Goal: Task Accomplishment & Management: Use online tool/utility

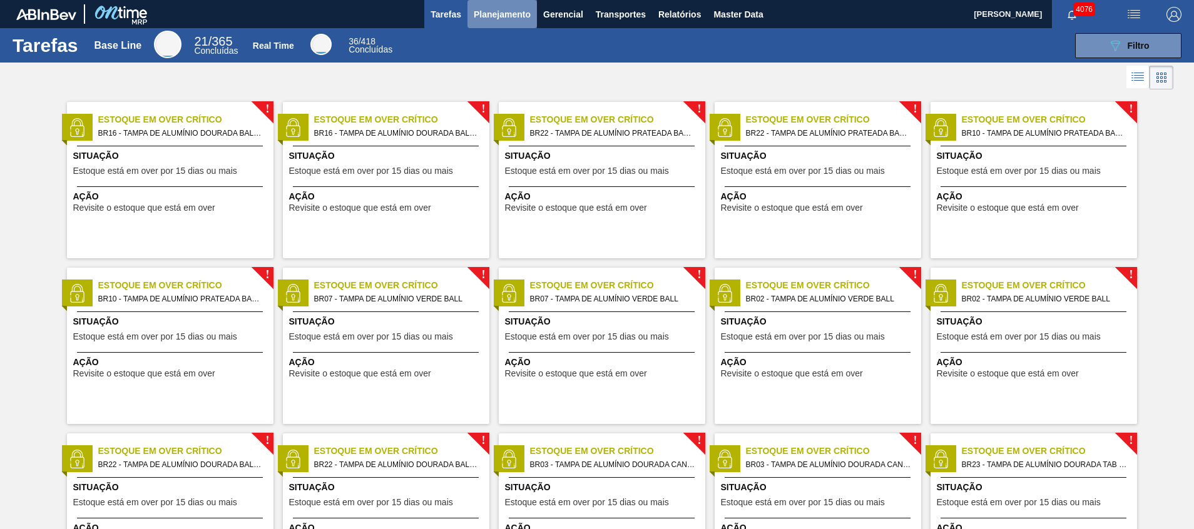
click at [517, 9] on span "Planejamento" at bounding box center [502, 14] width 57 height 15
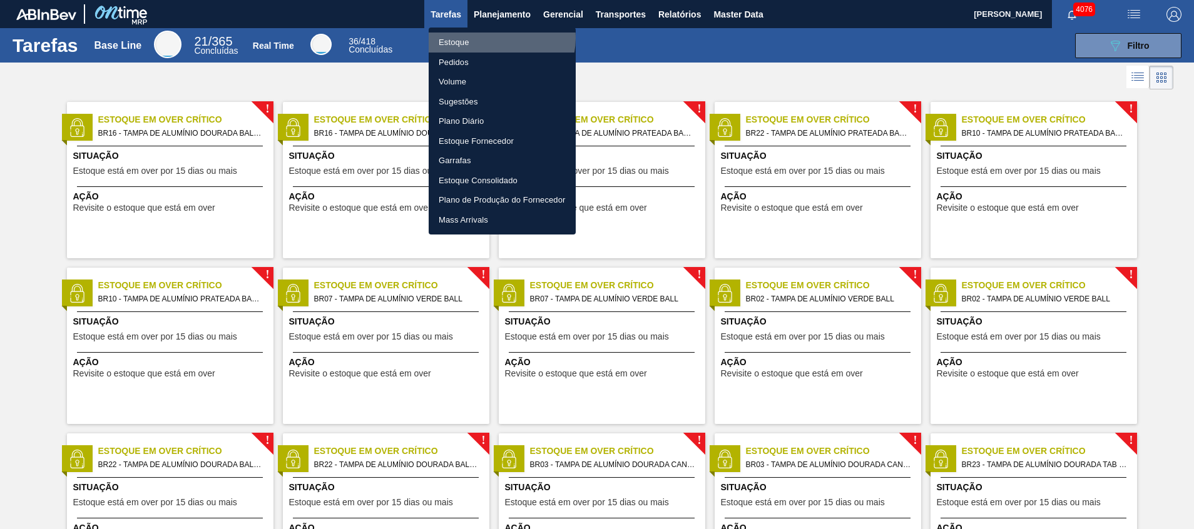
click at [497, 38] on li "Estoque" at bounding box center [502, 43] width 147 height 20
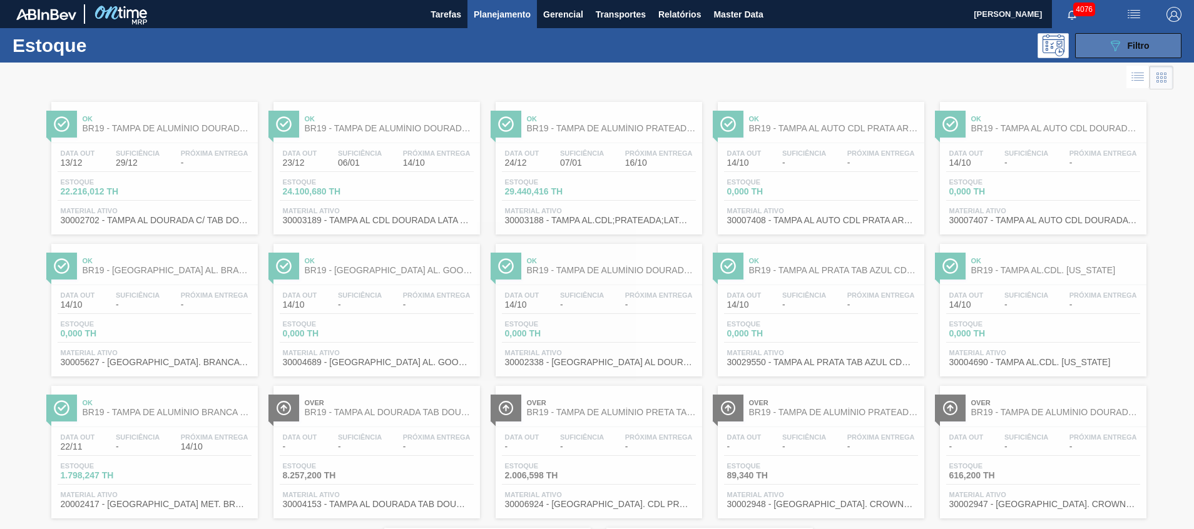
click at [1112, 53] on button "089F7B8B-B2A5-4AFE-B5C0-19BA573D28AC Filtro" at bounding box center [1128, 45] width 106 height 25
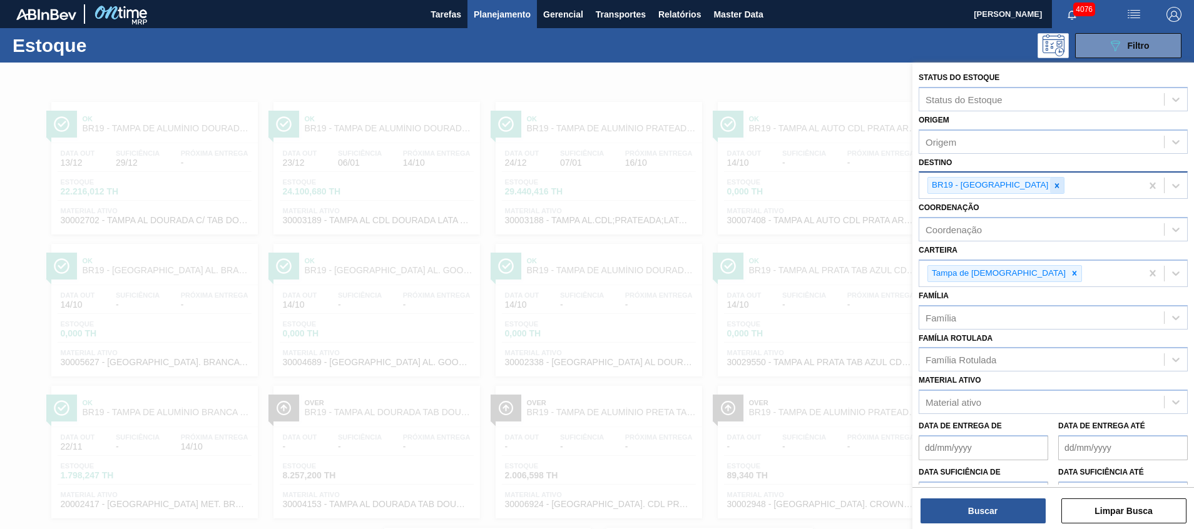
click at [1050, 192] on div at bounding box center [1057, 186] width 14 height 16
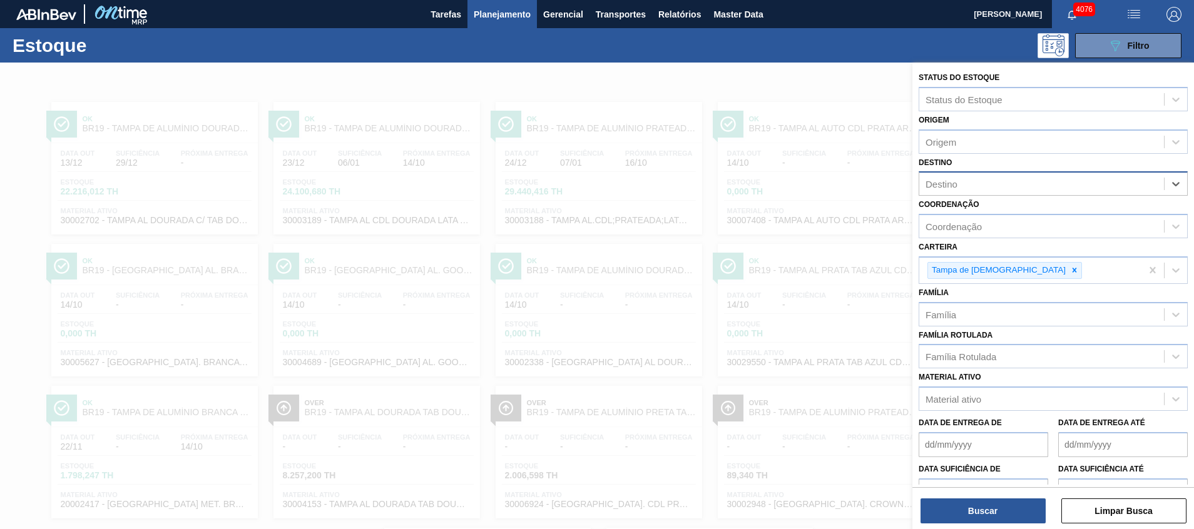
type input "t"
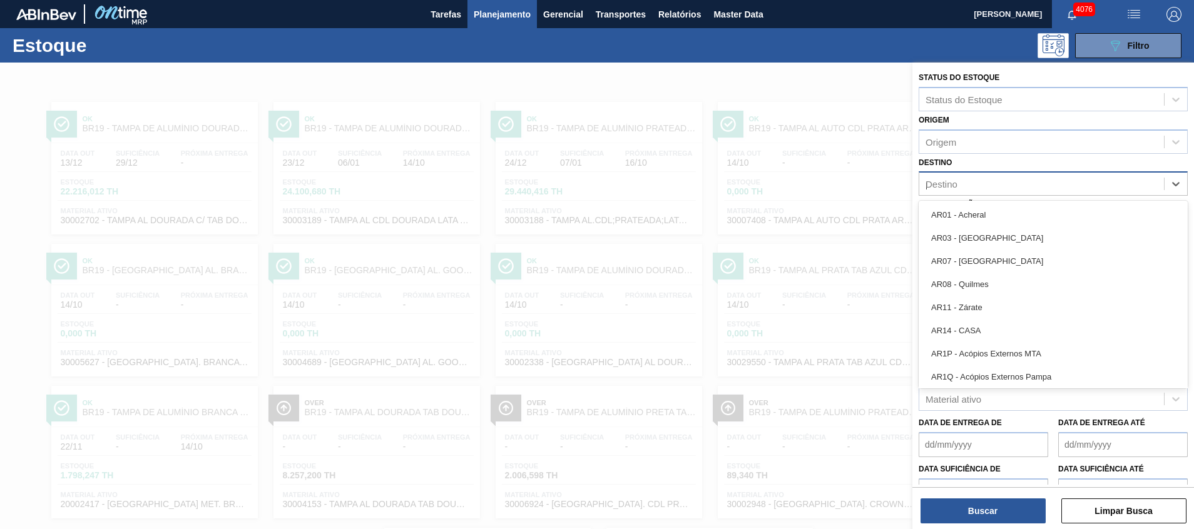
type input "po"
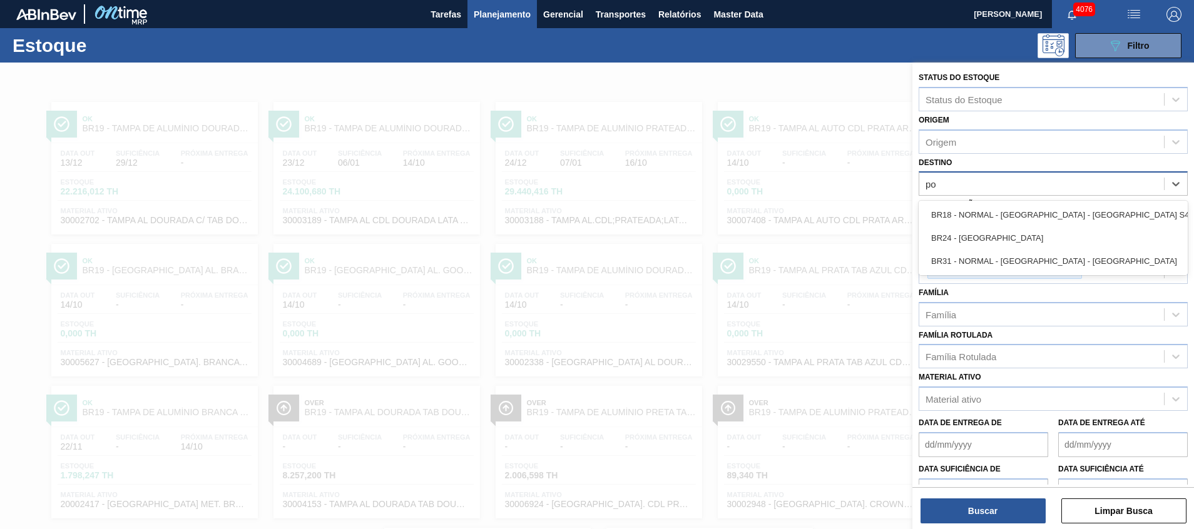
click at [976, 236] on div "BR24 - Ponta Grossa" at bounding box center [1052, 237] width 269 height 23
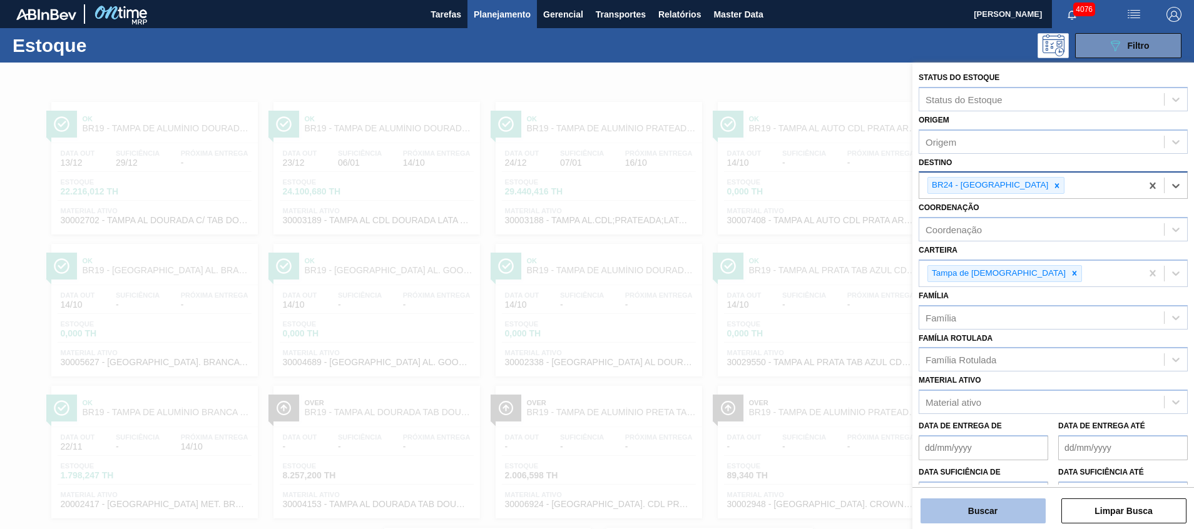
click at [940, 514] on button "Buscar" at bounding box center [982, 511] width 125 height 25
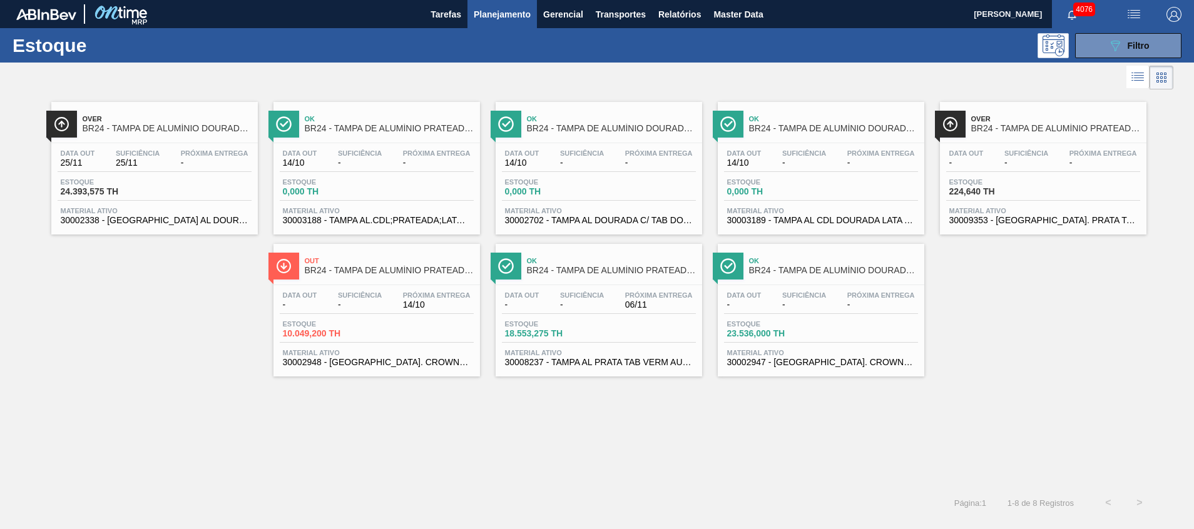
click at [455, 305] on span "14/10" at bounding box center [437, 304] width 68 height 9
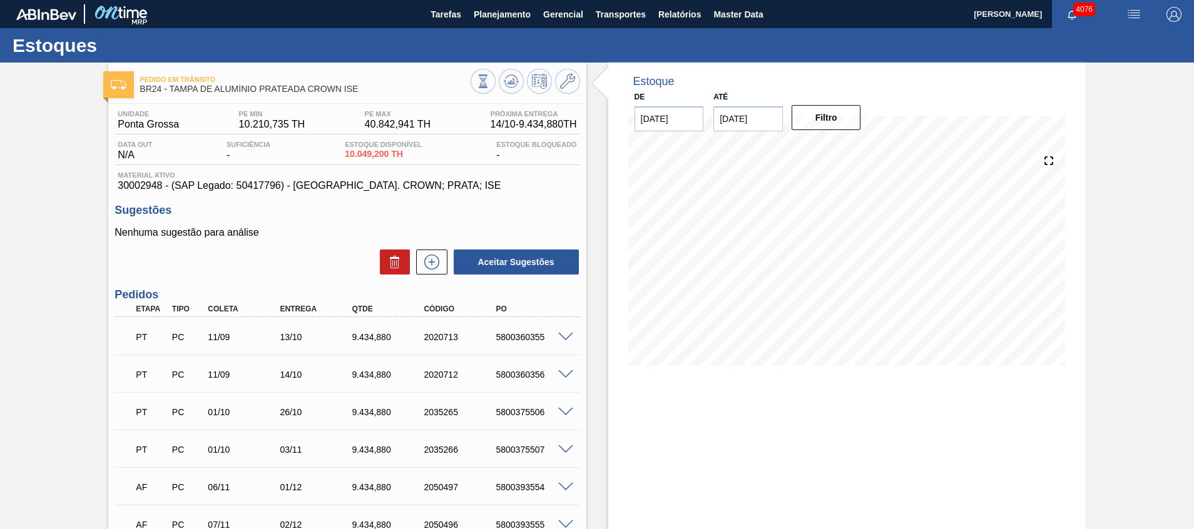
click at [532, 342] on div "5800360355" at bounding box center [532, 337] width 81 height 10
copy div "5800360355"
click at [498, 17] on span "Planejamento" at bounding box center [502, 14] width 57 height 15
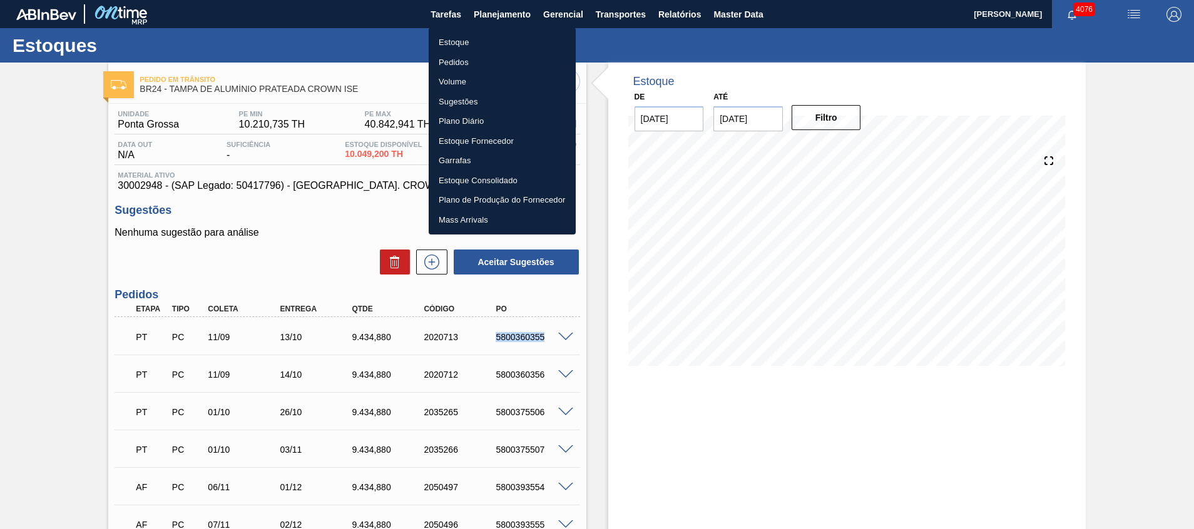
click at [494, 36] on li "Estoque" at bounding box center [502, 43] width 147 height 20
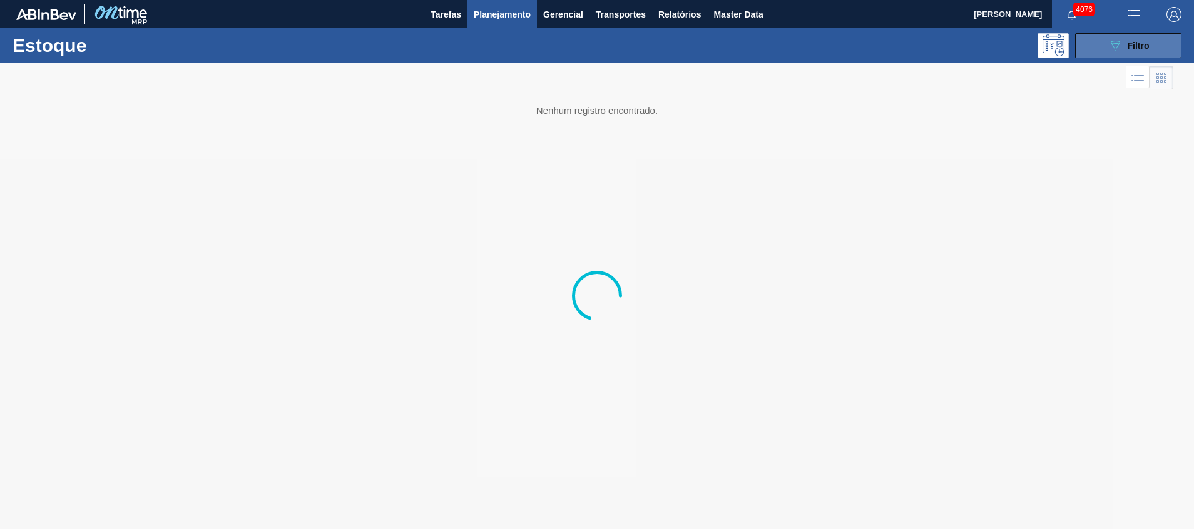
click at [1153, 39] on button "089F7B8B-B2A5-4AFE-B5C0-19BA573D28AC Filtro" at bounding box center [1128, 45] width 106 height 25
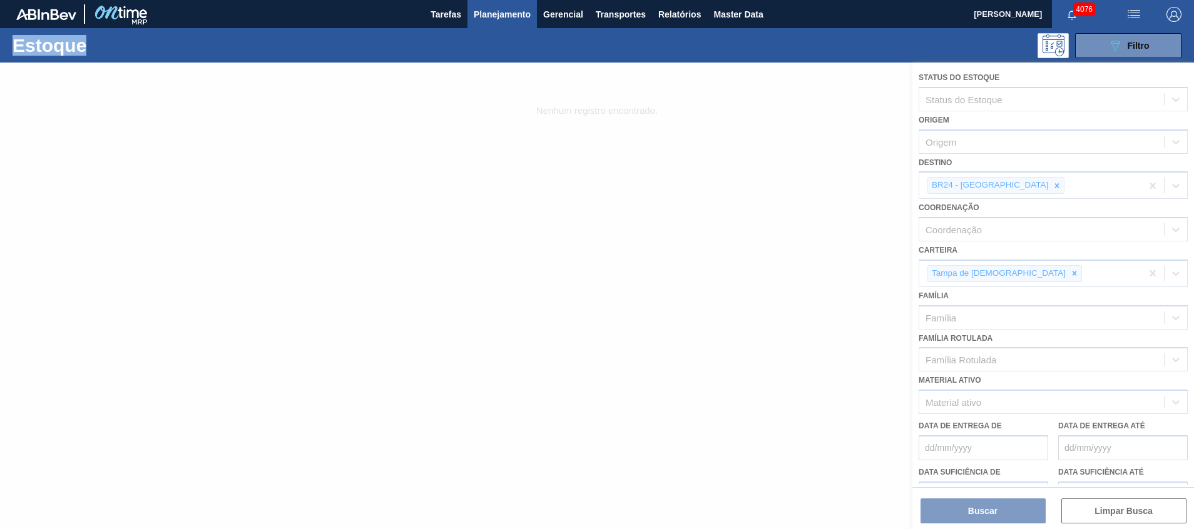
click at [1022, 183] on div at bounding box center [597, 296] width 1194 height 467
click at [1041, 192] on div at bounding box center [597, 296] width 1194 height 467
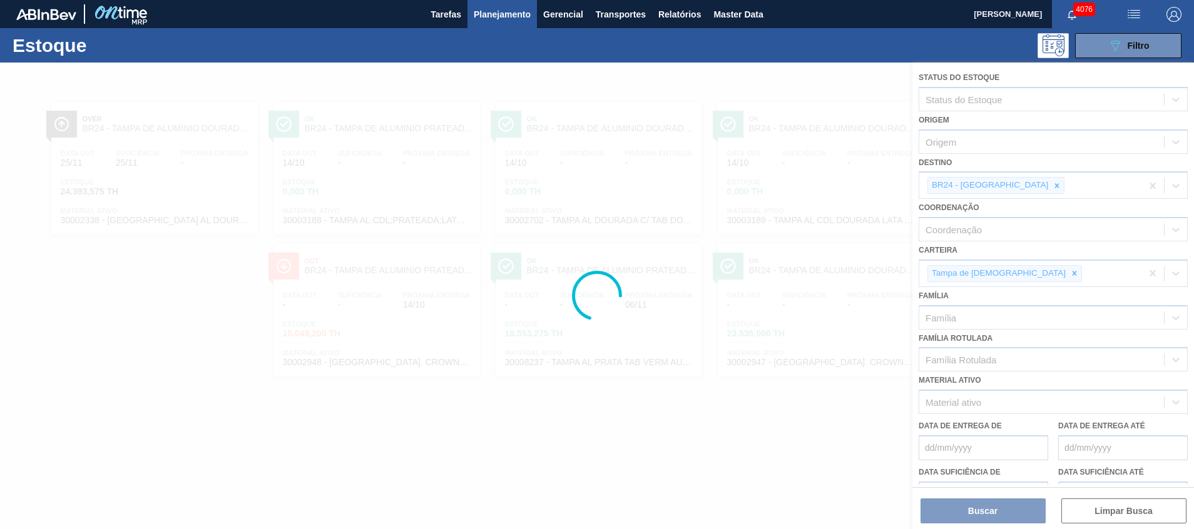
click at [728, 263] on div at bounding box center [597, 296] width 1194 height 467
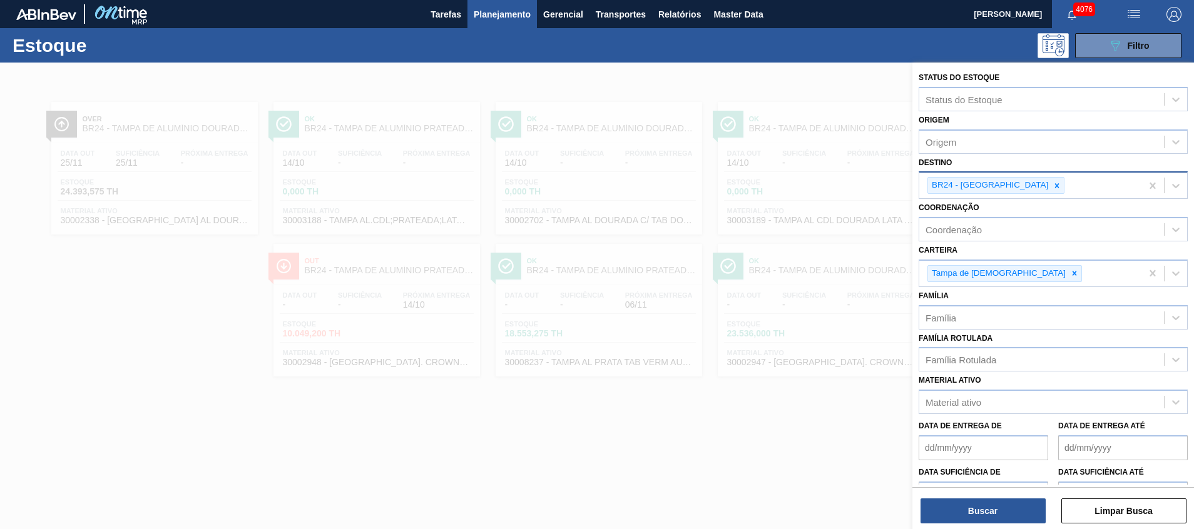
click at [1057, 187] on div "BR24 - Ponta Grossa" at bounding box center [1030, 186] width 222 height 26
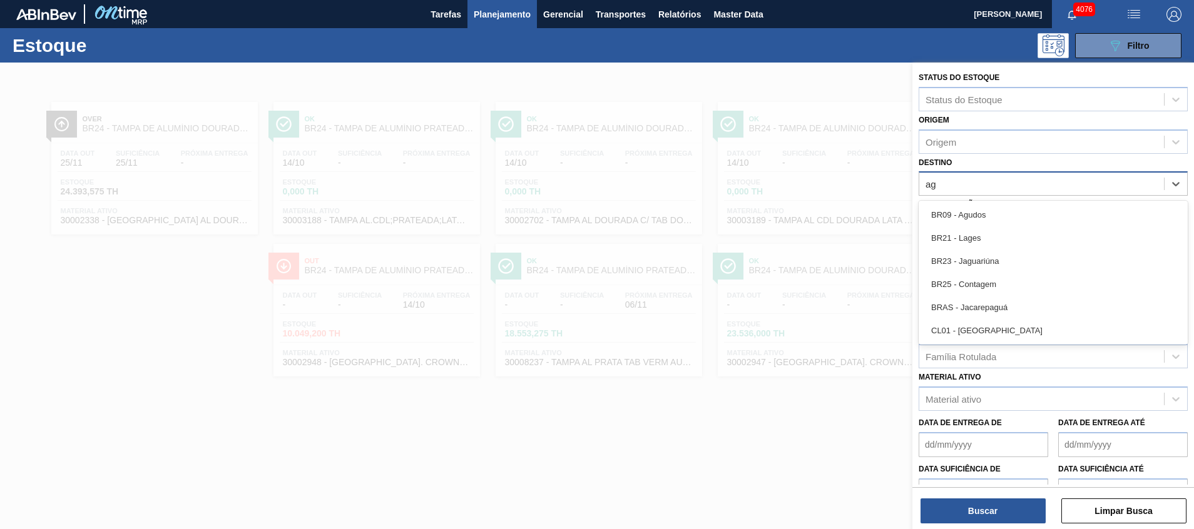
type input "agu"
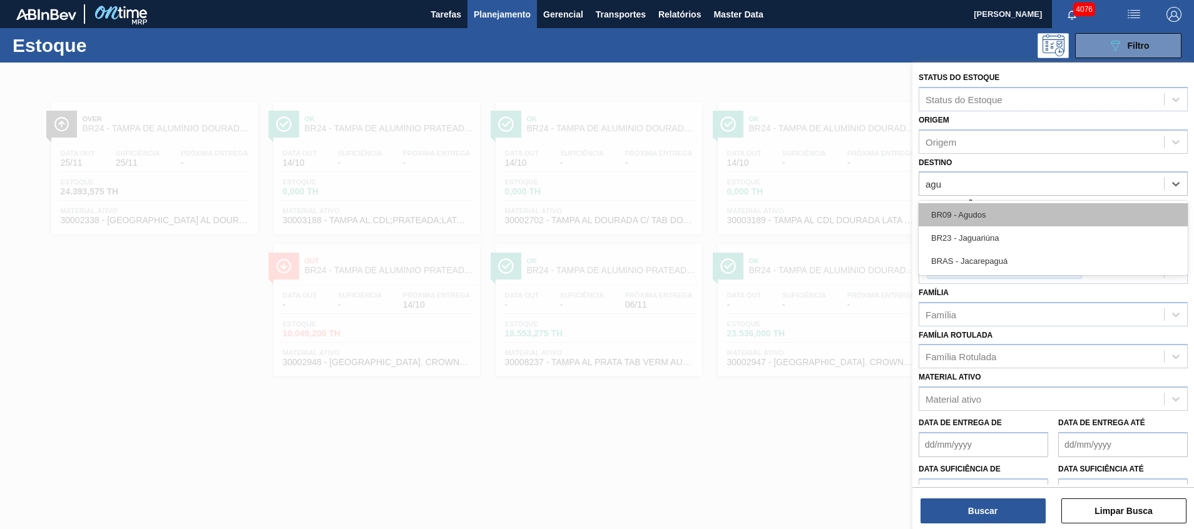
click at [1036, 217] on div "BR09 - Agudos" at bounding box center [1052, 214] width 269 height 23
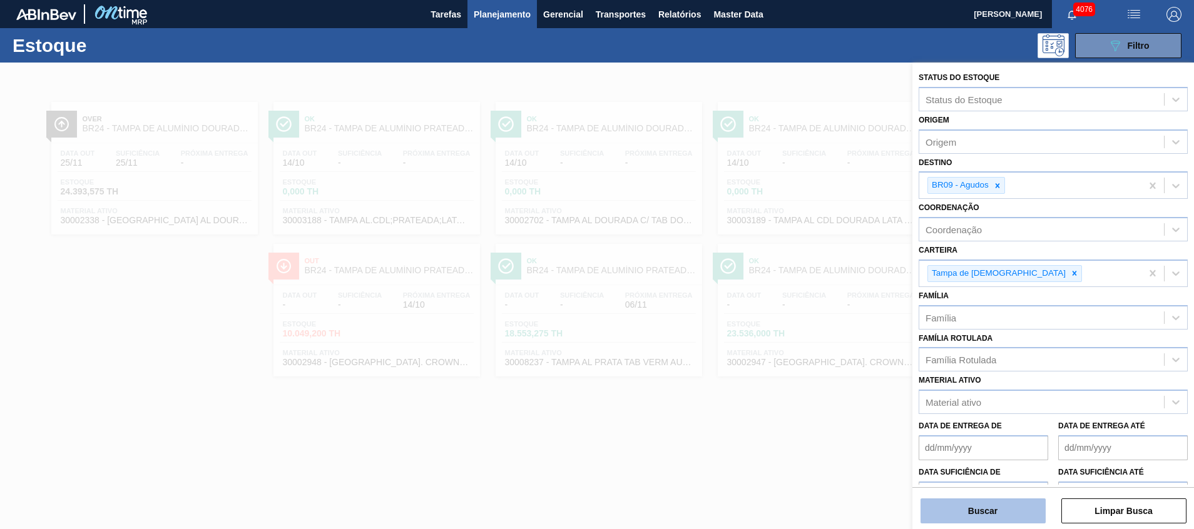
click at [977, 509] on button "Buscar" at bounding box center [982, 511] width 125 height 25
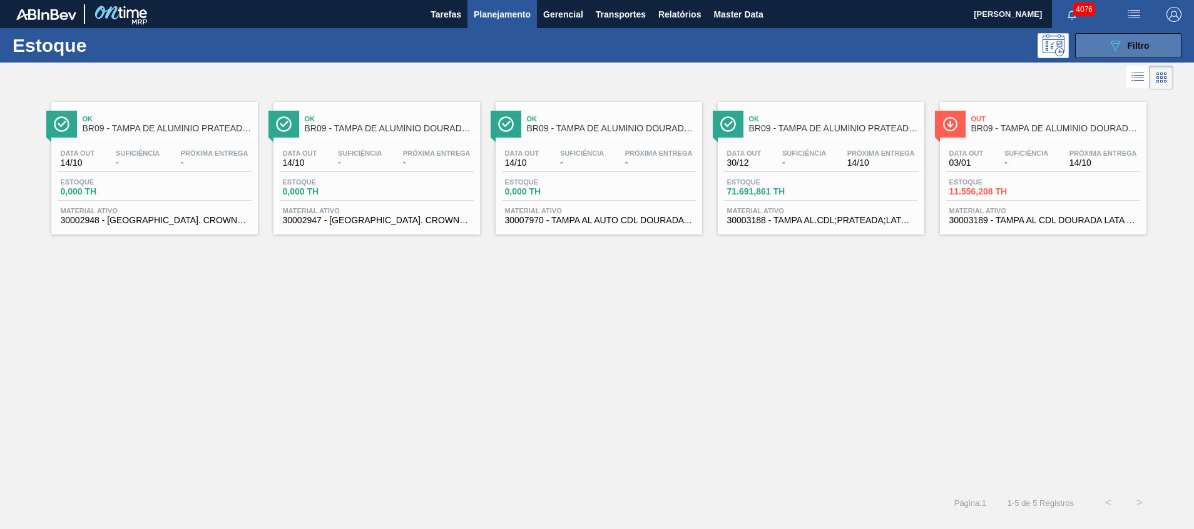
click at [1087, 53] on button "089F7B8B-B2A5-4AFE-B5C0-19BA573D28AC Filtro" at bounding box center [1128, 45] width 106 height 25
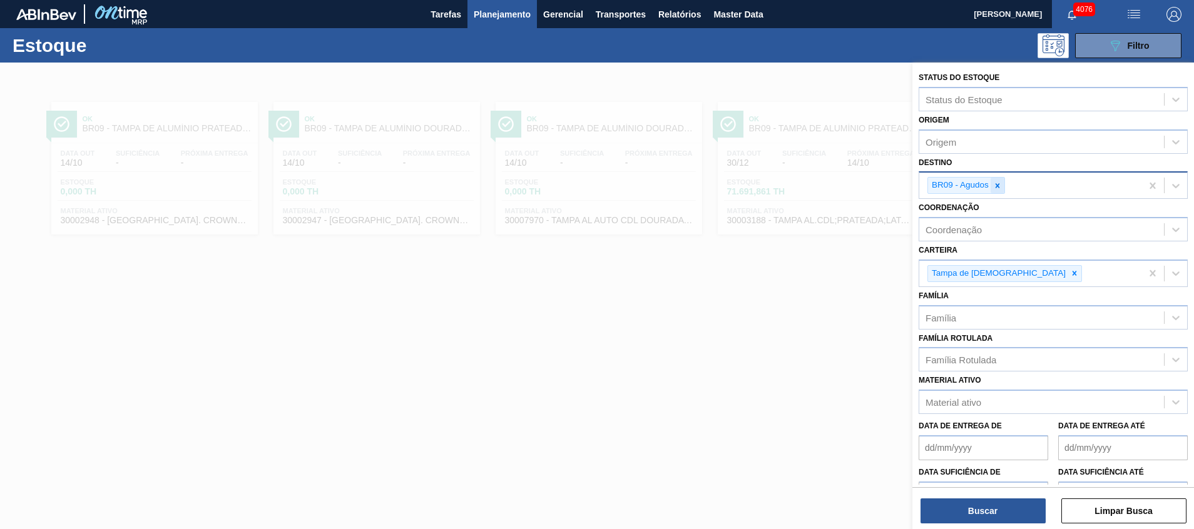
click at [998, 193] on div at bounding box center [997, 186] width 14 height 16
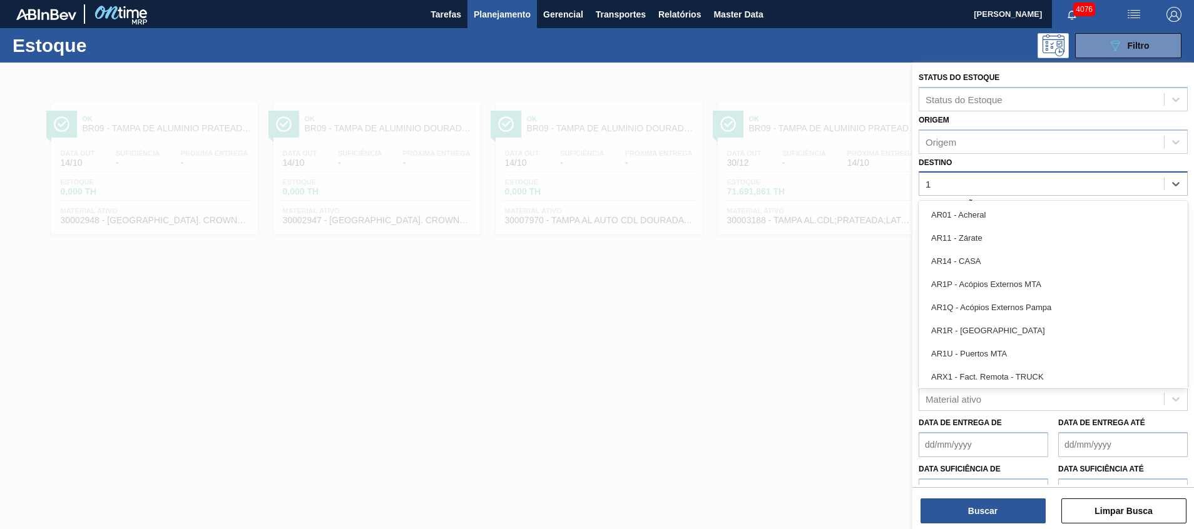
type input "10"
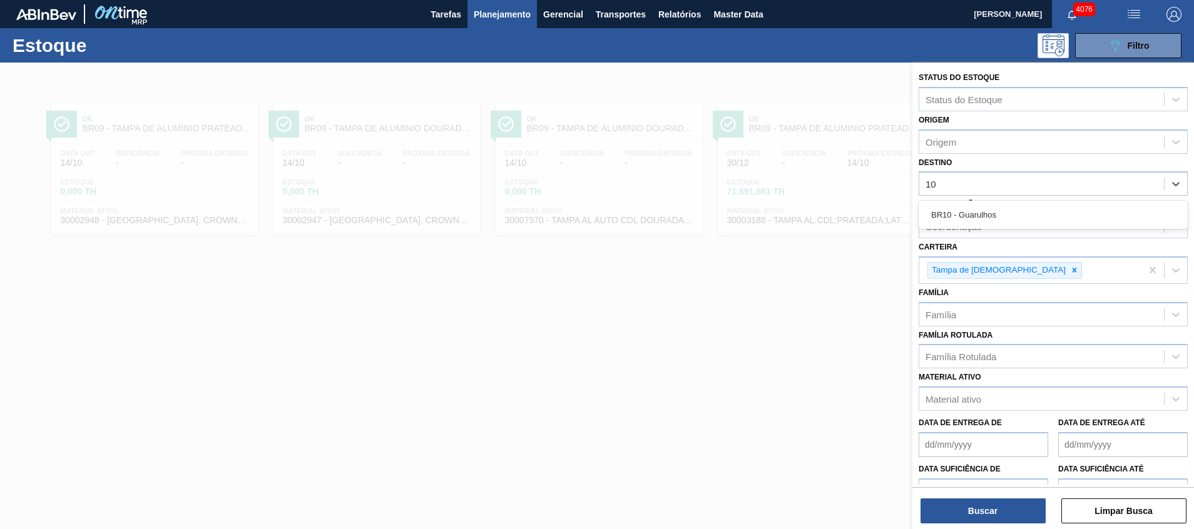
drag, startPoint x: 990, startPoint y: 212, endPoint x: 990, endPoint y: 222, distance: 10.0
click at [990, 212] on div "BR10 - Guarulhos" at bounding box center [1052, 214] width 269 height 23
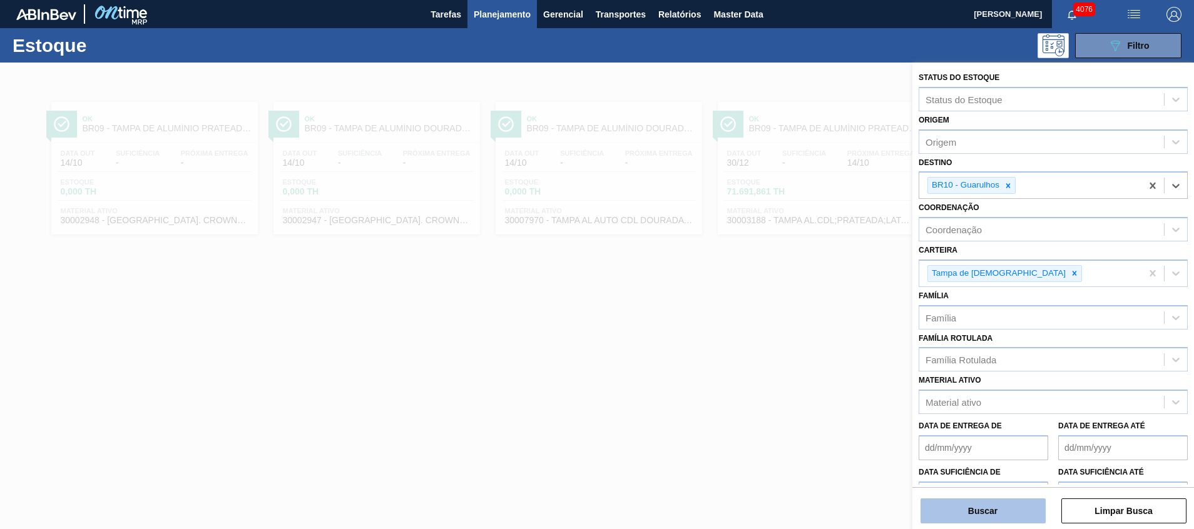
click at [942, 511] on button "Buscar" at bounding box center [982, 511] width 125 height 25
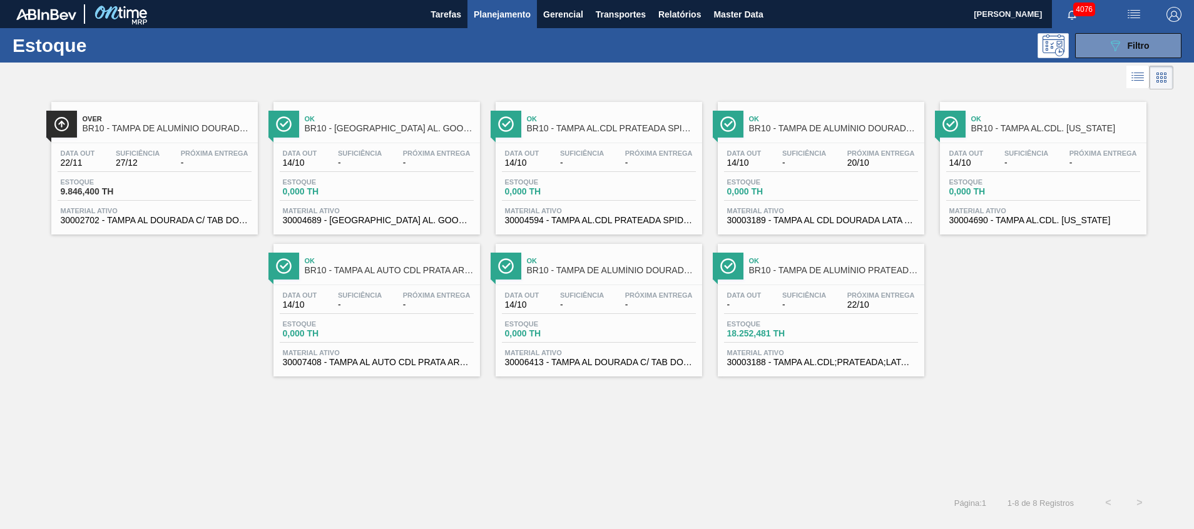
drag, startPoint x: 1114, startPoint y: 39, endPoint x: 1106, endPoint y: 59, distance: 21.0
click at [1114, 40] on icon "089F7B8B-B2A5-4AFE-B5C0-19BA573D28AC" at bounding box center [1114, 45] width 15 height 15
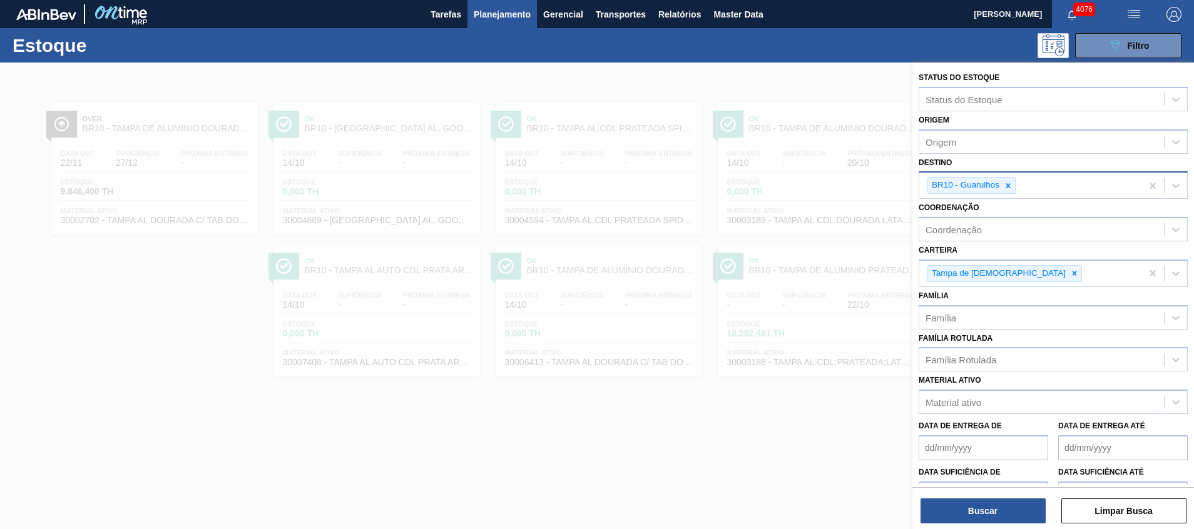
click at [1016, 180] on div "BR10 - Guarulhos" at bounding box center [1030, 186] width 222 height 26
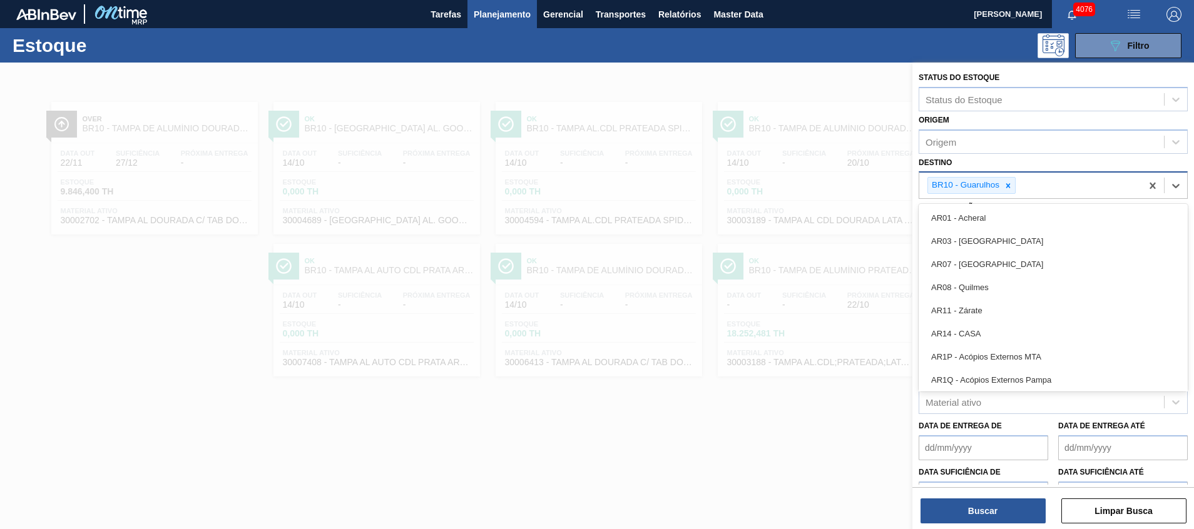
click at [1001, 187] on div at bounding box center [1008, 186] width 14 height 16
type input "11"
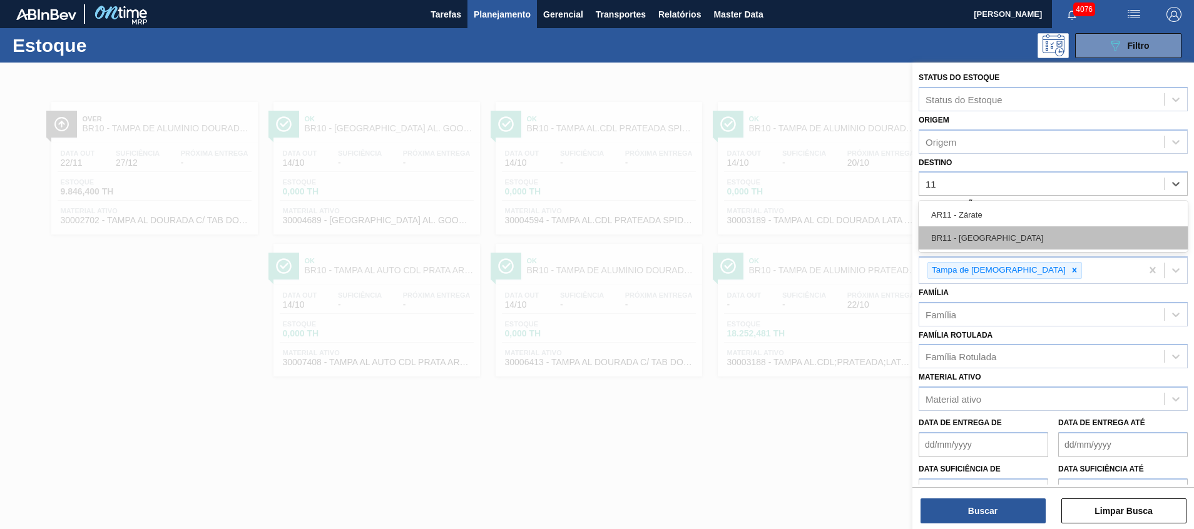
click at [987, 233] on div "BR11 - [GEOGRAPHIC_DATA][PERSON_NAME]" at bounding box center [1052, 237] width 269 height 23
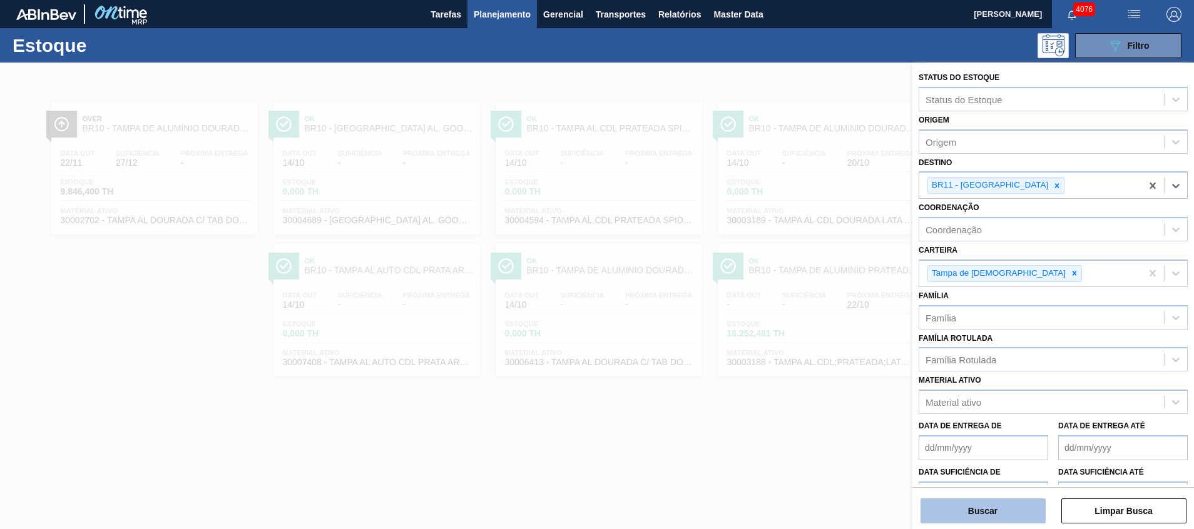
click at [939, 511] on button "Buscar" at bounding box center [982, 511] width 125 height 25
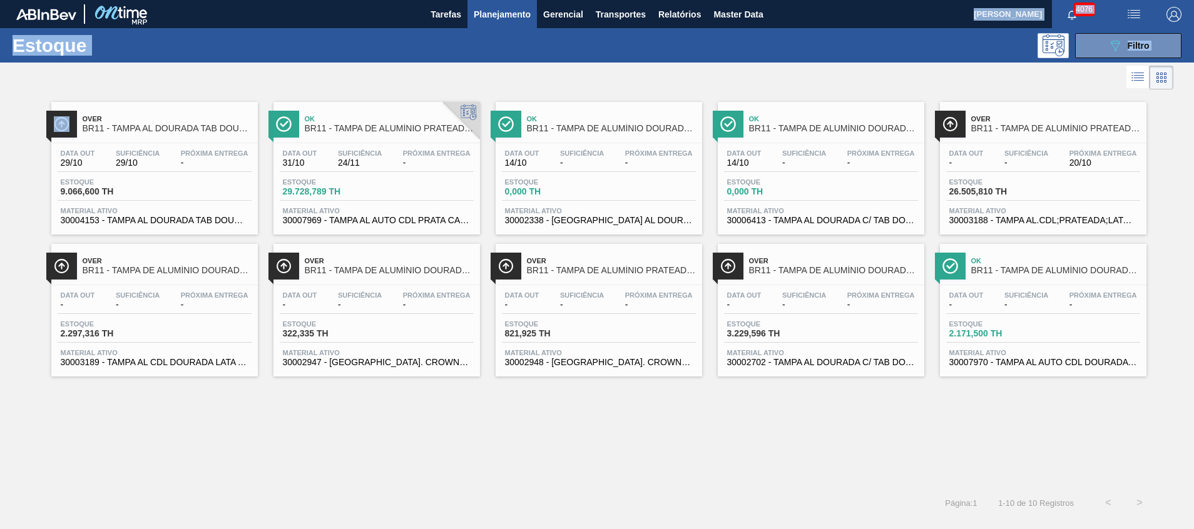
drag, startPoint x: 821, startPoint y: 297, endPoint x: 903, endPoint y: 97, distance: 215.5
click at [905, 91] on main "Tarefas Planejamento Gerencial Transportes Relatórios Master Data Beatriz Marce…" at bounding box center [597, 264] width 1194 height 529
click at [495, 416] on div "Over BR11 - TAMPA AL DOURADA TAB DOURADA CANPACK CDL Data out 29/10 Suficiência…" at bounding box center [597, 290] width 1194 height 395
click at [1134, 46] on span "Filtro" at bounding box center [1138, 46] width 22 height 10
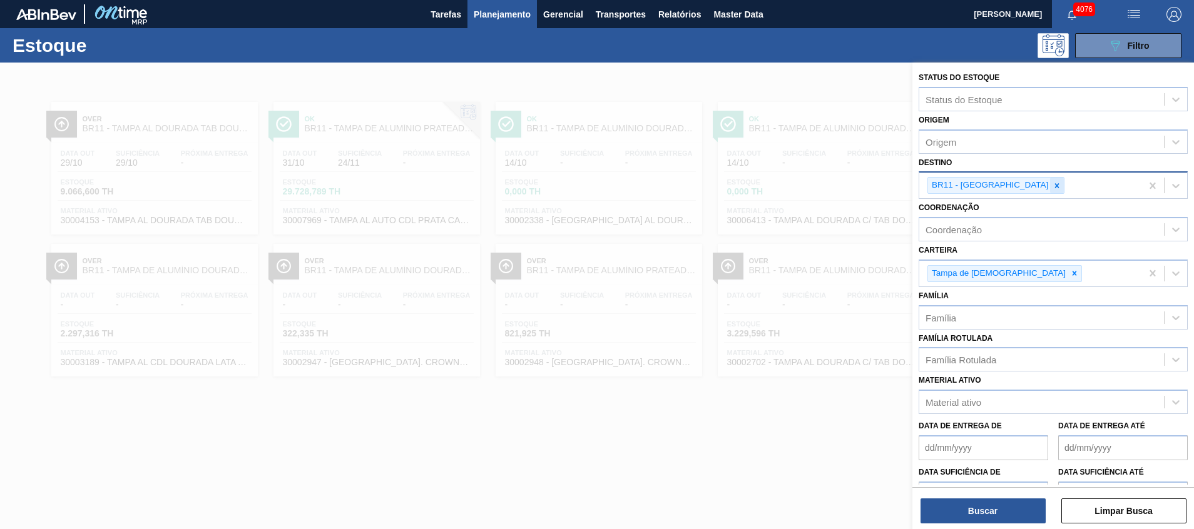
click at [1050, 191] on div at bounding box center [1057, 186] width 14 height 16
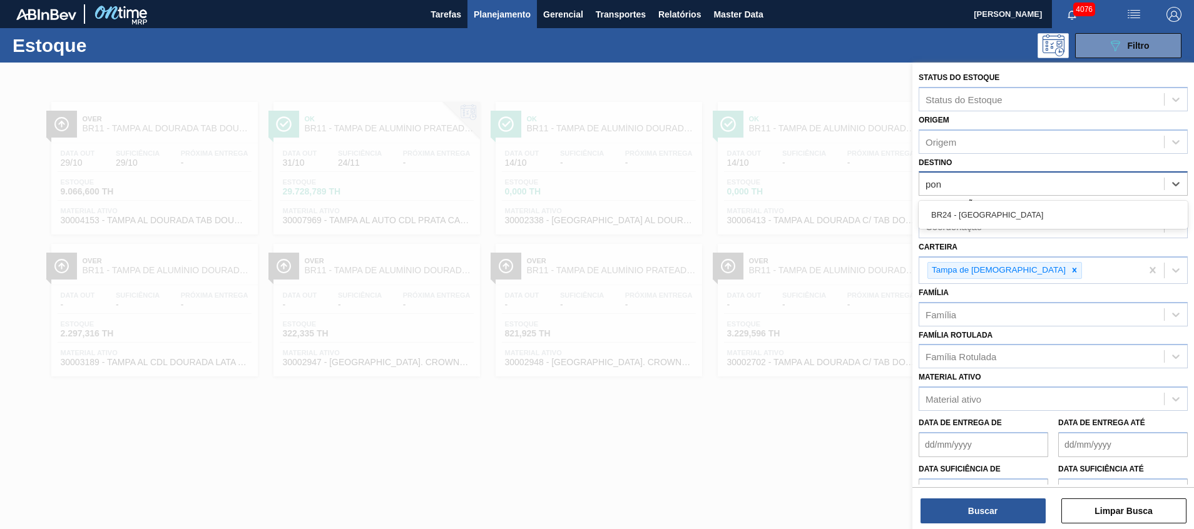
type input "pont"
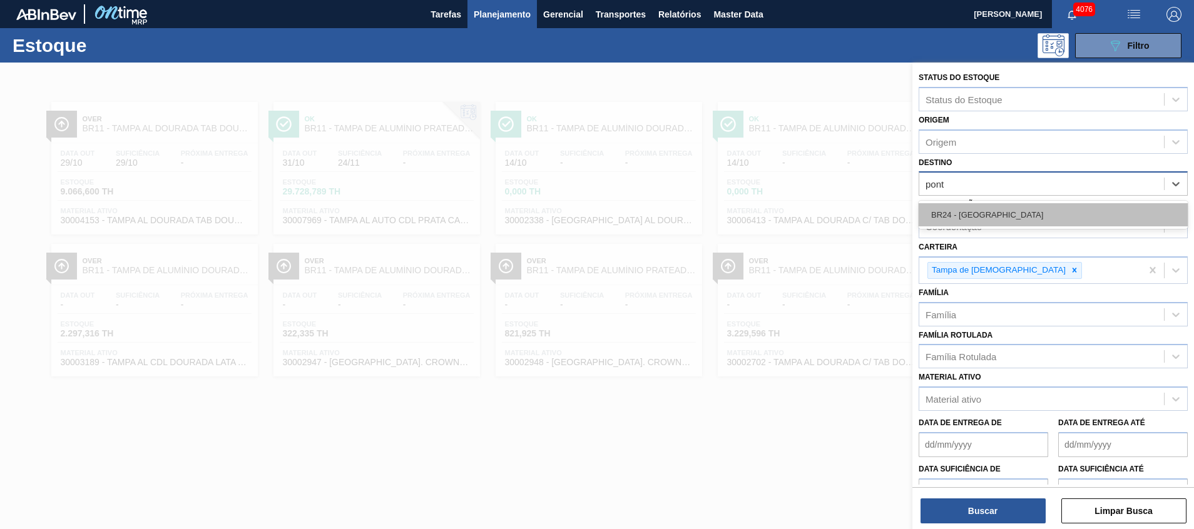
click at [1000, 210] on div "BR24 - [GEOGRAPHIC_DATA]" at bounding box center [1052, 214] width 269 height 23
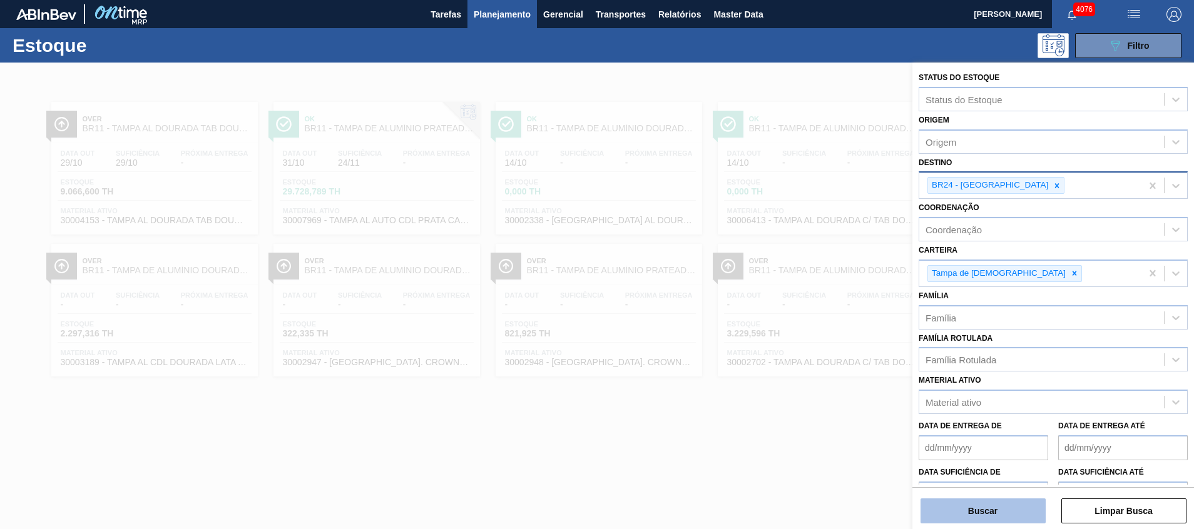
click at [990, 504] on button "Buscar" at bounding box center [982, 511] width 125 height 25
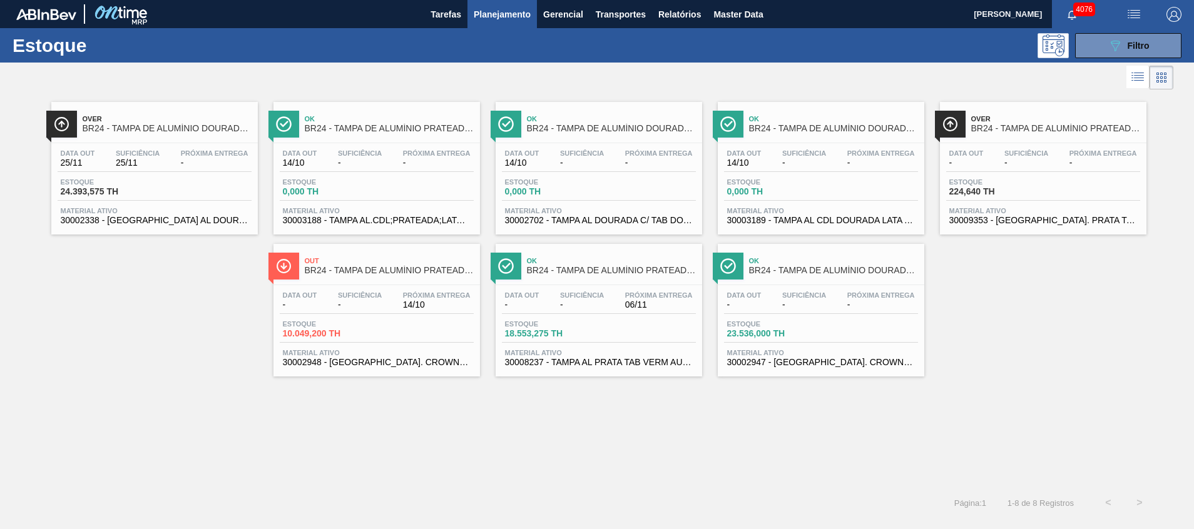
click at [765, 330] on span "23.536,000 TH" at bounding box center [771, 333] width 88 height 9
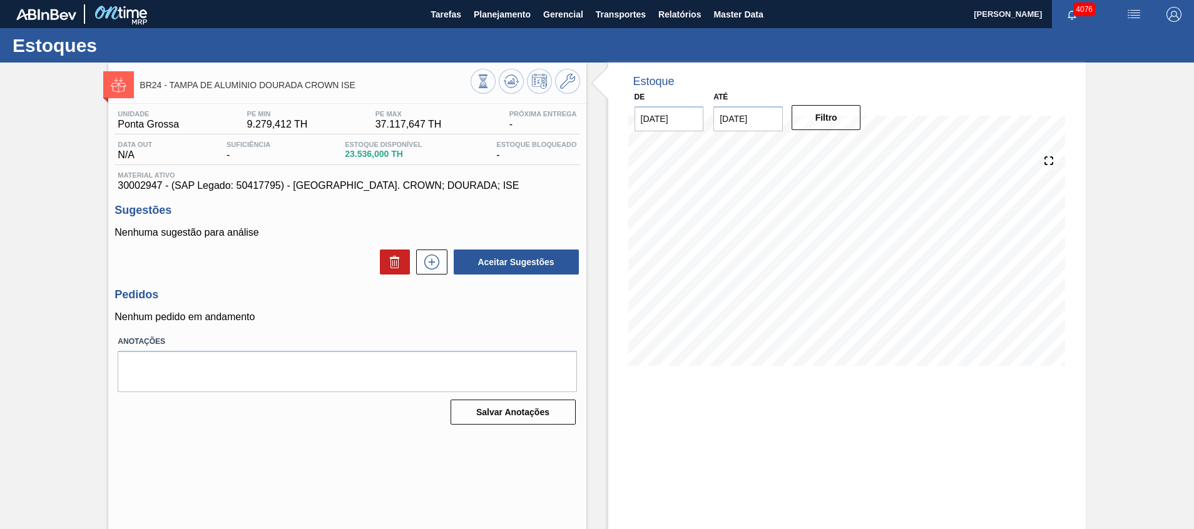
click at [136, 186] on span "30002947 - (SAP Legado: 50417795) - [GEOGRAPHIC_DATA]. CROWN; DOURADA; ISE" at bounding box center [347, 185] width 459 height 11
copy span "30002947"
click at [502, 18] on span "Planejamento" at bounding box center [502, 14] width 57 height 15
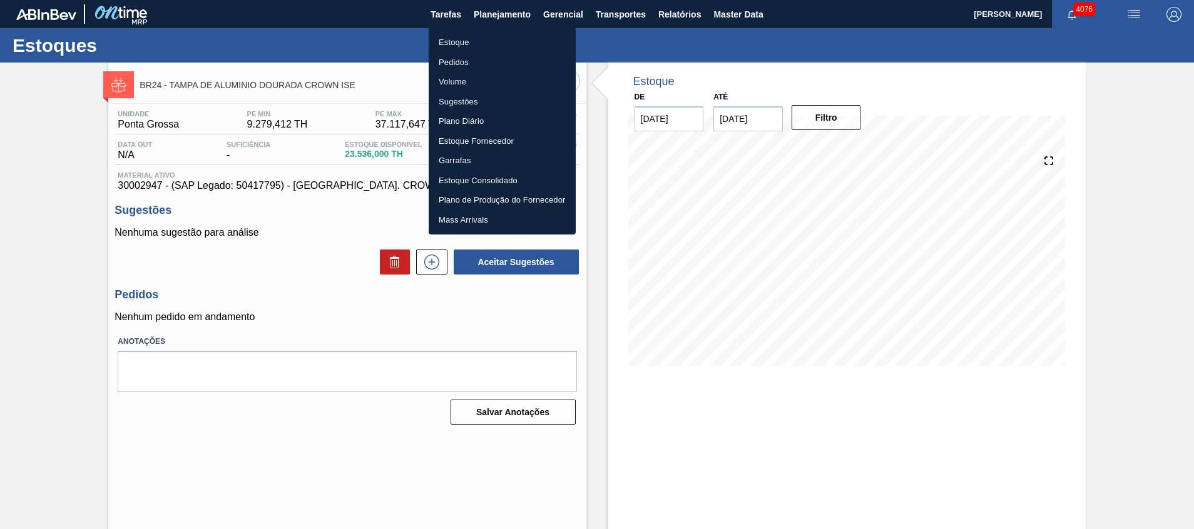
click at [365, 288] on div at bounding box center [597, 264] width 1194 height 529
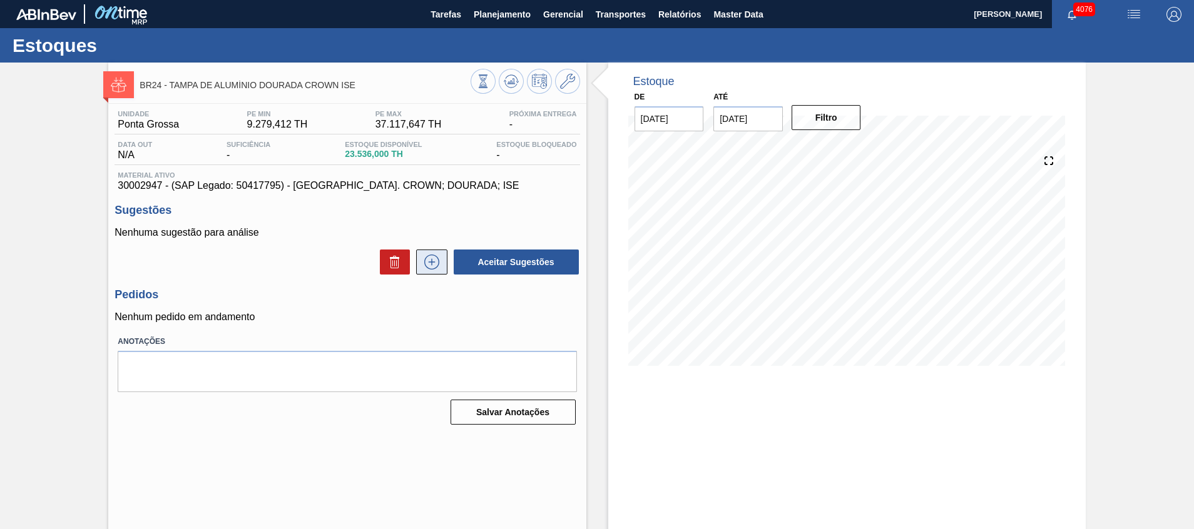
click at [426, 265] on icon at bounding box center [432, 262] width 20 height 15
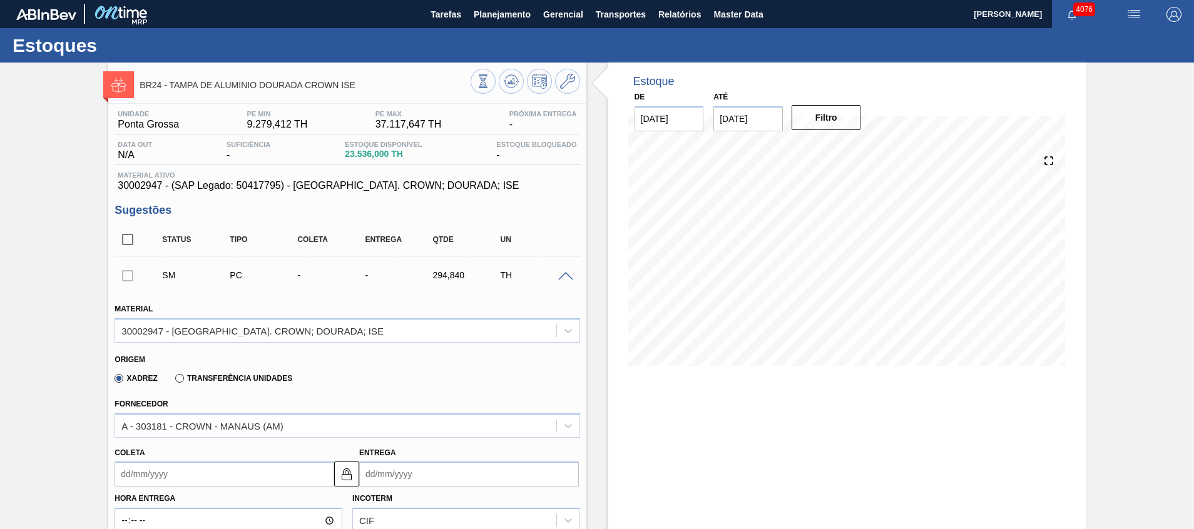
scroll to position [94, 0]
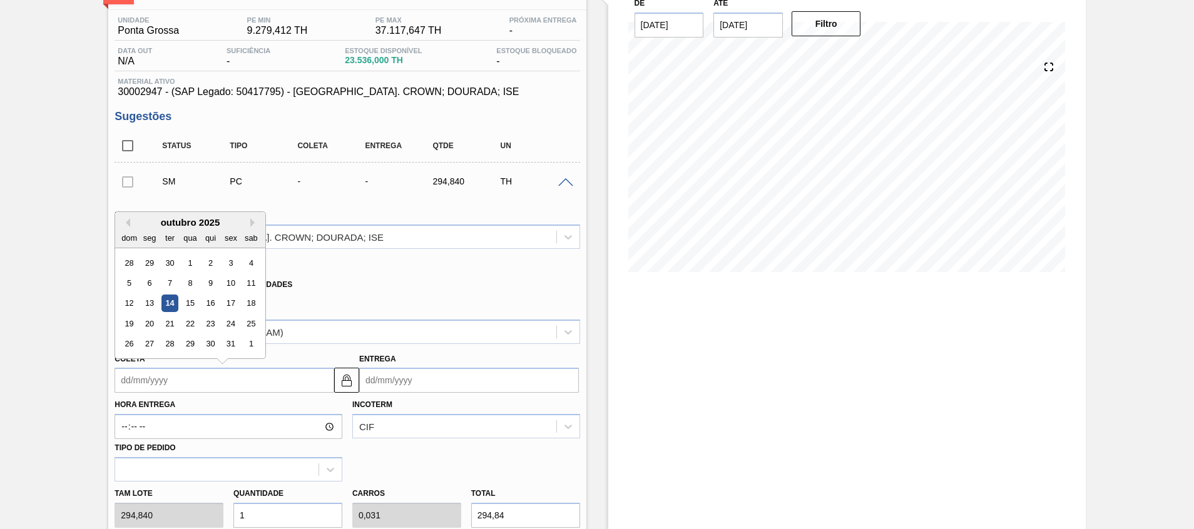
click at [203, 384] on input "Coleta" at bounding box center [224, 380] width 220 height 25
click at [197, 307] on div "15" at bounding box center [190, 303] width 17 height 17
type input "[DATE]"
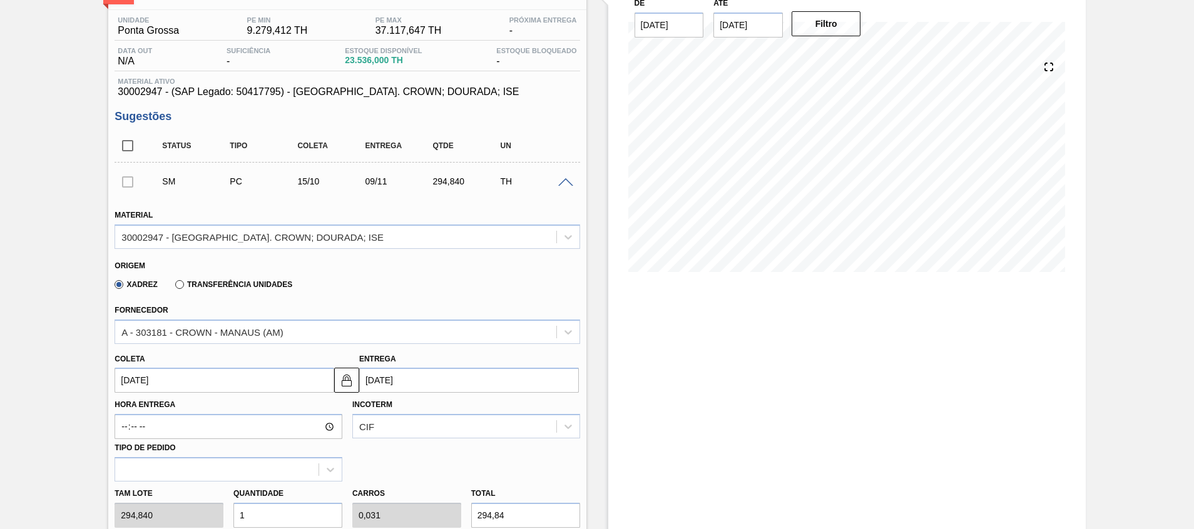
scroll to position [188, 0]
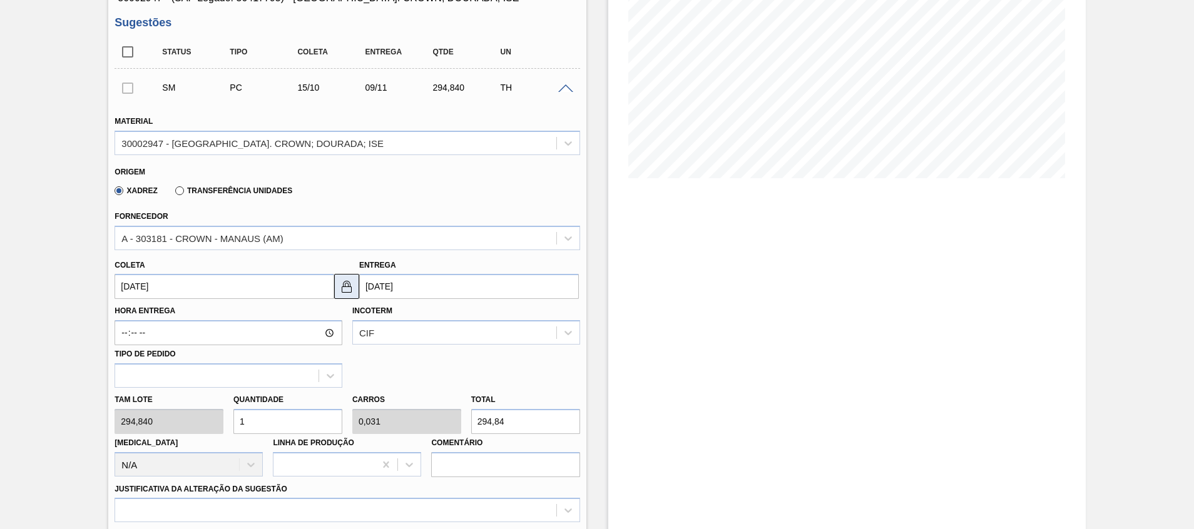
click at [349, 286] on img at bounding box center [346, 286] width 15 height 15
click at [391, 285] on input "09/11/2025" at bounding box center [469, 286] width 220 height 25
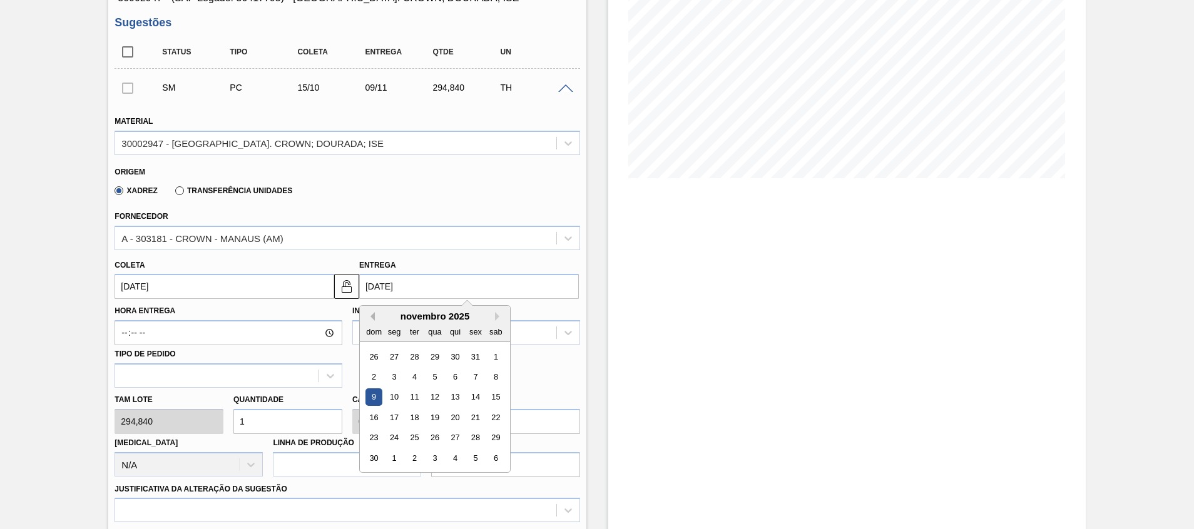
click at [371, 318] on button "Previous Month" at bounding box center [370, 316] width 9 height 9
click at [212, 192] on label "Transferência Unidades" at bounding box center [233, 190] width 117 height 9
click at [173, 193] on input "Transferência Unidades" at bounding box center [173, 193] width 0 height 0
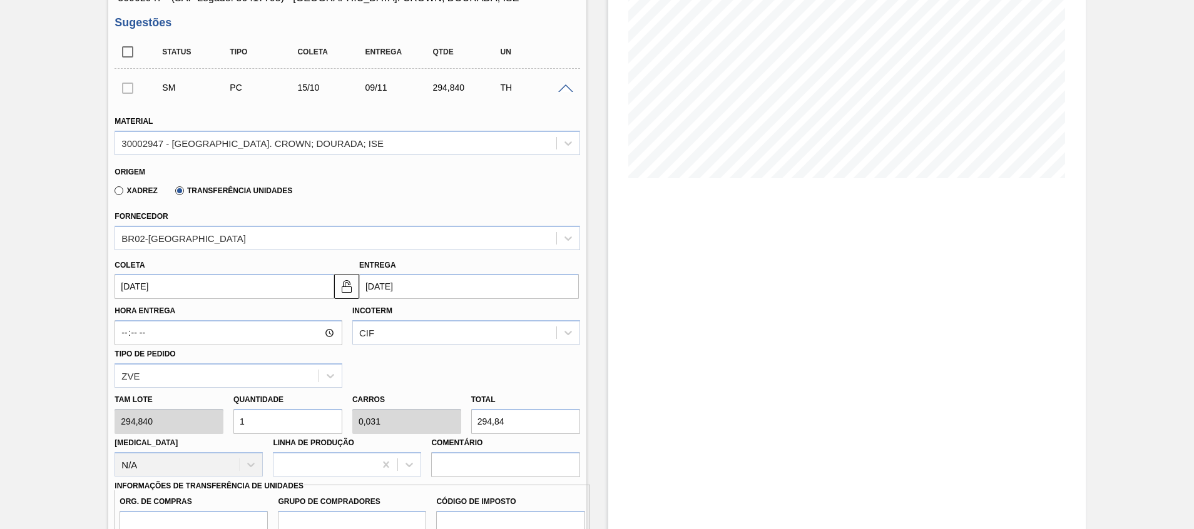
click at [186, 285] on input "15/10/2025" at bounding box center [224, 286] width 220 height 25
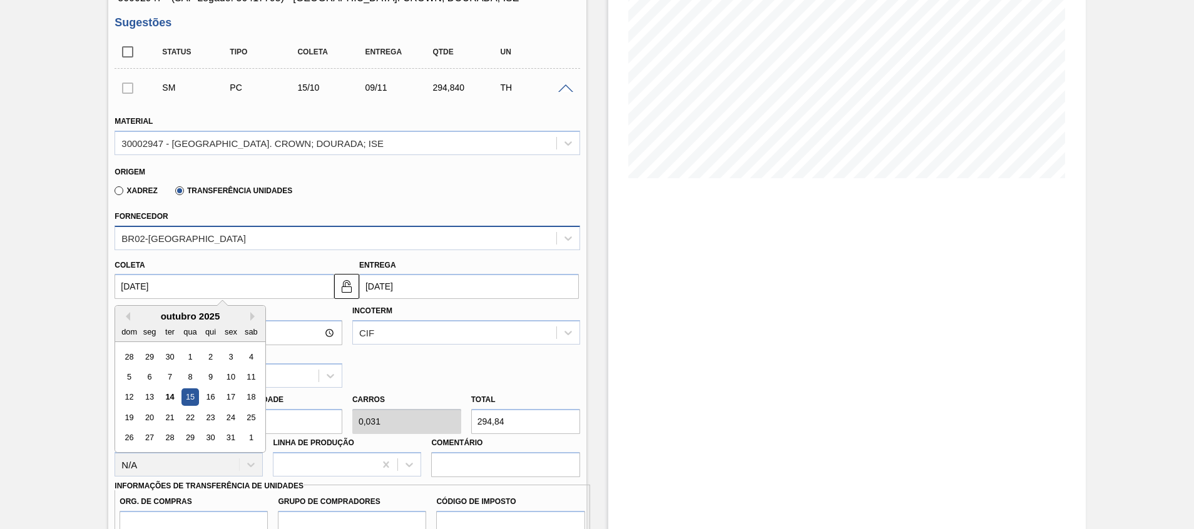
click at [292, 227] on div "BR02-Sergipe" at bounding box center [346, 238] width 465 height 24
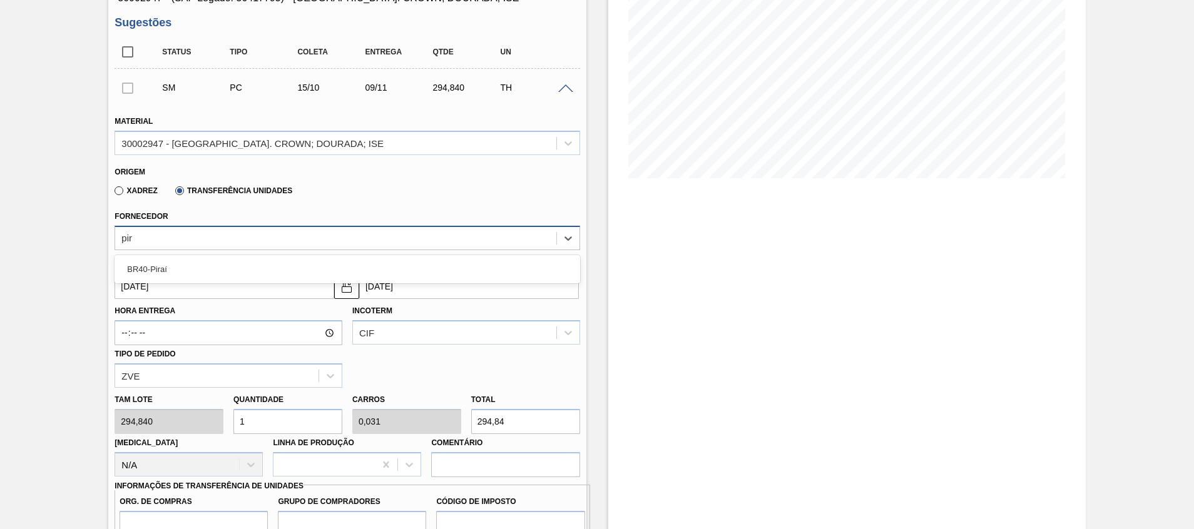
type input "pira"
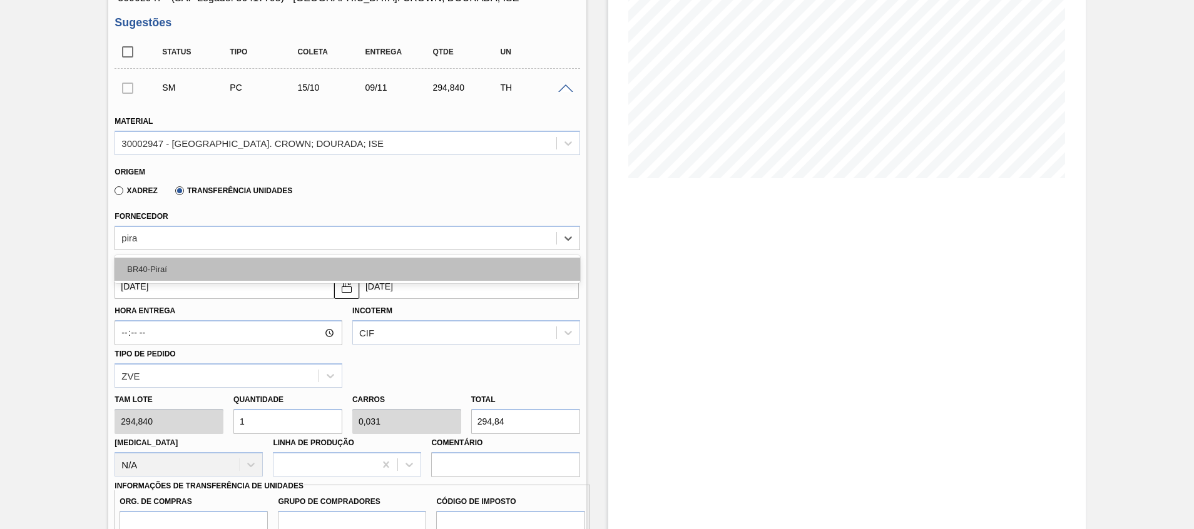
click at [278, 266] on div "BR40-Piraí" at bounding box center [346, 269] width 465 height 23
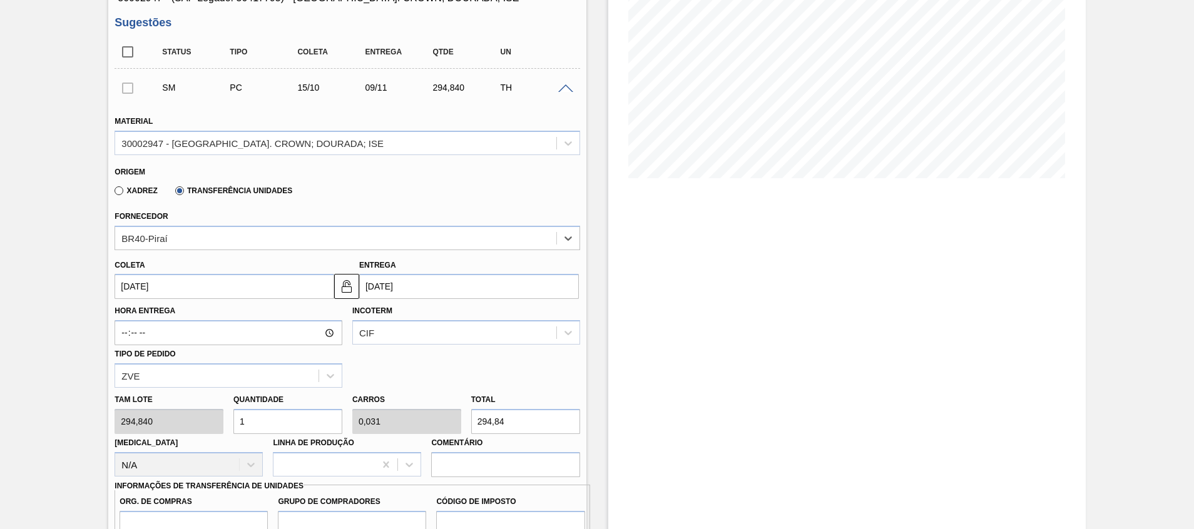
click at [300, 290] on input "15/10/2025" at bounding box center [224, 286] width 220 height 25
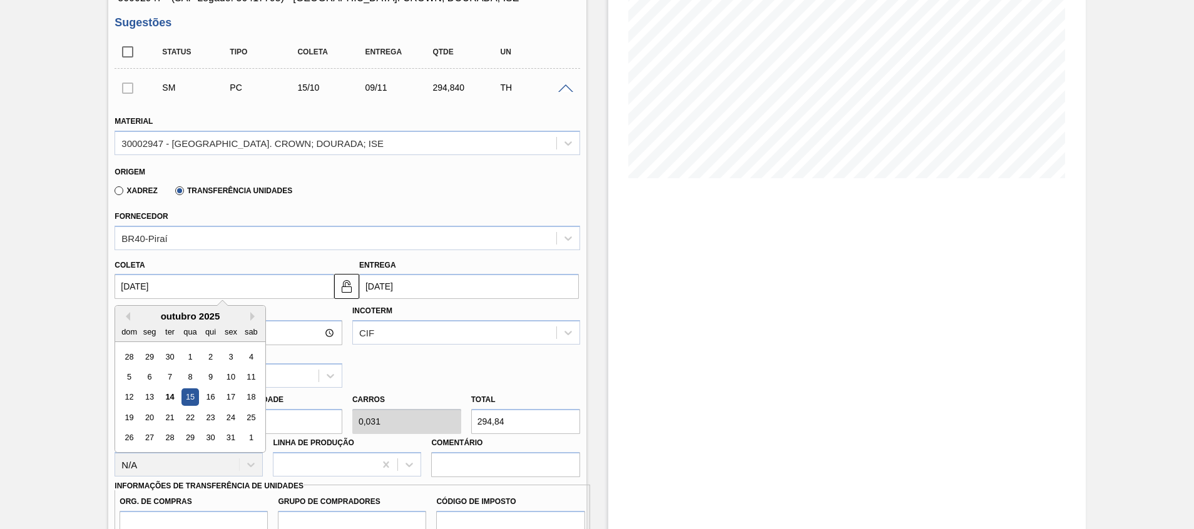
click at [186, 395] on div "15" at bounding box center [190, 397] width 17 height 17
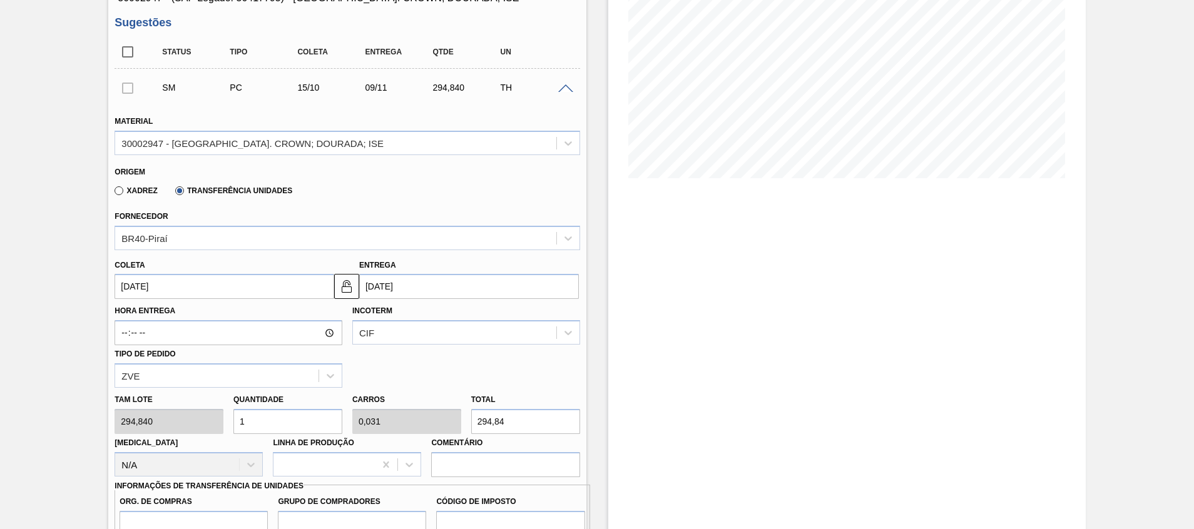
click at [463, 289] on input "09/11/2025" at bounding box center [469, 286] width 220 height 25
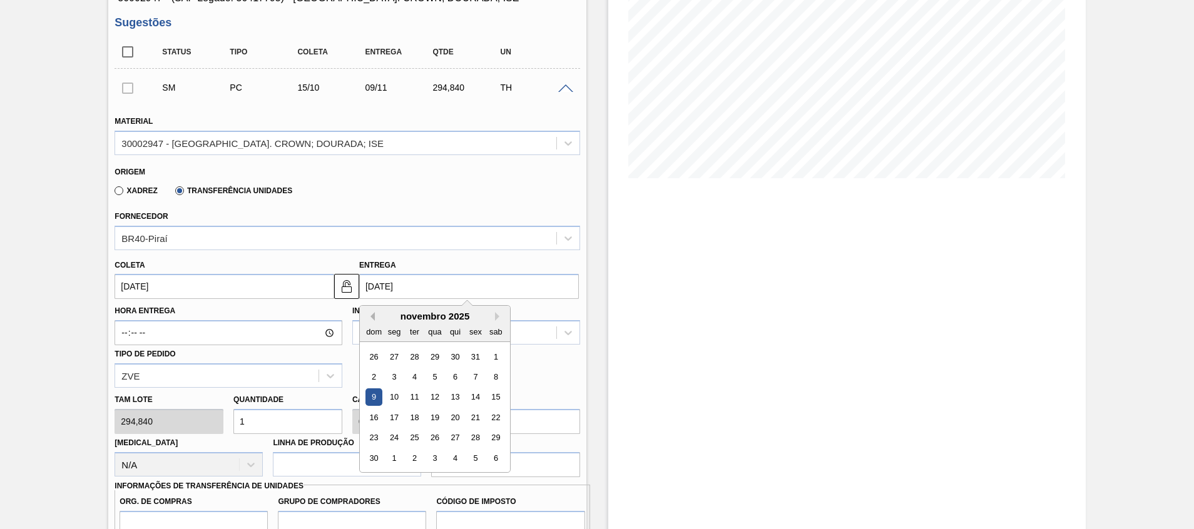
click at [373, 317] on button "Previous Month" at bounding box center [370, 316] width 9 height 9
click at [477, 394] on div "17" at bounding box center [475, 397] width 17 height 17
type input "17/10/2025"
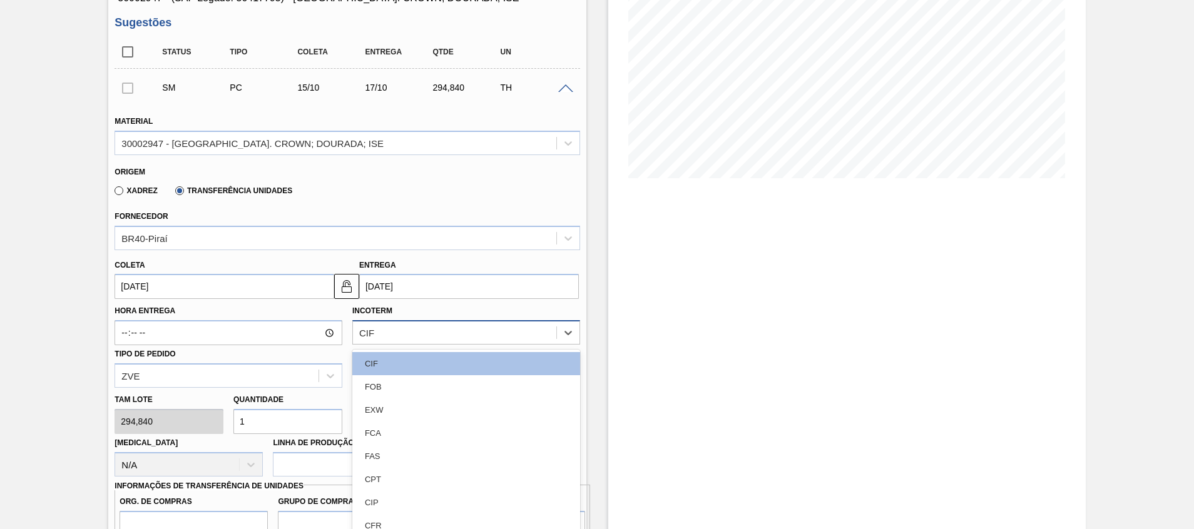
click at [390, 325] on div "CIF" at bounding box center [454, 333] width 203 height 18
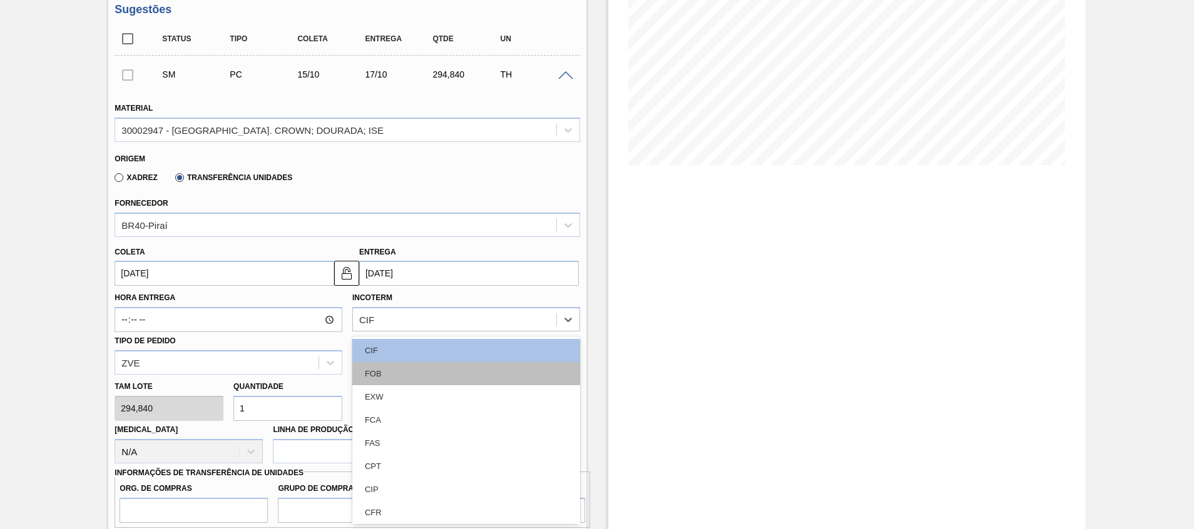
click at [380, 377] on div "FOB" at bounding box center [466, 373] width 228 height 23
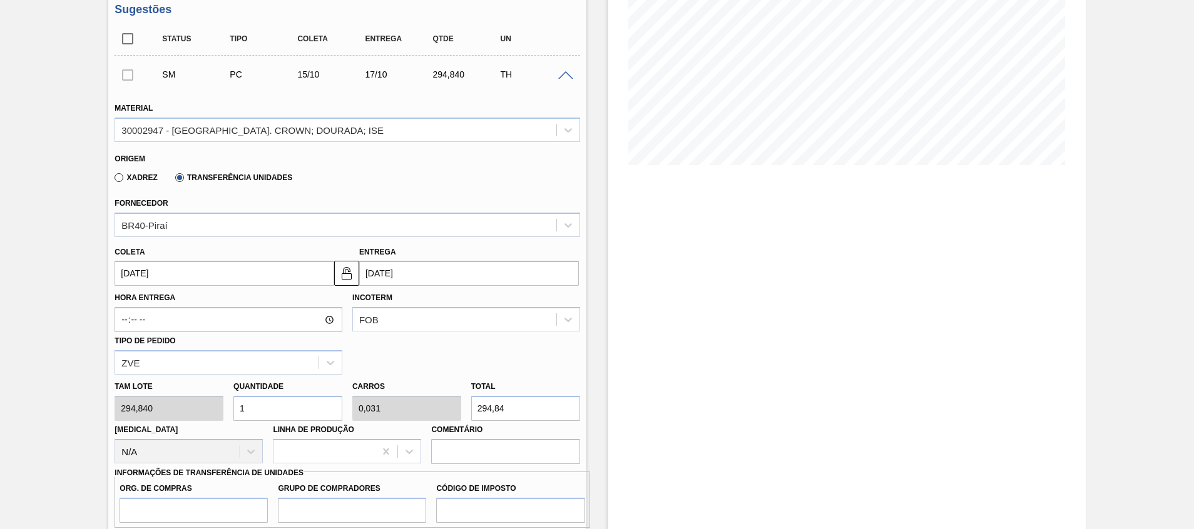
click at [399, 413] on div "Tam lote 294,840 Quantidade 1 Carros 0,031 Total 294,84 Doca N/A Linha de Produ…" at bounding box center [346, 419] width 475 height 89
paste input "4.042,920"
type input "13,712"
type input "0,429"
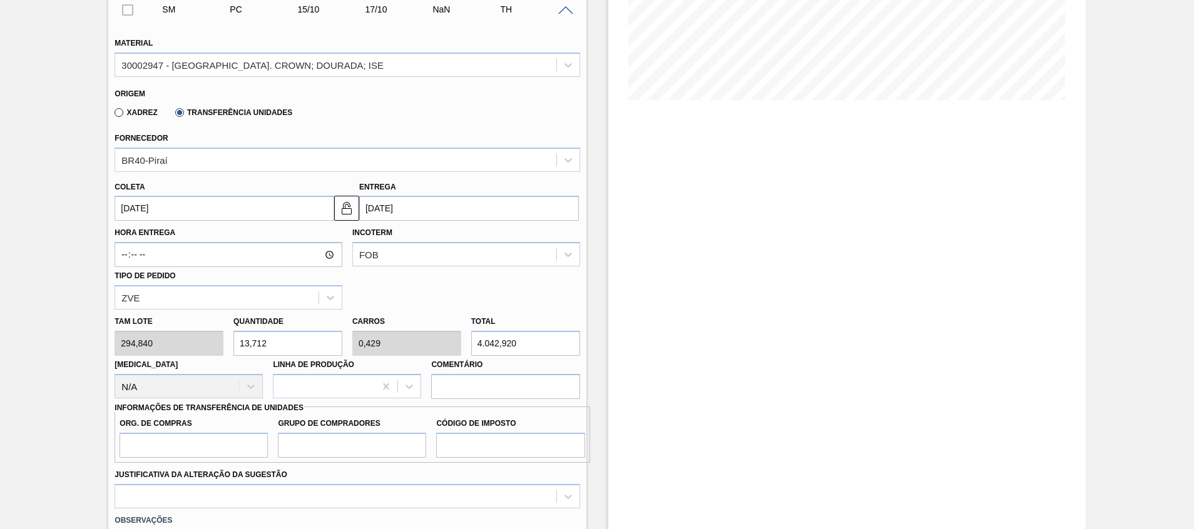
scroll to position [295, 0]
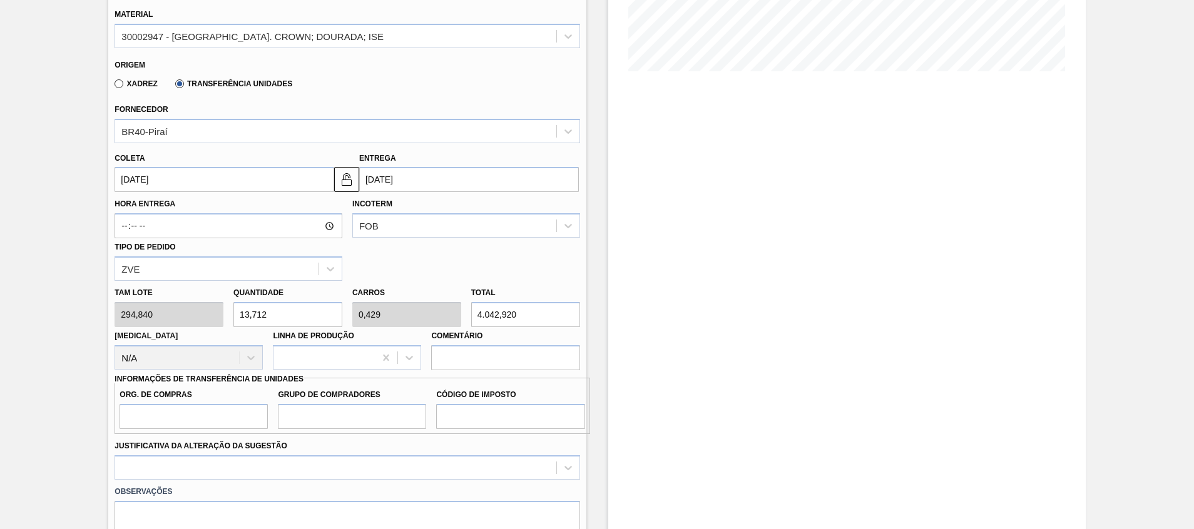
type input "4.042,920"
click at [225, 427] on input "Org. de Compras" at bounding box center [193, 416] width 148 height 25
type input "A01"
type input "BR0"
type input "I1"
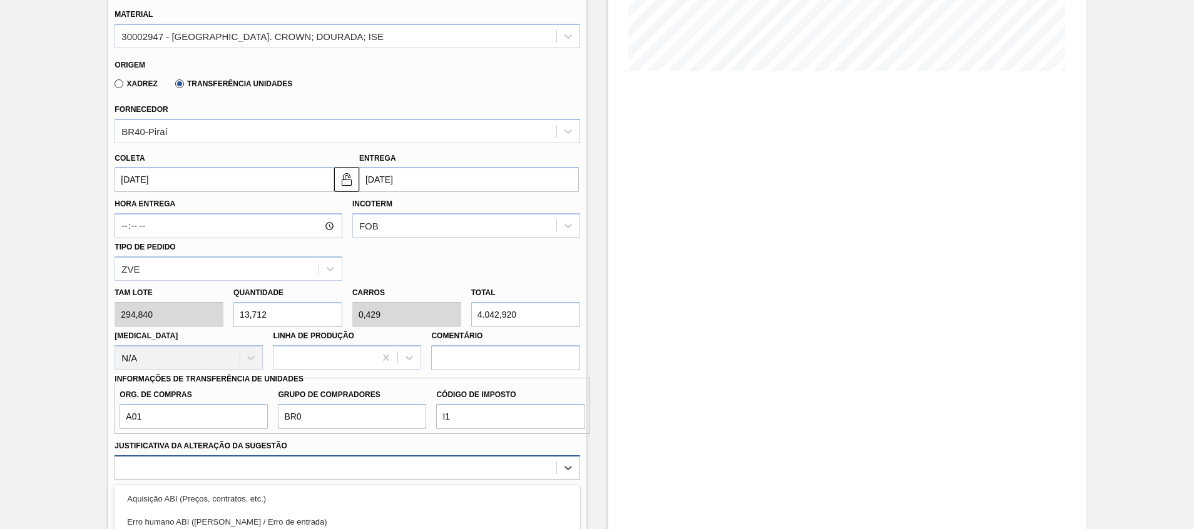
click at [255, 474] on div "option Aquisição ABI (Preços, contratos, etc.) focused, 1 of 18. 18 results ava…" at bounding box center [346, 467] width 465 height 24
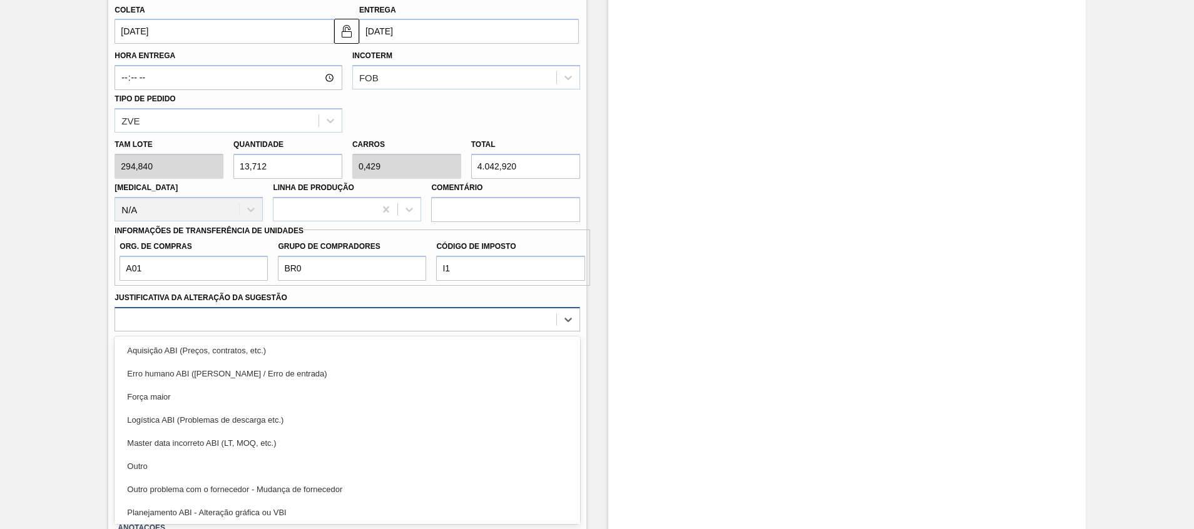
click at [255, 474] on div "Outro" at bounding box center [346, 466] width 465 height 23
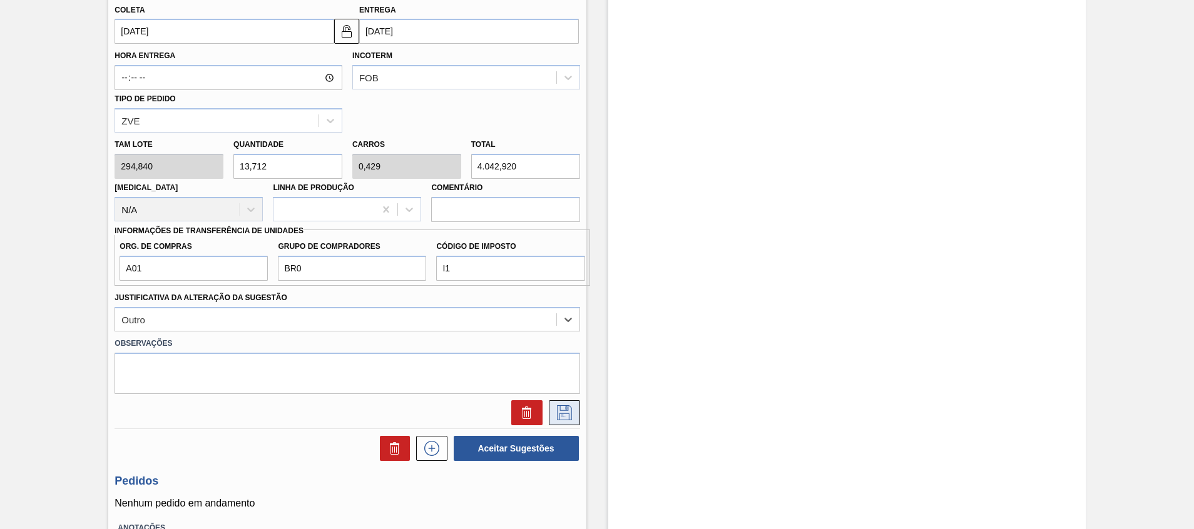
click at [561, 412] on icon at bounding box center [564, 412] width 20 height 15
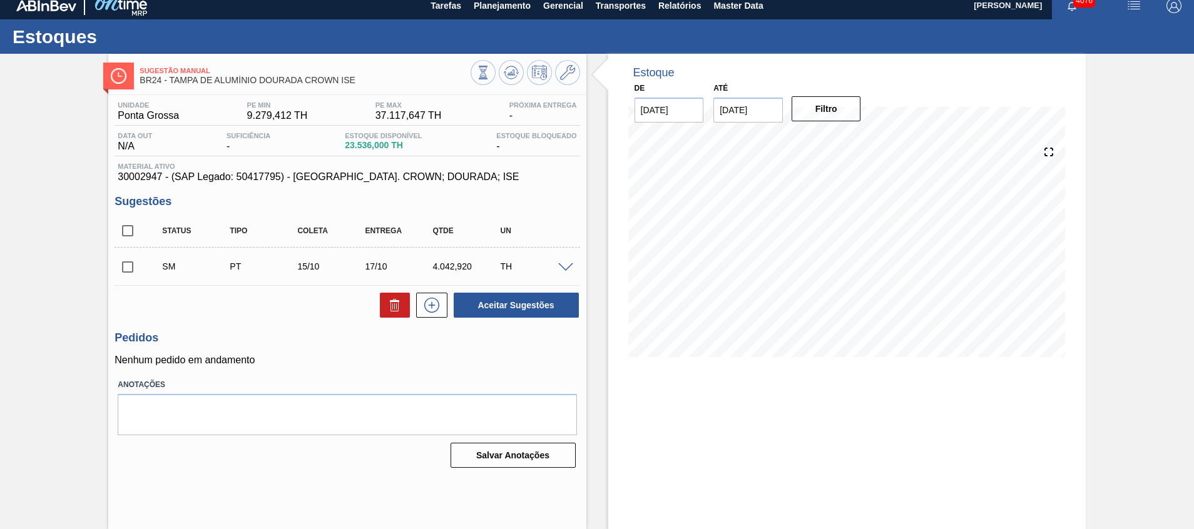
scroll to position [9, 0]
click at [119, 265] on input "checkbox" at bounding box center [127, 267] width 26 height 26
click at [561, 312] on button "Aceitar Sugestões" at bounding box center [516, 305] width 125 height 25
checkbox input "false"
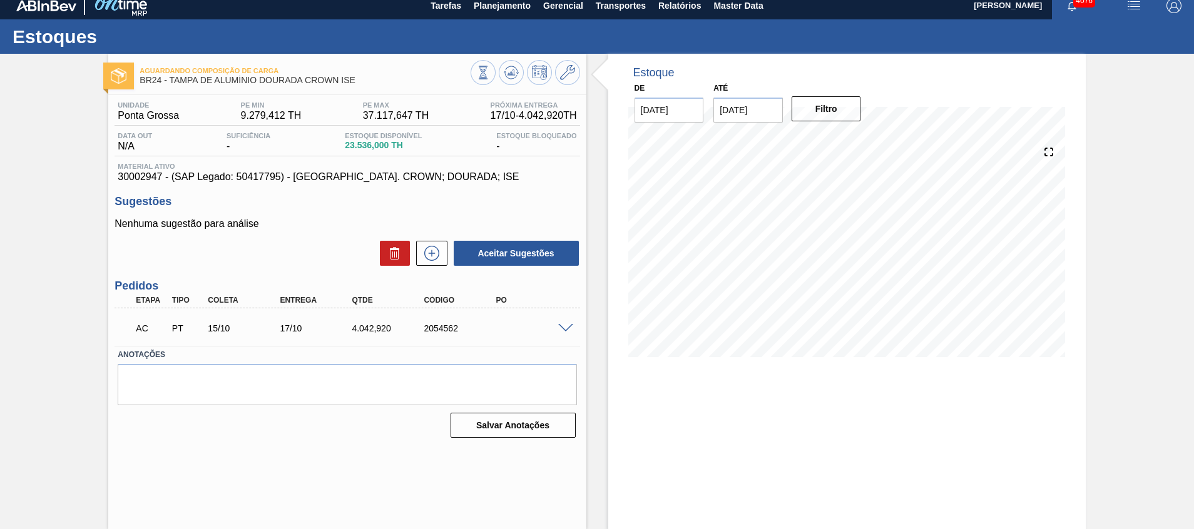
click at [565, 332] on div "AC PT 15/10 17/10 4.042,920 2054562" at bounding box center [346, 327] width 465 height 31
click at [568, 325] on span at bounding box center [565, 328] width 15 height 9
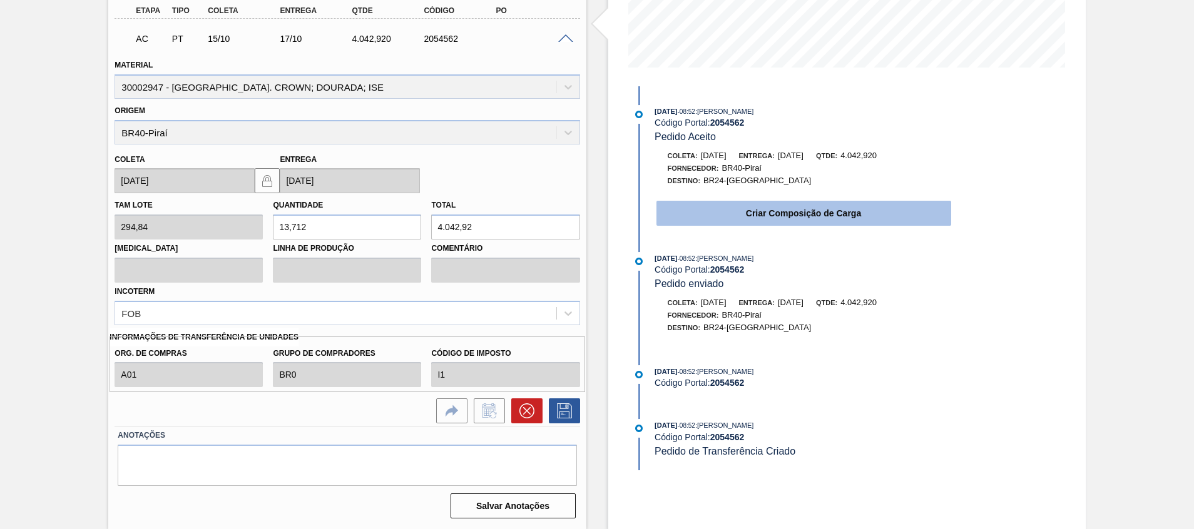
click at [705, 220] on button "Criar Composição de Carga" at bounding box center [803, 213] width 295 height 25
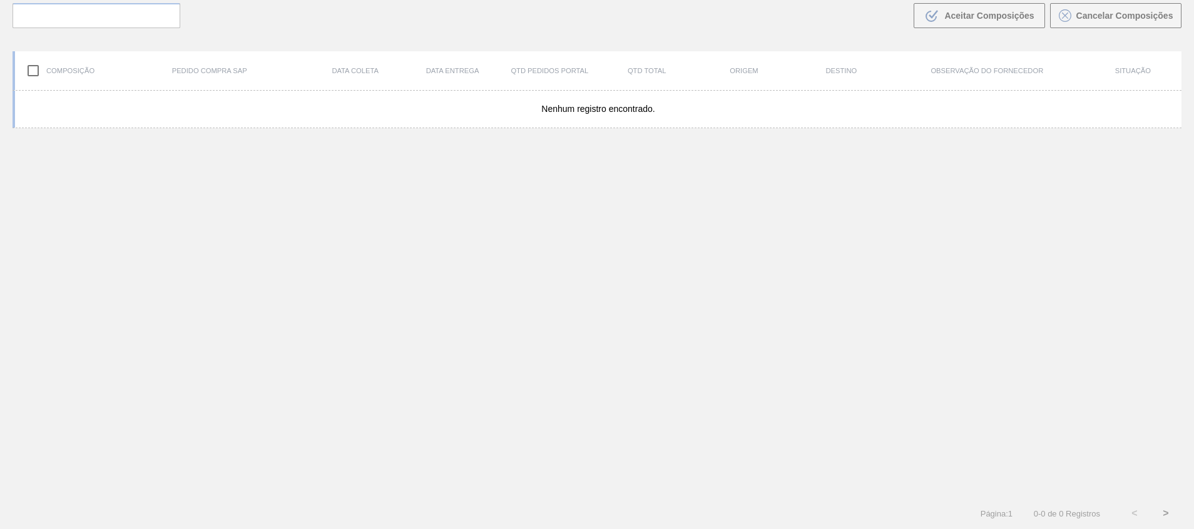
scroll to position [90, 0]
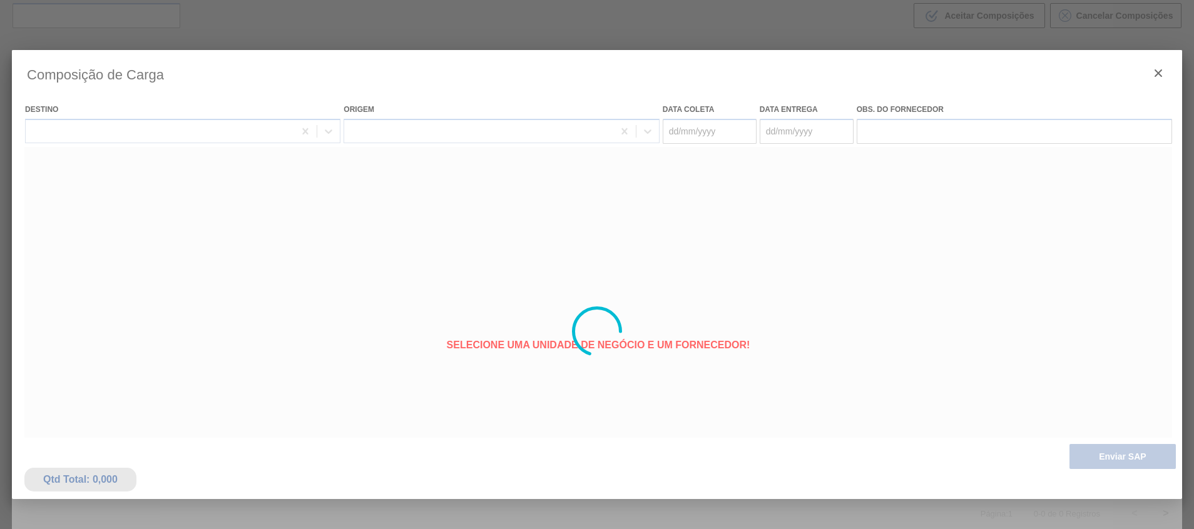
type coleta "15/10/2025"
type Entrega "17/10/2025"
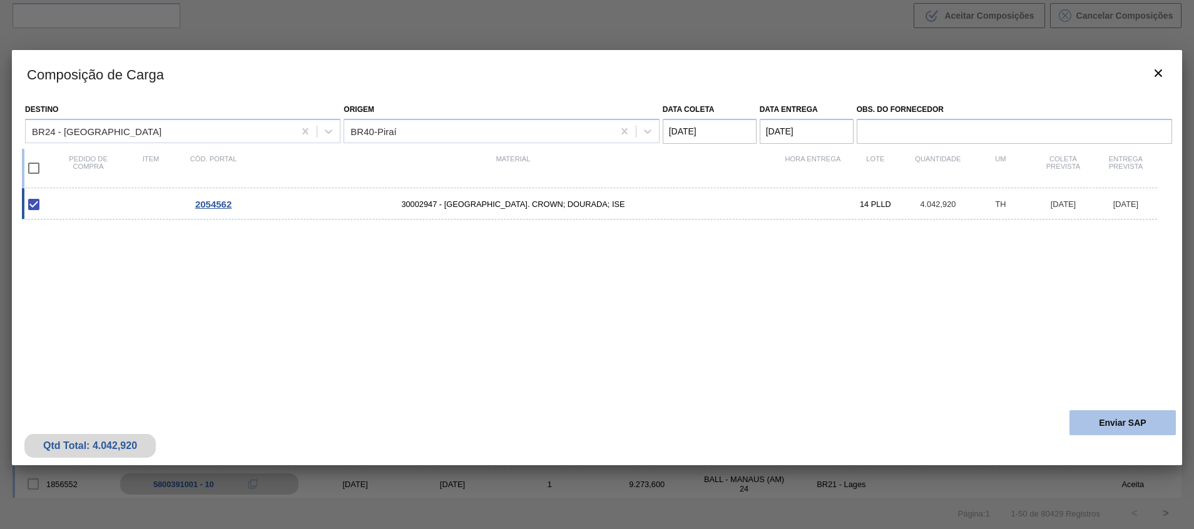
click at [1086, 425] on button "Enviar SAP" at bounding box center [1122, 422] width 106 height 25
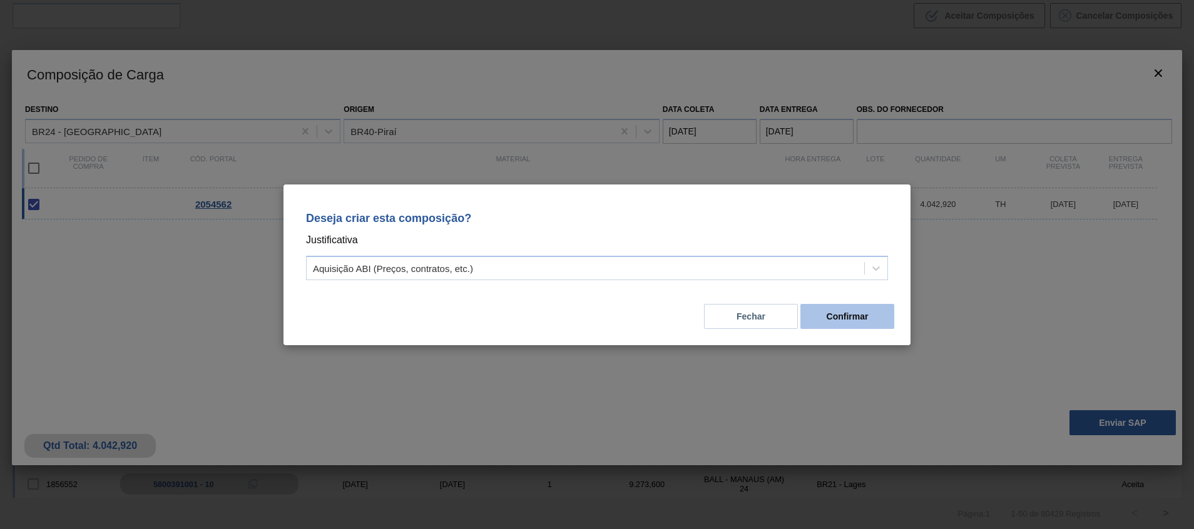
click at [820, 320] on button "Confirmar" at bounding box center [847, 316] width 94 height 25
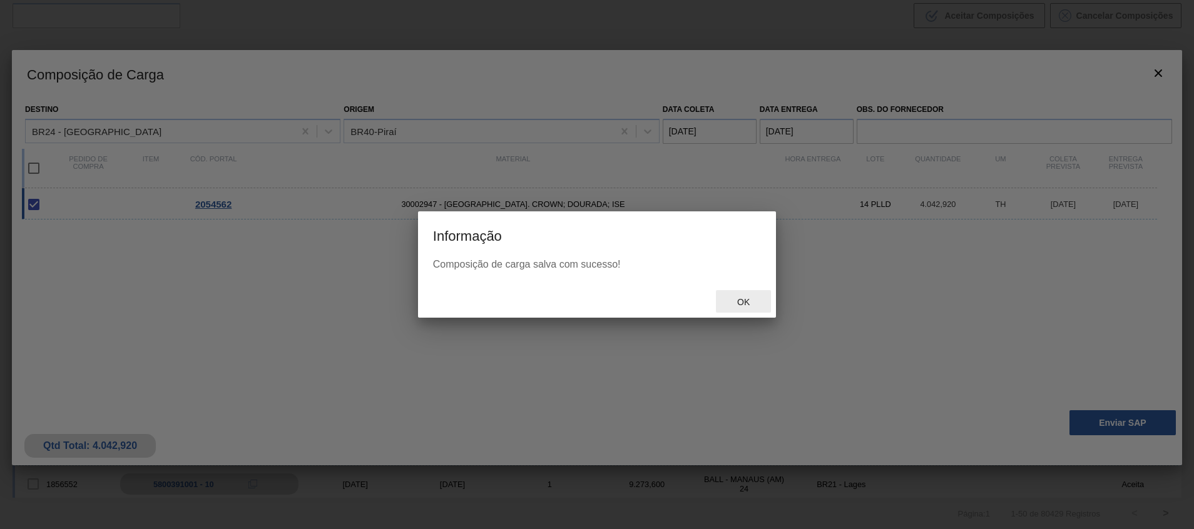
click at [745, 303] on span "Ok" at bounding box center [743, 302] width 33 height 10
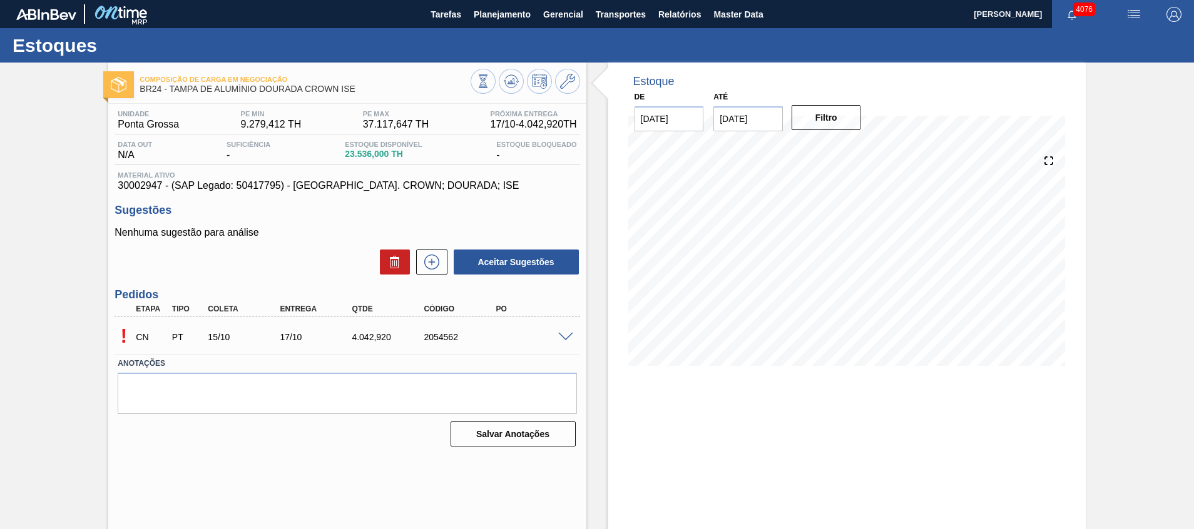
click at [570, 340] on span at bounding box center [565, 337] width 15 height 9
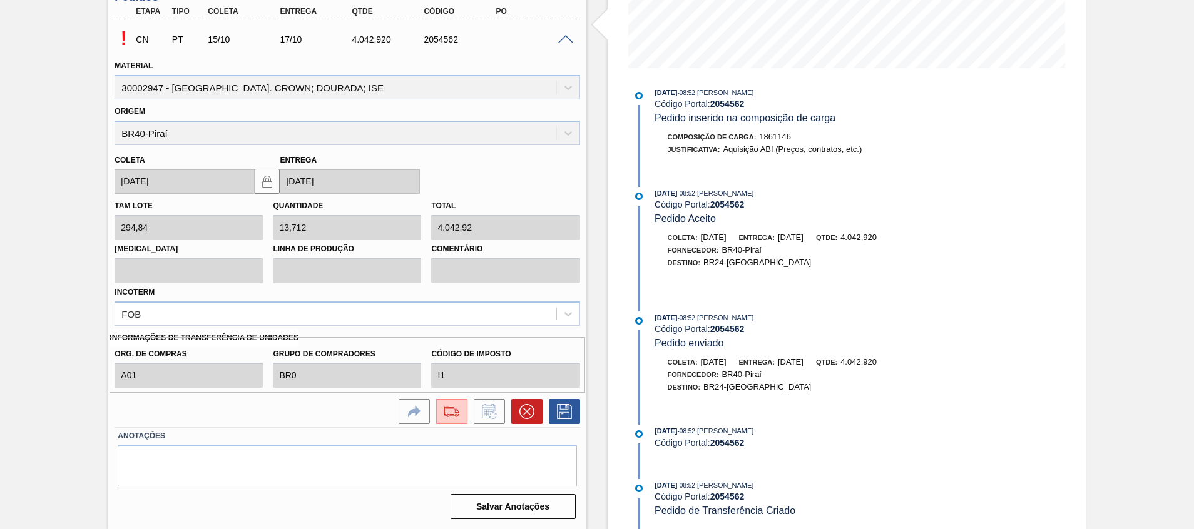
scroll to position [298, 0]
click at [447, 405] on img at bounding box center [452, 411] width 20 height 15
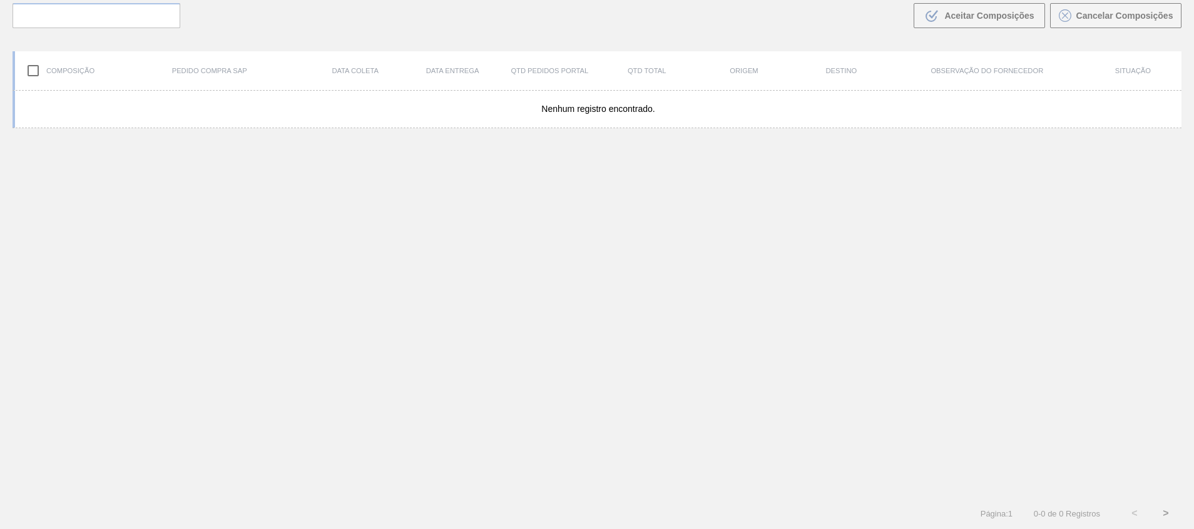
scroll to position [90, 0]
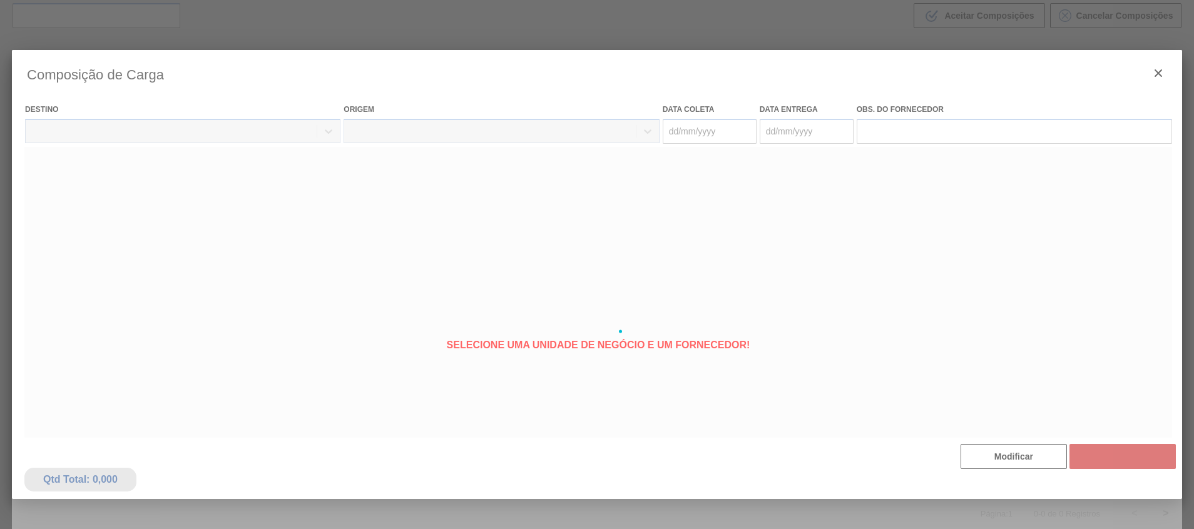
type coleta "15/10/2025"
type Entrega "17/10/2025"
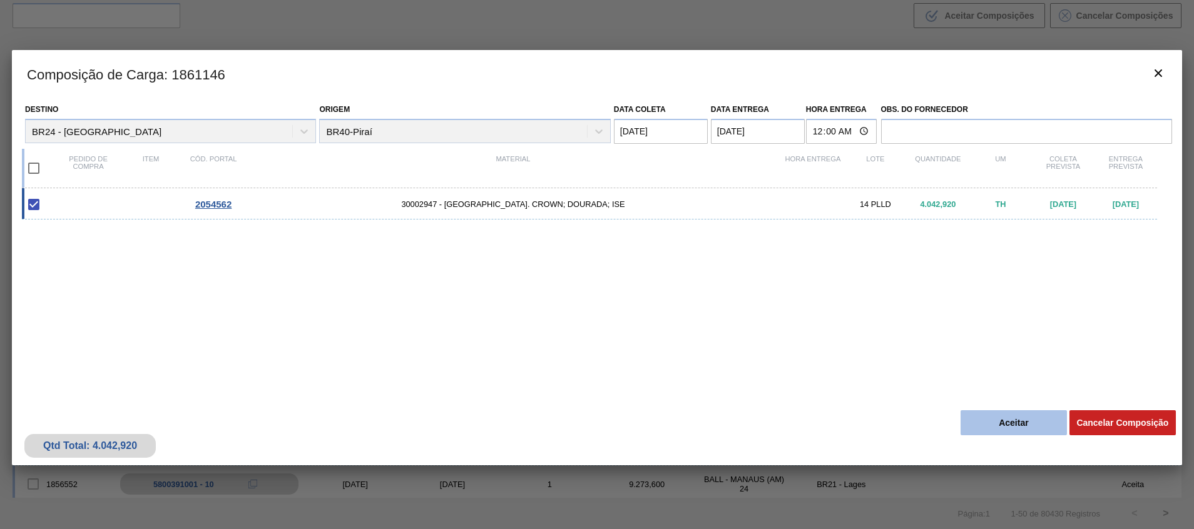
click at [1017, 431] on button "Aceitar" at bounding box center [1013, 422] width 106 height 25
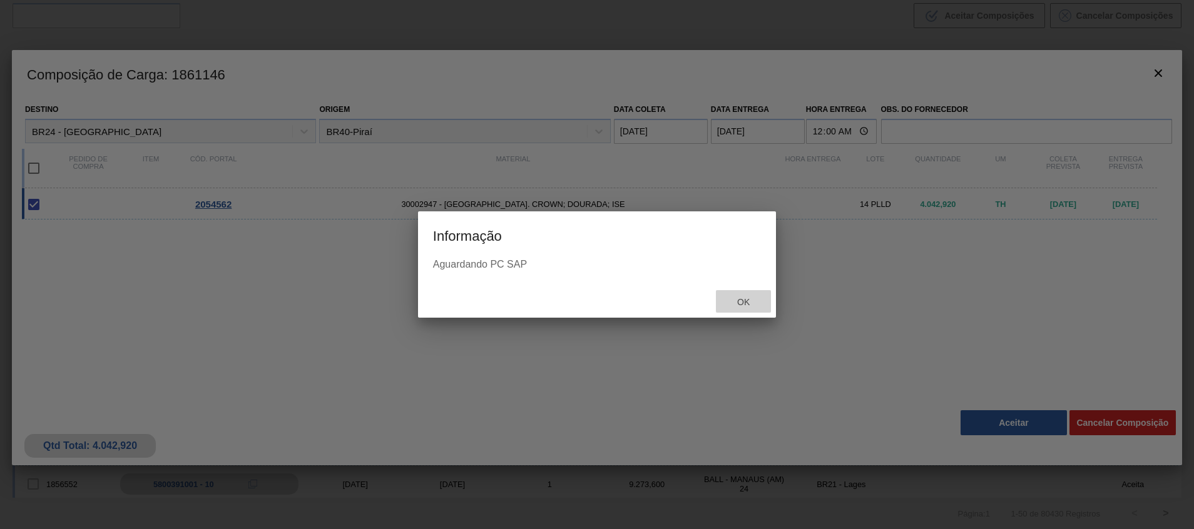
click at [733, 307] on div "Ok" at bounding box center [743, 301] width 55 height 23
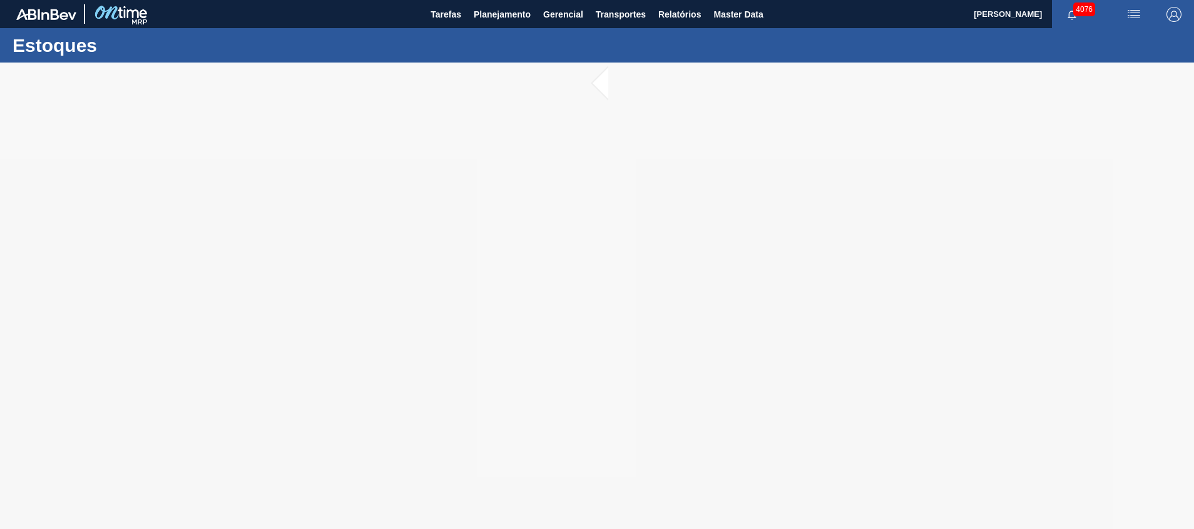
click at [884, 287] on div at bounding box center [597, 296] width 1194 height 467
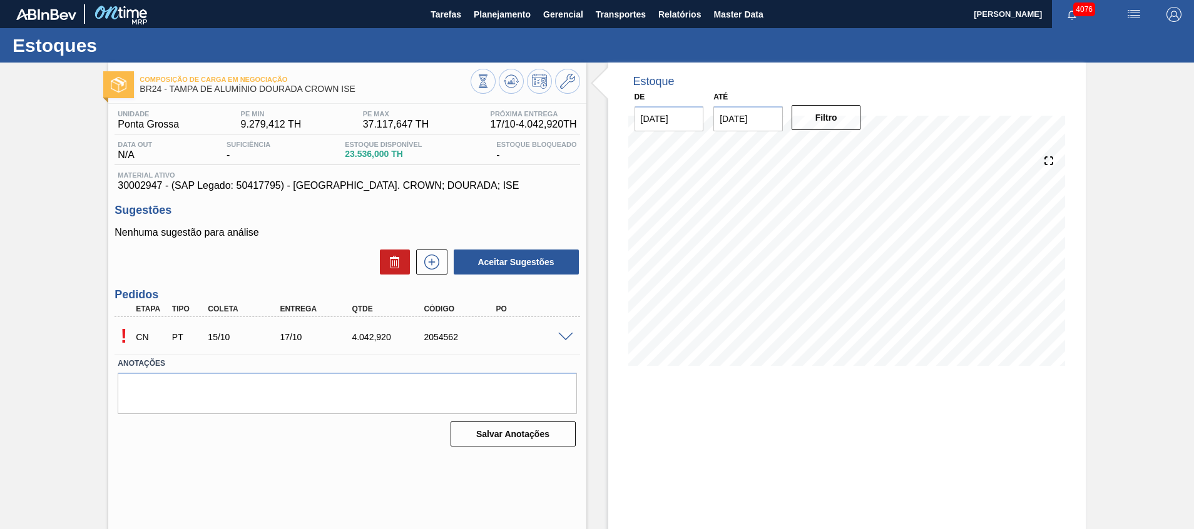
click at [565, 337] on span at bounding box center [565, 337] width 15 height 9
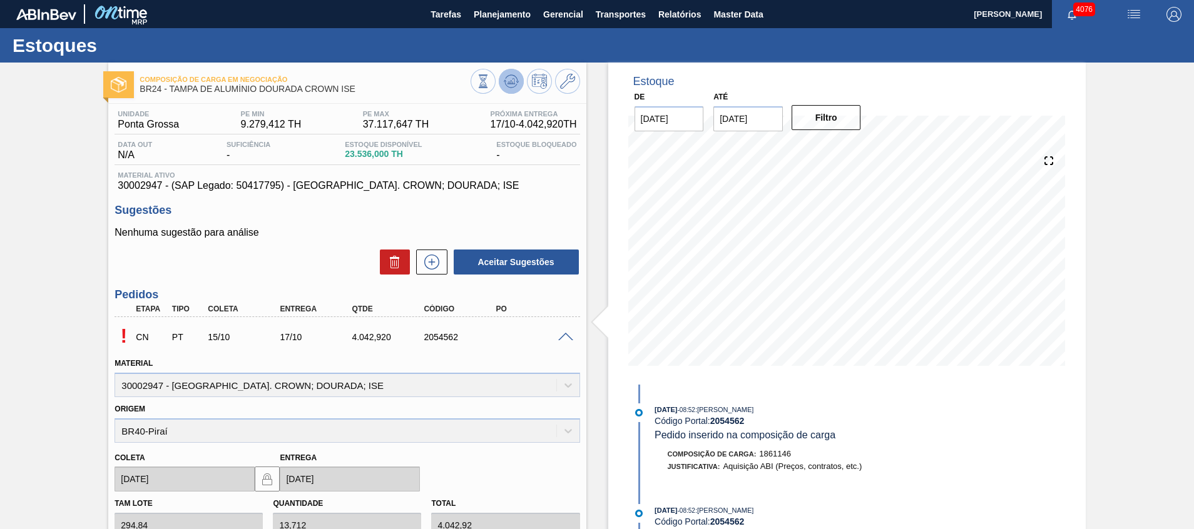
click at [504, 84] on icon at bounding box center [511, 81] width 15 height 15
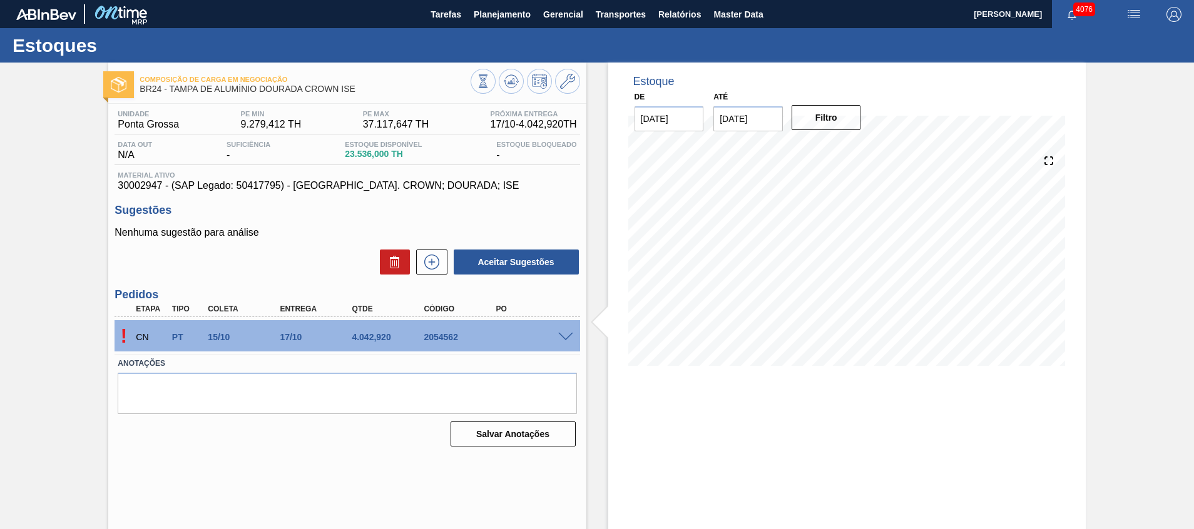
click at [570, 330] on div "! CN PT 15/10 17/10 4.042,920 2054562" at bounding box center [346, 335] width 465 height 31
click at [562, 338] on span at bounding box center [565, 337] width 15 height 9
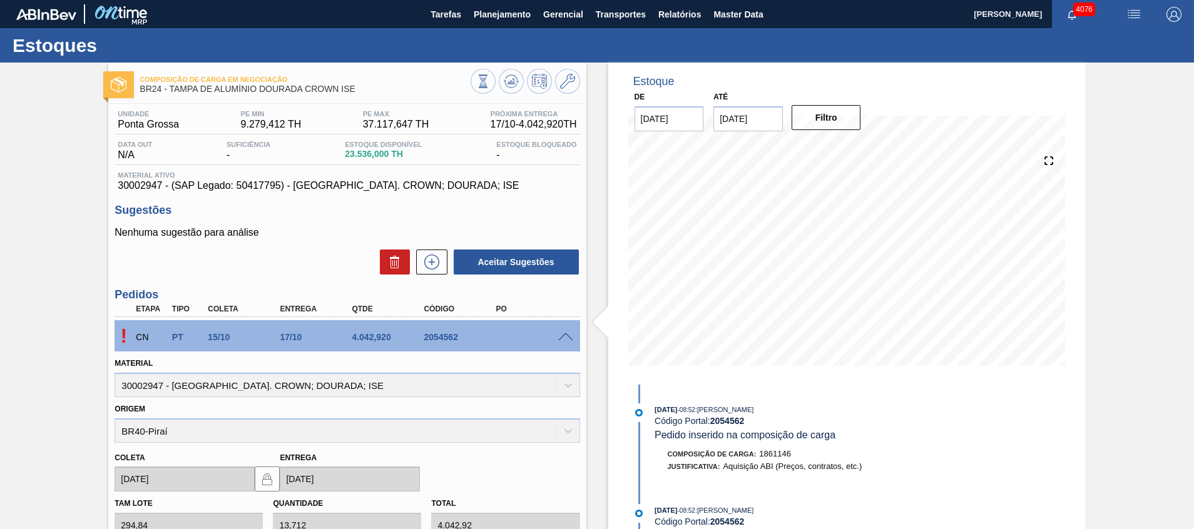
scroll to position [282, 0]
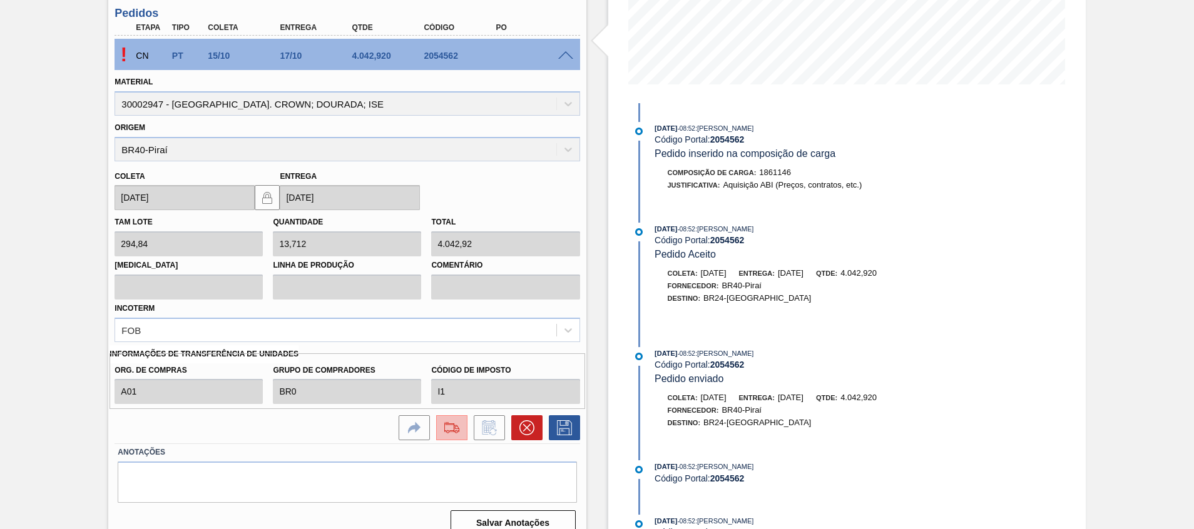
click at [443, 433] on img at bounding box center [452, 427] width 20 height 15
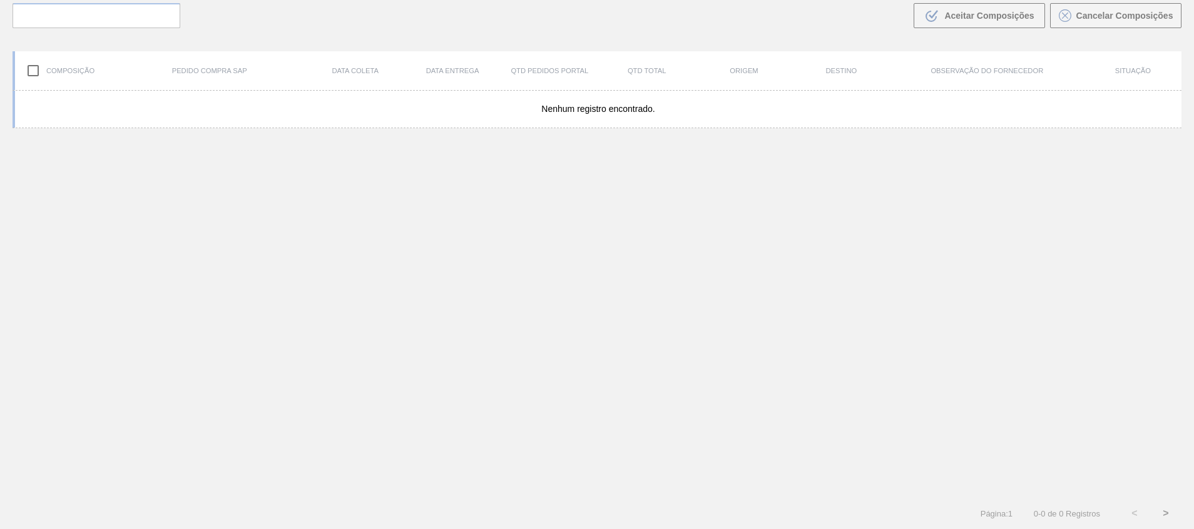
scroll to position [90, 0]
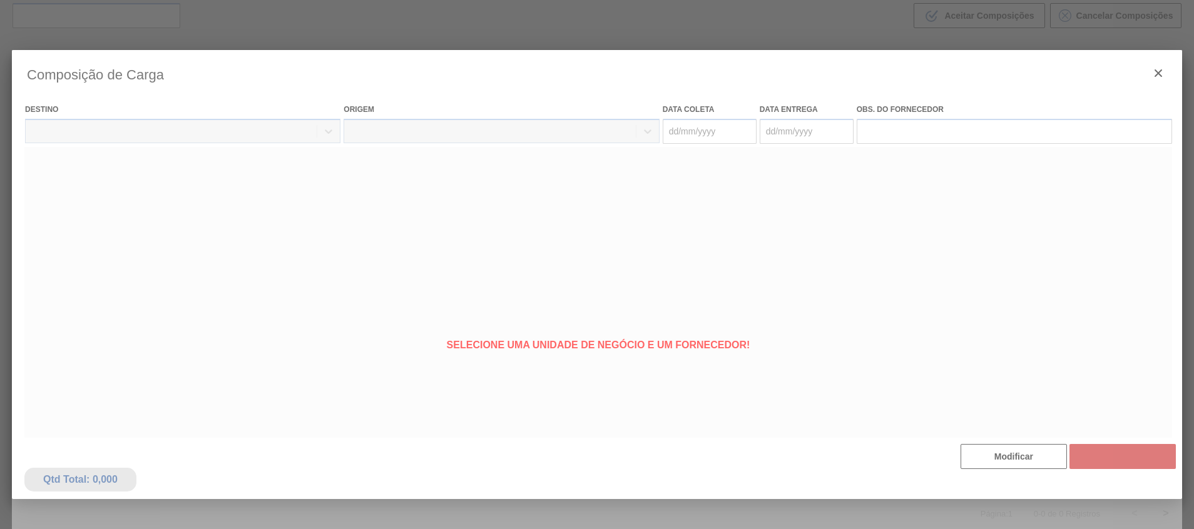
type coleta "15/10/2025"
type Entrega "17/10/2025"
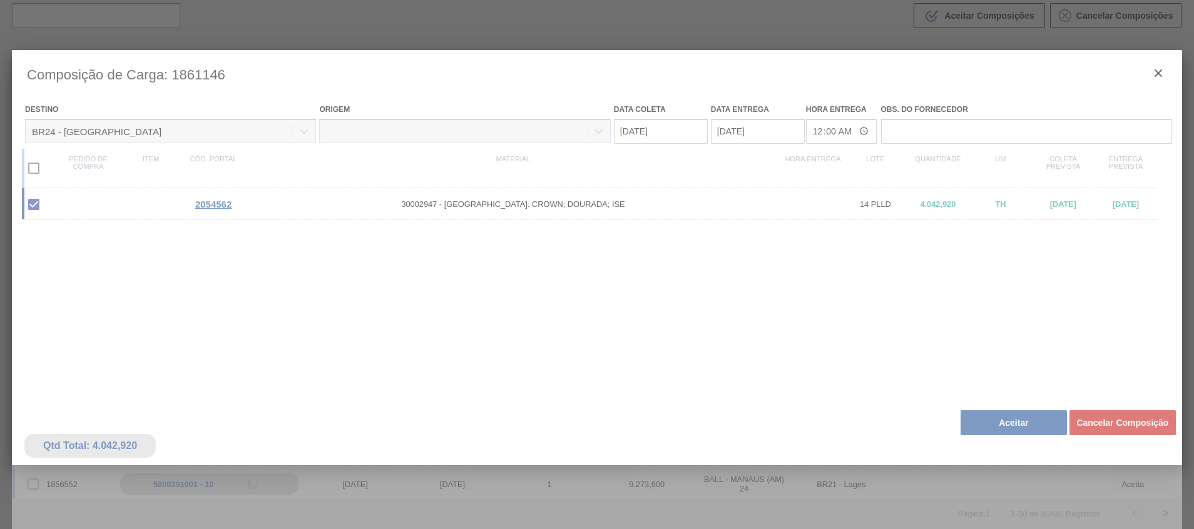
click at [988, 437] on div at bounding box center [597, 331] width 1170 height 563
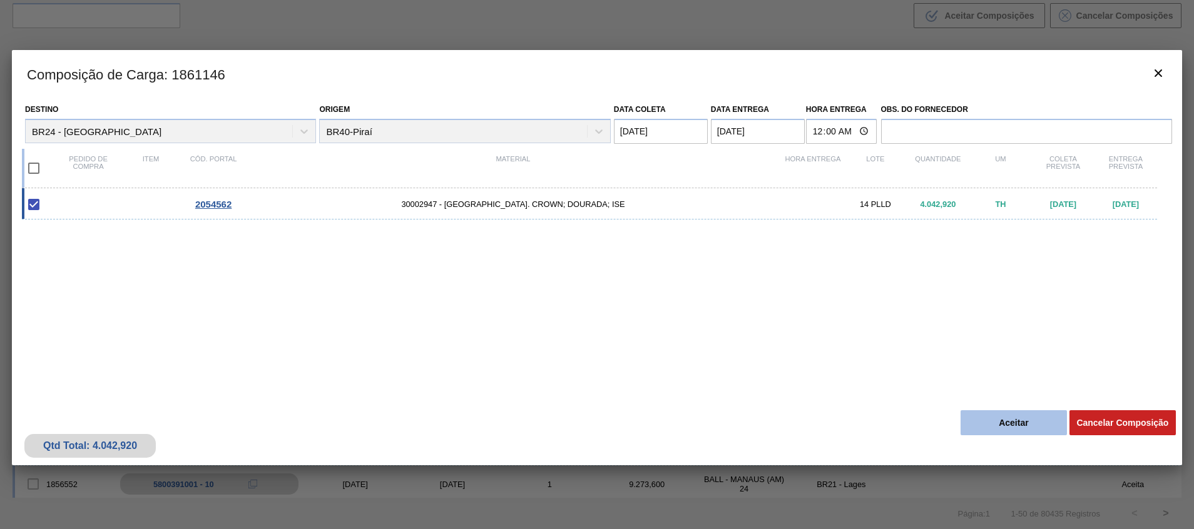
click at [988, 427] on button "Aceitar" at bounding box center [1013, 422] width 106 height 25
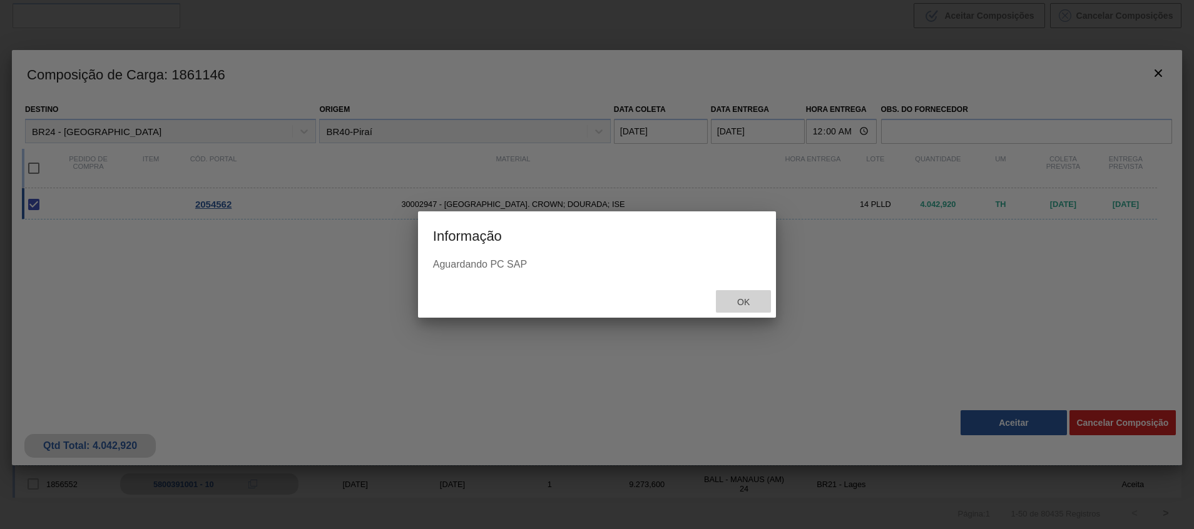
click at [731, 302] on span "Ok" at bounding box center [743, 302] width 33 height 10
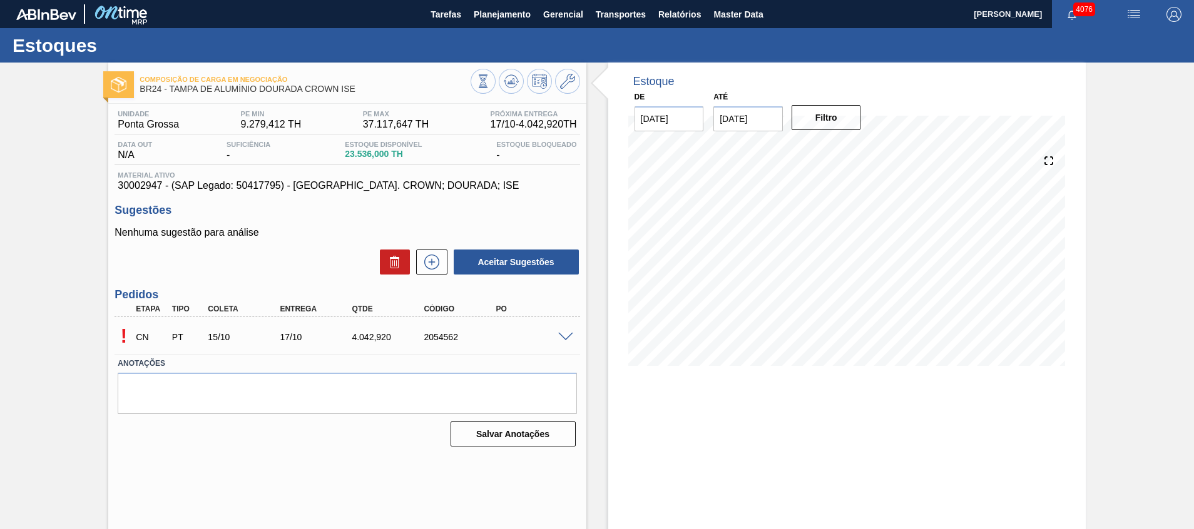
click at [556, 335] on div at bounding box center [567, 336] width 25 height 9
click at [561, 337] on span at bounding box center [565, 337] width 15 height 9
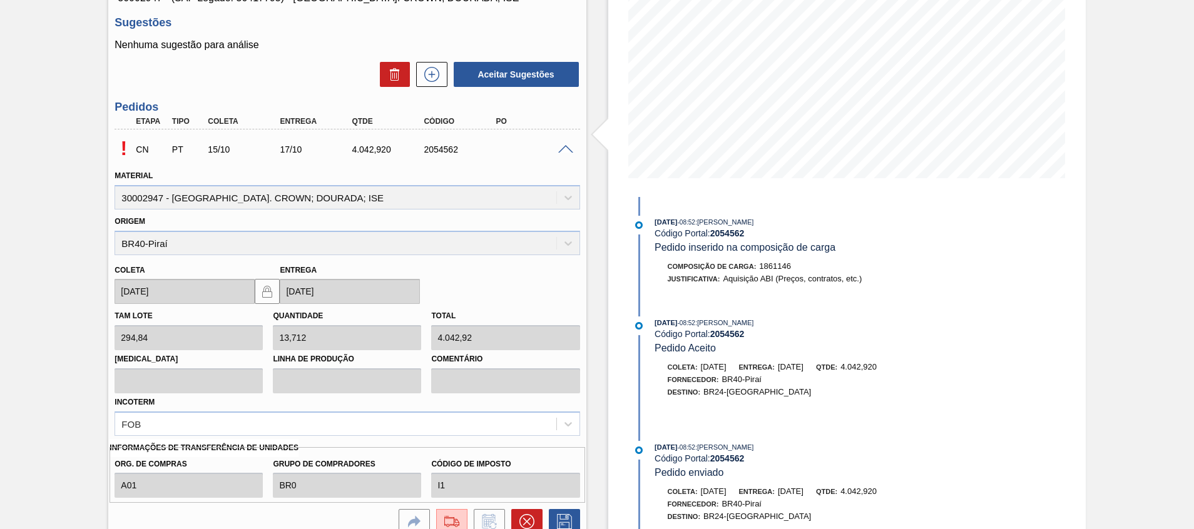
scroll to position [282, 0]
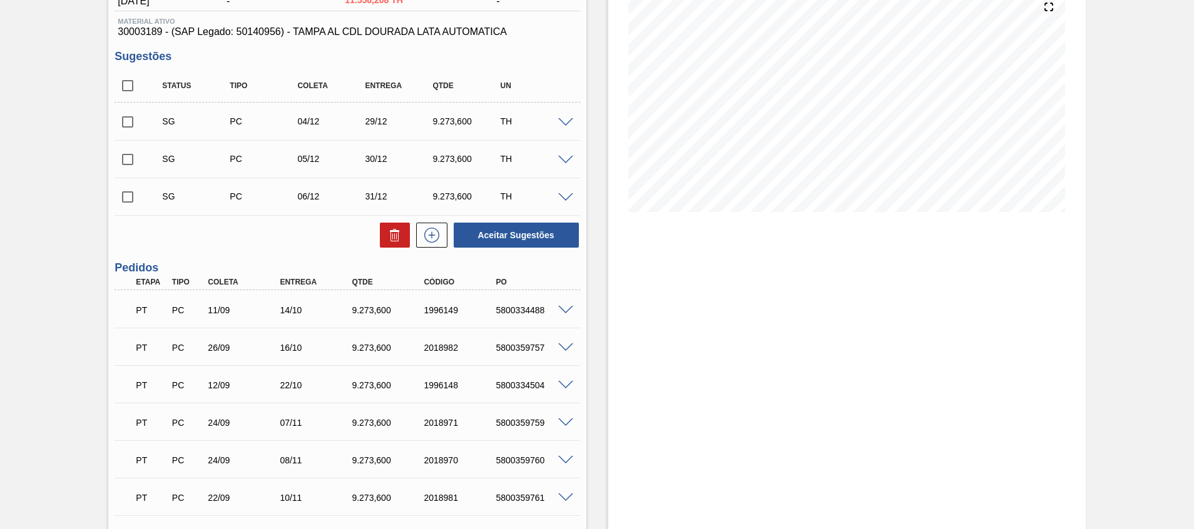
scroll to position [36, 0]
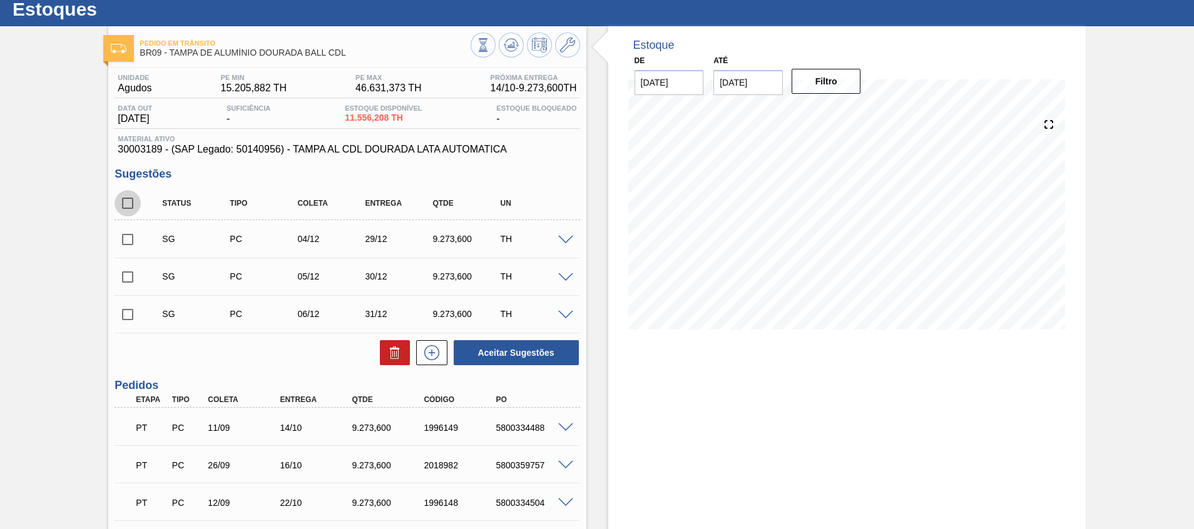
click at [130, 201] on input "checkbox" at bounding box center [127, 203] width 26 height 26
checkbox input "true"
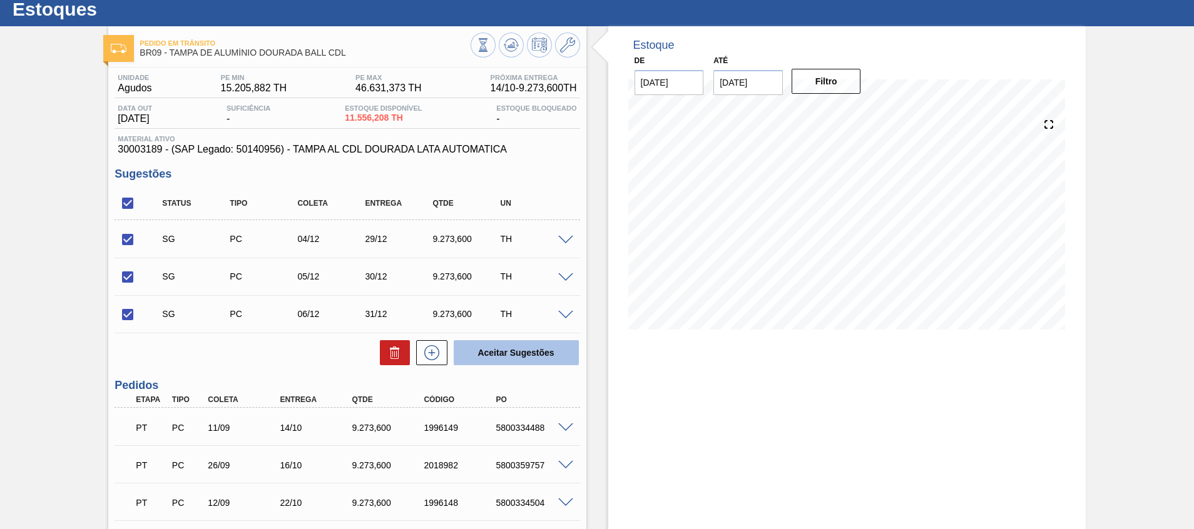
click at [499, 353] on button "Aceitar Sugestões" at bounding box center [516, 352] width 125 height 25
checkbox input "false"
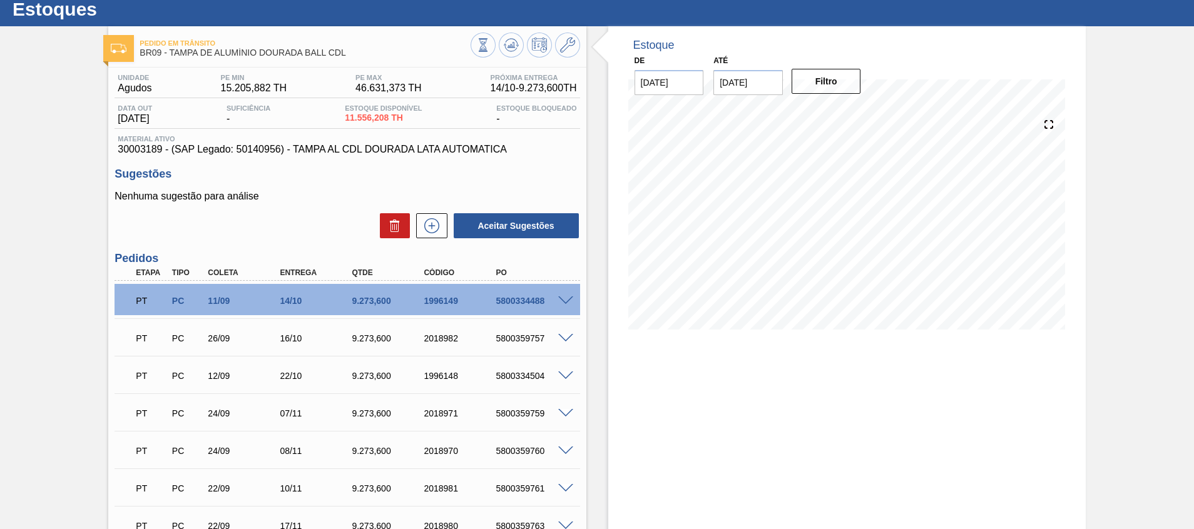
drag, startPoint x: 509, startPoint y: 46, endPoint x: 546, endPoint y: 24, distance: 42.9
click at [509, 46] on icon at bounding box center [511, 45] width 15 height 15
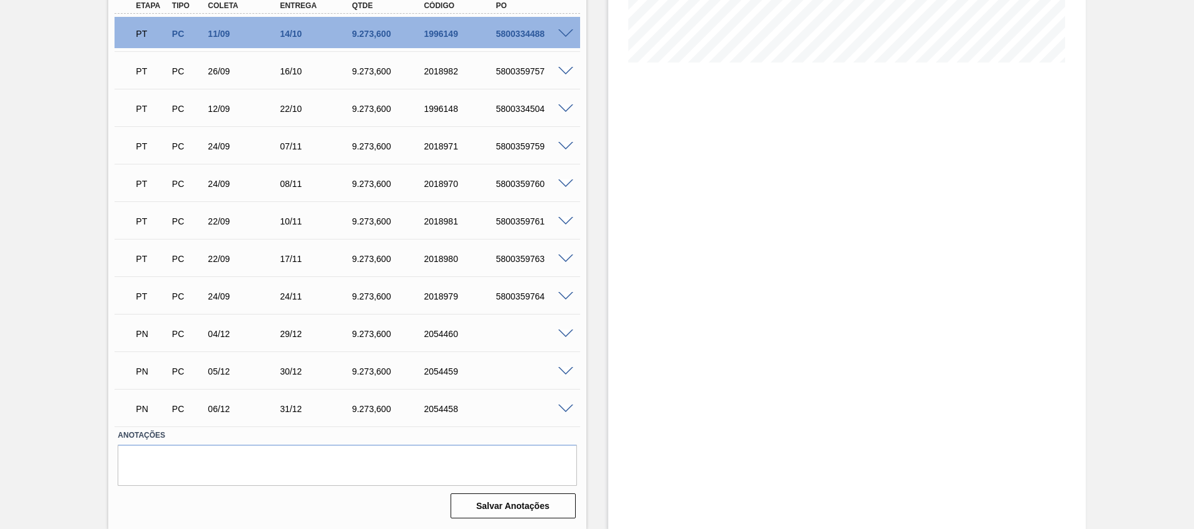
scroll to position [22, 0]
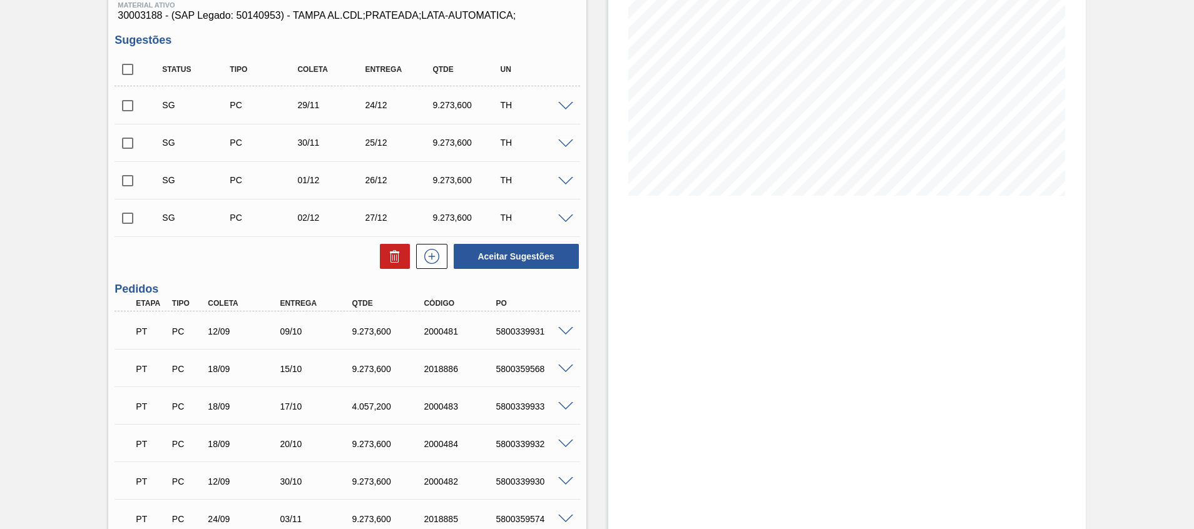
scroll to position [188, 0]
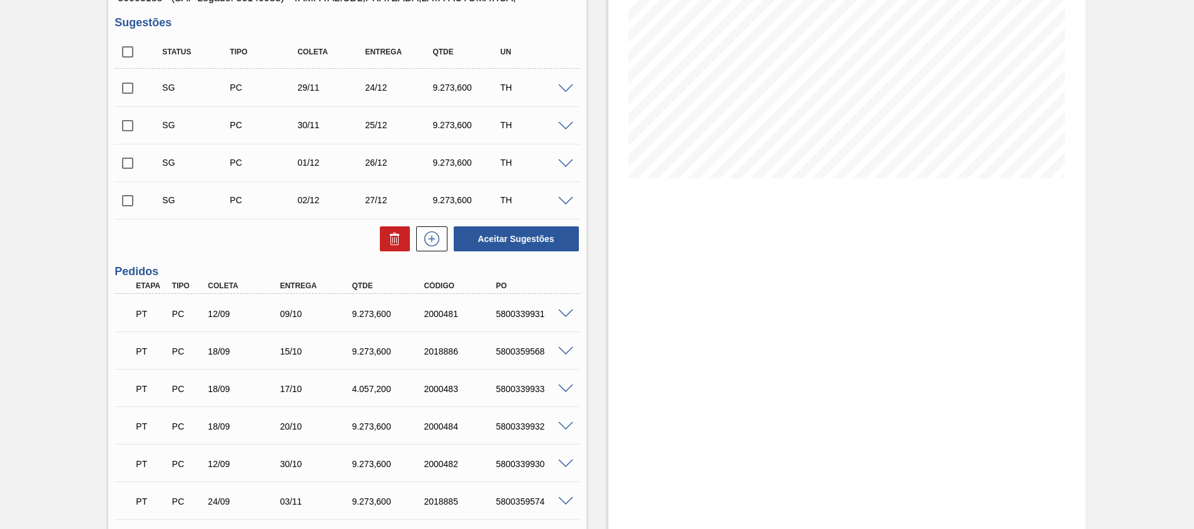
click at [564, 390] on span at bounding box center [565, 389] width 15 height 9
type input "Ajuste fup"
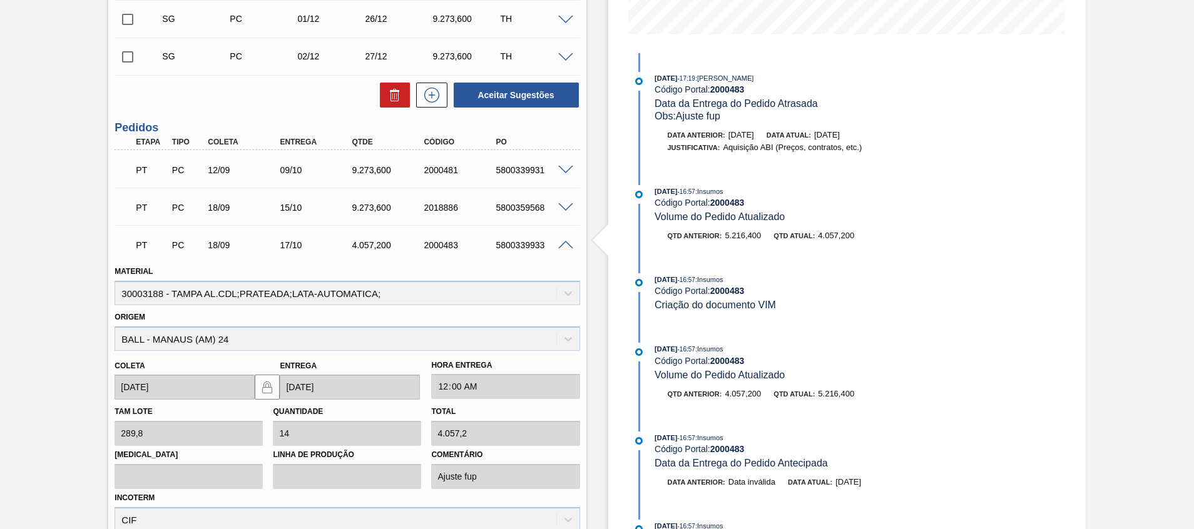
scroll to position [302, 0]
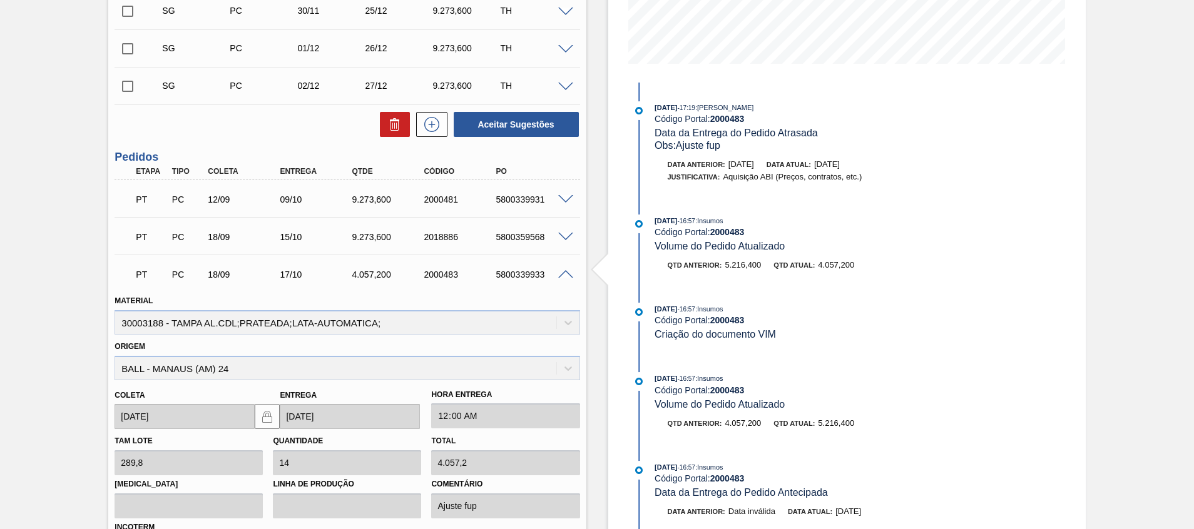
click at [571, 273] on div at bounding box center [567, 273] width 25 height 9
click at [565, 275] on span at bounding box center [565, 274] width 15 height 9
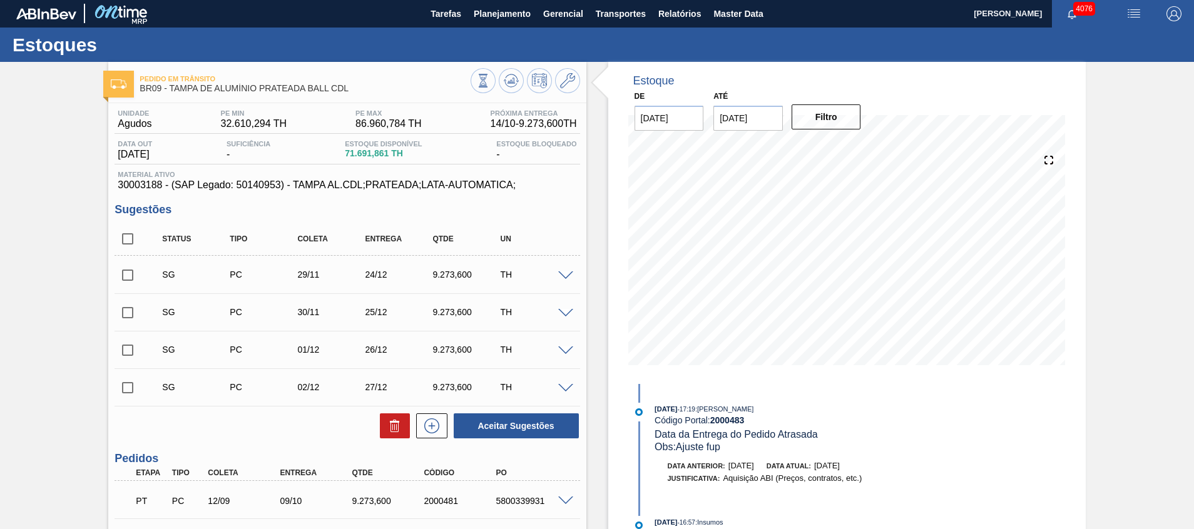
scroll to position [0, 0]
click at [133, 236] on input "checkbox" at bounding box center [127, 239] width 26 height 26
checkbox input "true"
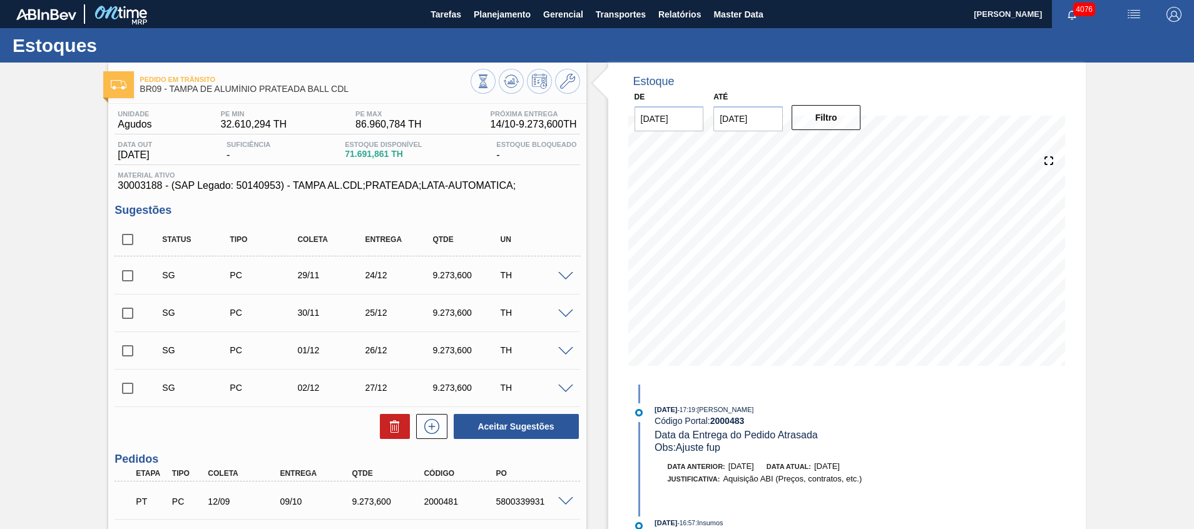
checkbox input "true"
click at [130, 315] on input "checkbox" at bounding box center [127, 313] width 26 height 26
checkbox input "false"
click at [492, 424] on button "Aceitar Sugestões" at bounding box center [516, 426] width 125 height 25
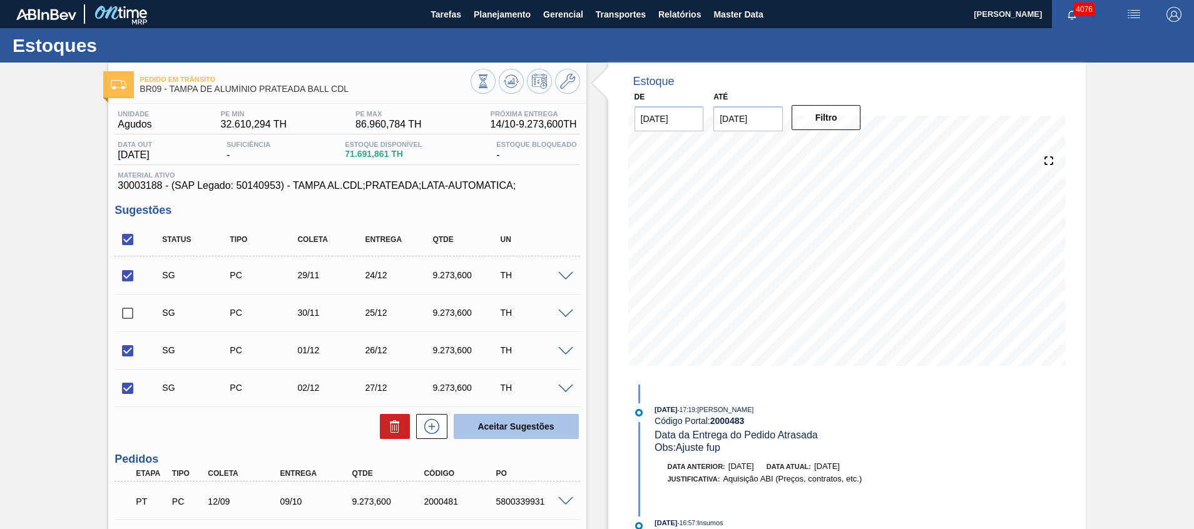
checkbox input "false"
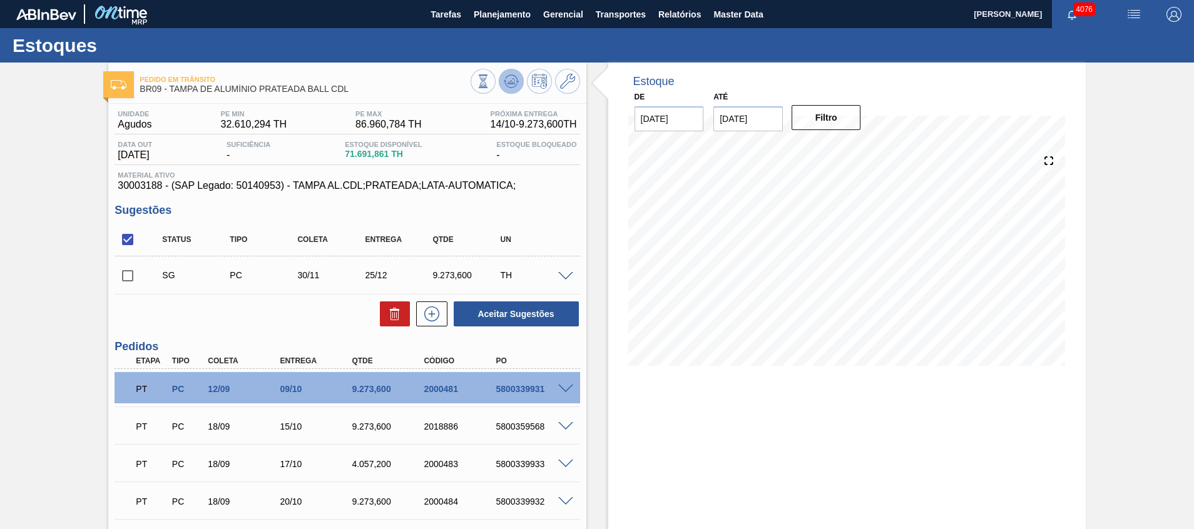
click at [511, 73] on button at bounding box center [511, 81] width 25 height 25
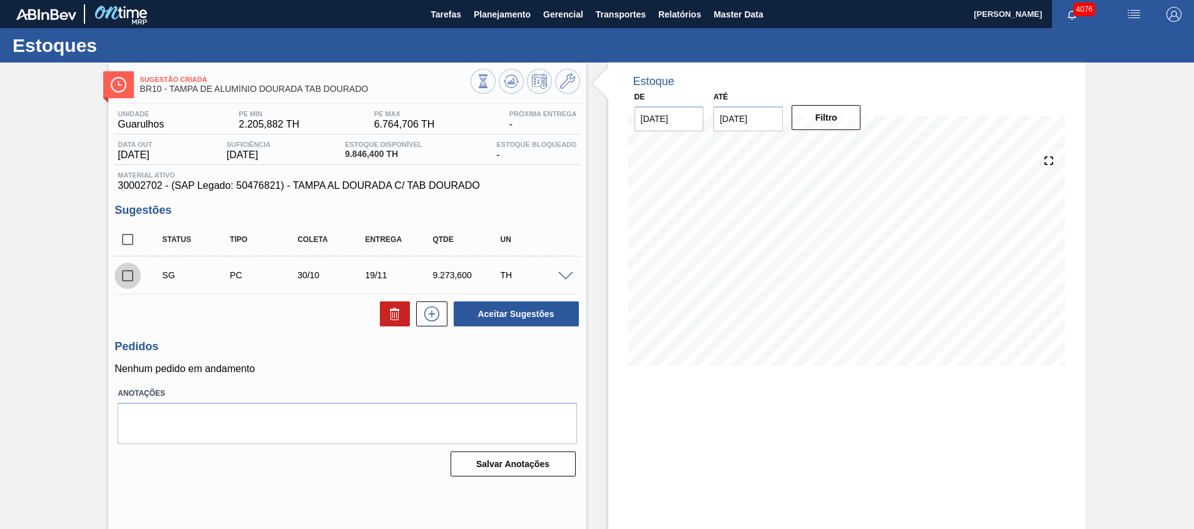
click at [122, 280] on input "checkbox" at bounding box center [127, 276] width 26 height 26
click at [559, 318] on button "Aceitar Sugestões" at bounding box center [516, 314] width 125 height 25
checkbox input "false"
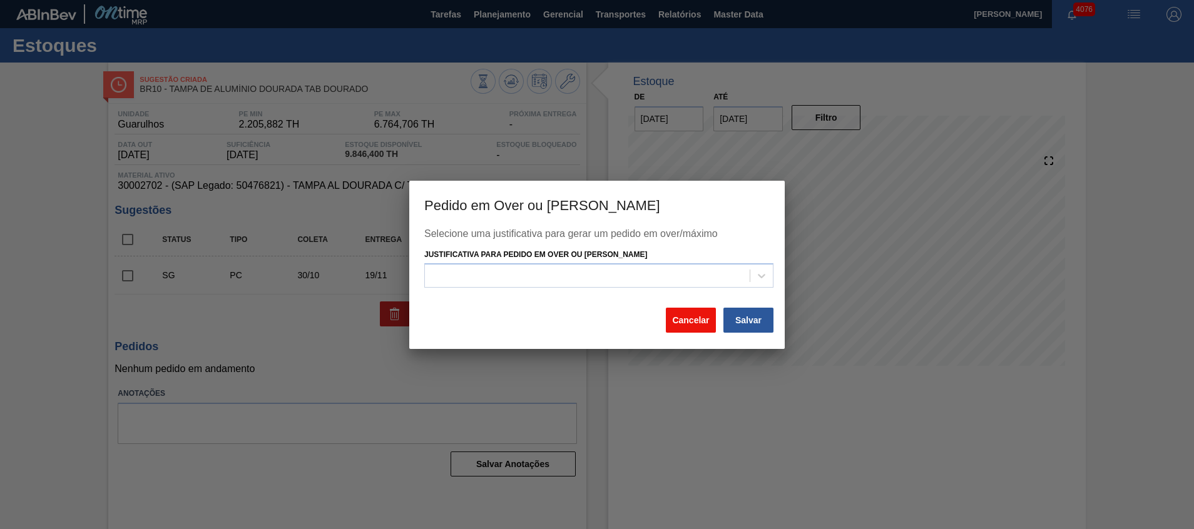
click at [699, 316] on button "Cancelar" at bounding box center [691, 320] width 50 height 25
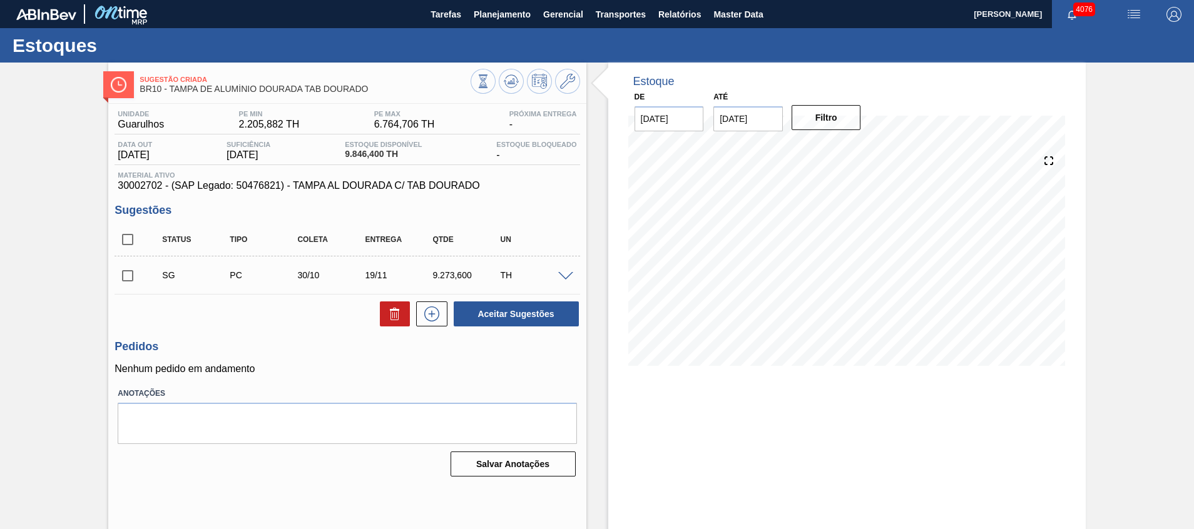
click at [748, 117] on input "[DATE]" at bounding box center [747, 118] width 69 height 25
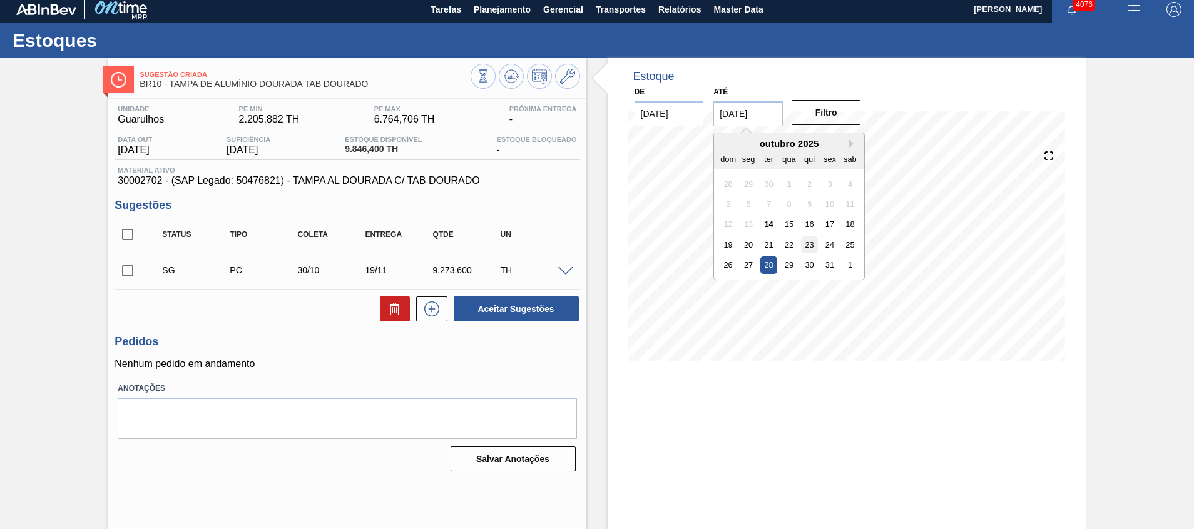
scroll to position [9, 0]
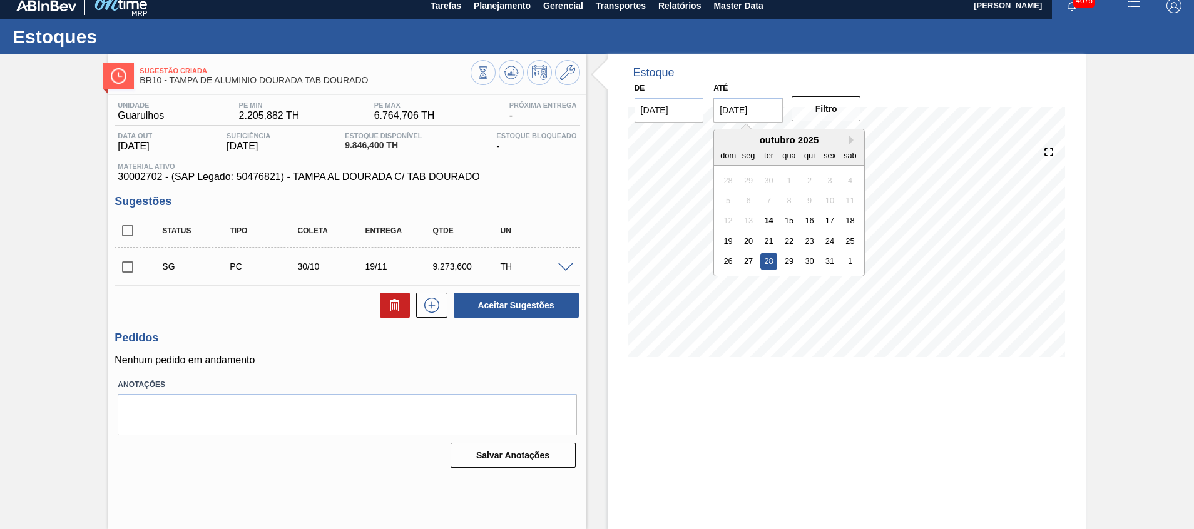
click at [848, 142] on div "outubro 2025" at bounding box center [789, 140] width 150 height 11
click at [851, 142] on button "Next Month" at bounding box center [853, 140] width 9 height 9
click at [790, 255] on div "31" at bounding box center [789, 261] width 17 height 17
type input "[DATE]"
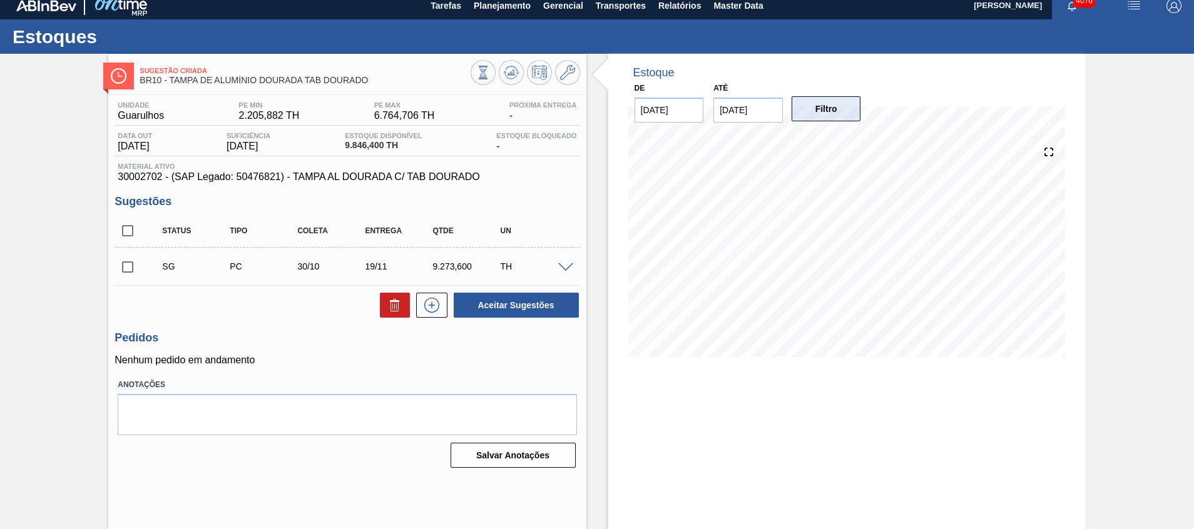
click at [815, 118] on button "Filtro" at bounding box center [825, 108] width 69 height 25
click at [561, 267] on span at bounding box center [565, 267] width 15 height 9
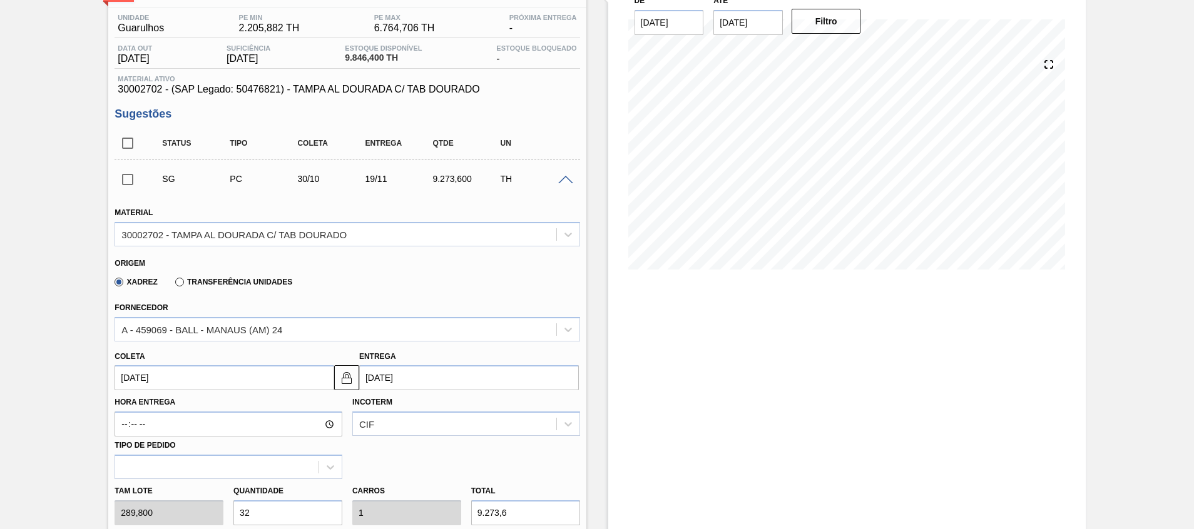
scroll to position [196, 0]
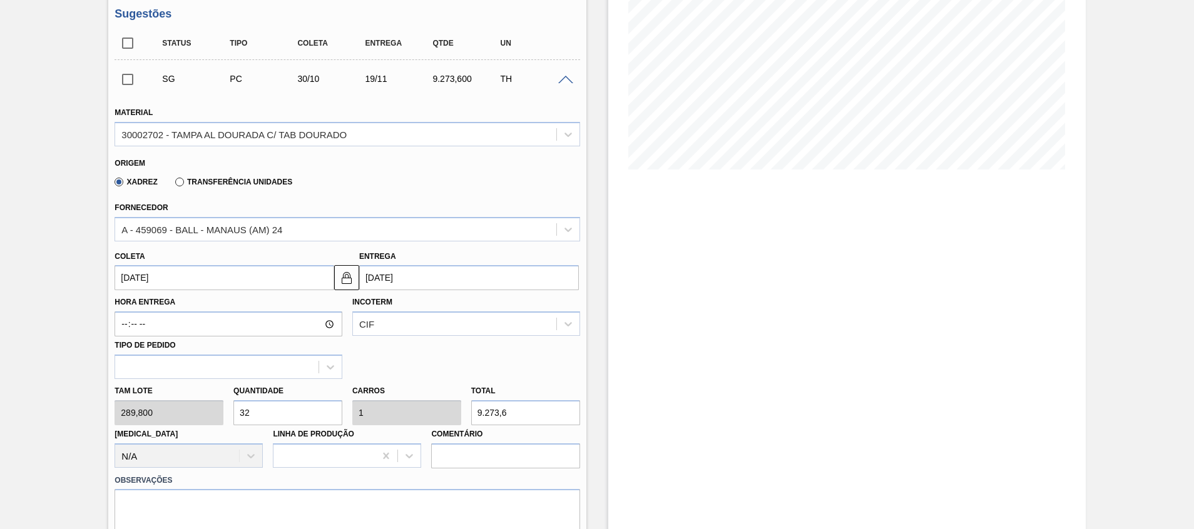
click at [177, 412] on div "Tam lote 289,800 Quantidade 32 Carros 1 Total 9.273,6 [MEDICAL_DATA] N/A Linha …" at bounding box center [346, 423] width 475 height 89
type input "1"
type input "0,031"
type input "289,8"
type input "15"
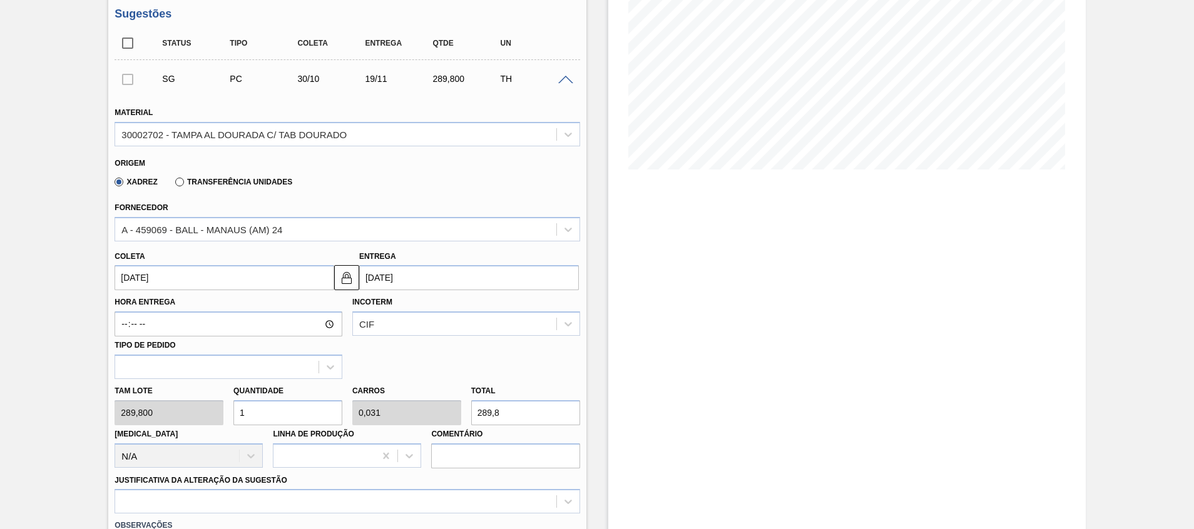
type input "0,469"
type input "4.347"
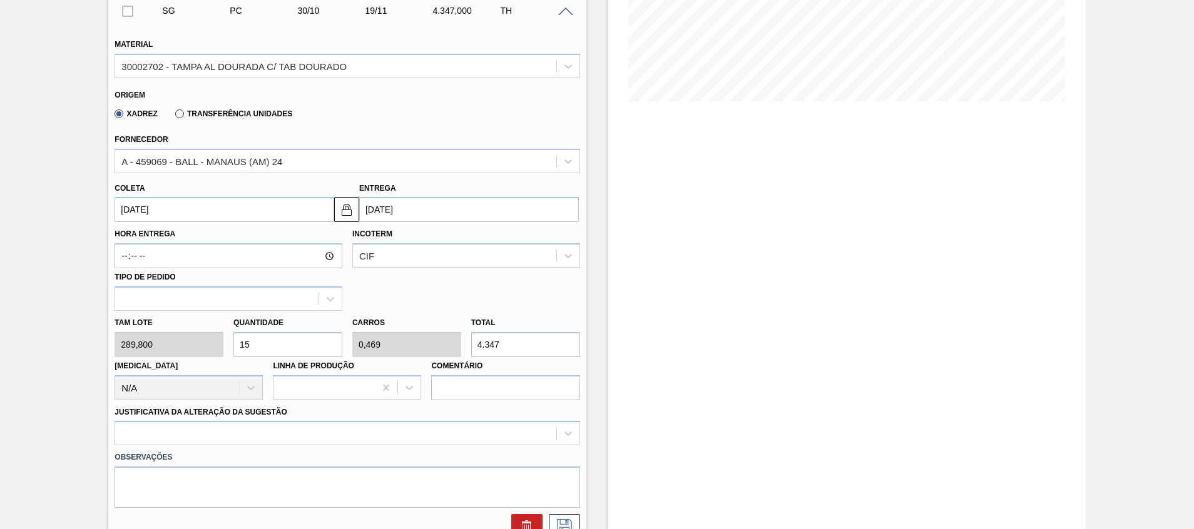
scroll to position [384, 0]
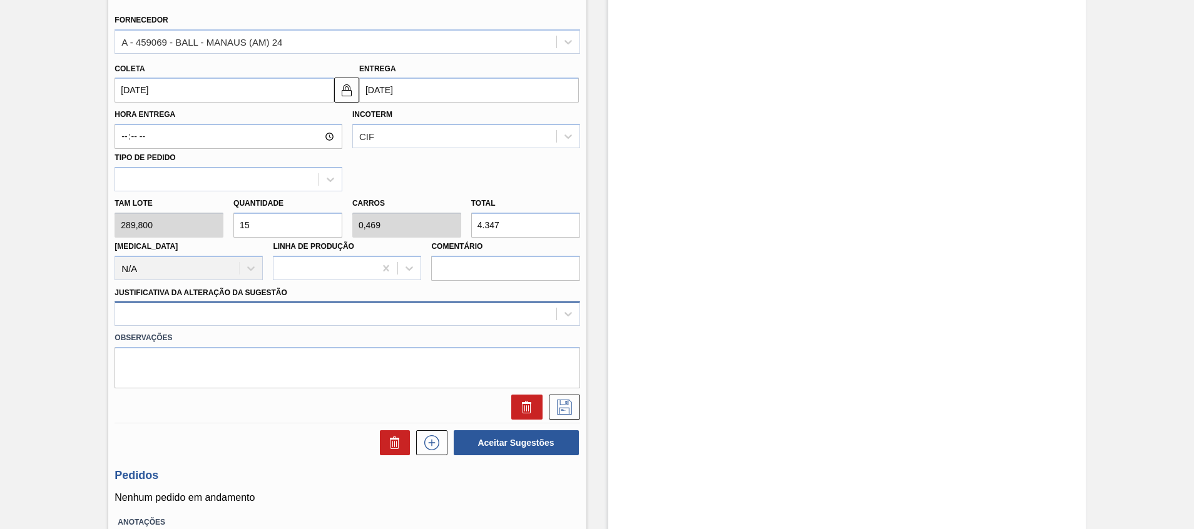
type input "15"
click at [484, 318] on div at bounding box center [335, 314] width 440 height 18
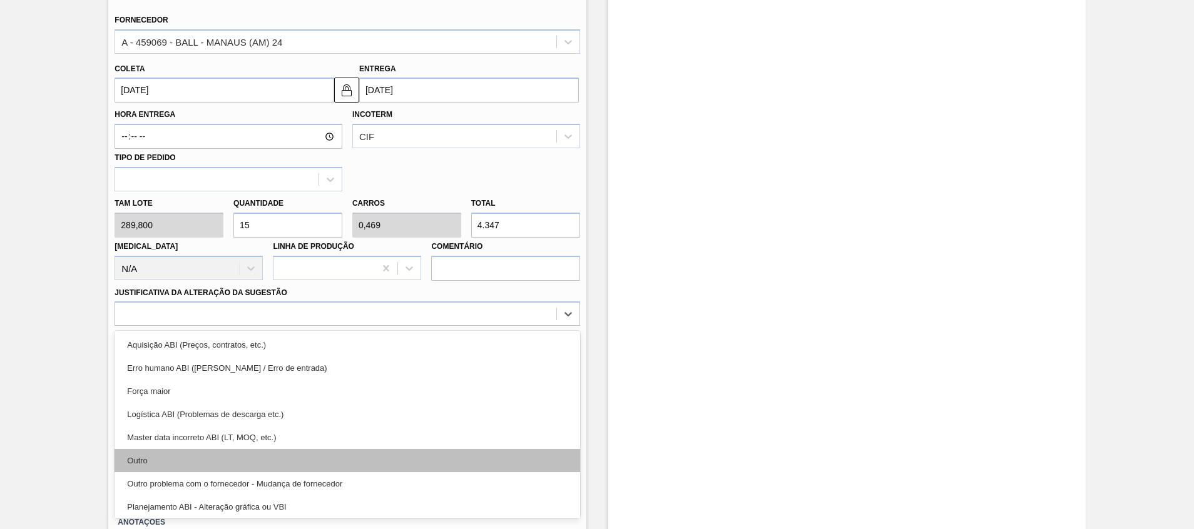
click at [429, 463] on div "Outro" at bounding box center [346, 460] width 465 height 23
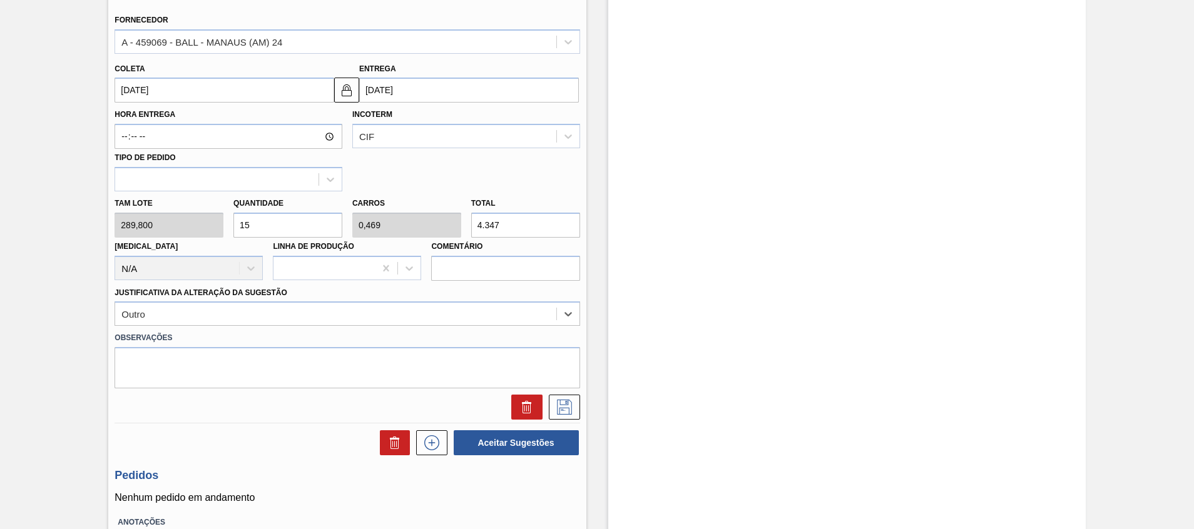
click at [579, 408] on div at bounding box center [346, 407] width 475 height 25
click at [576, 408] on button at bounding box center [564, 407] width 31 height 25
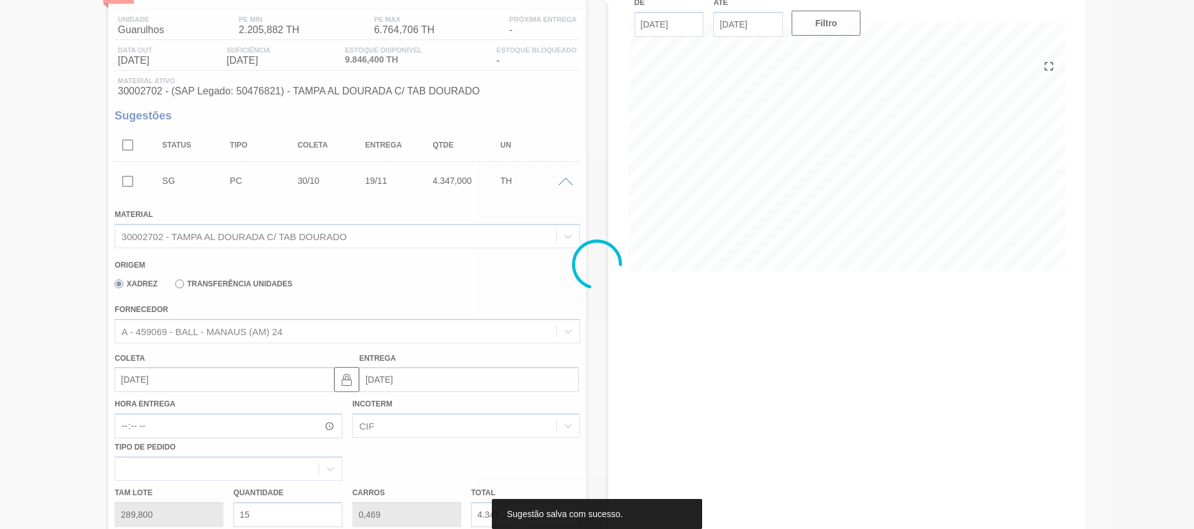
scroll to position [9, 0]
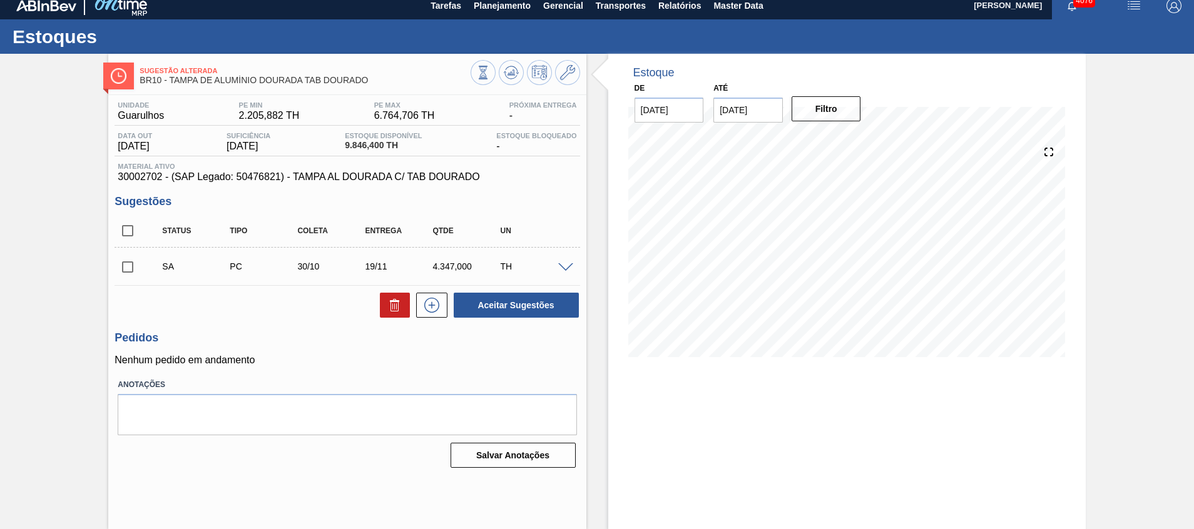
click at [567, 268] on span at bounding box center [565, 267] width 15 height 9
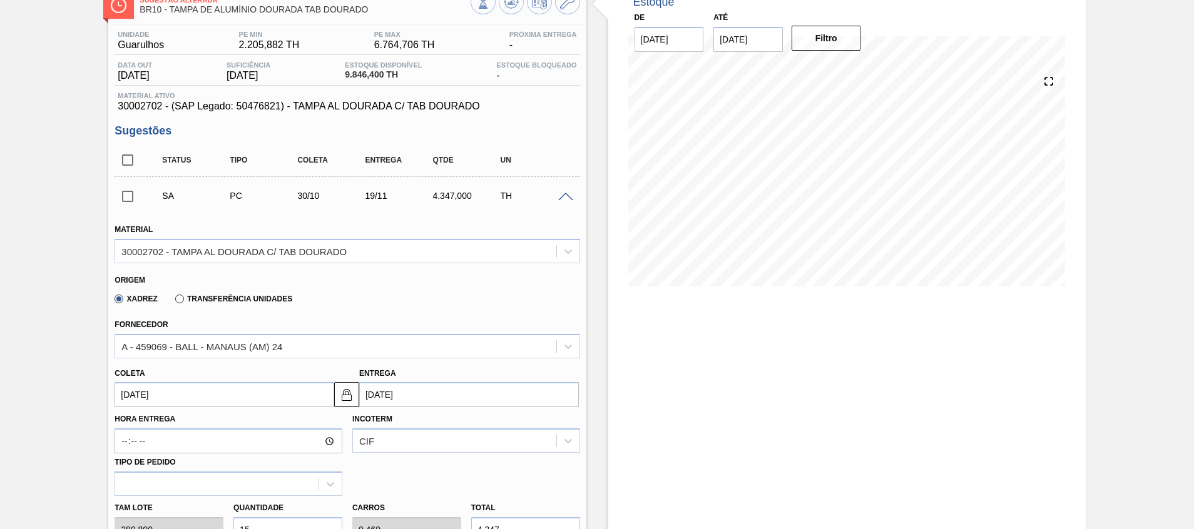
scroll to position [196, 0]
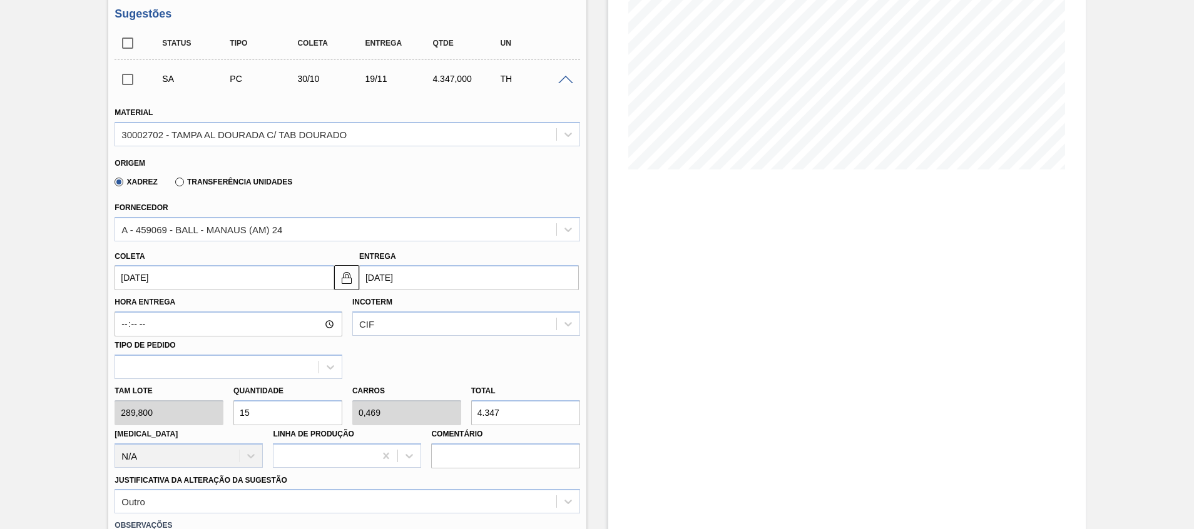
click at [424, 407] on div "Tam lote 289,800 Quantidade 15 Carros 0,469 Total 4.347 Doca N/A Linha de Produ…" at bounding box center [346, 423] width 475 height 89
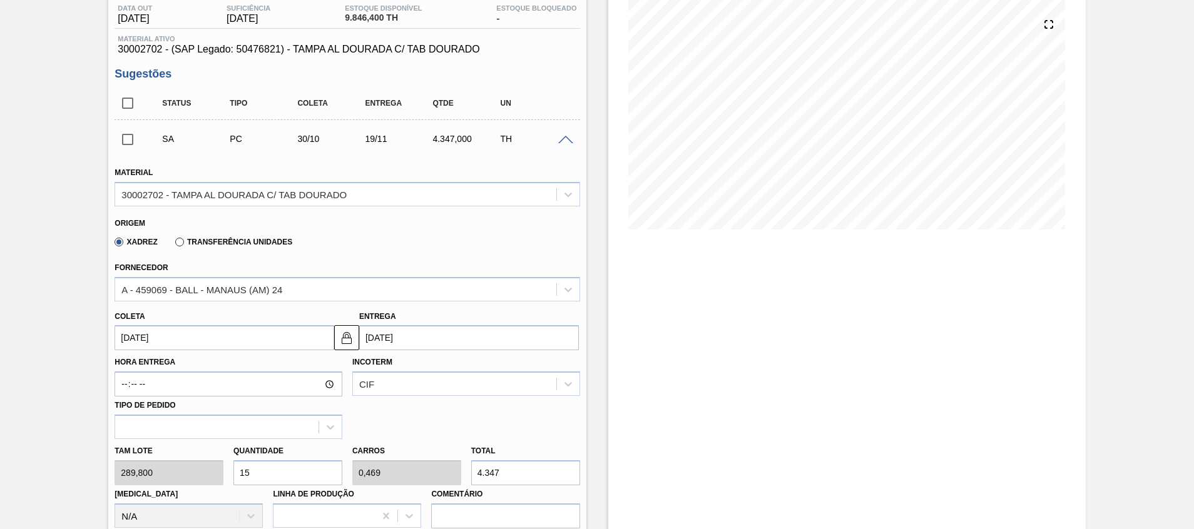
scroll to position [0, 0]
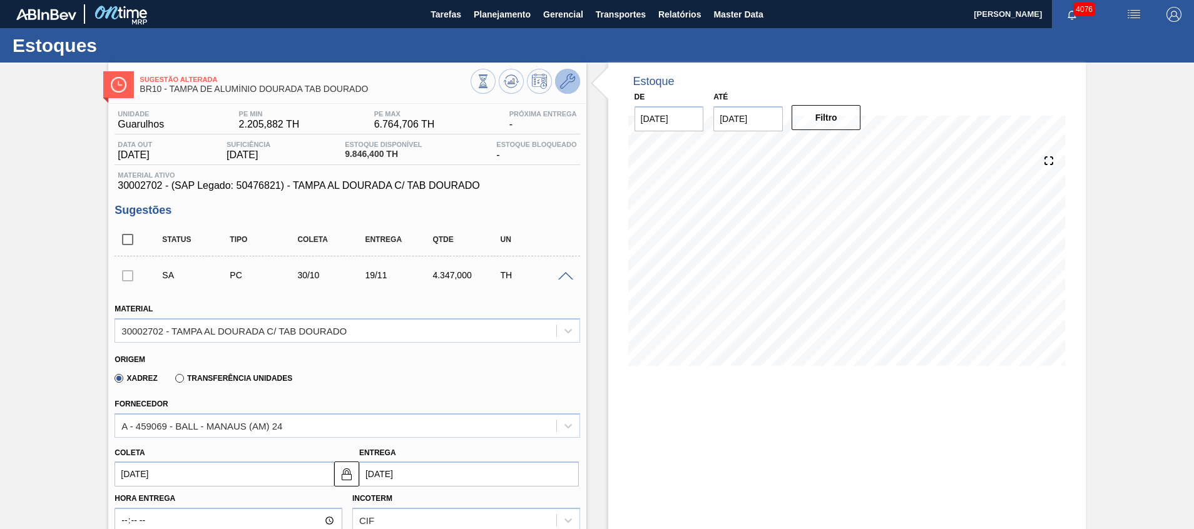
click at [562, 87] on icon at bounding box center [567, 81] width 15 height 15
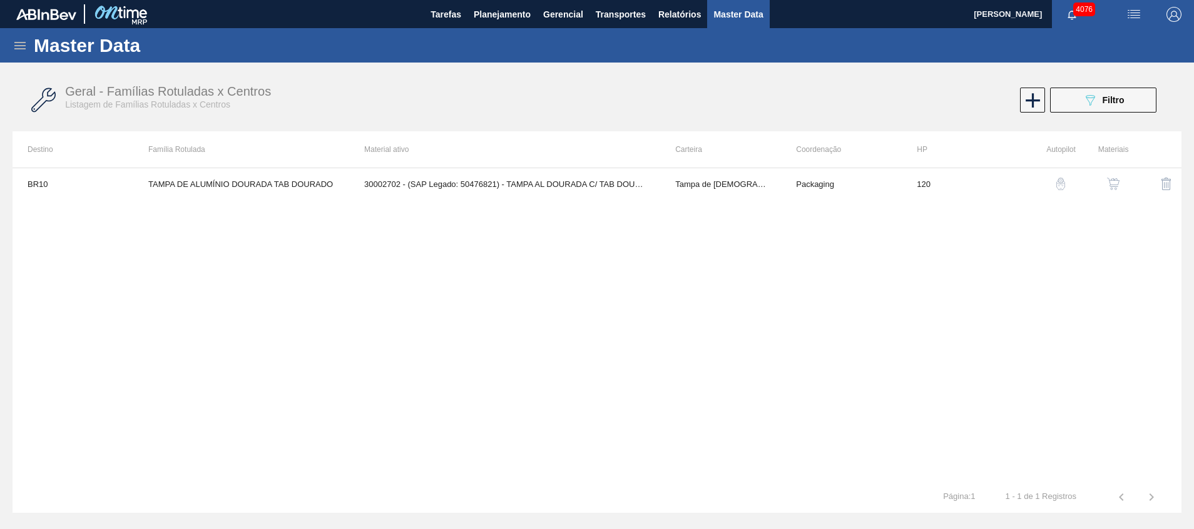
click at [1117, 175] on button "button" at bounding box center [1113, 184] width 30 height 30
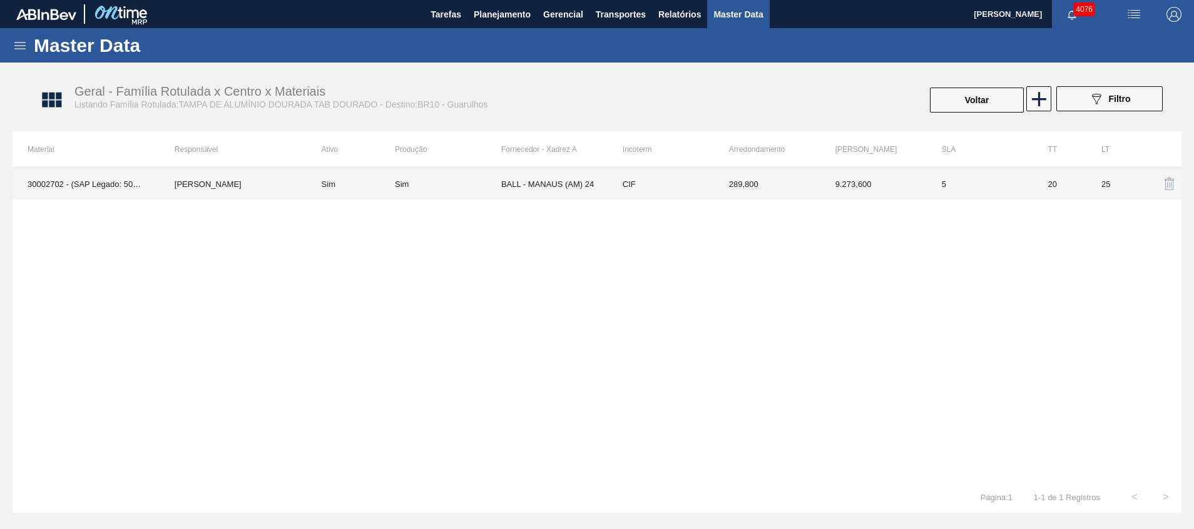
click at [647, 189] on td "CIF" at bounding box center [660, 183] width 106 height 31
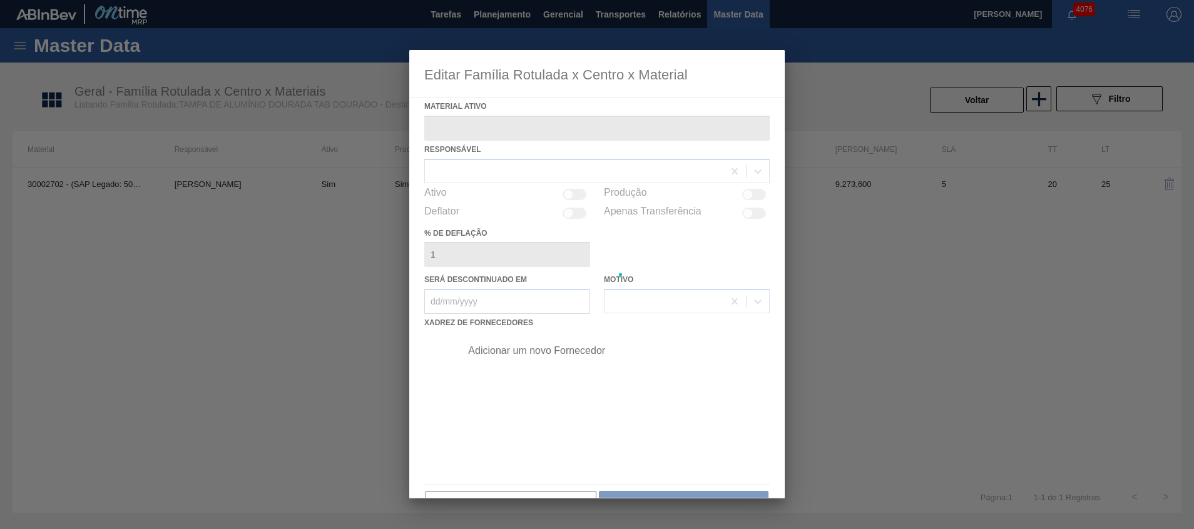
type ativo "30002702 - (SAP Legado: 50476821) - TAMPA AL DOURADA C/ TAB DOURADO"
checkbox input "true"
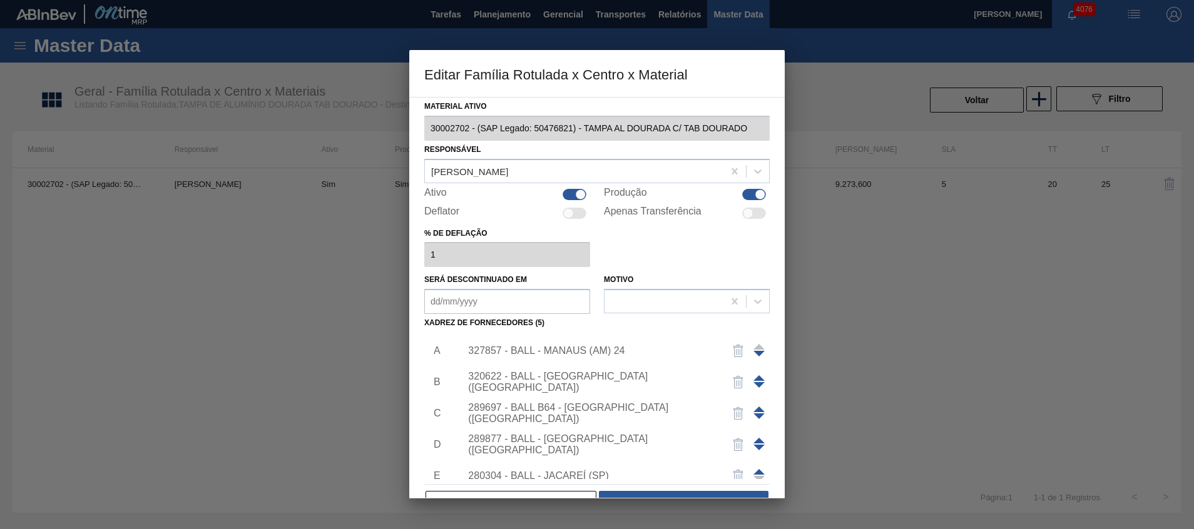
click at [531, 350] on div "327857 - BALL - MANAUS (AM) 24" at bounding box center [590, 350] width 245 height 11
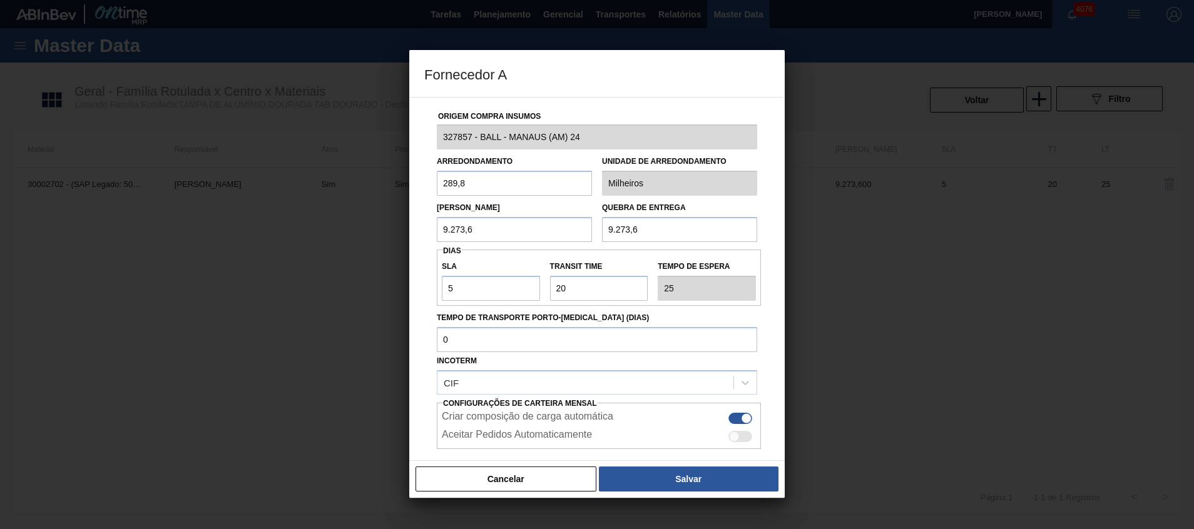
drag, startPoint x: 547, startPoint y: 222, endPoint x: 267, endPoint y: 191, distance: 281.4
click at [289, 196] on div "Fornecedor A Origem Compra Insumos 327857 - BALL - MANAUS (AM) 24 Arredondament…" at bounding box center [597, 264] width 1194 height 529
paste input "4.347"
type input "4.347"
drag, startPoint x: 668, startPoint y: 227, endPoint x: 485, endPoint y: 227, distance: 183.3
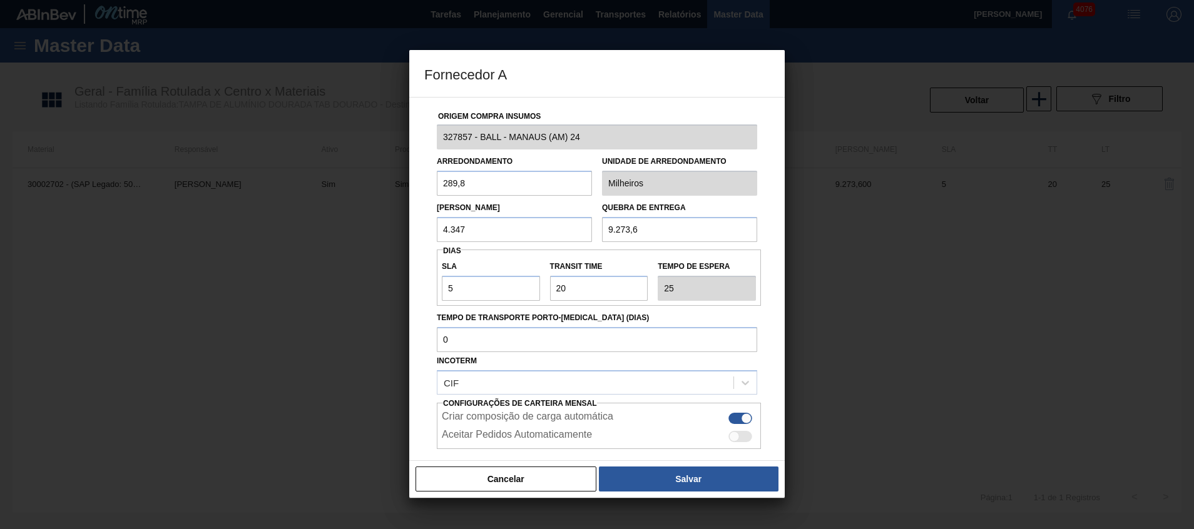
click at [490, 227] on div "Lote Mínimo 4.347 Quebra de entrega 9.273,6" at bounding box center [597, 219] width 330 height 46
paste input "4.347"
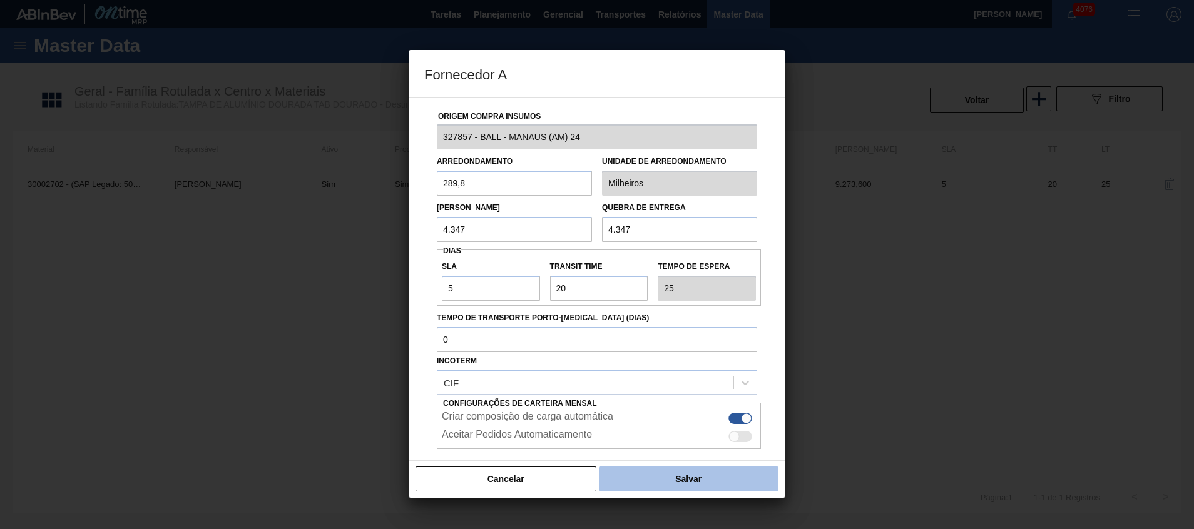
type input "4.347"
click at [638, 471] on button "Salvar" at bounding box center [689, 479] width 180 height 25
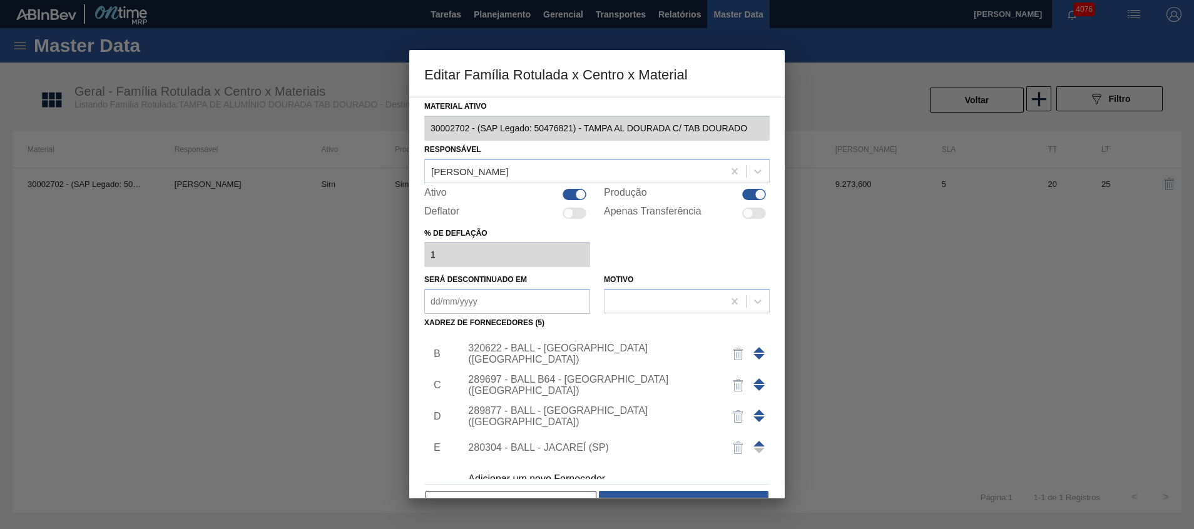
scroll to position [44, 0]
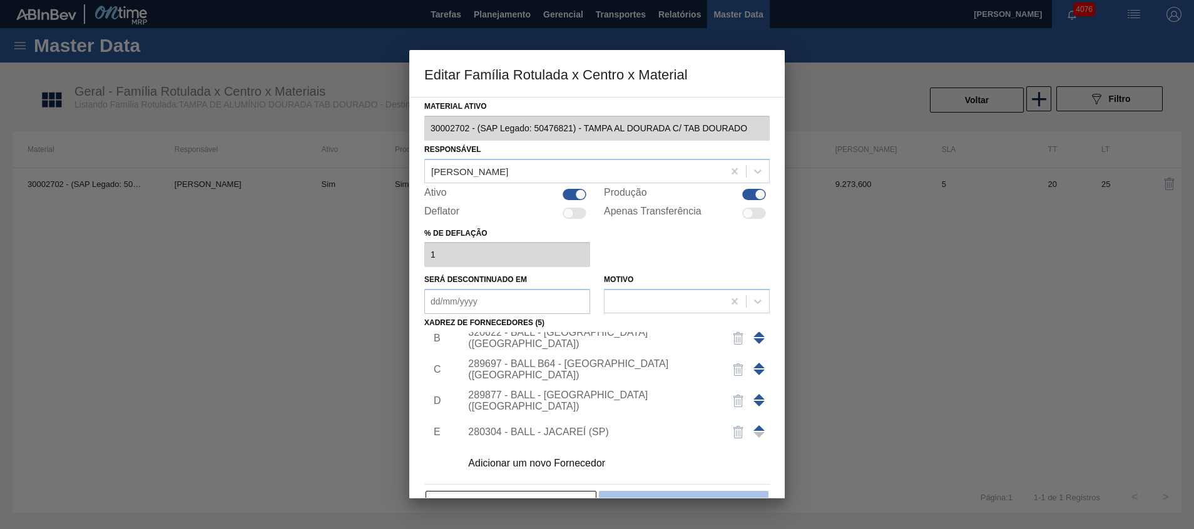
click at [623, 494] on button "Salvar" at bounding box center [684, 503] width 170 height 25
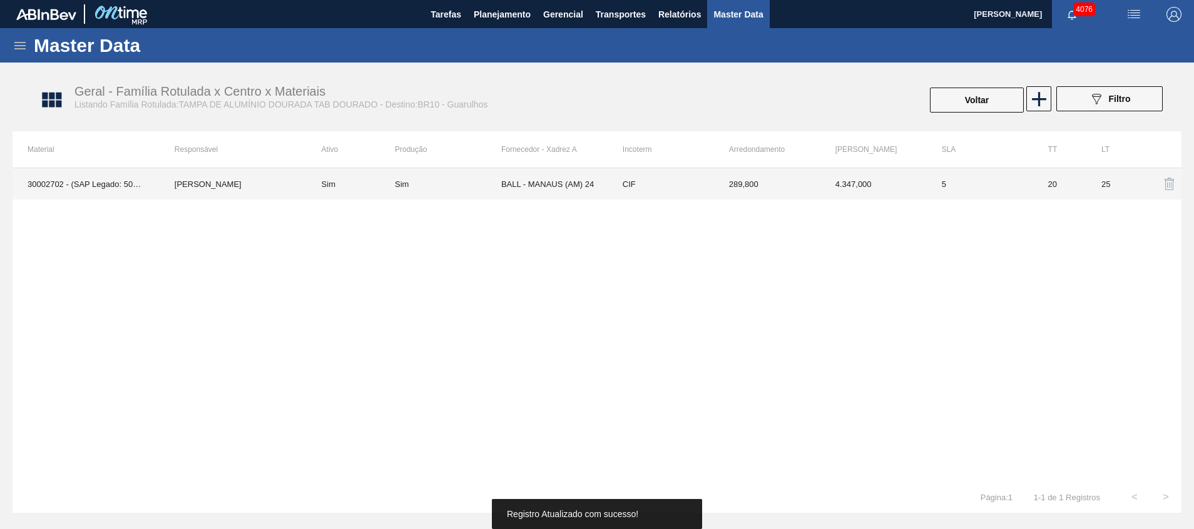
click at [964, 183] on td "5" at bounding box center [980, 183] width 106 height 31
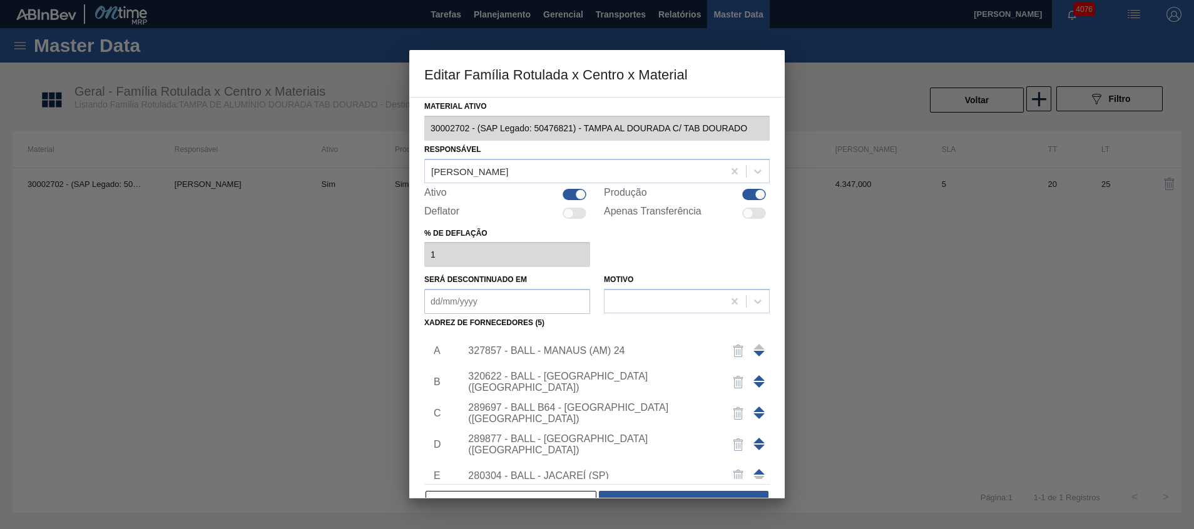
click at [576, 348] on div "327857 - BALL - MANAUS (AM) 24" at bounding box center [590, 350] width 245 height 11
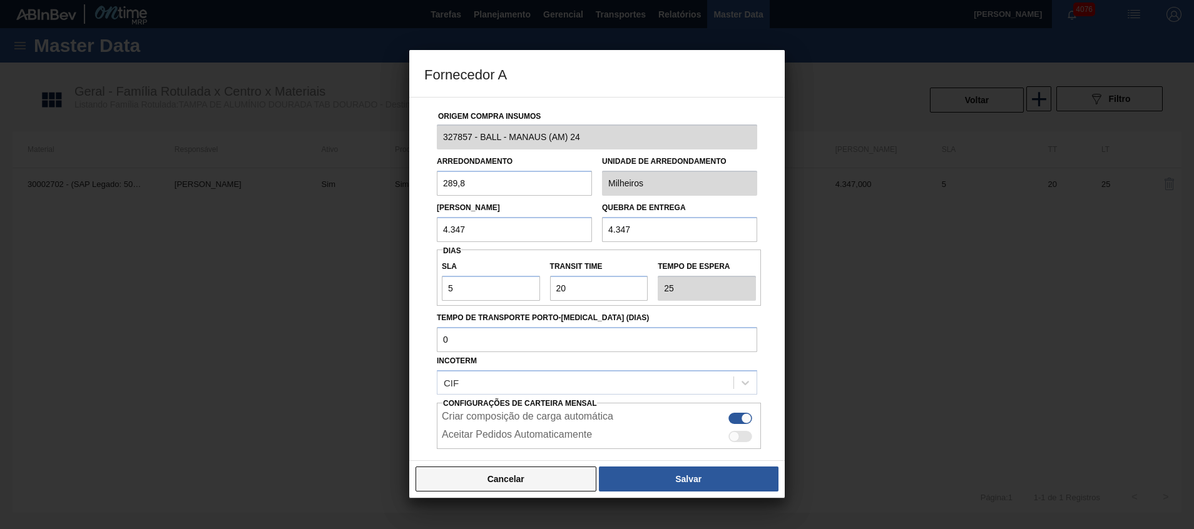
click at [526, 476] on button "Cancelar" at bounding box center [505, 479] width 181 height 25
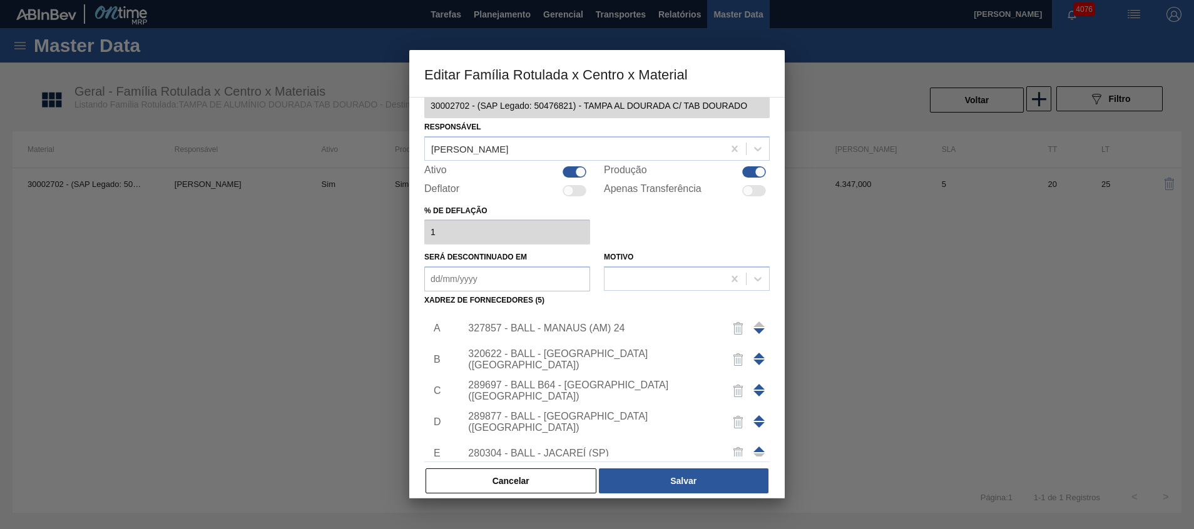
scroll to position [34, 0]
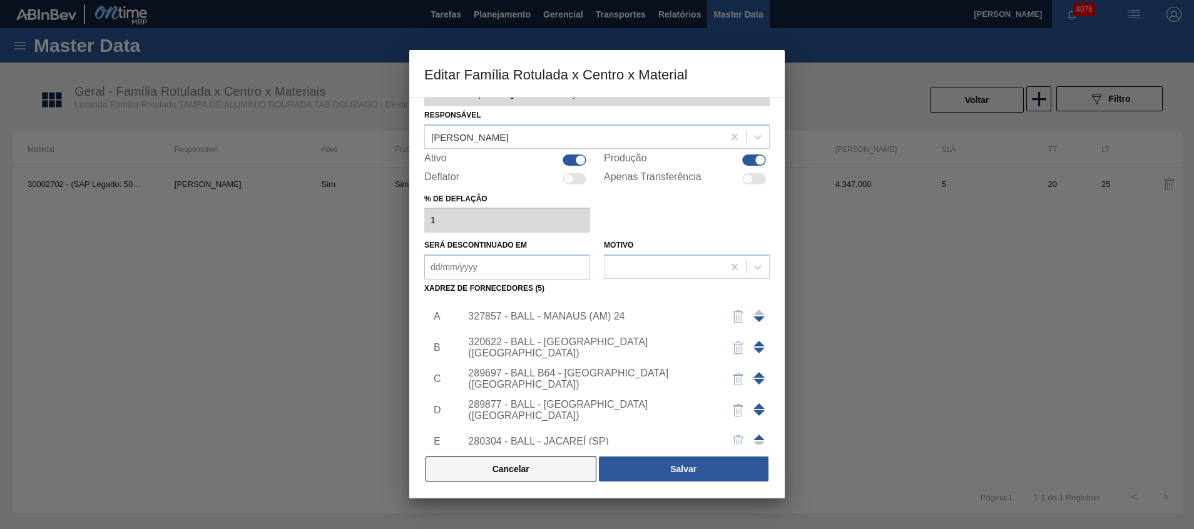
click at [507, 467] on button "Cancelar" at bounding box center [510, 469] width 171 height 25
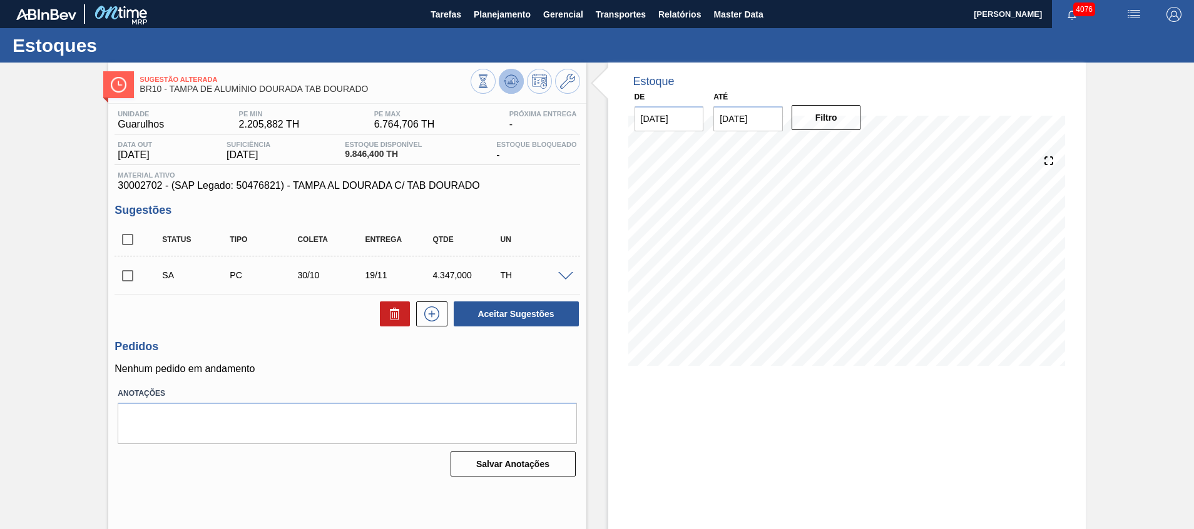
click at [514, 80] on icon at bounding box center [511, 81] width 15 height 15
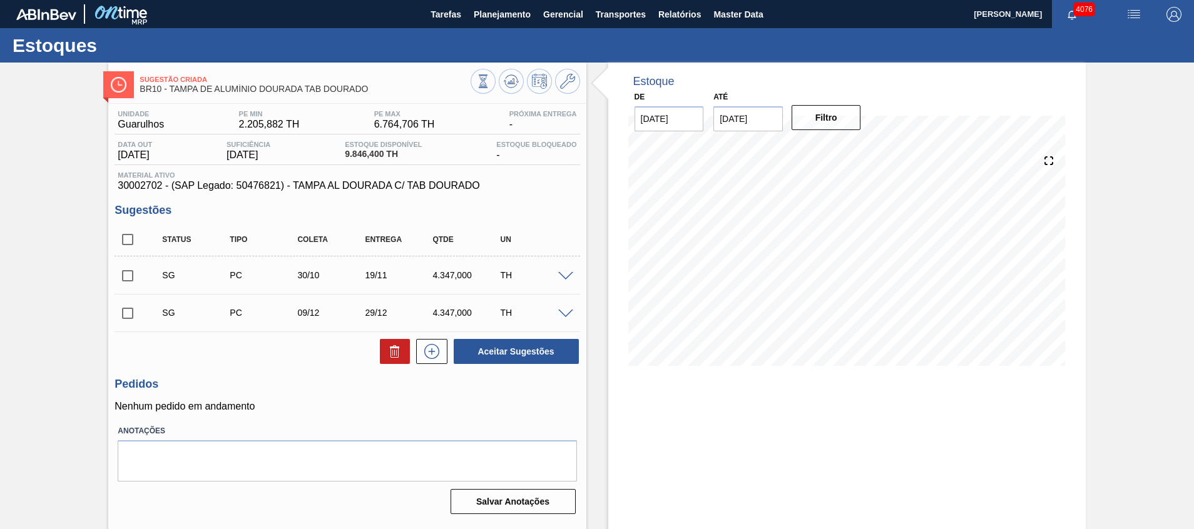
click at [128, 289] on div "SG PC 30/10 19/11 4.347,000 TH" at bounding box center [346, 275] width 465 height 31
click at [135, 277] on input "checkbox" at bounding box center [127, 276] width 26 height 26
click at [501, 352] on button "Aceitar Sugestões" at bounding box center [516, 351] width 125 height 25
checkbox input "false"
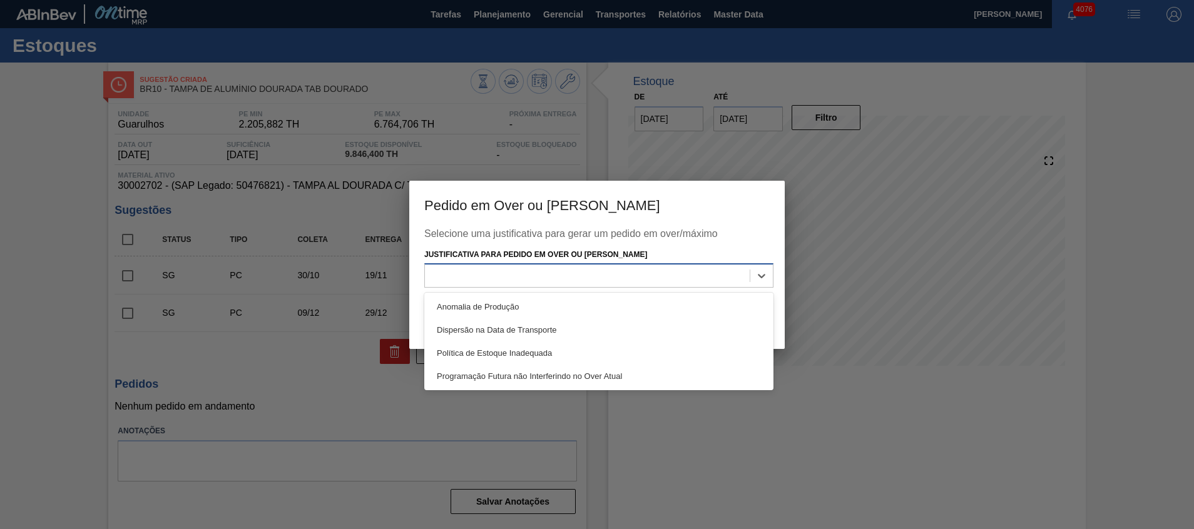
click at [653, 278] on div at bounding box center [587, 276] width 325 height 18
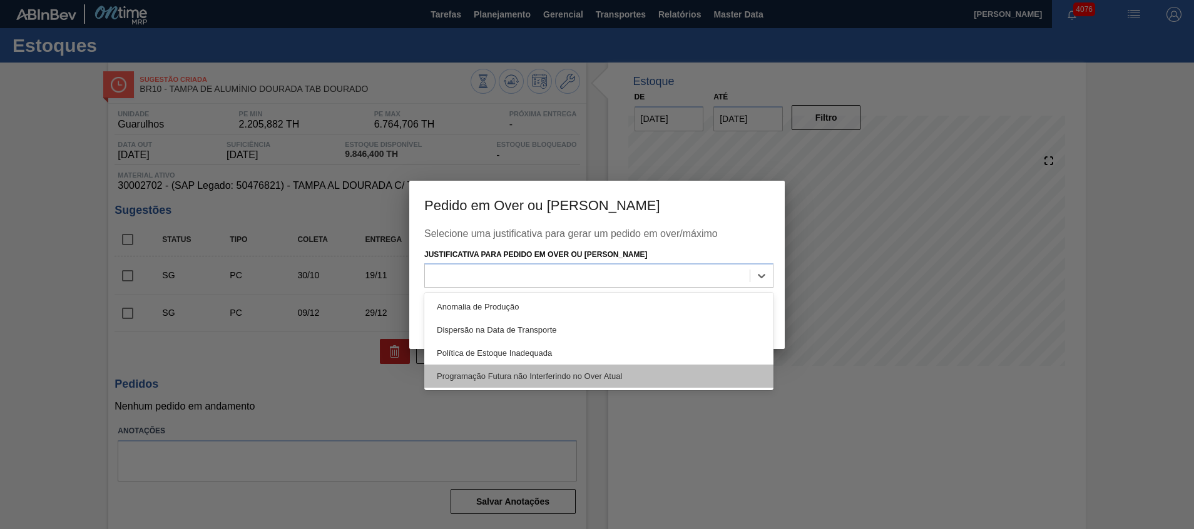
click at [627, 380] on div "Programação Futura não Interferindo no Over Atual" at bounding box center [598, 376] width 349 height 23
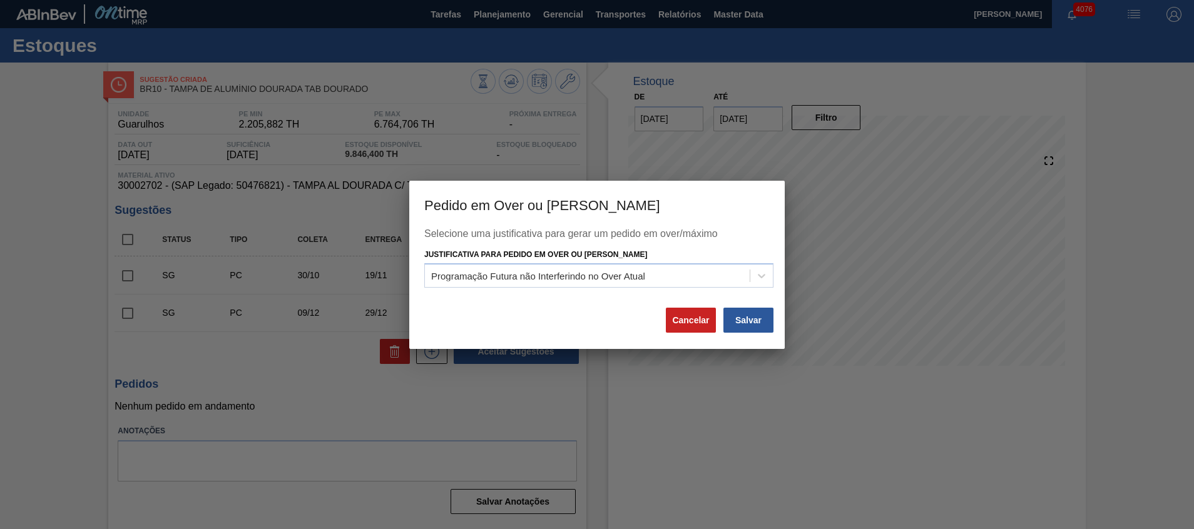
click at [739, 332] on button "Salvar" at bounding box center [748, 320] width 50 height 25
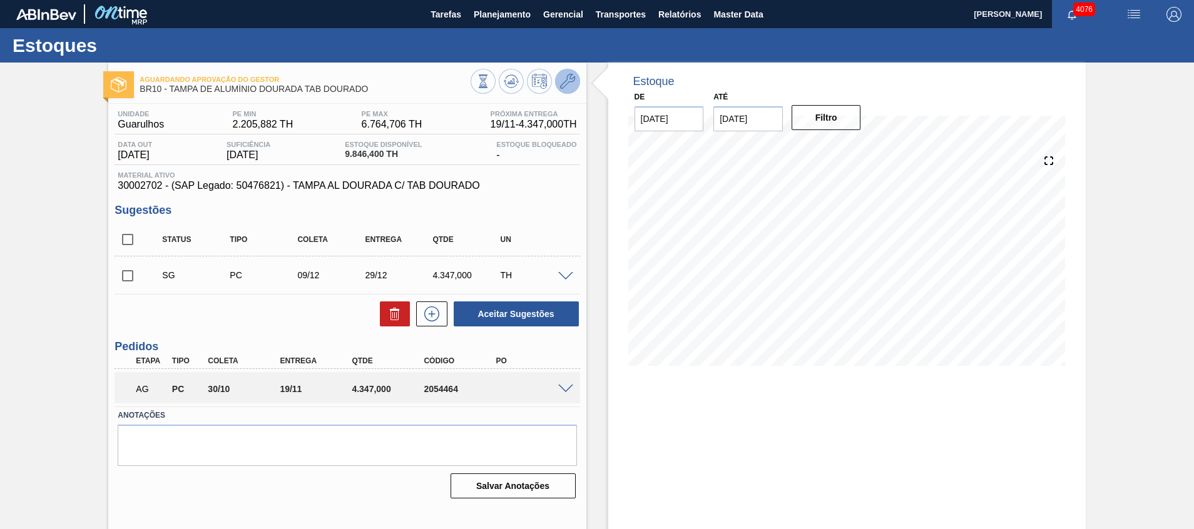
click at [576, 81] on button at bounding box center [567, 81] width 25 height 25
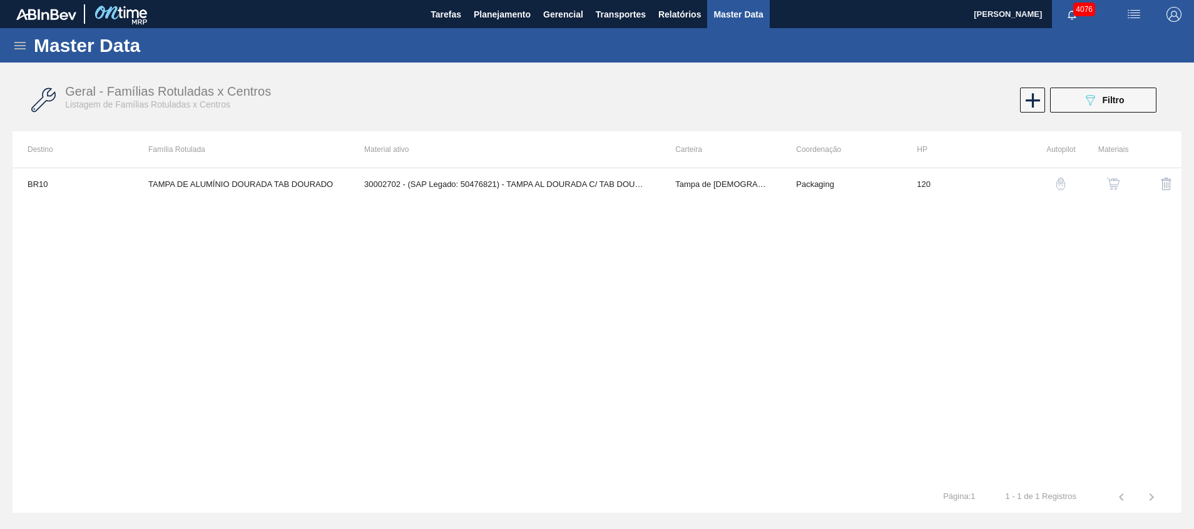
click at [1114, 178] on img "button" at bounding box center [1113, 184] width 13 height 13
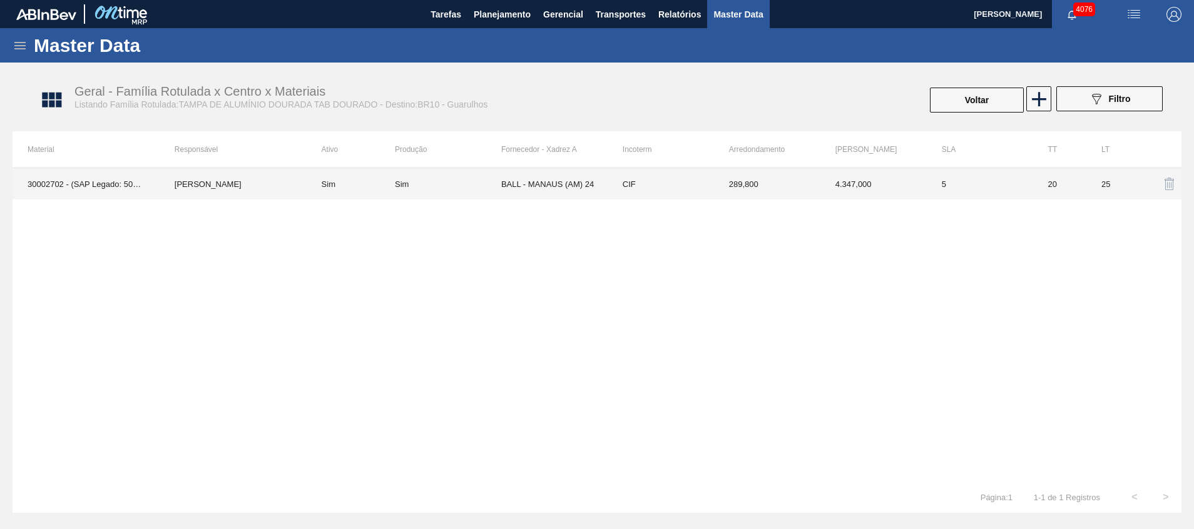
click at [658, 188] on td "CIF" at bounding box center [660, 183] width 106 height 31
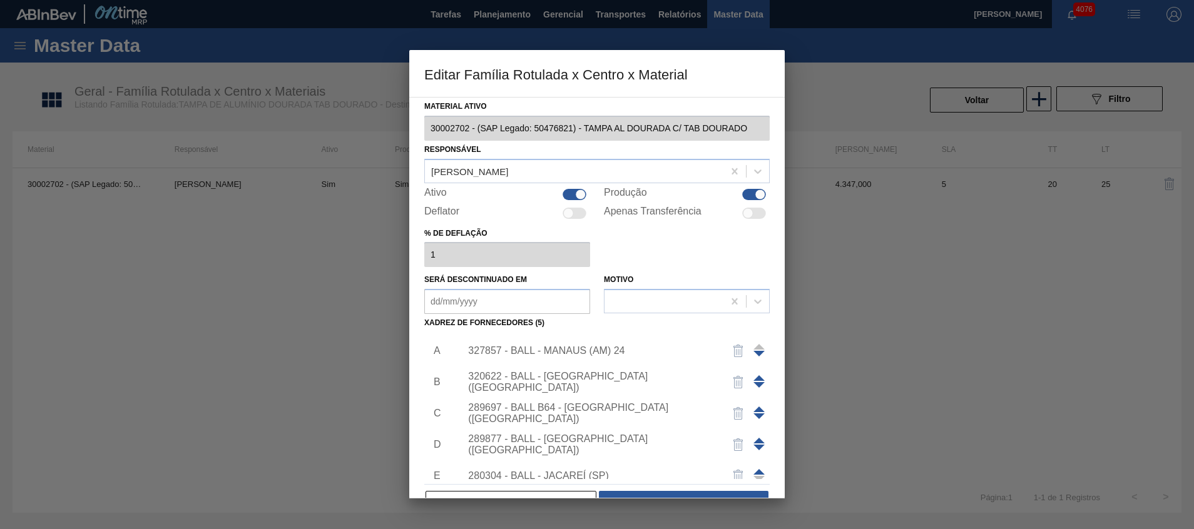
click at [556, 353] on div "327857 - BALL - MANAUS (AM) 24" at bounding box center [590, 350] width 245 height 11
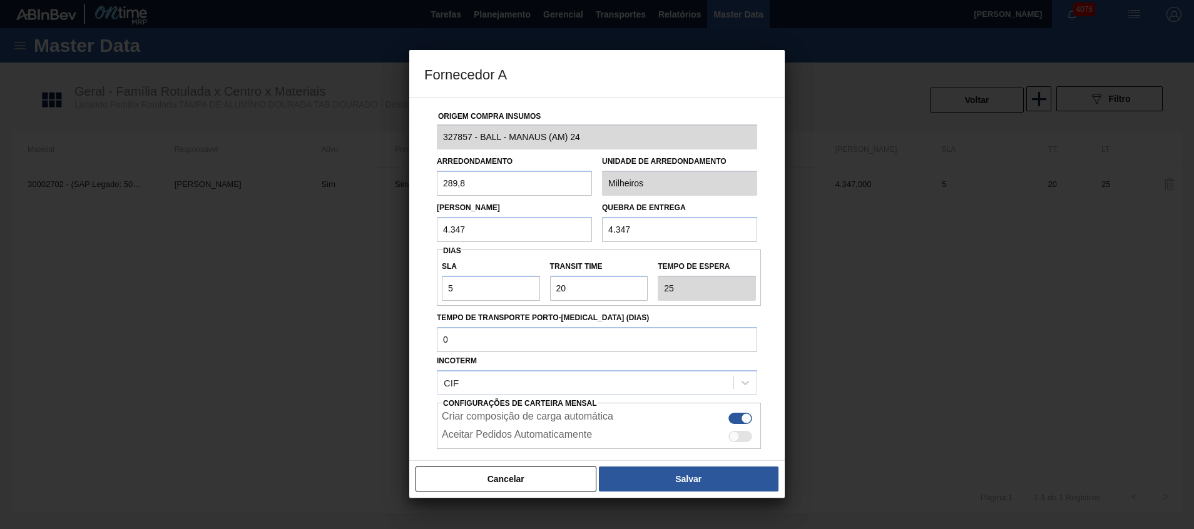
drag, startPoint x: 529, startPoint y: 238, endPoint x: 380, endPoint y: 239, distance: 148.9
click at [382, 240] on div "Fornecedor A Origem Compra Insumos 327857 - BALL - MANAUS (AM) 24 Arredondament…" at bounding box center [597, 264] width 1194 height 529
type input "9.273,6"
drag, startPoint x: 474, startPoint y: 223, endPoint x: 404, endPoint y: 221, distance: 69.5
click at [411, 221] on div "Origem Compra Insumos 327857 - BALL - MANAUS (AM) 24 Arredondamento 289,8 Unida…" at bounding box center [596, 279] width 375 height 364
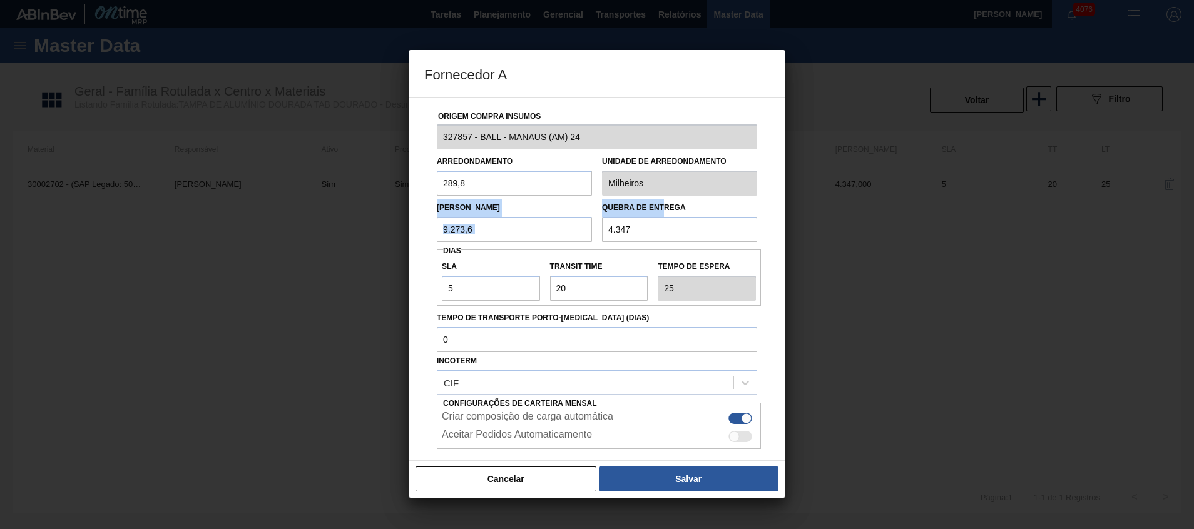
drag, startPoint x: 639, startPoint y: 211, endPoint x: 494, endPoint y: 205, distance: 144.6
click at [498, 205] on div "Lote Mínimo 9.273,6 Quebra de entrega 4.347" at bounding box center [597, 219] width 330 height 46
drag, startPoint x: 631, startPoint y: 228, endPoint x: 455, endPoint y: 215, distance: 176.2
click at [460, 216] on div "Lote Mínimo 9.273,6 Quebra de entrega 4.347" at bounding box center [597, 219] width 330 height 46
paste input "9.273,6"
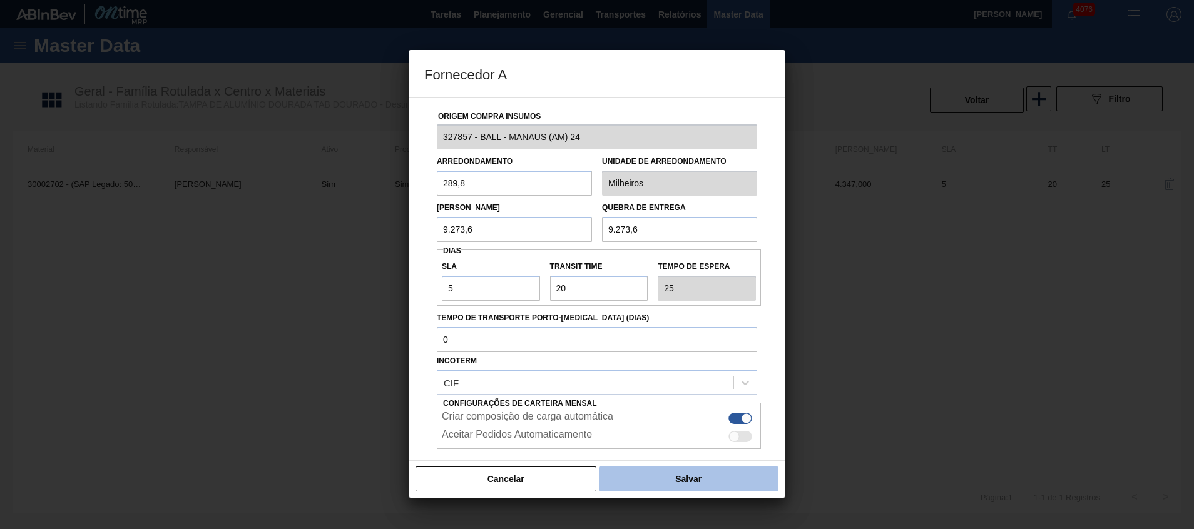
type input "9.273,6"
click at [651, 472] on button "Salvar" at bounding box center [689, 479] width 180 height 25
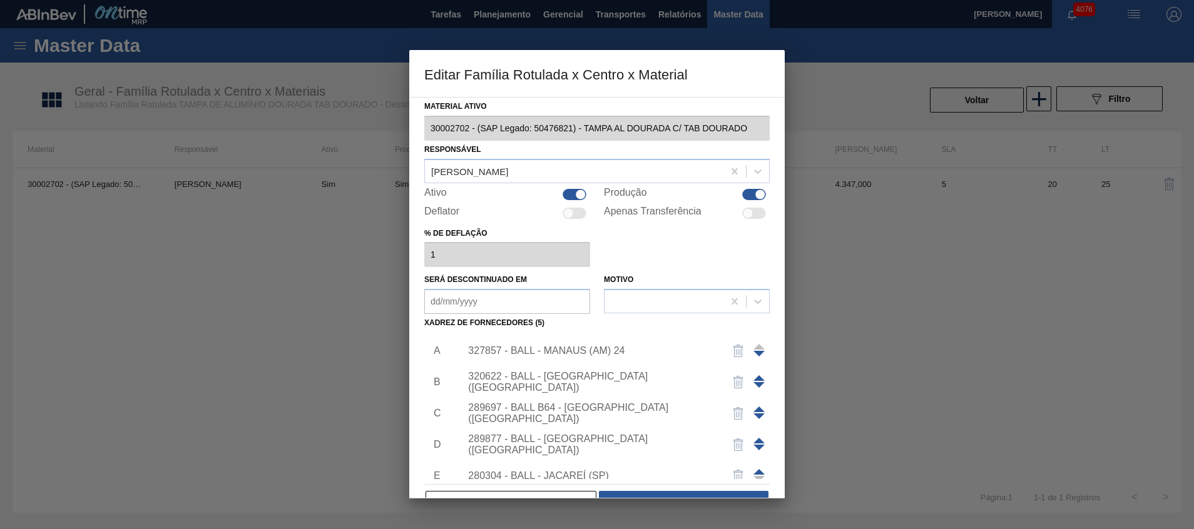
scroll to position [44, 0]
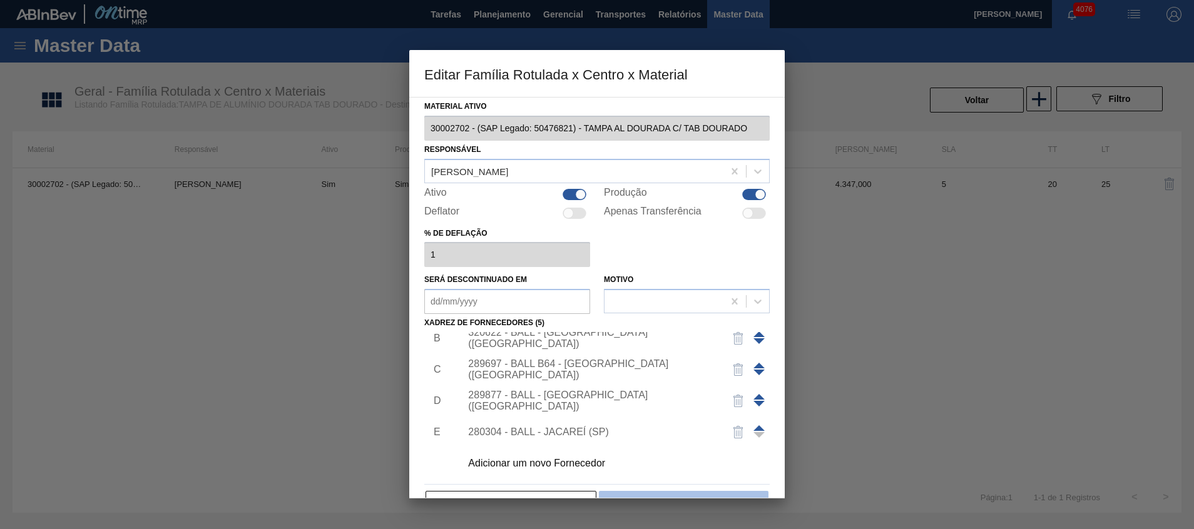
click at [659, 495] on button "Salvar" at bounding box center [684, 503] width 170 height 25
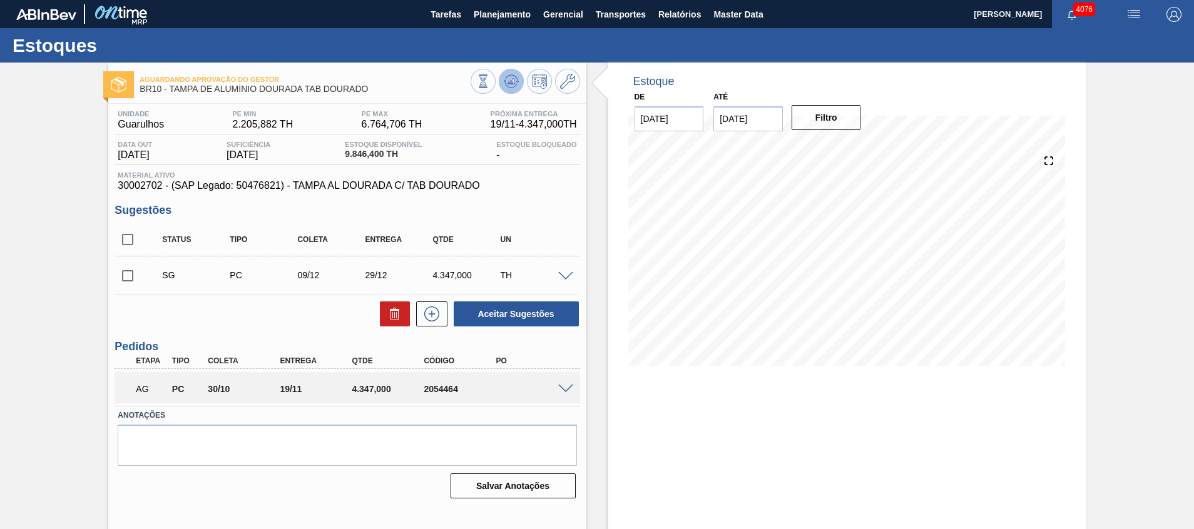
click at [512, 81] on polygon at bounding box center [512, 81] width 1 height 5
click at [121, 239] on input "checkbox" at bounding box center [127, 239] width 26 height 26
checkbox input "true"
click at [387, 321] on icon at bounding box center [394, 314] width 15 height 15
checkbox input "false"
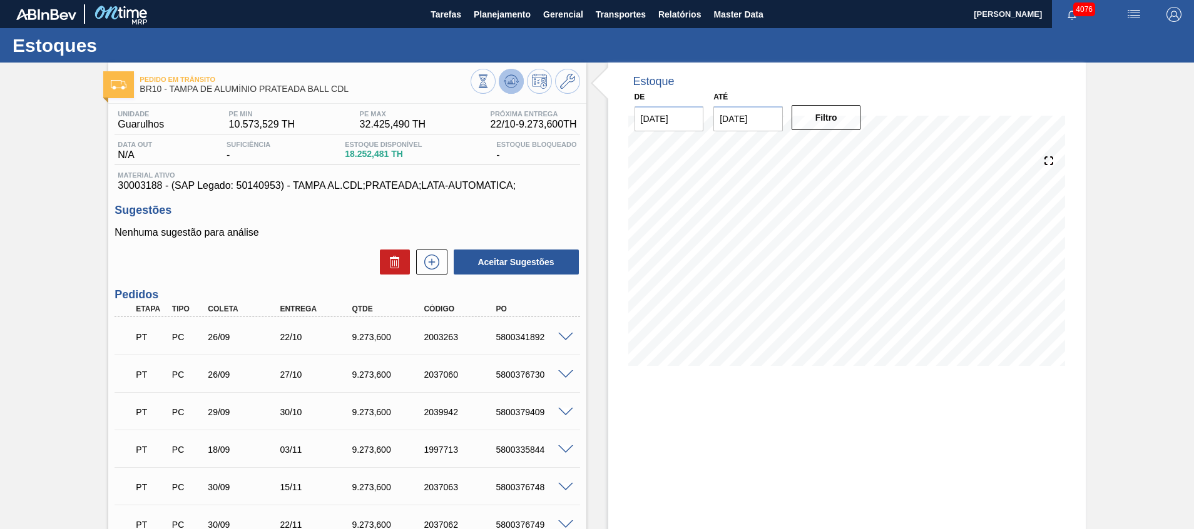
click at [509, 85] on icon at bounding box center [511, 81] width 15 height 15
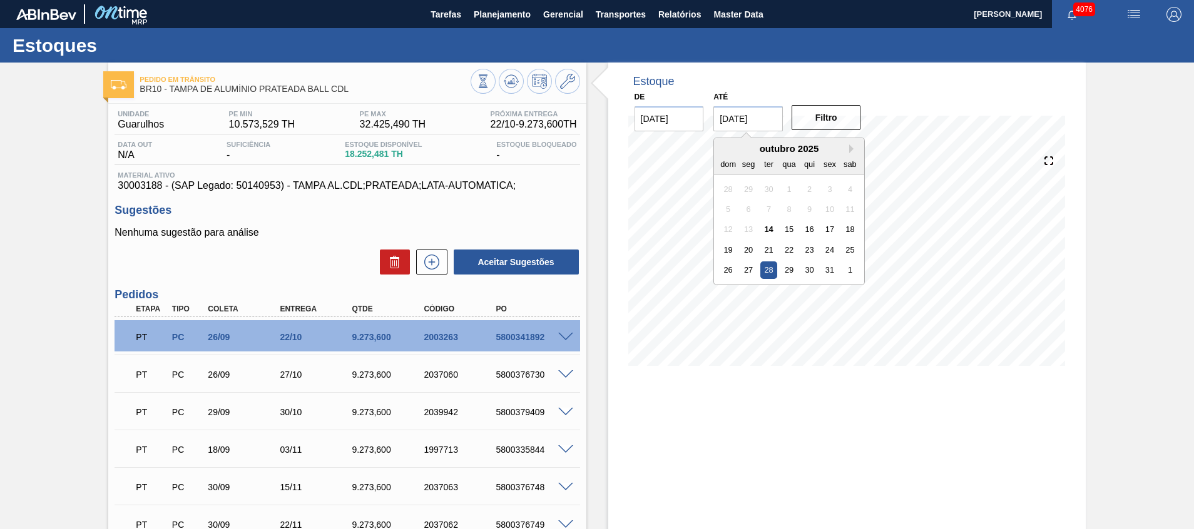
click at [749, 114] on input "[DATE]" at bounding box center [747, 118] width 69 height 25
click at [854, 146] on button "Next Month" at bounding box center [853, 149] width 9 height 9
click at [729, 288] on div "30" at bounding box center [727, 290] width 17 height 17
click at [766, 107] on input "[DATE]" at bounding box center [747, 118] width 69 height 25
click at [856, 149] on button "Next Month" at bounding box center [853, 149] width 9 height 9
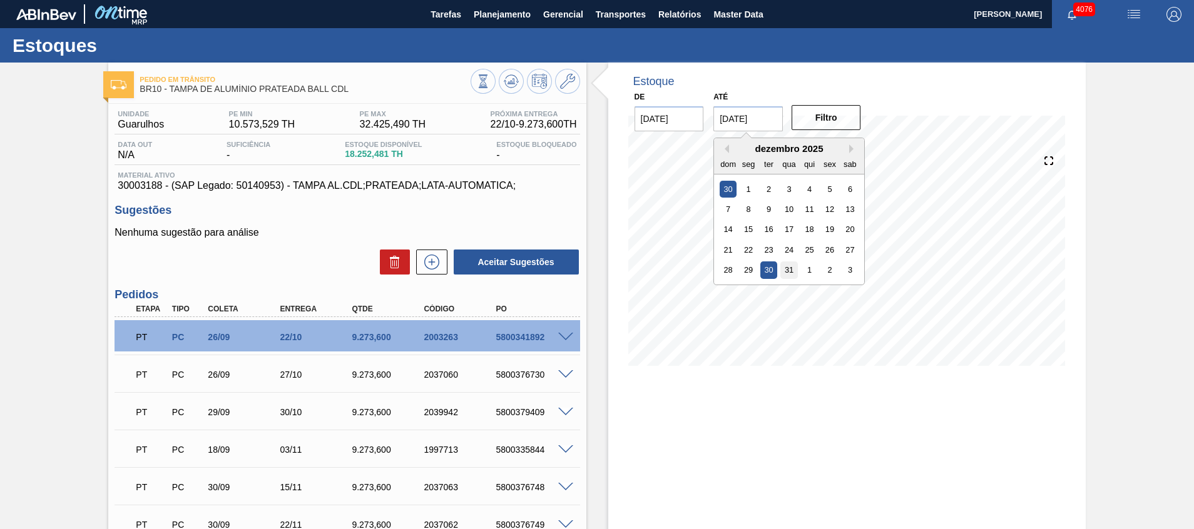
click at [792, 269] on div "31" at bounding box center [789, 270] width 17 height 17
type input "[DATE]"
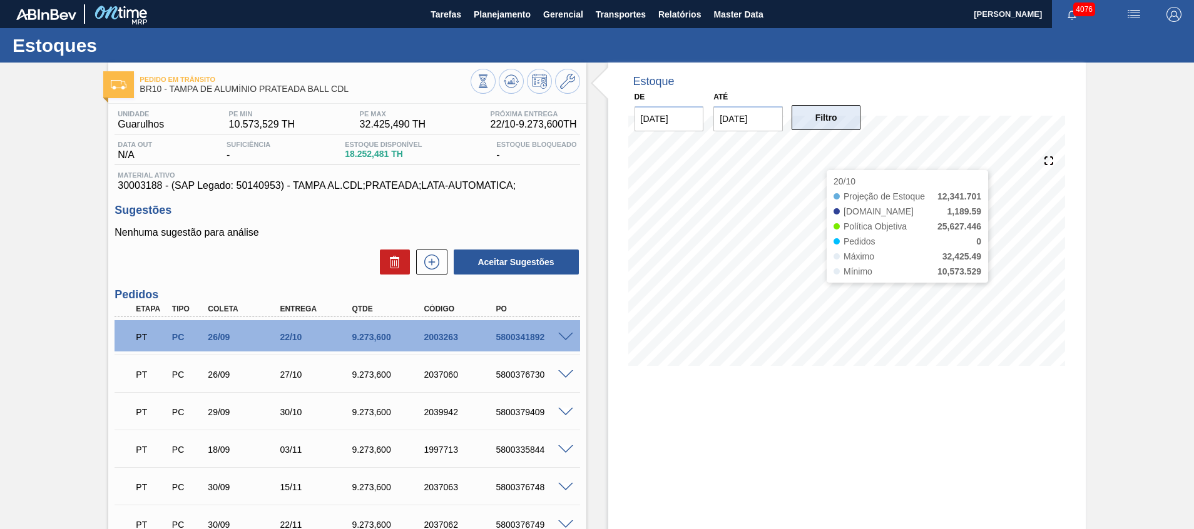
click at [817, 121] on button "Filtro" at bounding box center [825, 117] width 69 height 25
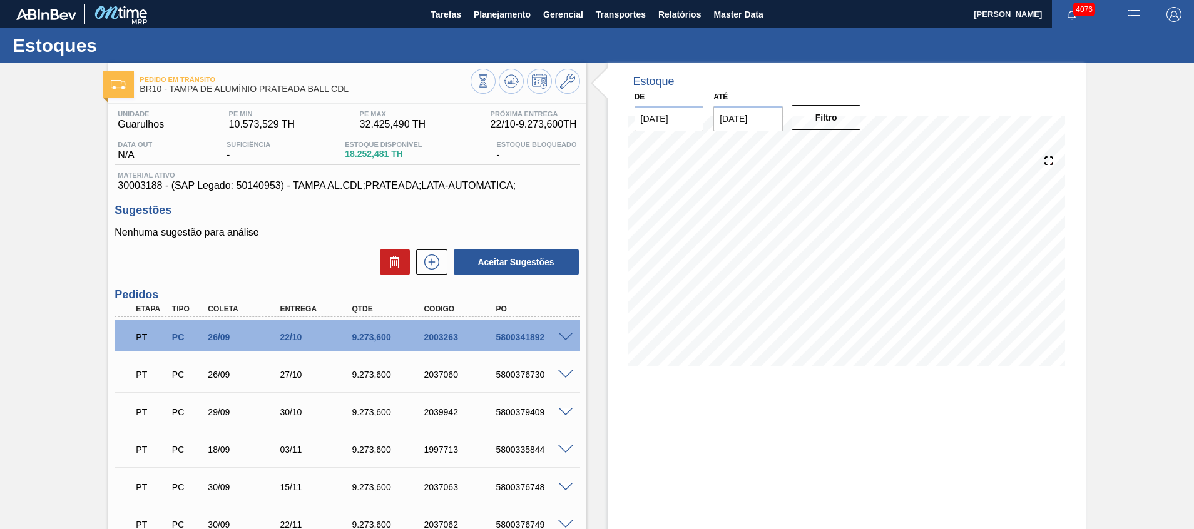
scroll to position [94, 0]
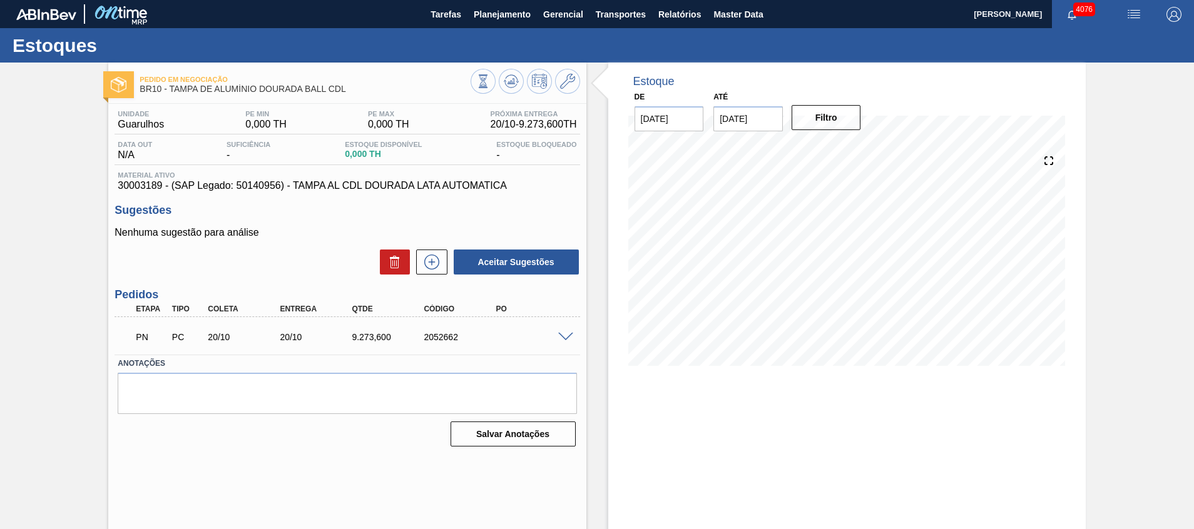
click at [568, 335] on span at bounding box center [565, 337] width 15 height 9
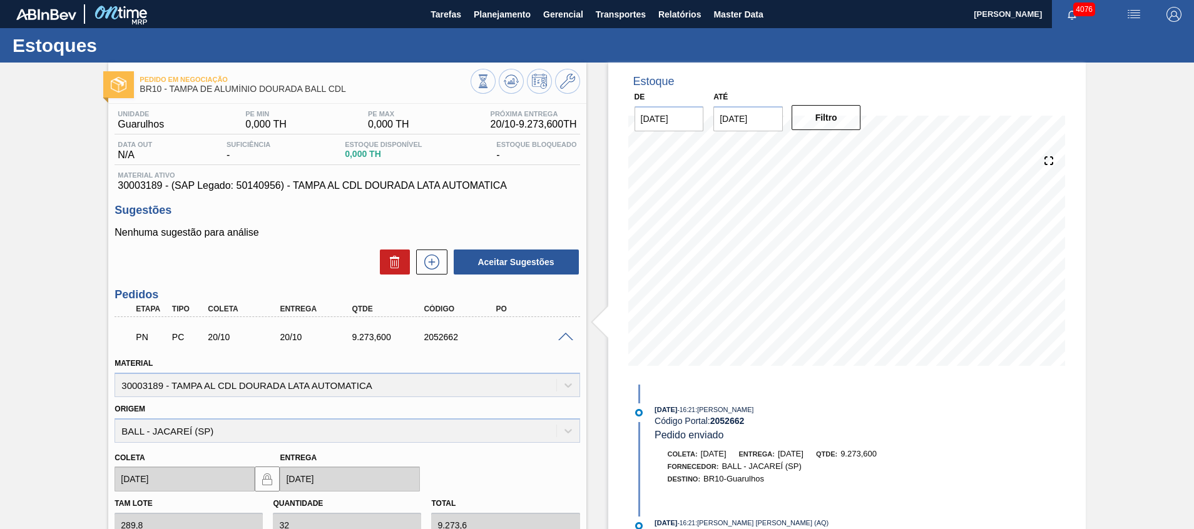
click at [562, 333] on span at bounding box center [565, 337] width 15 height 9
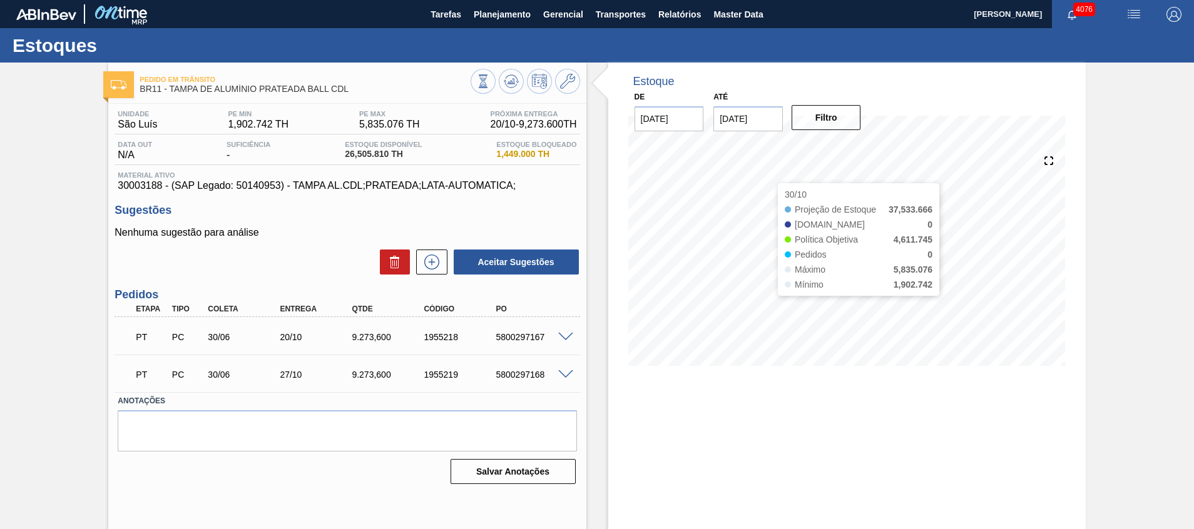
scroll to position [9, 0]
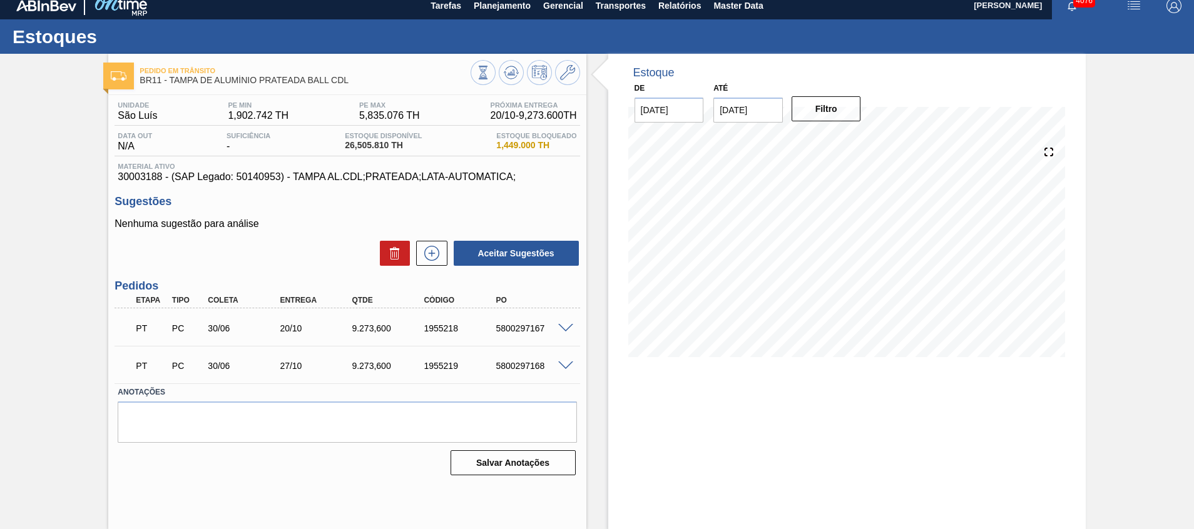
click at [522, 330] on div "5800297167" at bounding box center [532, 328] width 81 height 10
click at [566, 328] on span at bounding box center [565, 328] width 15 height 9
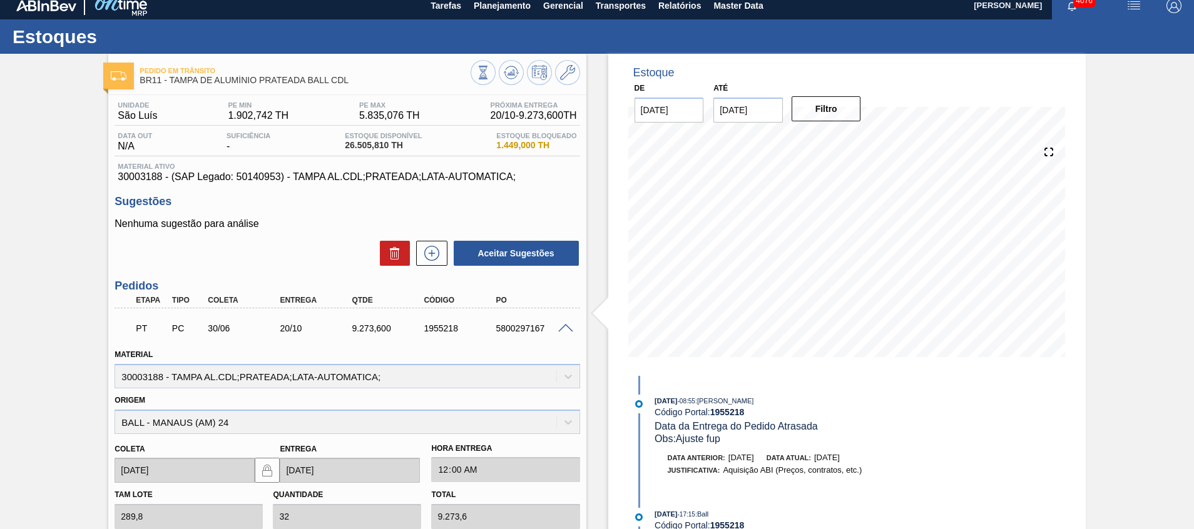
click at [508, 333] on div "PT PC 30/06 20/10 9.273,600 1955218 5800297167" at bounding box center [344, 327] width 432 height 25
click at [508, 331] on div "5800297167" at bounding box center [532, 328] width 81 height 10
copy div "5800297167"
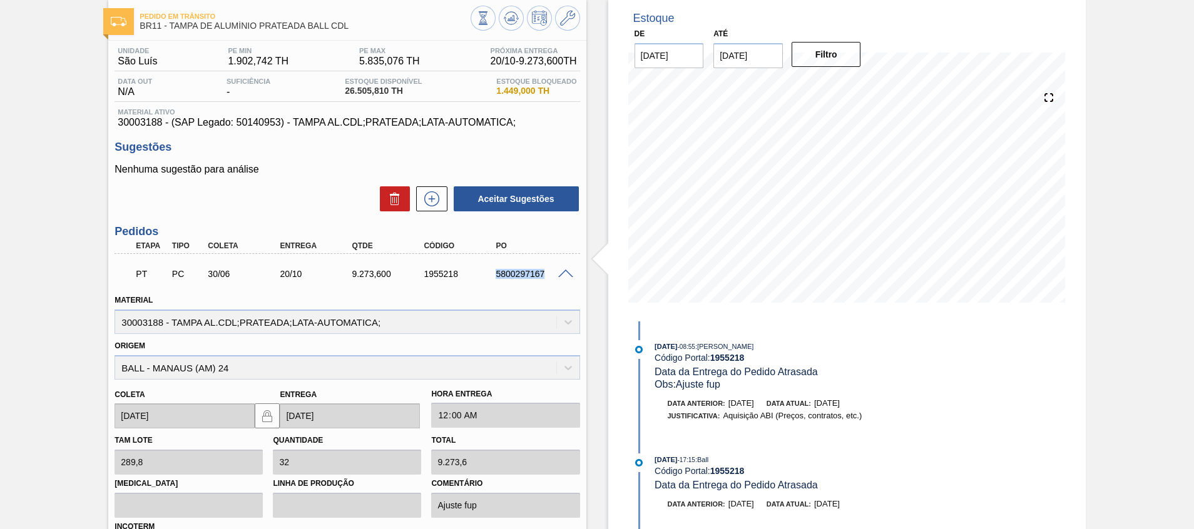
scroll to position [103, 0]
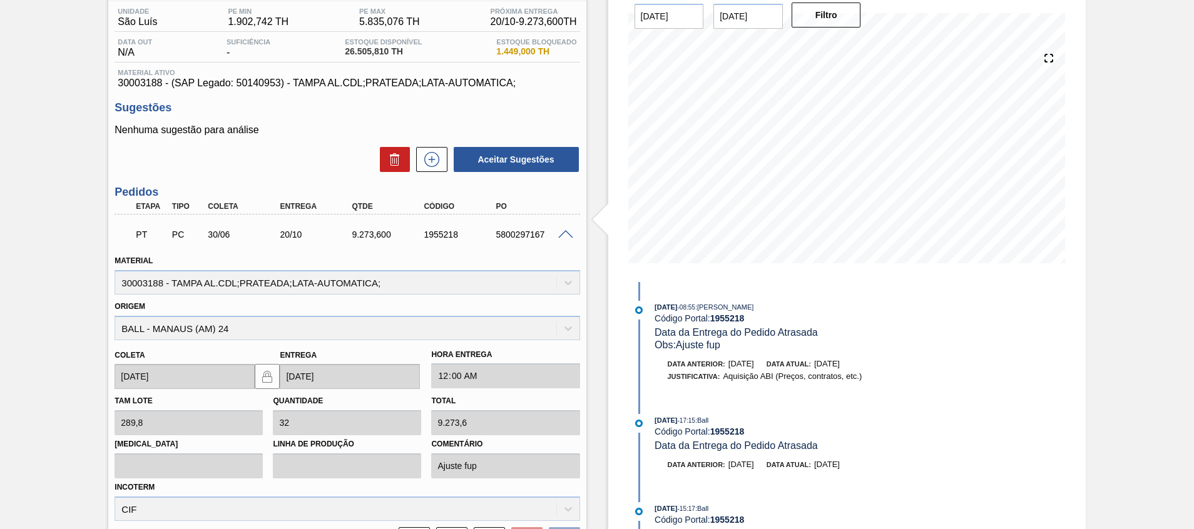
click at [571, 236] on span at bounding box center [565, 234] width 15 height 9
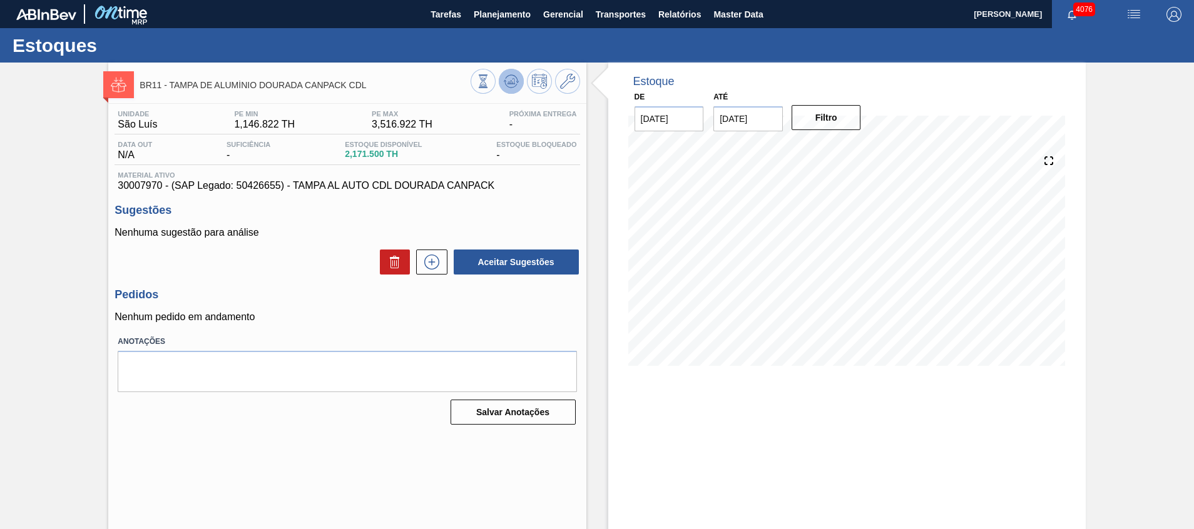
click at [504, 72] on button at bounding box center [511, 81] width 25 height 25
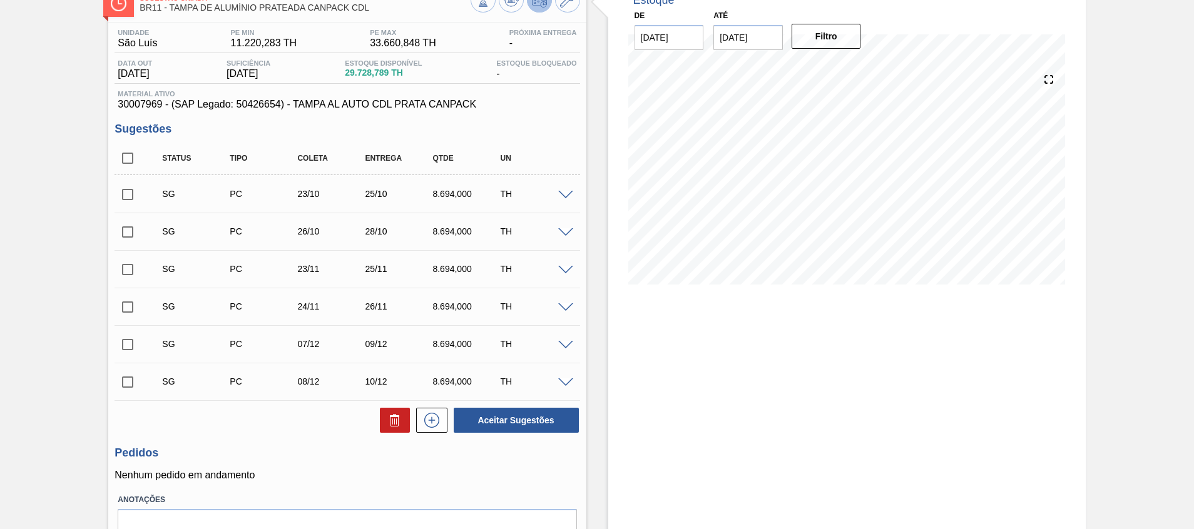
scroll to position [52, 0]
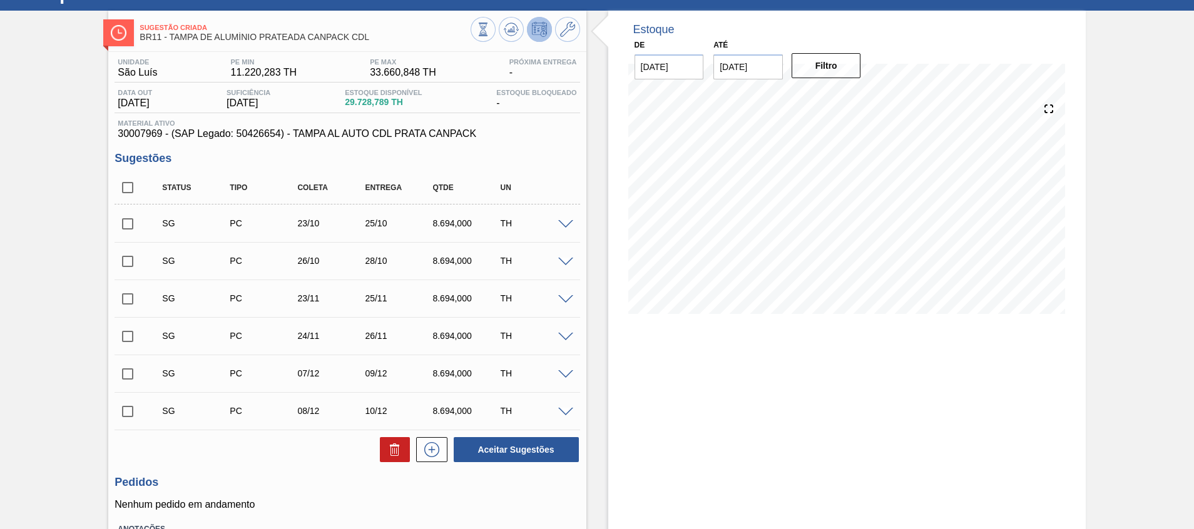
click at [123, 180] on input "checkbox" at bounding box center [127, 188] width 26 height 26
checkbox input "true"
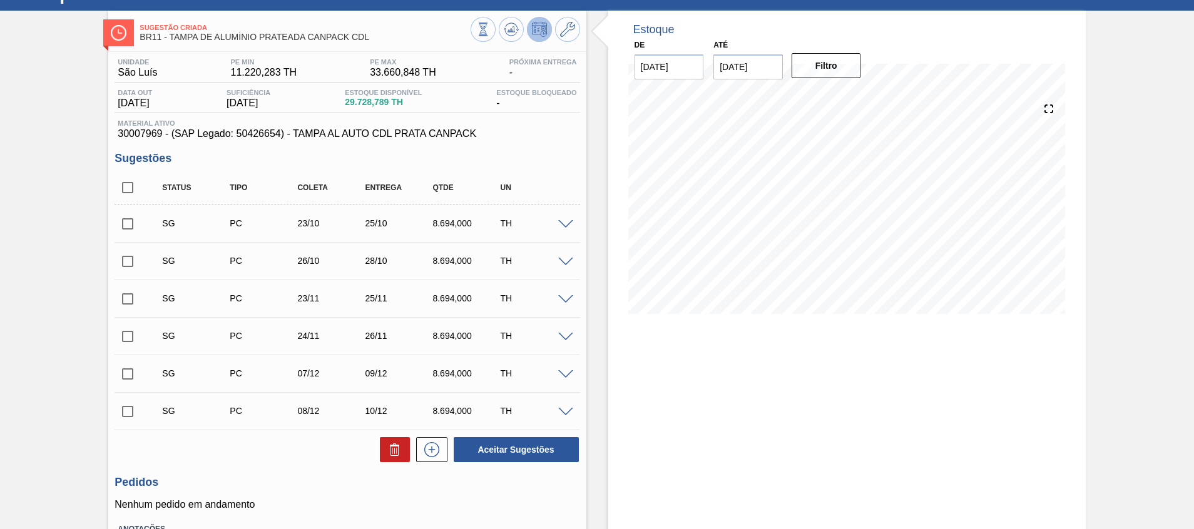
checkbox input "true"
click at [392, 457] on button at bounding box center [395, 449] width 30 height 25
checkbox input "false"
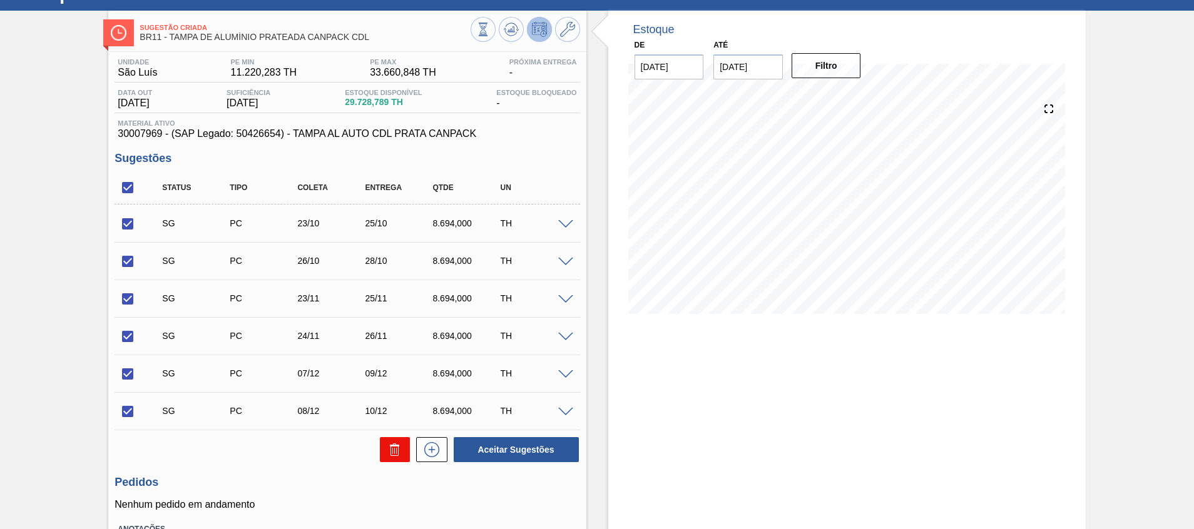
checkbox input "false"
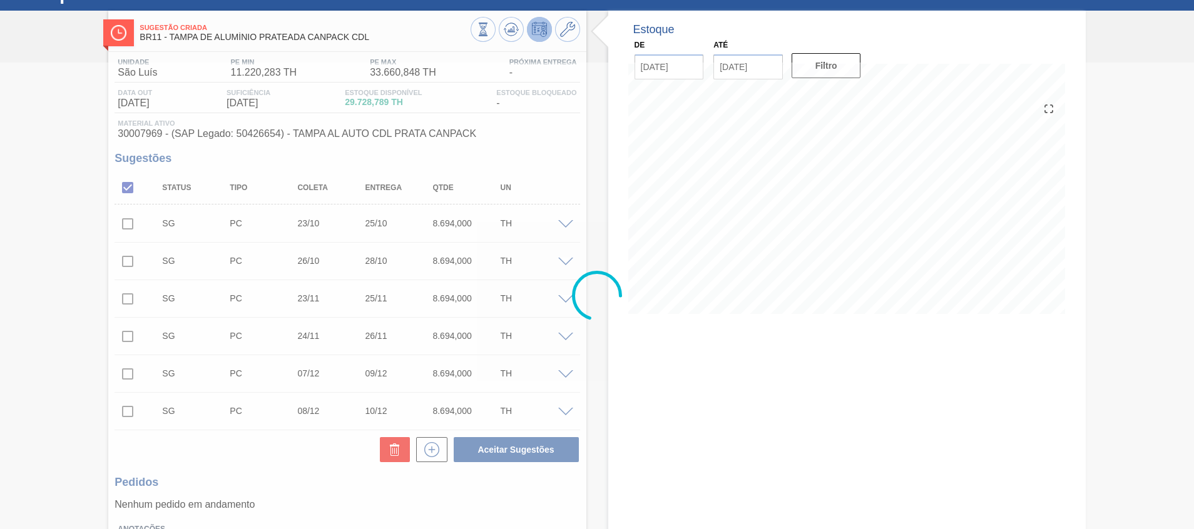
scroll to position [9, 0]
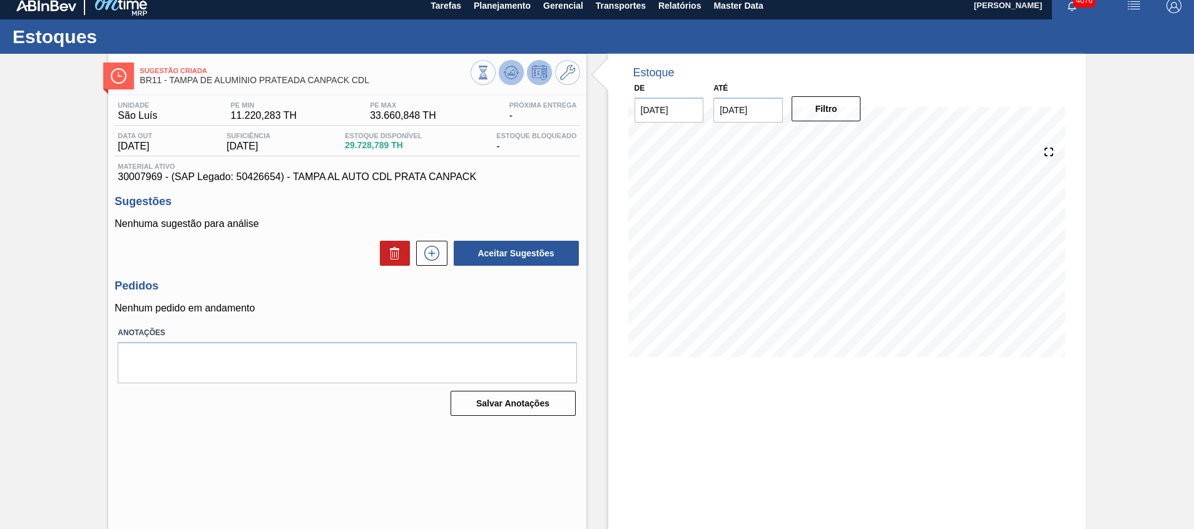
click at [516, 70] on icon at bounding box center [511, 72] width 15 height 15
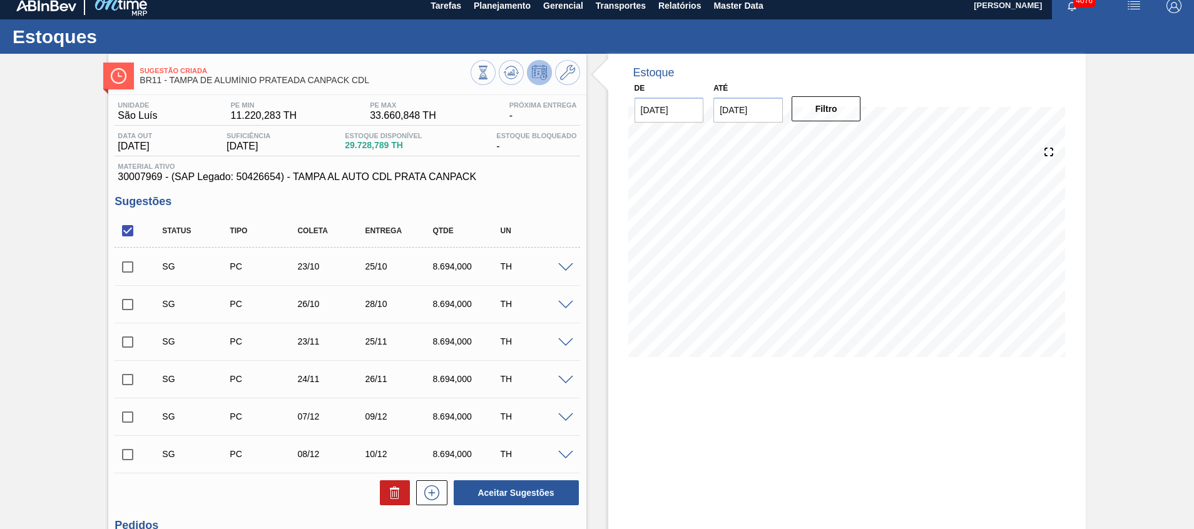
scroll to position [146, 0]
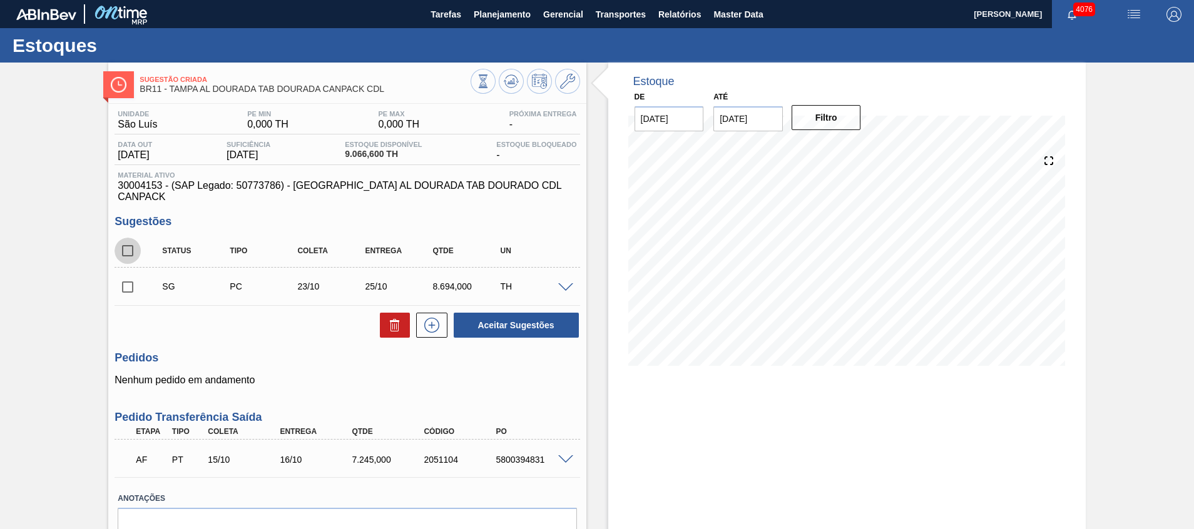
click at [126, 238] on input "checkbox" at bounding box center [127, 251] width 26 height 26
checkbox input "true"
click at [387, 318] on icon at bounding box center [394, 325] width 15 height 15
checkbox input "false"
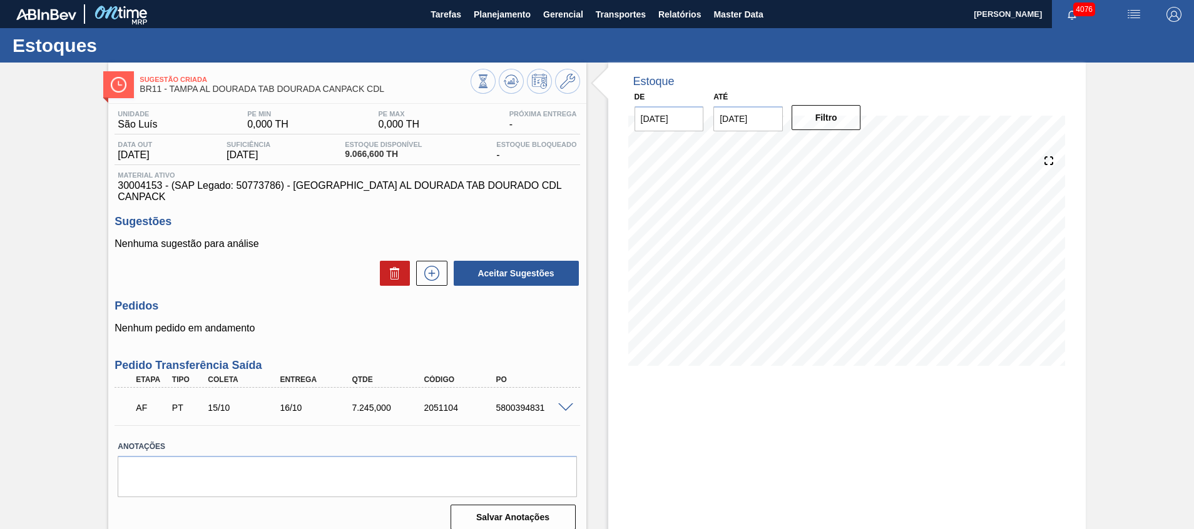
click at [571, 404] on span at bounding box center [565, 408] width 15 height 9
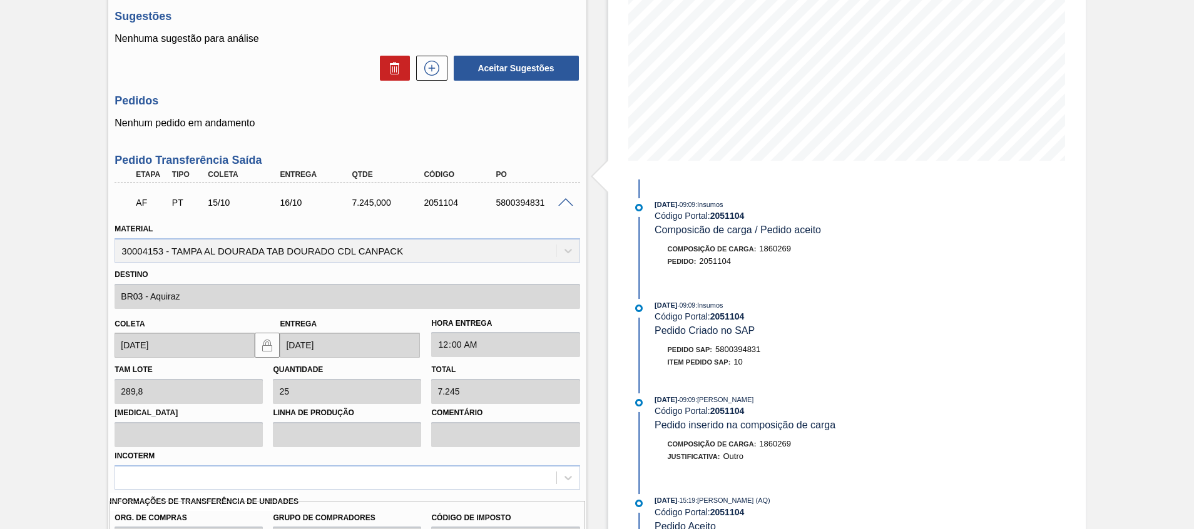
scroll to position [94, 0]
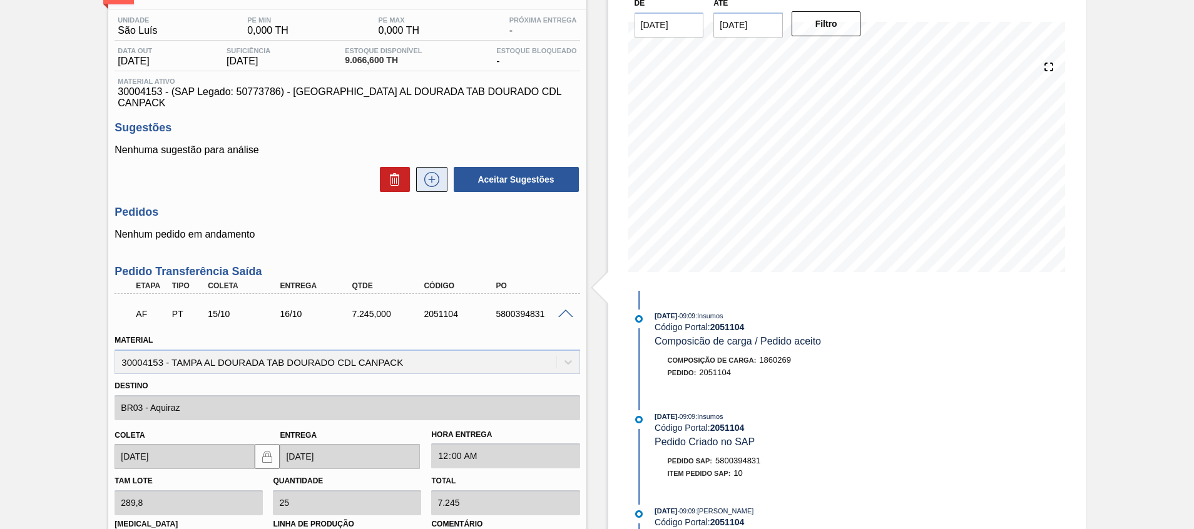
click at [434, 172] on icon at bounding box center [432, 179] width 20 height 15
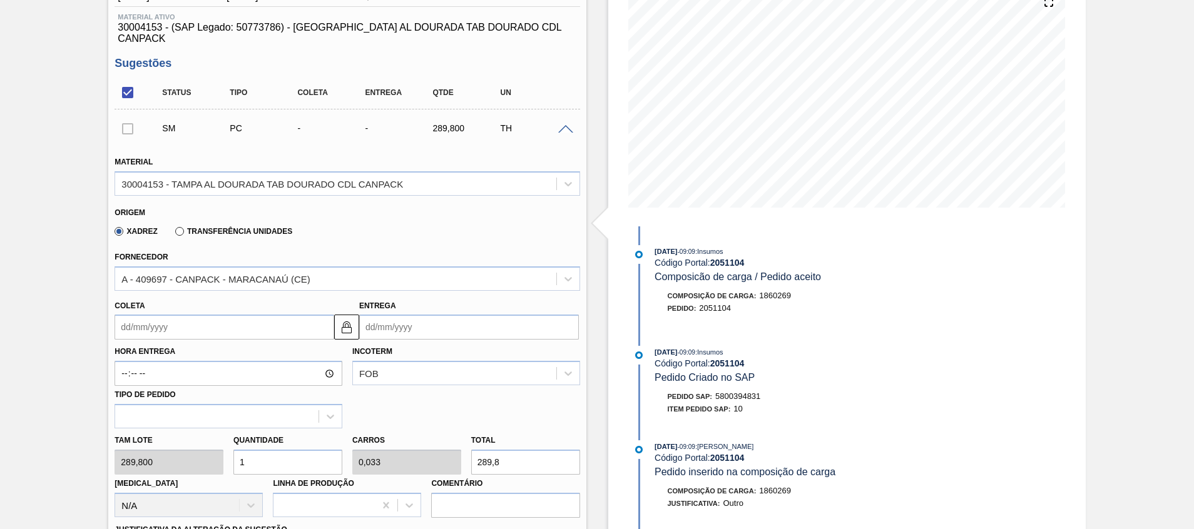
scroll to position [188, 0]
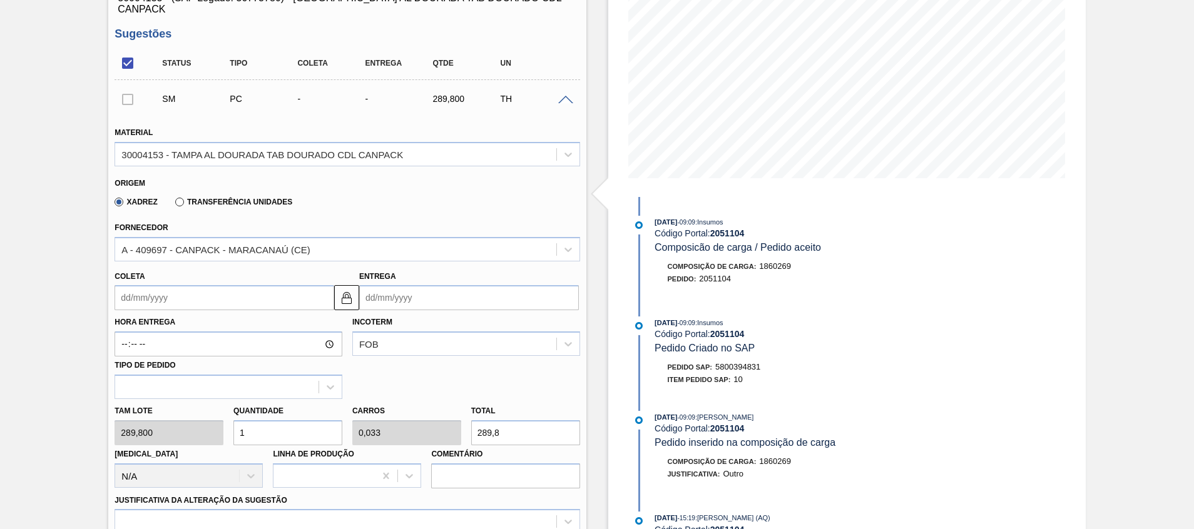
drag, startPoint x: 281, startPoint y: 426, endPoint x: 39, endPoint y: 420, distance: 242.2
type input "2"
type input "0,067"
type input "579,6"
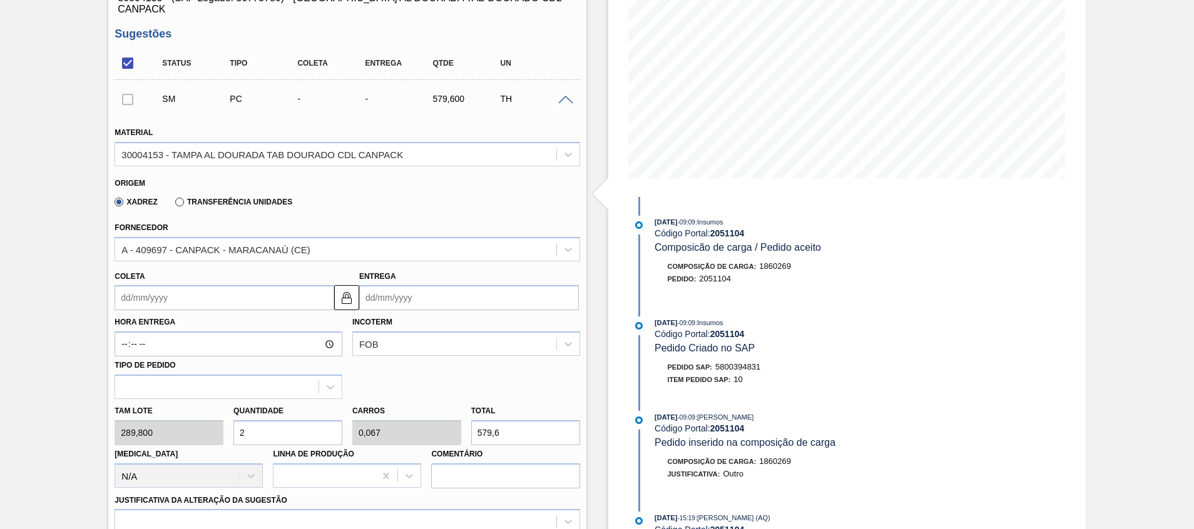
type input "22"
type input "0,733"
type input "6.375,6"
type input "22"
click at [406, 422] on div "Tam lote 289,800 Quantidade 22 Carros 0,733 Total 6.375,6 Doca N/A Linha de Pro…" at bounding box center [346, 443] width 475 height 89
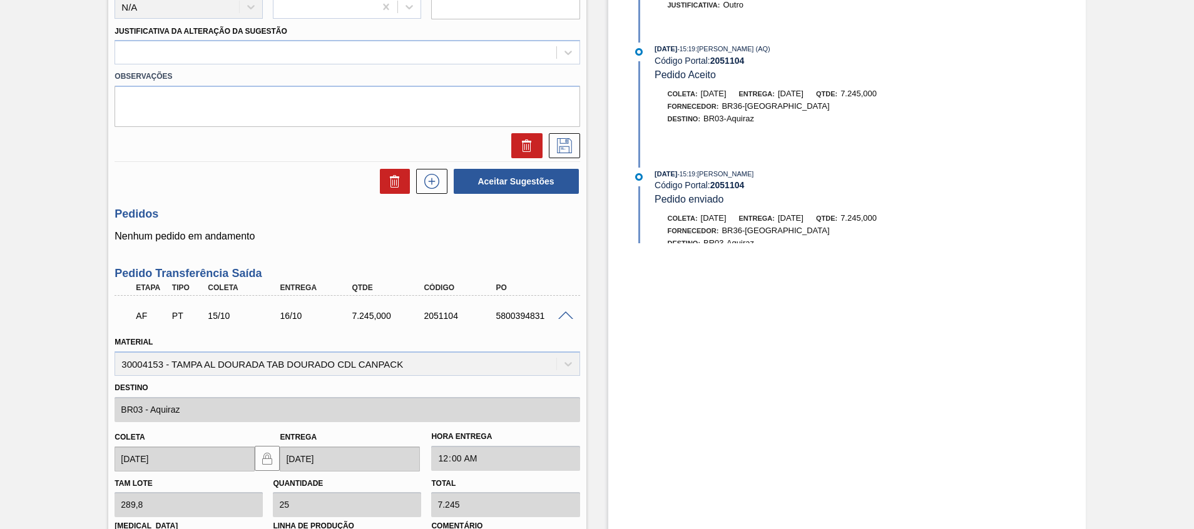
scroll to position [936, 0]
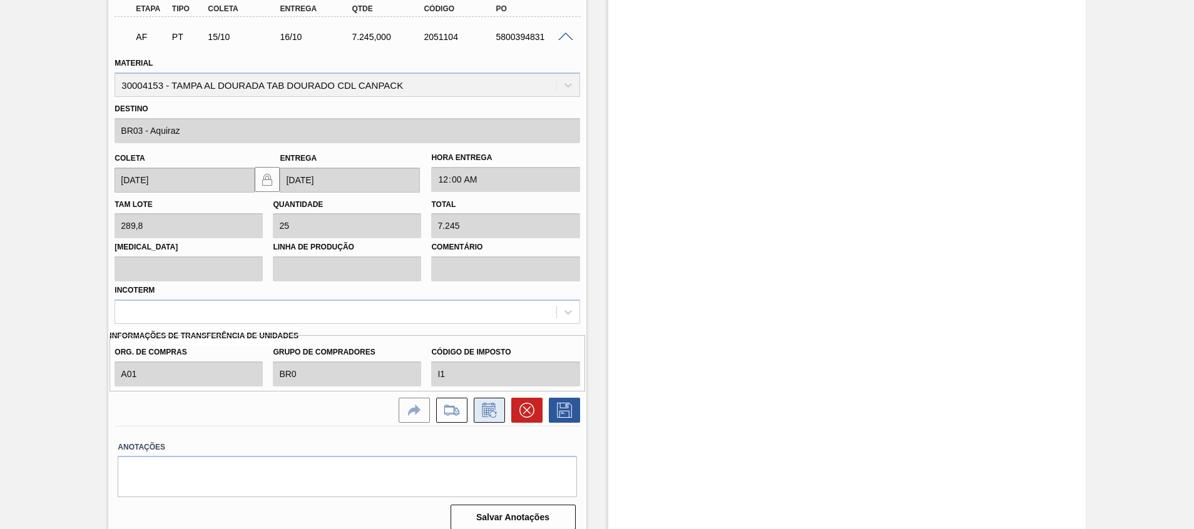
click at [484, 403] on icon at bounding box center [489, 410] width 20 height 15
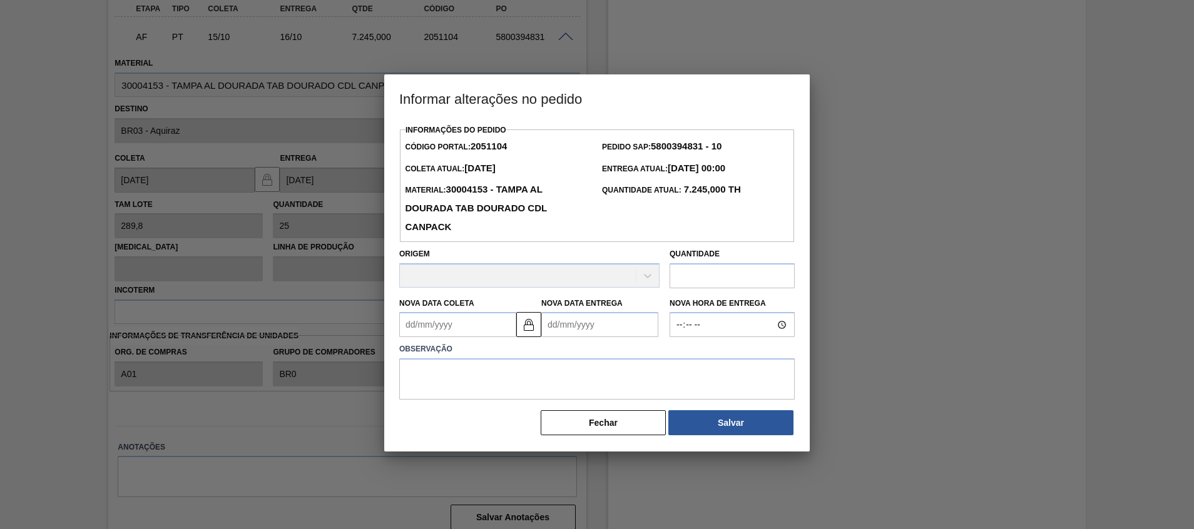
click at [716, 268] on input "text" at bounding box center [731, 275] width 125 height 25
paste input "6.375,6"
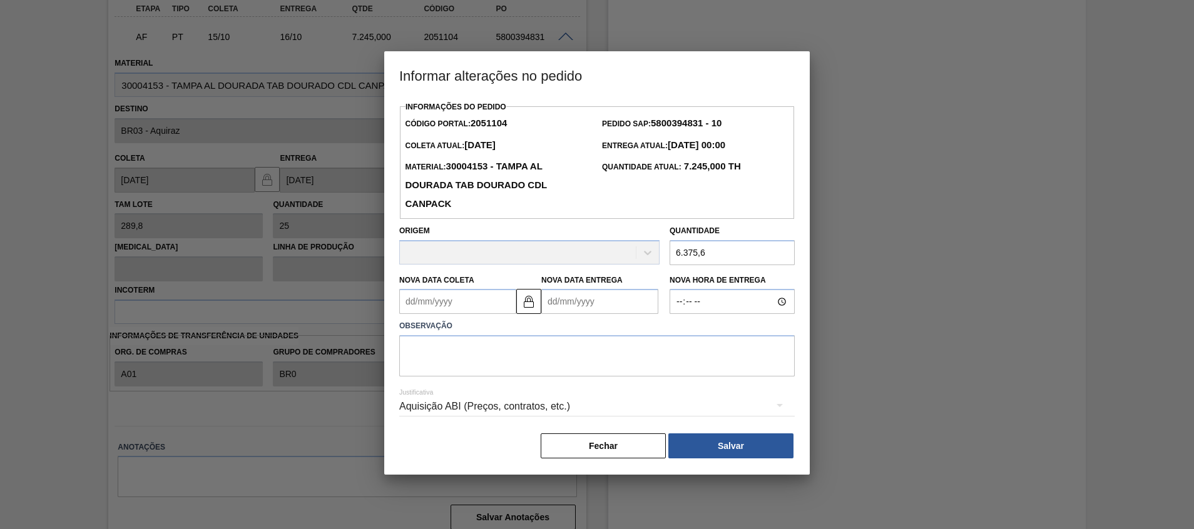
type input "6.375,6"
click at [634, 382] on div "Justificativa Aquisição ABI (Preços, contratos, etc.)" at bounding box center [596, 399] width 395 height 45
click at [626, 366] on textarea at bounding box center [596, 355] width 395 height 41
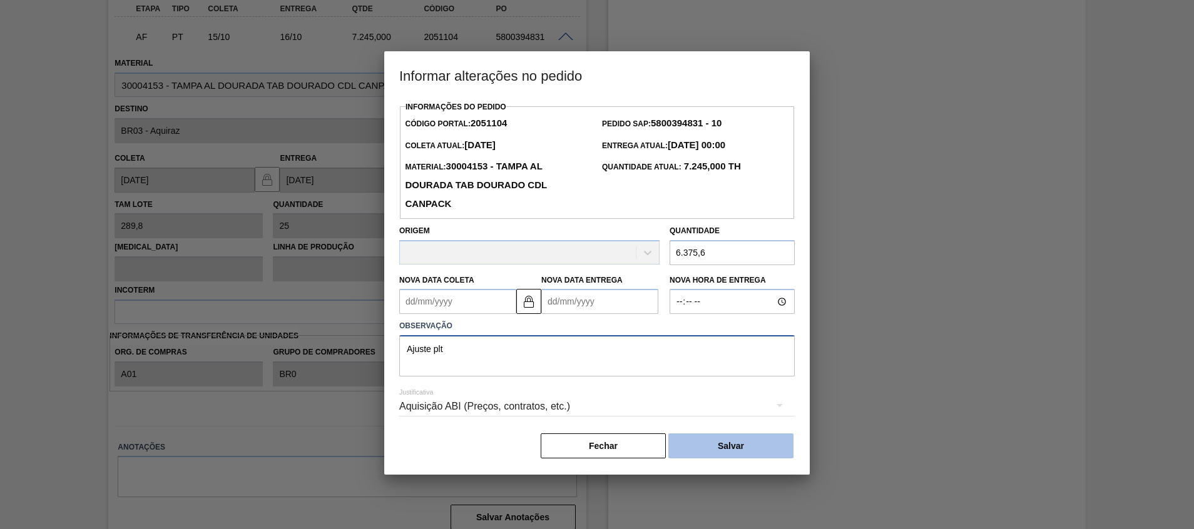
type textarea "Ajuste plt"
click at [777, 459] on button "Salvar" at bounding box center [730, 446] width 125 height 25
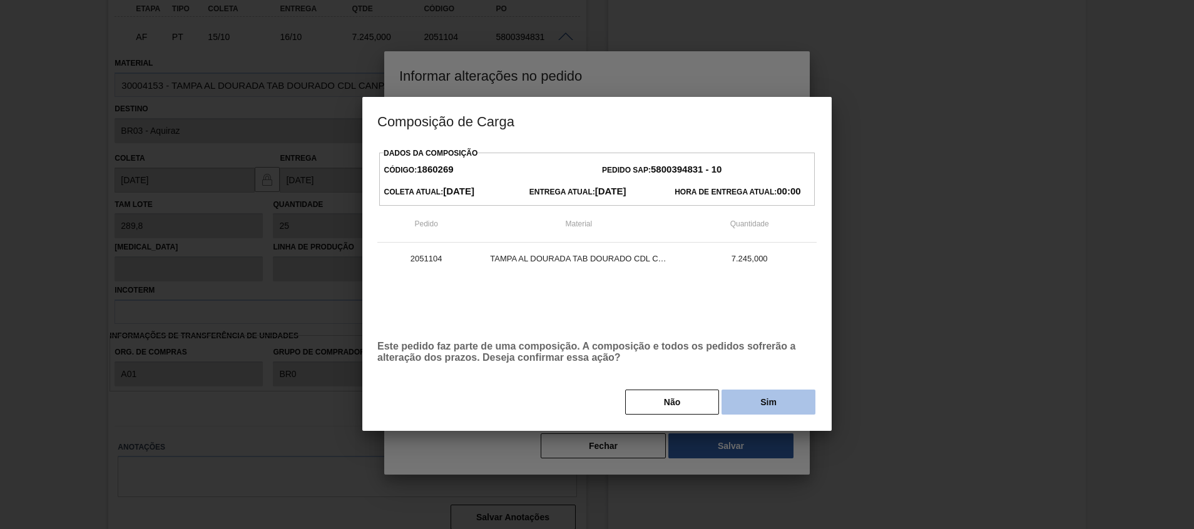
click at [770, 400] on button "Sim" at bounding box center [768, 402] width 94 height 25
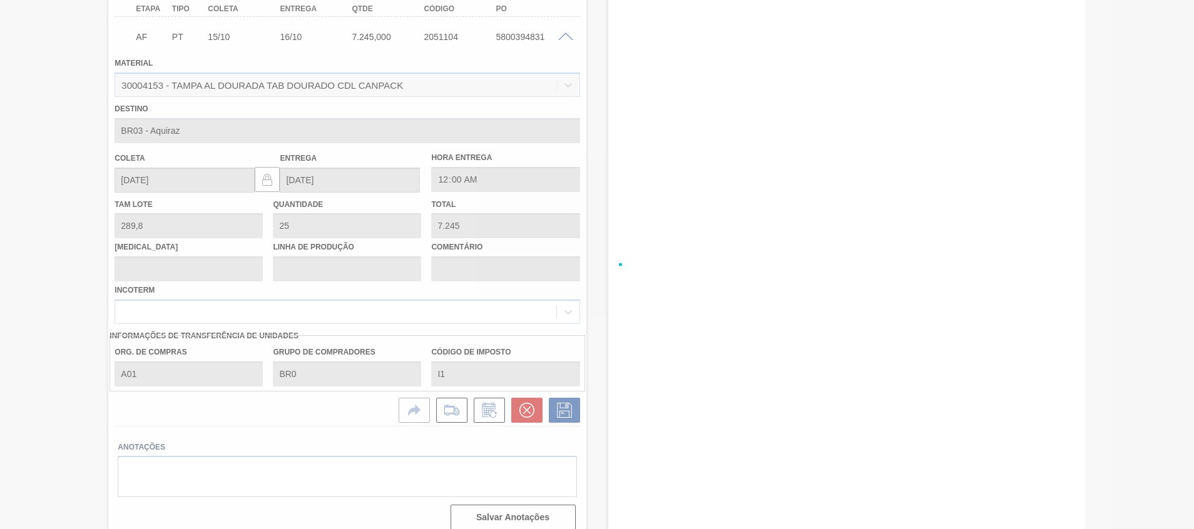
type input "22"
type input "6.375,6"
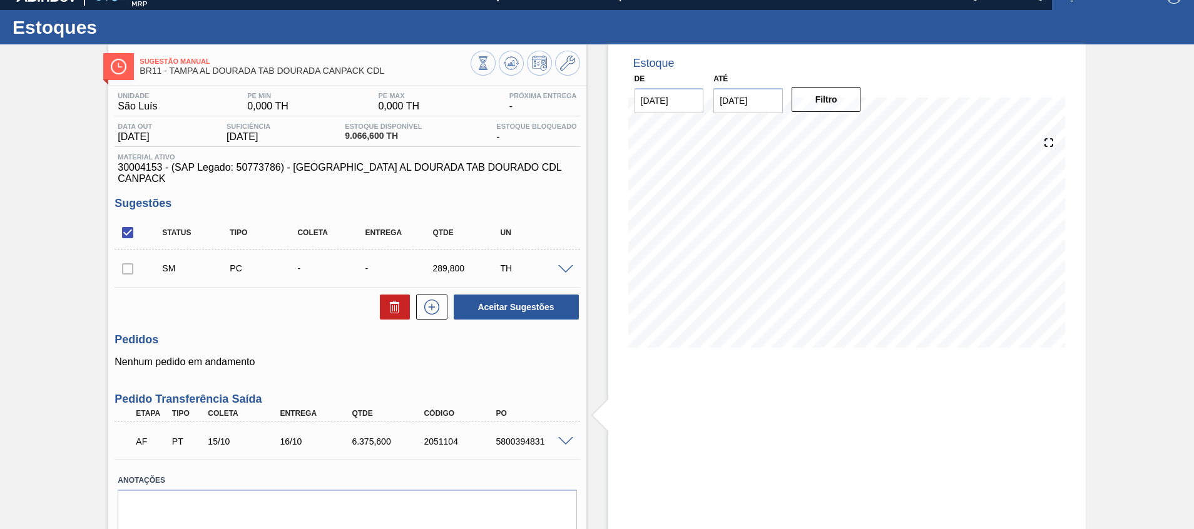
scroll to position [0, 0]
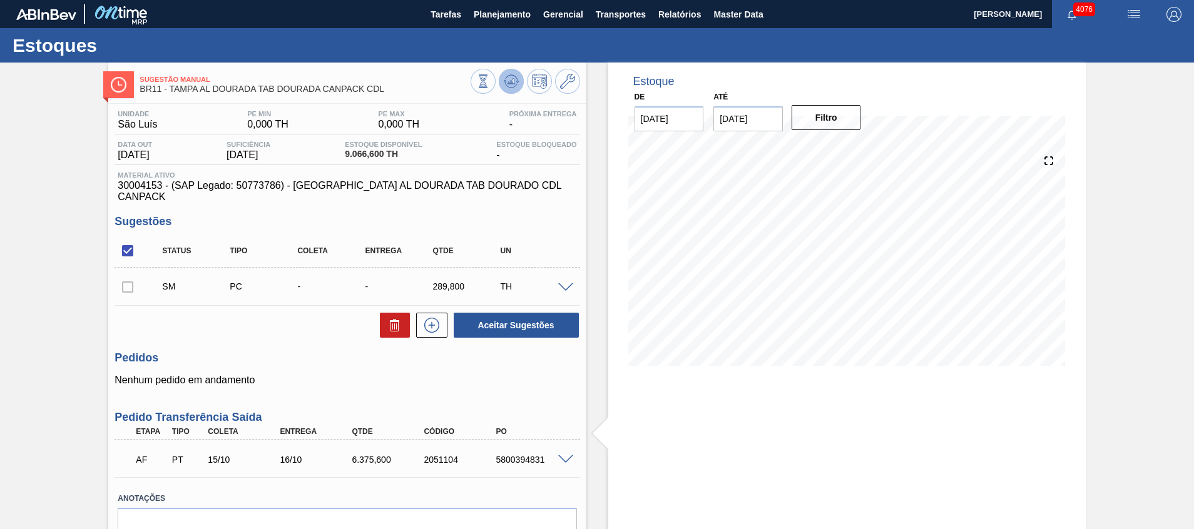
click at [511, 87] on icon at bounding box center [511, 81] width 15 height 15
click at [130, 274] on input "checkbox" at bounding box center [127, 287] width 26 height 26
checkbox input "true"
click at [404, 315] on button at bounding box center [395, 325] width 30 height 25
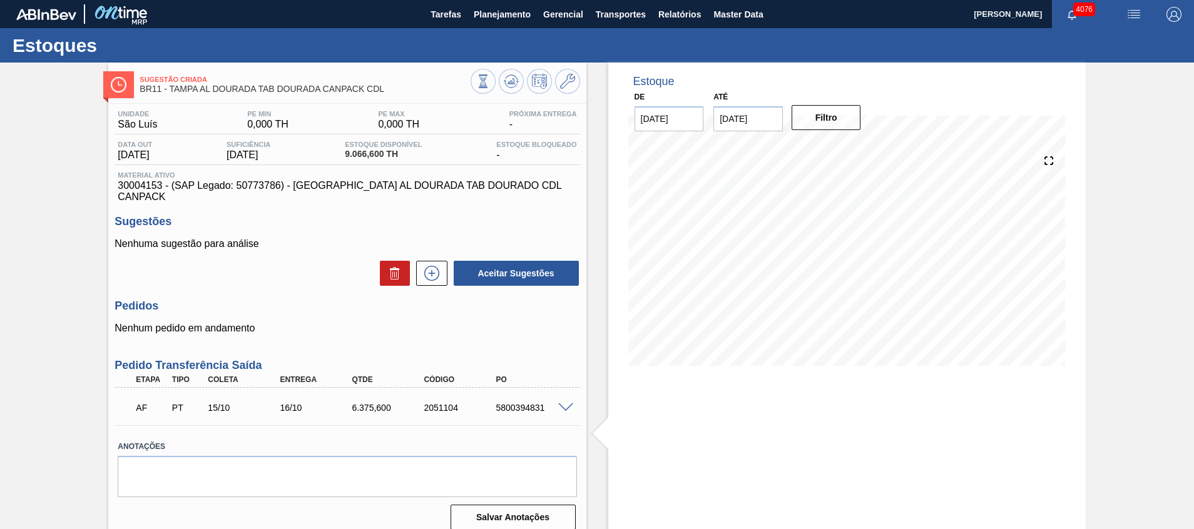
click at [564, 404] on span at bounding box center [565, 408] width 15 height 9
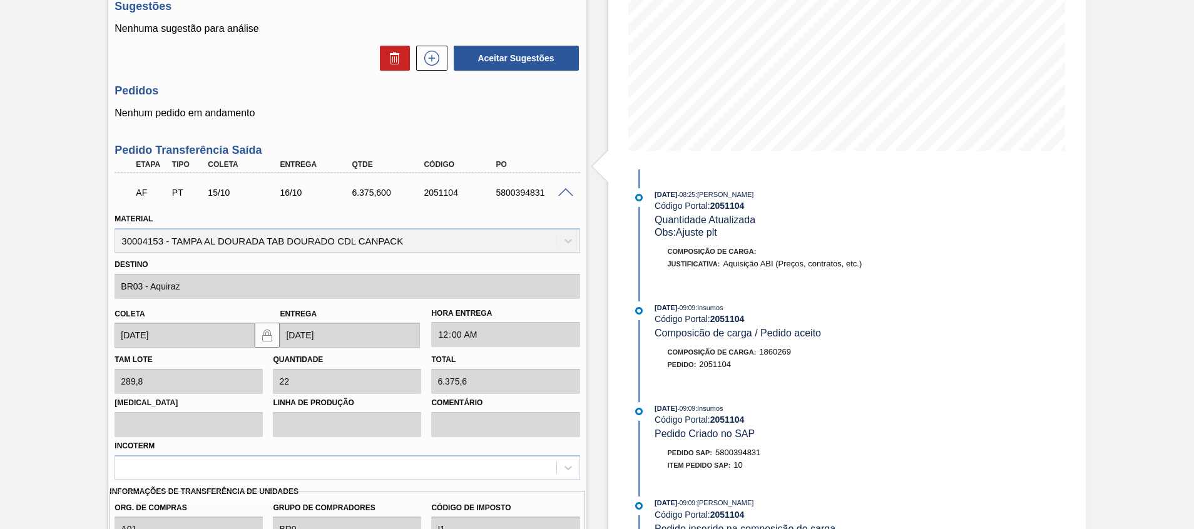
scroll to position [89, 0]
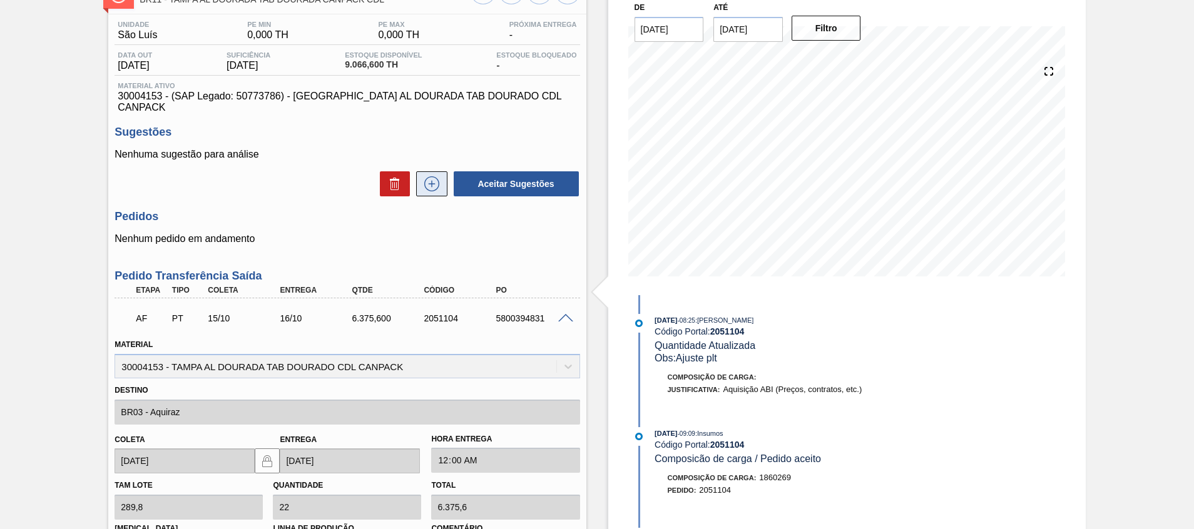
click at [419, 171] on button at bounding box center [431, 183] width 31 height 25
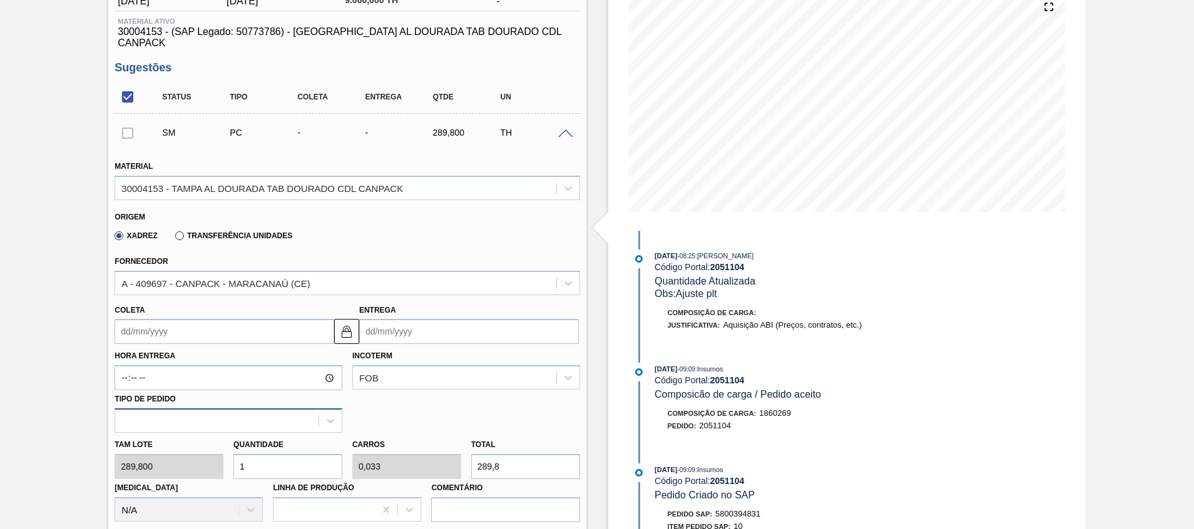
scroll to position [183, 0]
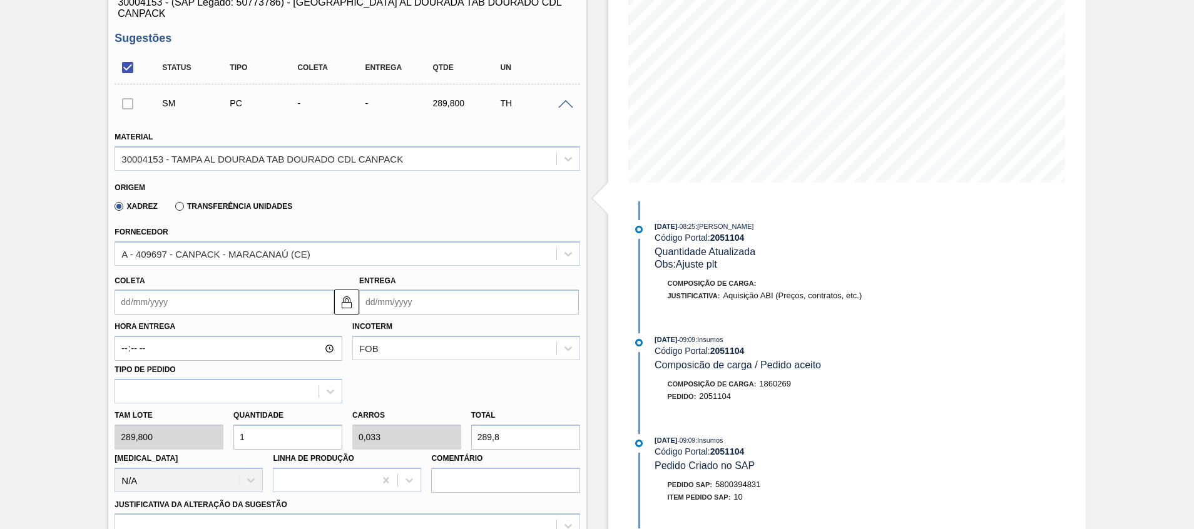
click at [196, 417] on div "Tam lote 289,800 Quantidade 1 Carros 0,033 Total 289,8 Doca N/A Linha de Produç…" at bounding box center [346, 448] width 475 height 89
type input "2"
type input "0,067"
type input "579,6"
type input "20"
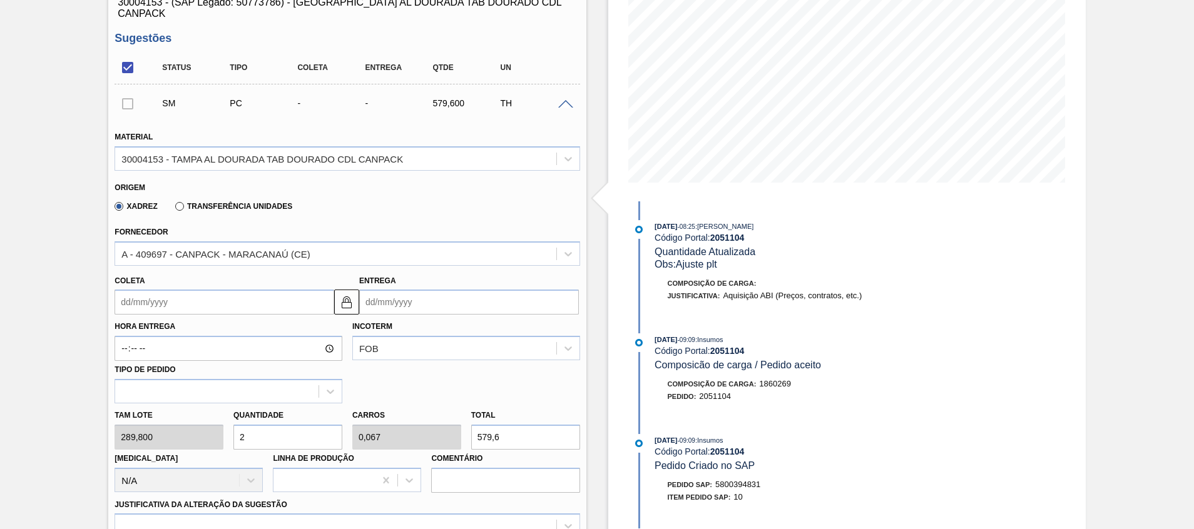
type input "0,667"
type input "5.796"
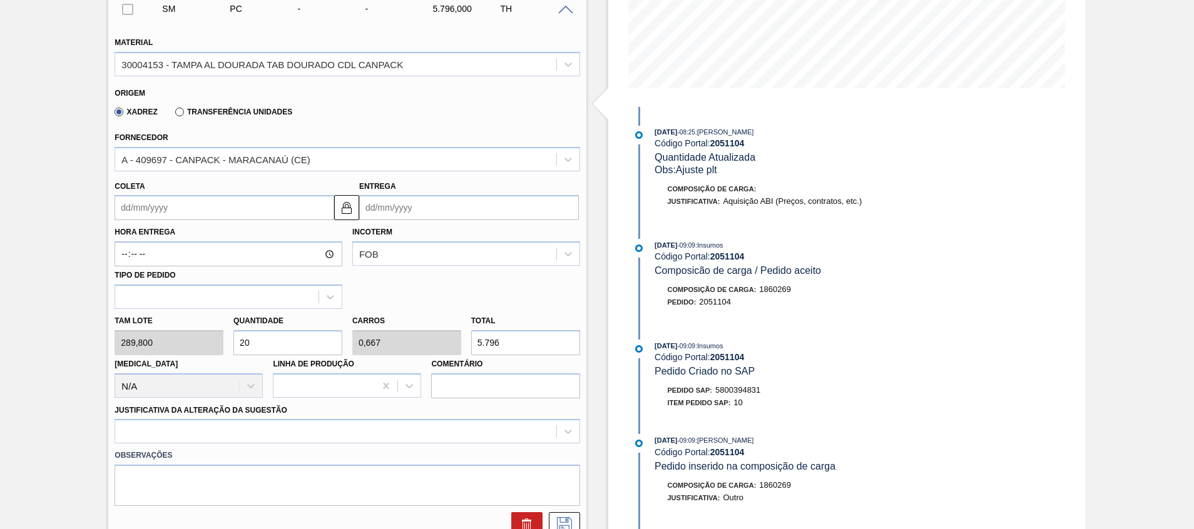
scroll to position [371, 0]
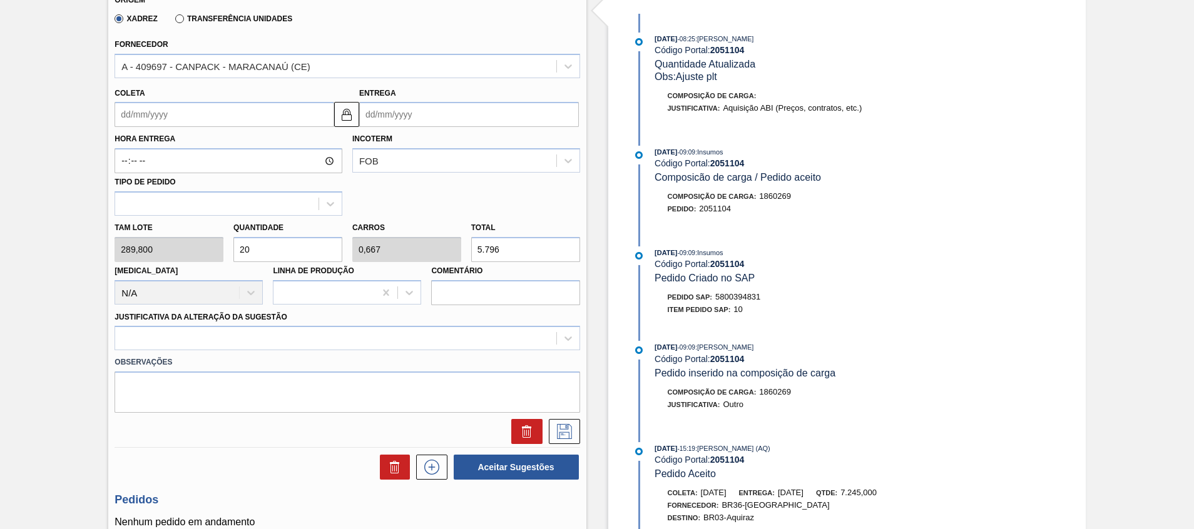
type input "20"
click at [434, 236] on div "Tam lote 289,800 Quantidade 20 Carros 0,667 Total 5.796 Doca N/A Linha de Produ…" at bounding box center [346, 260] width 475 height 89
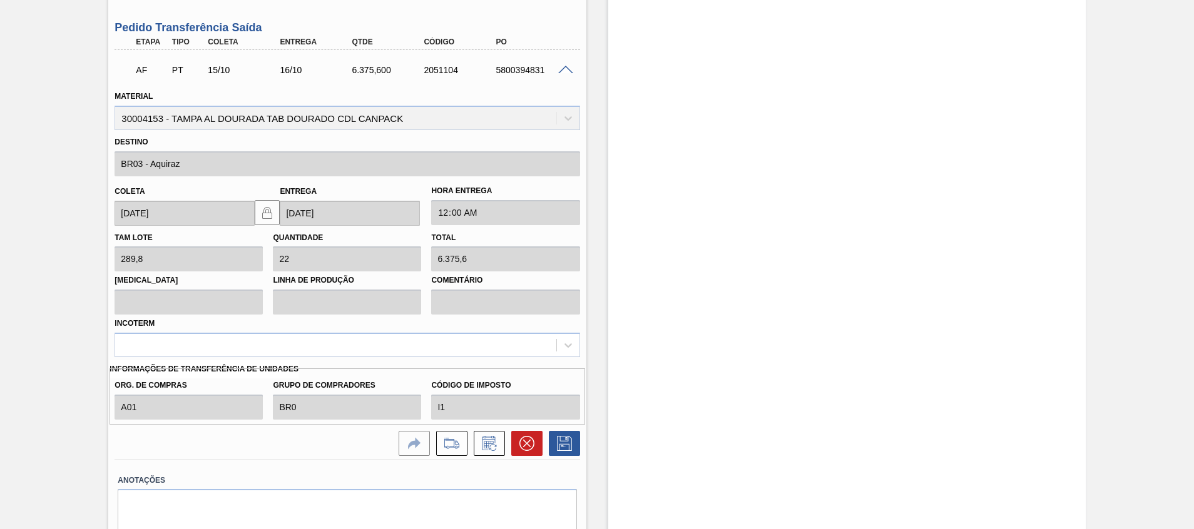
scroll to position [934, 0]
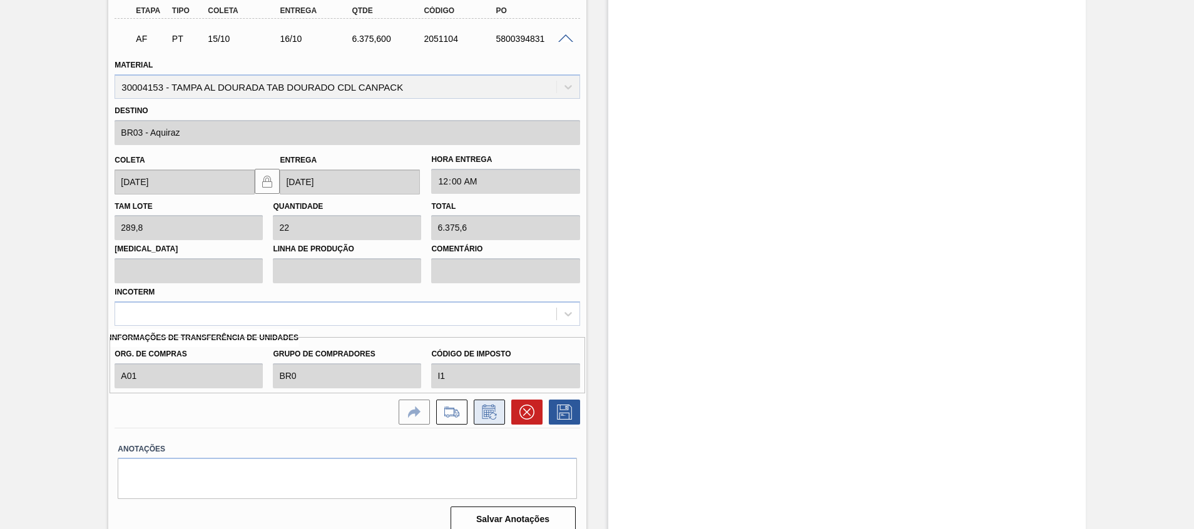
click at [488, 405] on icon at bounding box center [489, 412] width 20 height 15
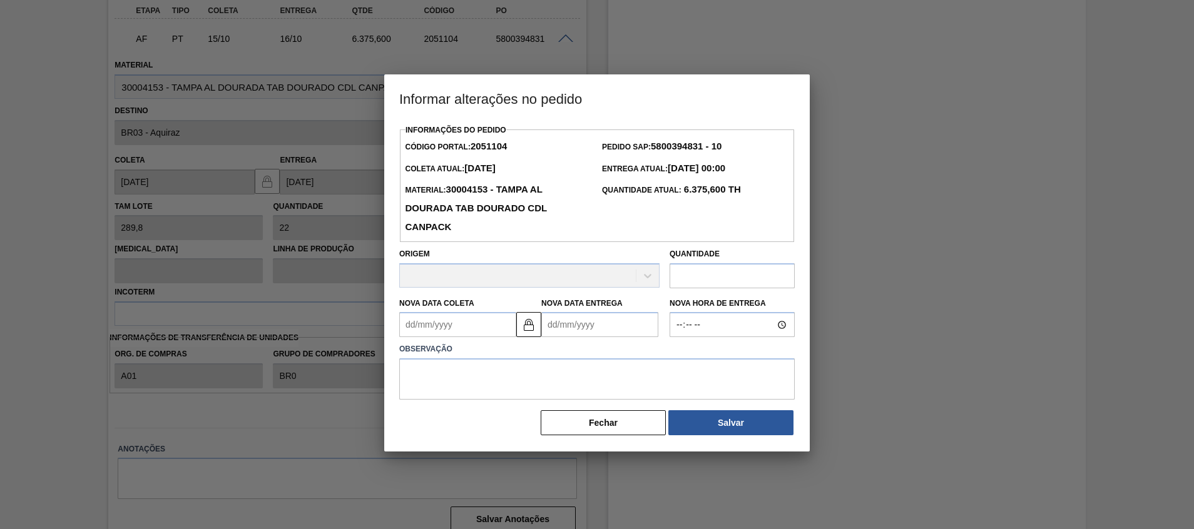
click at [733, 265] on div "Quantidade" at bounding box center [731, 266] width 125 height 43
click at [729, 276] on input "text" at bounding box center [731, 275] width 125 height 25
paste input "5.796"
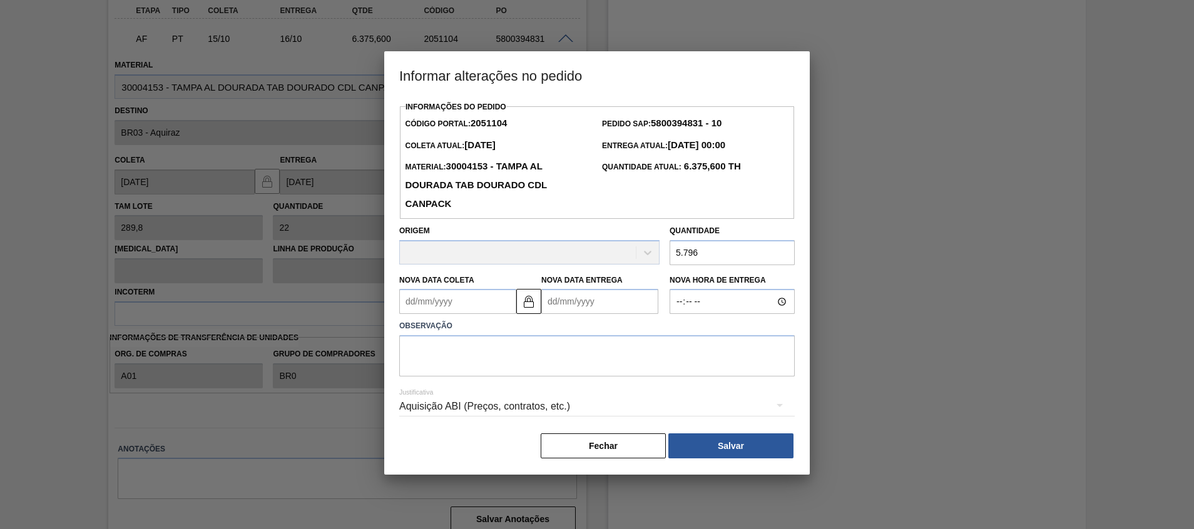
type input "5.796"
click at [659, 362] on textarea at bounding box center [596, 355] width 395 height 41
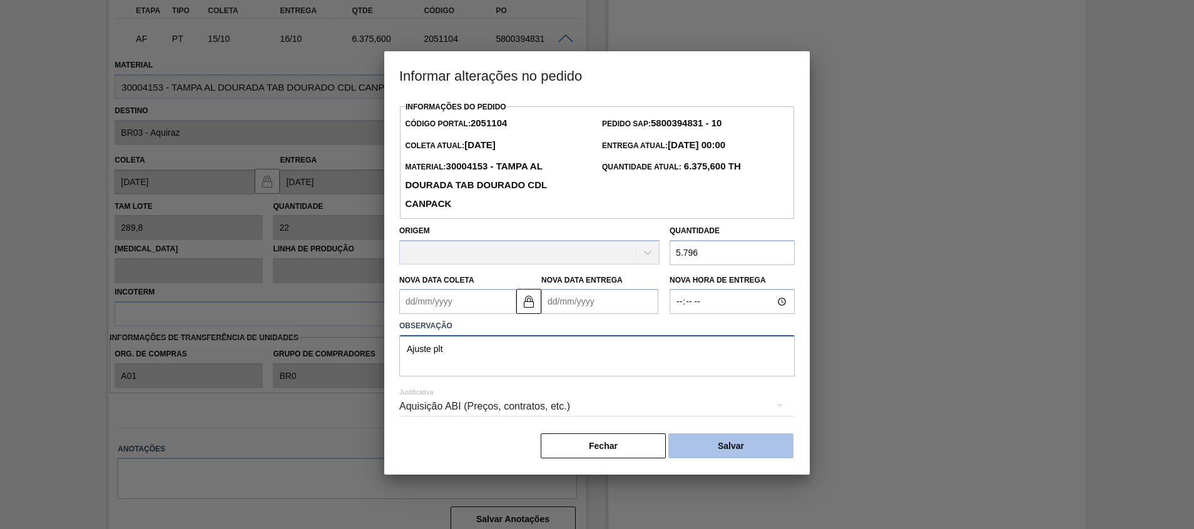
type textarea "Ajuste plt"
click at [697, 446] on button "Salvar" at bounding box center [730, 446] width 125 height 25
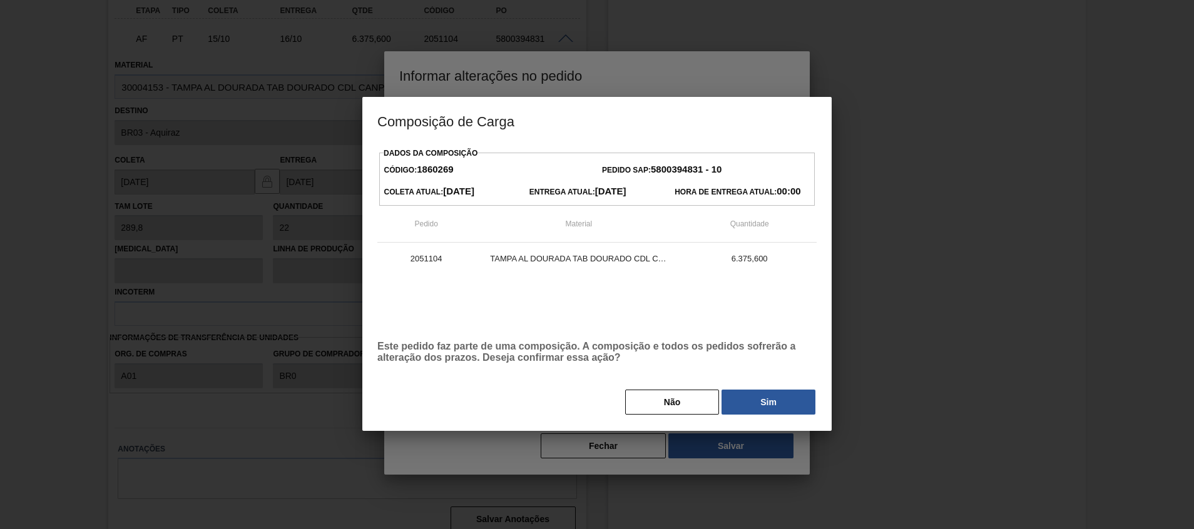
click at [744, 400] on button "Sim" at bounding box center [768, 402] width 94 height 25
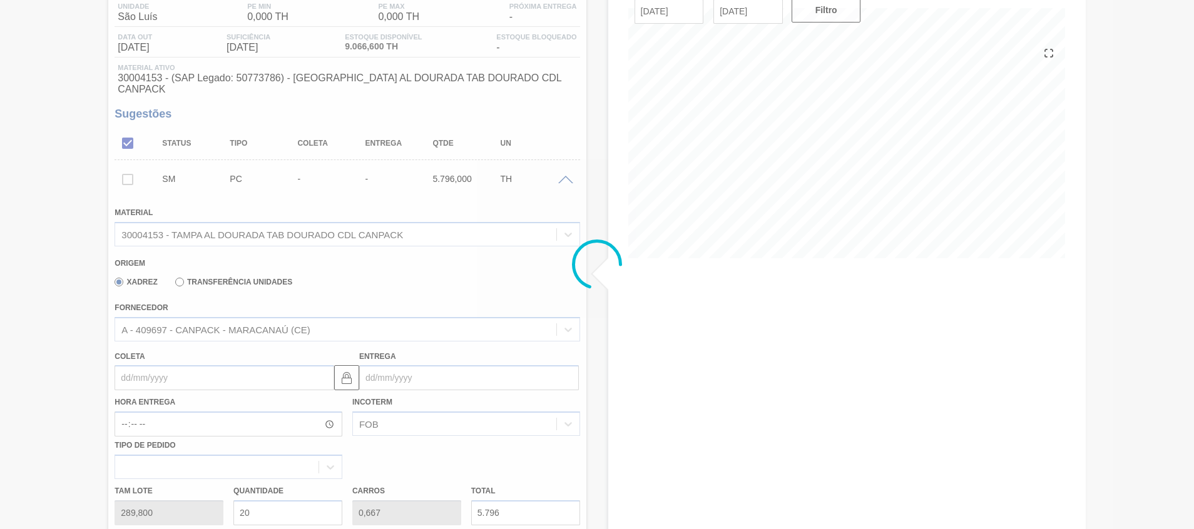
scroll to position [82, 0]
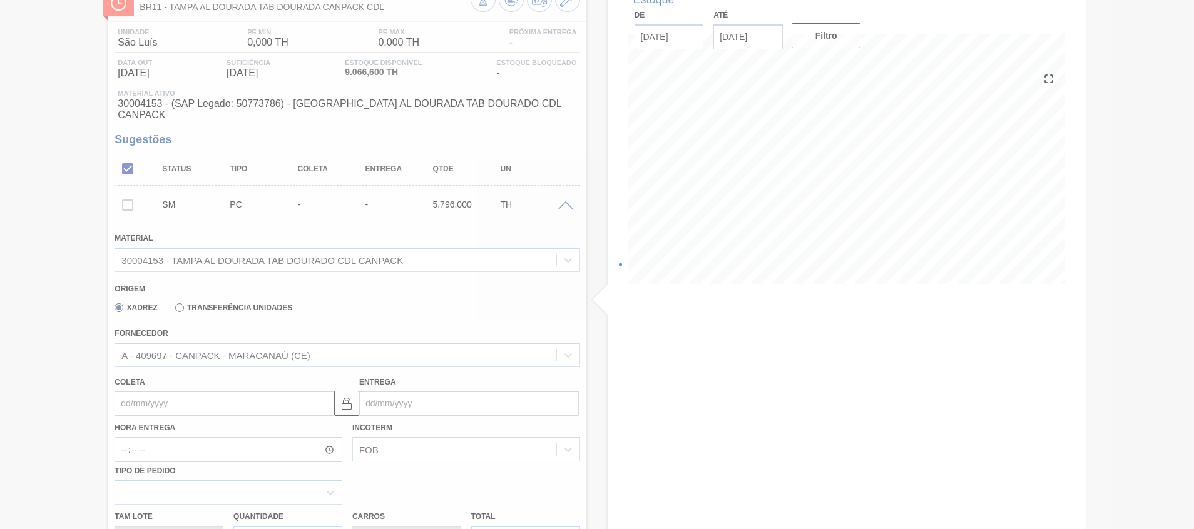
type input "20"
type input "5.796"
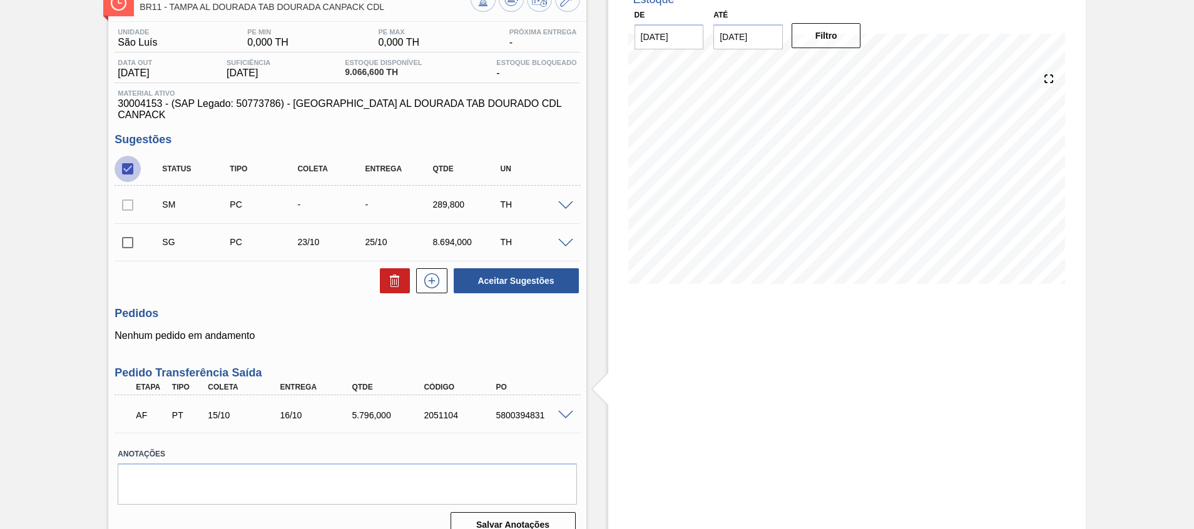
click at [123, 159] on input "checkbox" at bounding box center [127, 169] width 26 height 26
checkbox input "true"
click at [404, 270] on button at bounding box center [395, 280] width 30 height 25
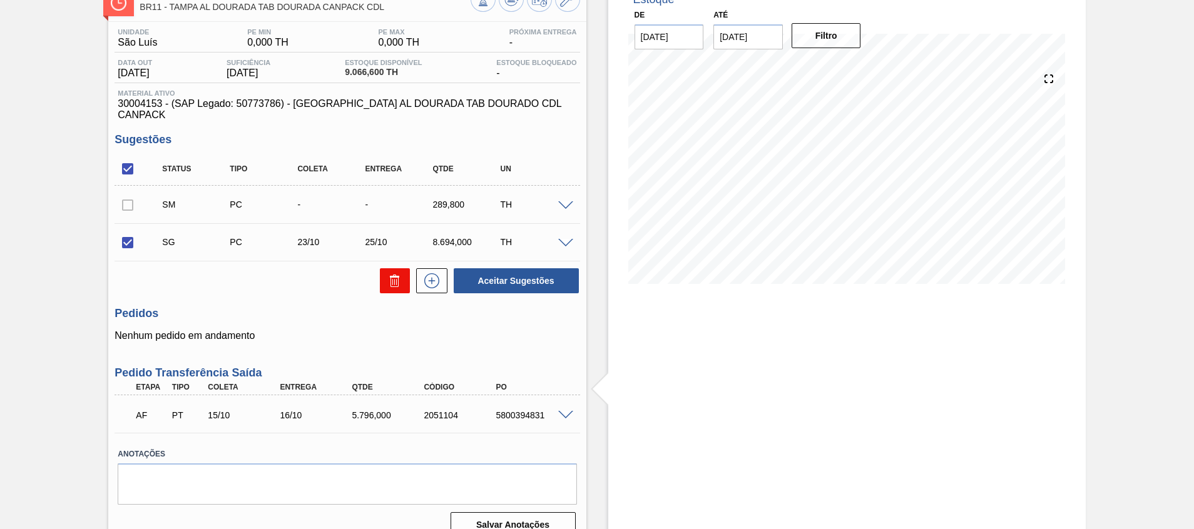
scroll to position [52, 0]
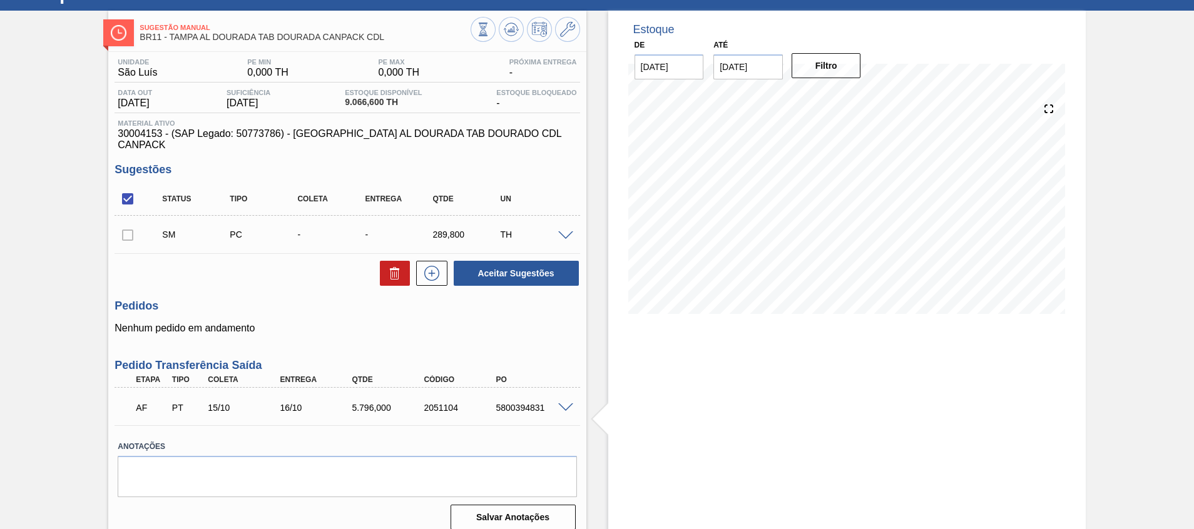
click at [571, 404] on span at bounding box center [565, 408] width 15 height 9
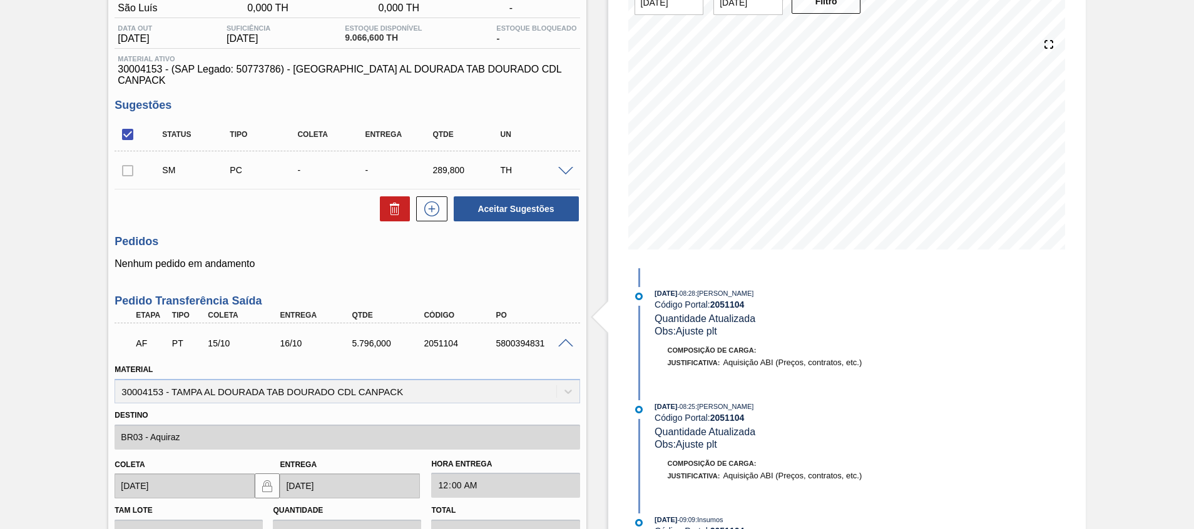
scroll to position [48, 0]
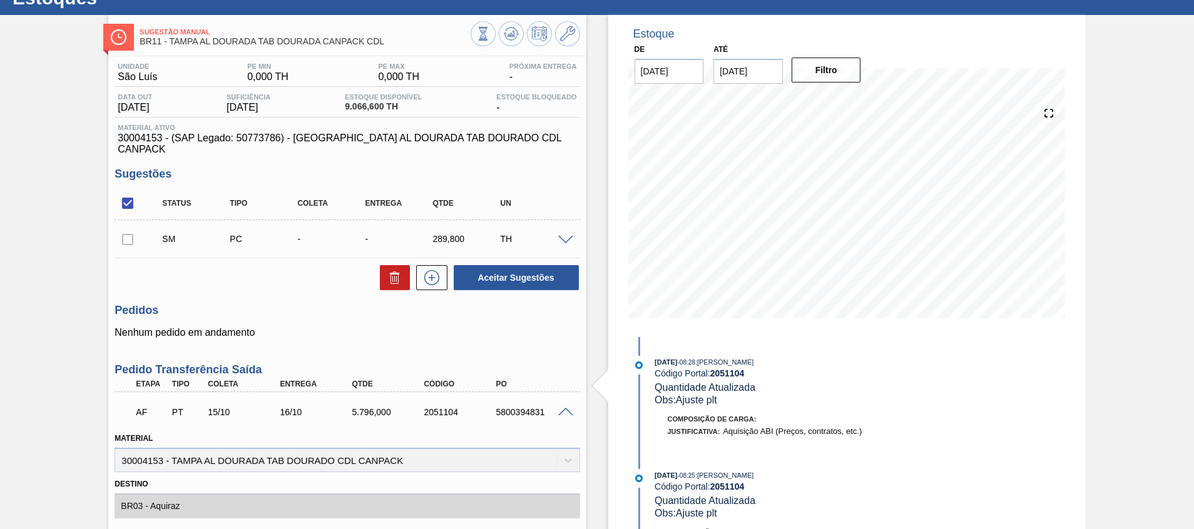
click at [571, 236] on span at bounding box center [565, 240] width 15 height 9
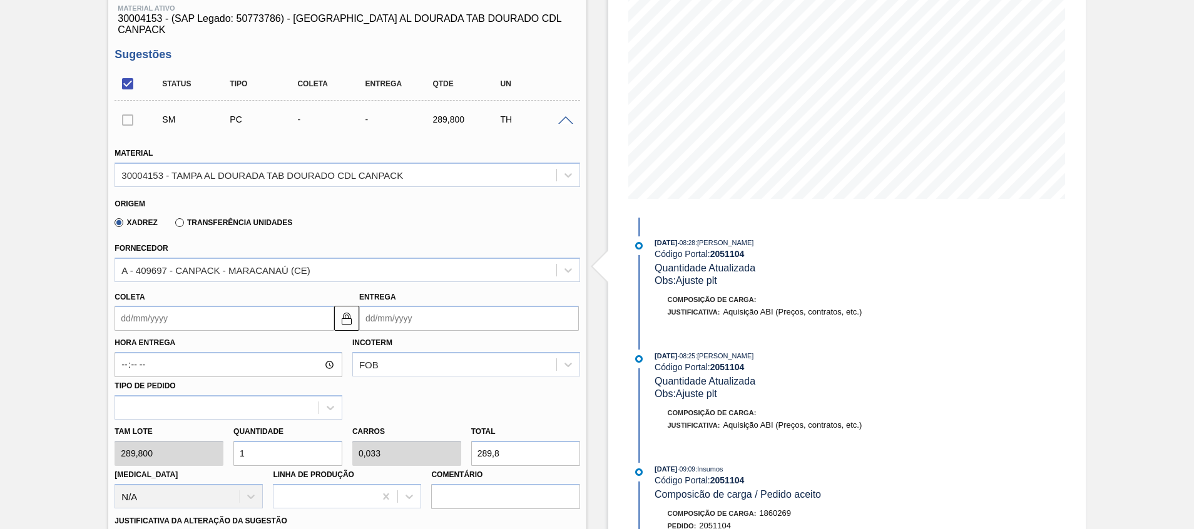
scroll to position [235, 0]
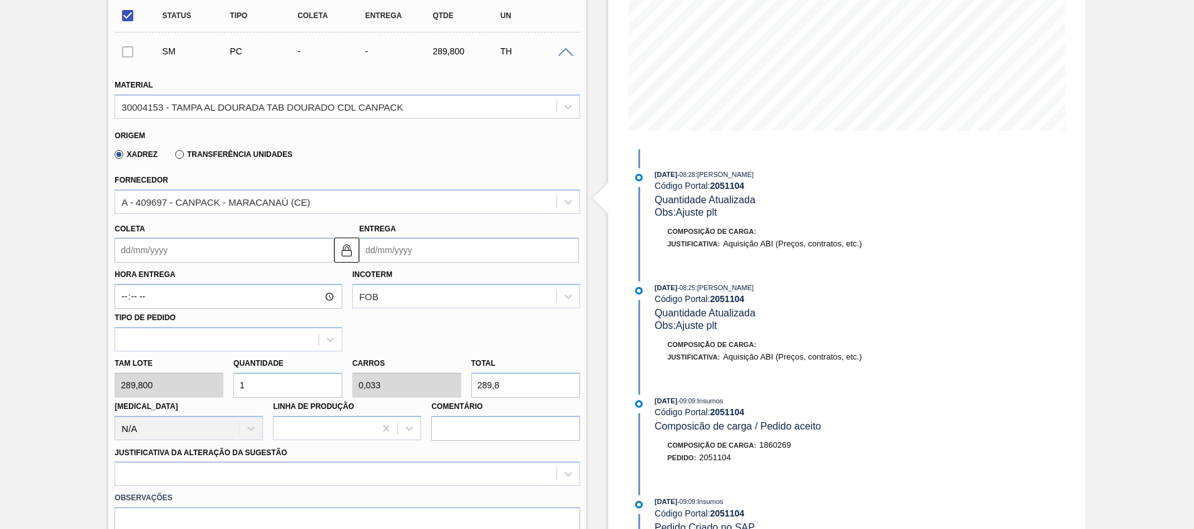
drag, startPoint x: 315, startPoint y: 367, endPoint x: 307, endPoint y: 365, distance: 8.3
click at [308, 373] on input "1" at bounding box center [287, 385] width 109 height 25
type input "18"
type input "0,6"
type input "5.216,4"
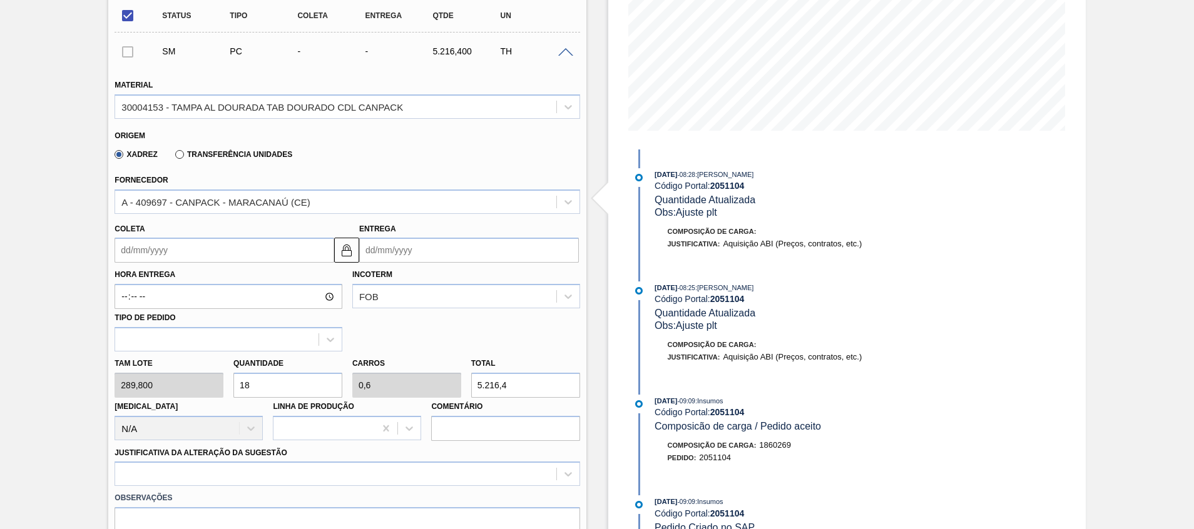
click at [430, 367] on div "Tam lote 289,800 Quantidade 18 Carros 0,6 Total 5.216,4 Doca N/A Linha de Produ…" at bounding box center [346, 396] width 475 height 89
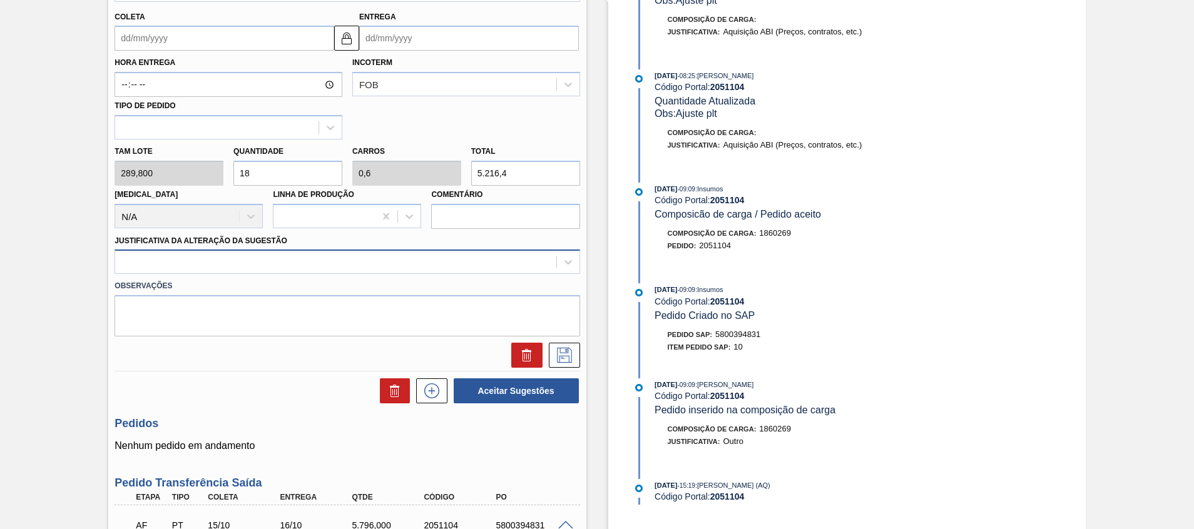
scroll to position [423, 0]
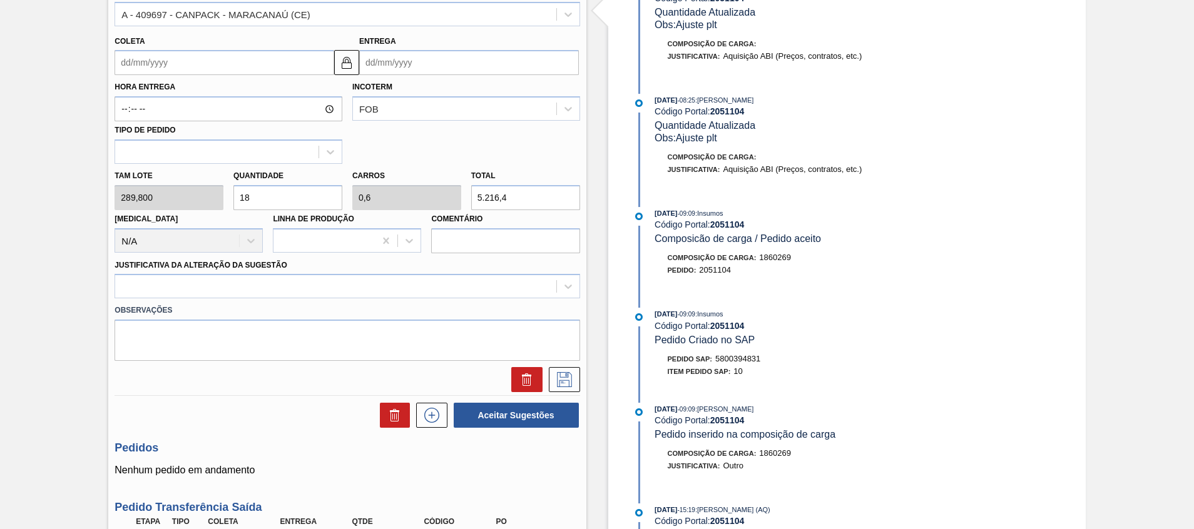
drag, startPoint x: 306, startPoint y: 177, endPoint x: 242, endPoint y: 176, distance: 63.8
click at [242, 185] on input "18" at bounding box center [287, 197] width 109 height 25
type input "15"
type input "0,5"
type input "4.347"
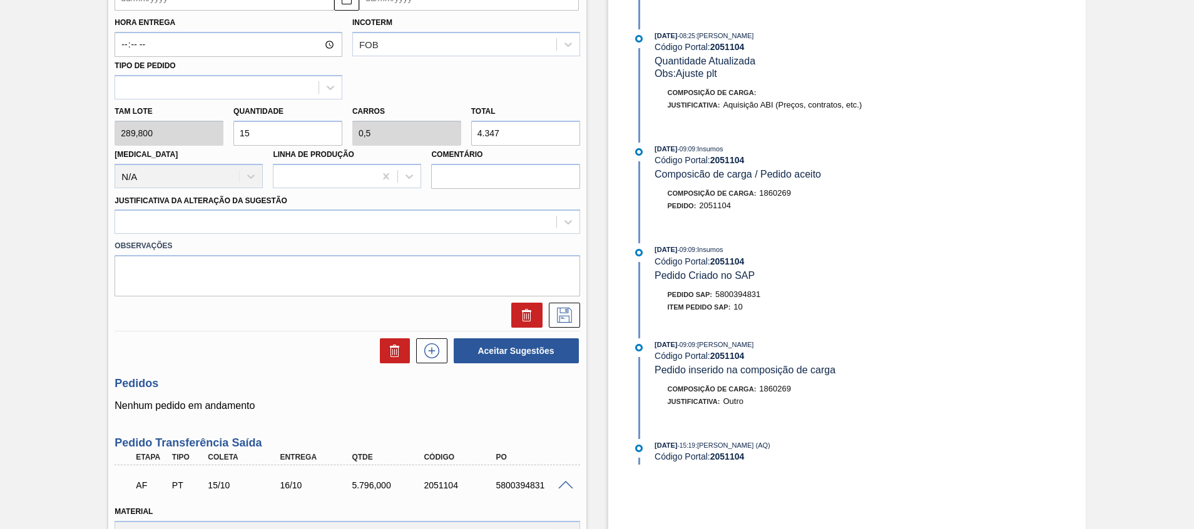
scroll to position [517, 0]
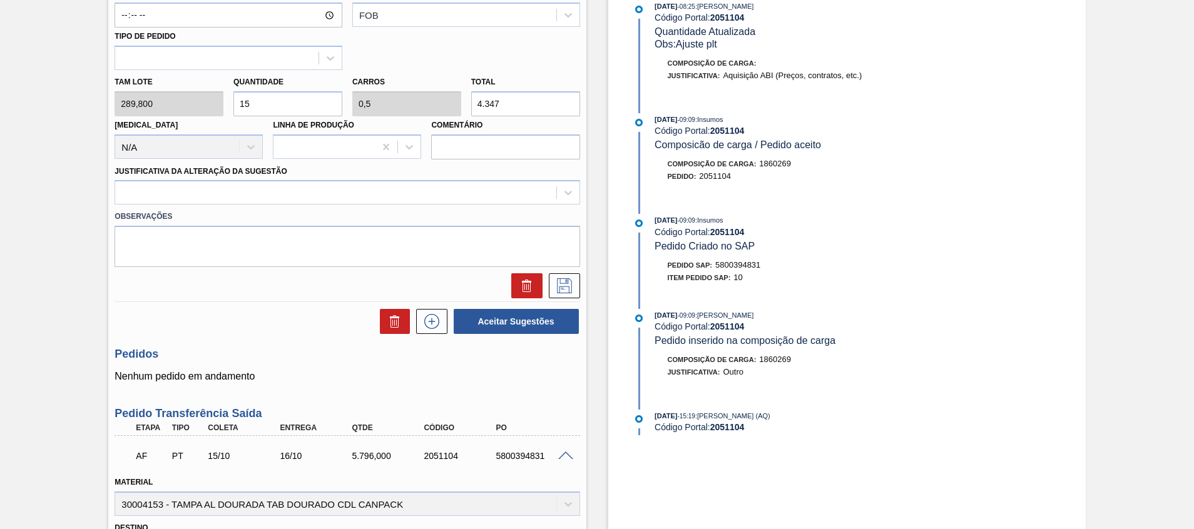
type input "15"
drag, startPoint x: 556, startPoint y: 91, endPoint x: 277, endPoint y: 92, distance: 279.7
click at [277, 92] on div "Tam lote 289,800 Quantidade 15 Carros 0,5 Total 4.347 Doca N/A Linha de Produçã…" at bounding box center [346, 114] width 475 height 89
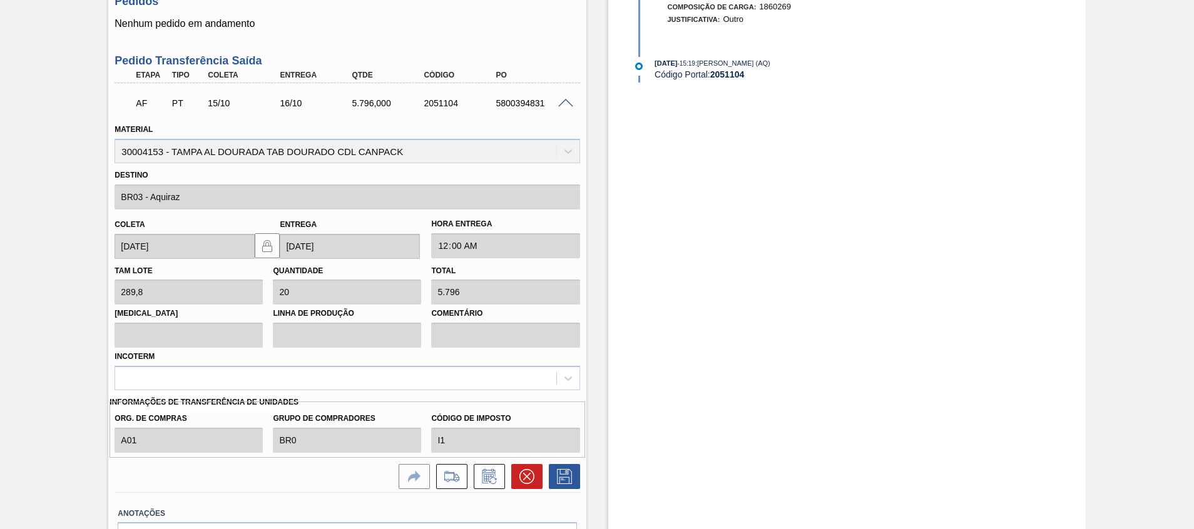
scroll to position [936, 0]
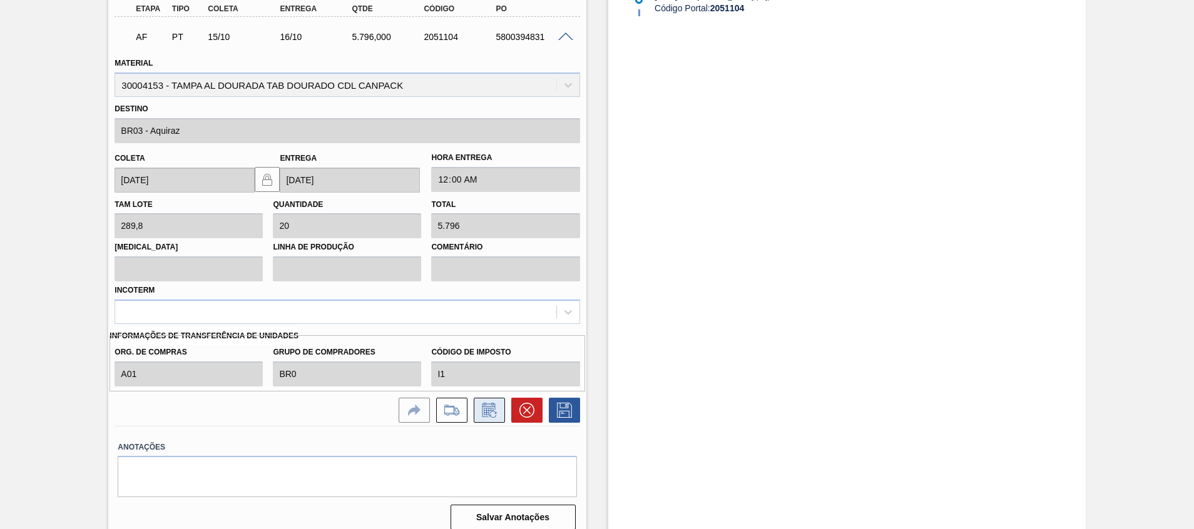
click at [494, 403] on icon at bounding box center [488, 410] width 13 height 14
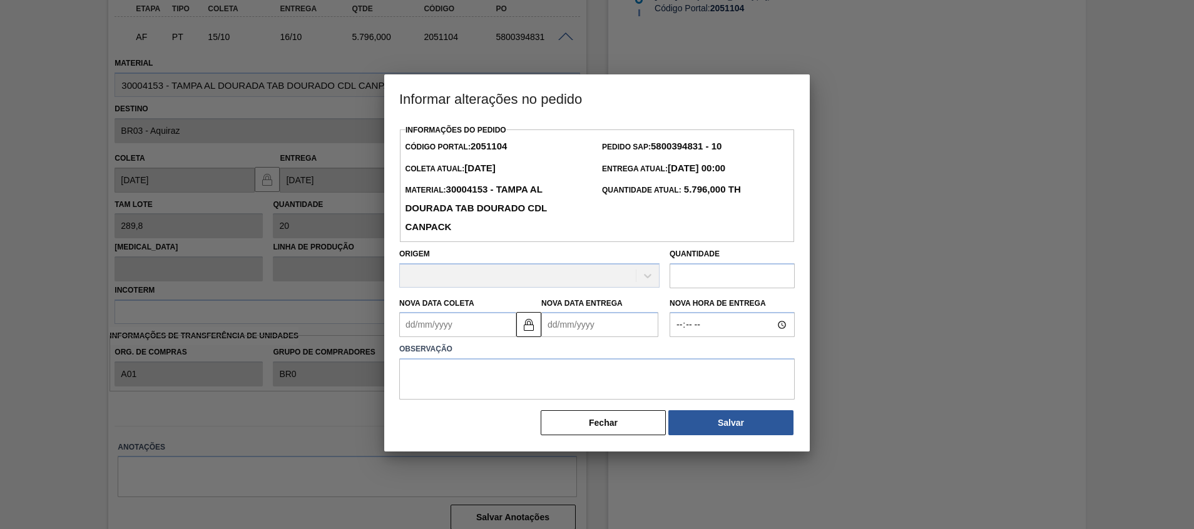
click at [714, 281] on input "text" at bounding box center [731, 275] width 125 height 25
paste input "4.347"
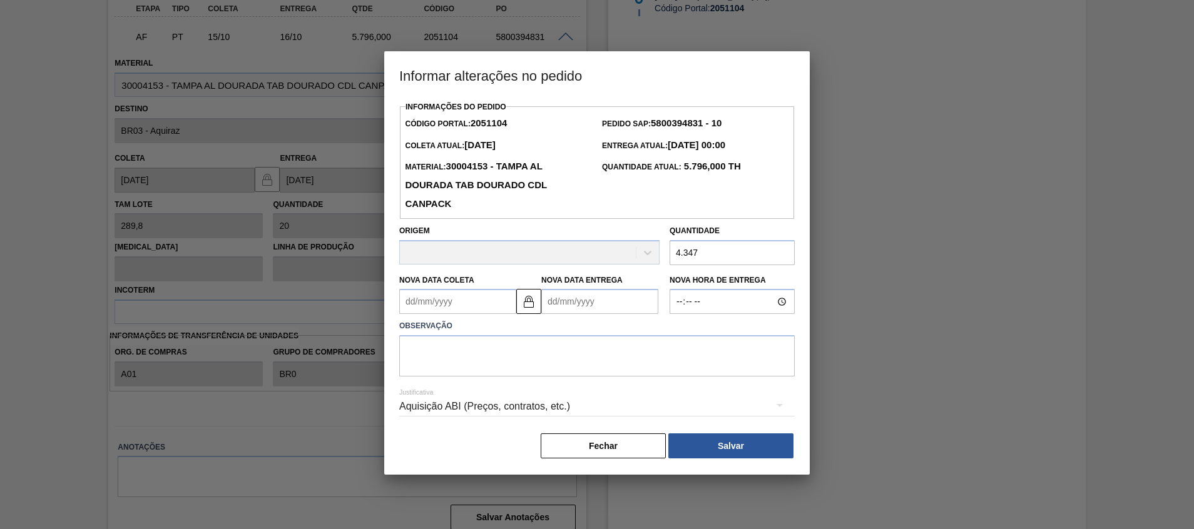
type input "4.347"
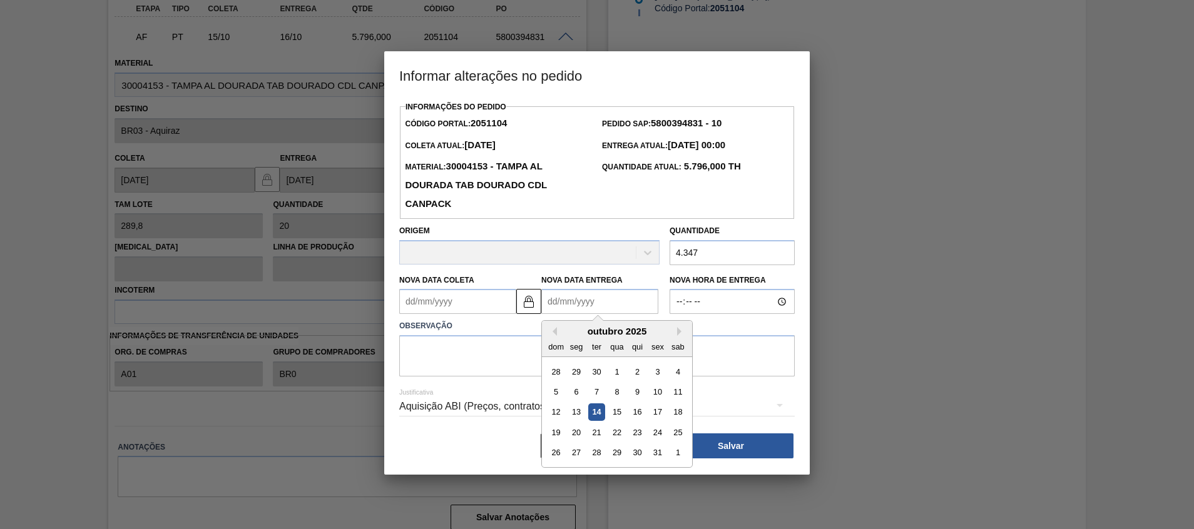
click at [572, 309] on Entrega2051104 "Nova Data Entrega" at bounding box center [599, 301] width 117 height 25
click at [502, 365] on textarea at bounding box center [596, 355] width 395 height 41
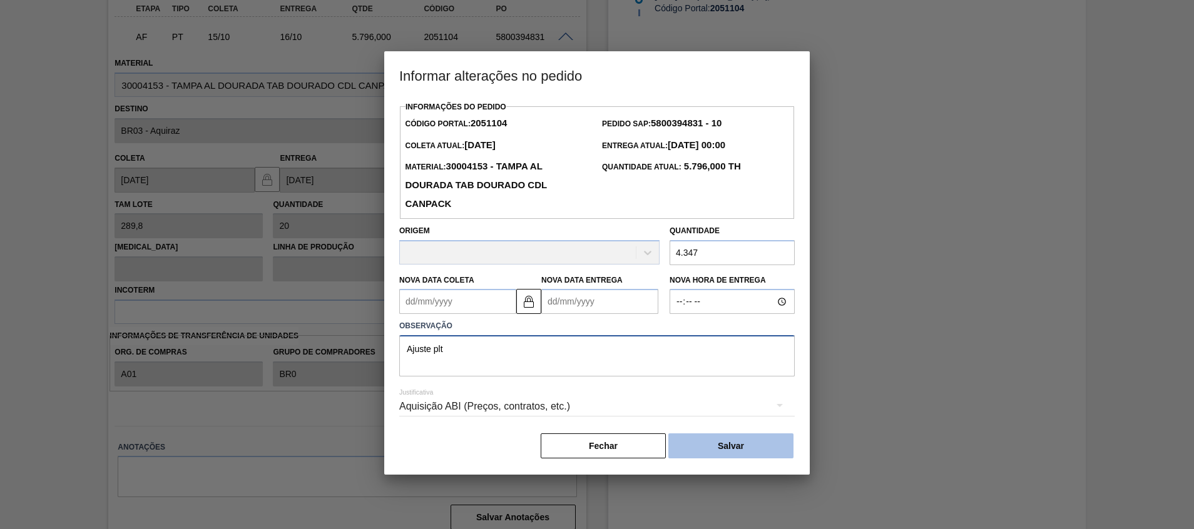
type textarea "Ajuste plt"
click at [734, 444] on button "Salvar" at bounding box center [730, 446] width 125 height 25
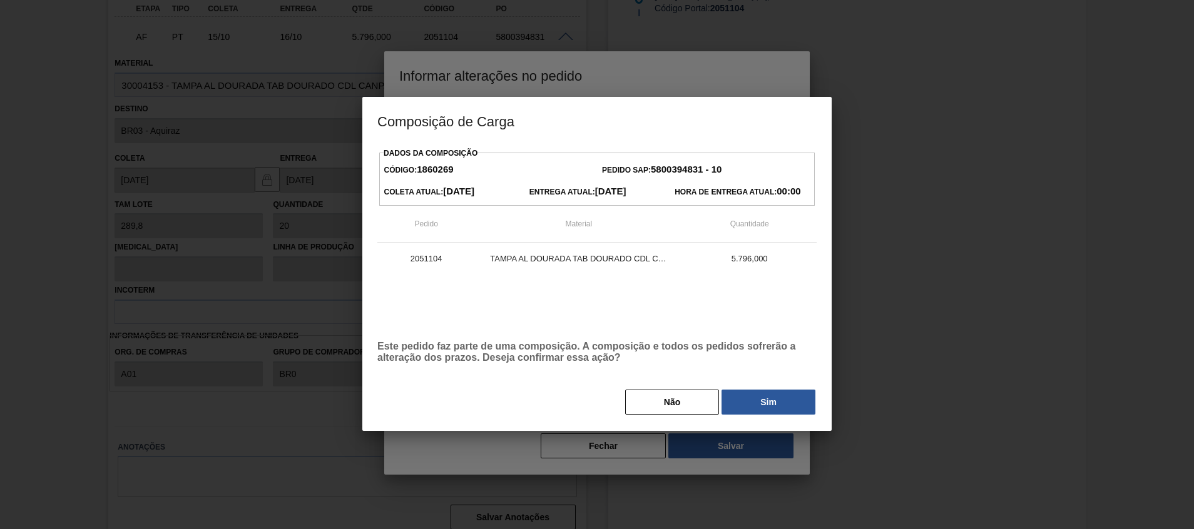
click at [751, 420] on div "Dados da Composição Código: 1860269 Pedido SAP: 5800394831 - 10 Coleta Atual: 1…" at bounding box center [596, 288] width 469 height 287
click at [757, 405] on button "Sim" at bounding box center [768, 402] width 94 height 25
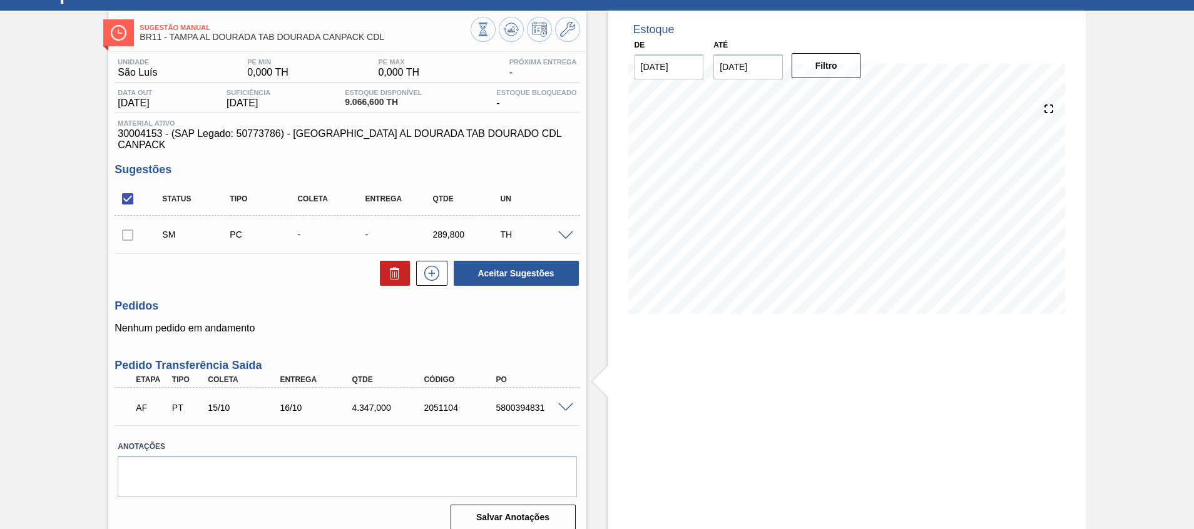
scroll to position [0, 0]
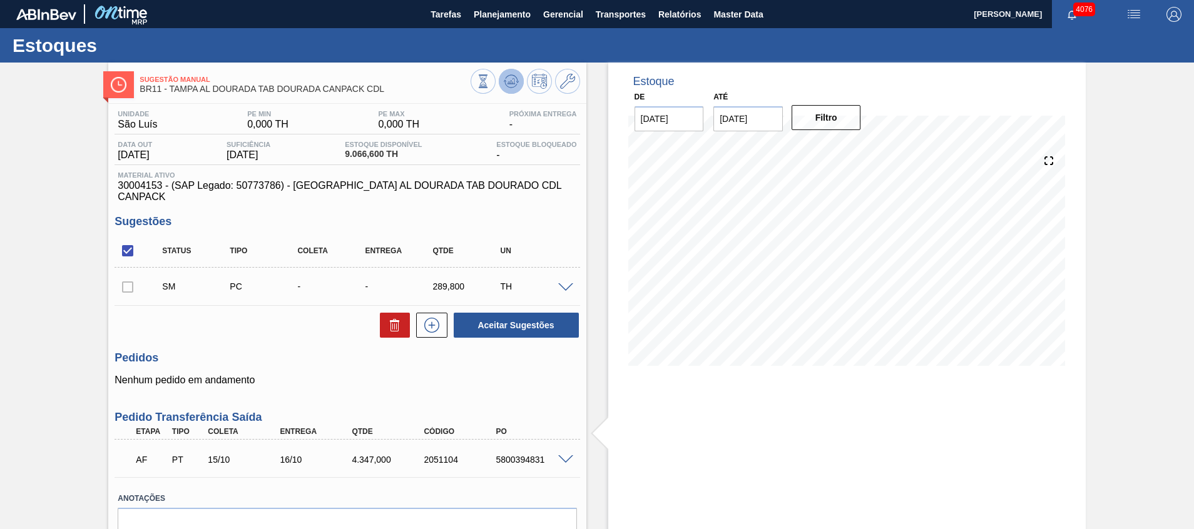
click at [515, 74] on icon at bounding box center [511, 81] width 15 height 15
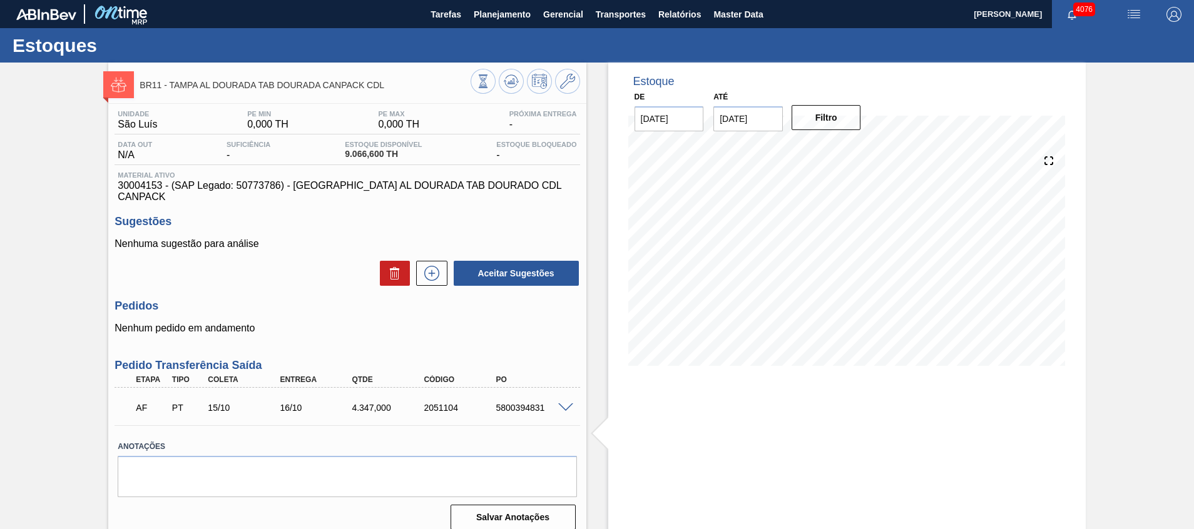
click at [362, 403] on div "4.347,000" at bounding box center [388, 408] width 81 height 10
copy div "4.347,000"
click at [677, 409] on div "Estoque De 14/10/2025 Até 31/12/2025 Filtro 31/10 Projeção de Estoque 1,033.872…" at bounding box center [846, 302] width 477 height 478
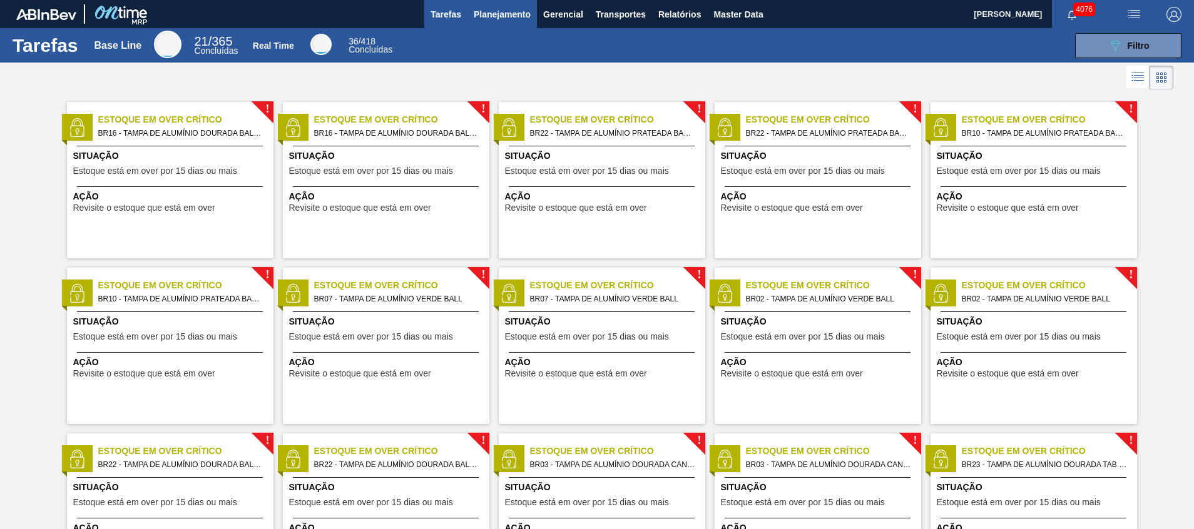
click at [503, 18] on span "Planejamento" at bounding box center [502, 14] width 57 height 15
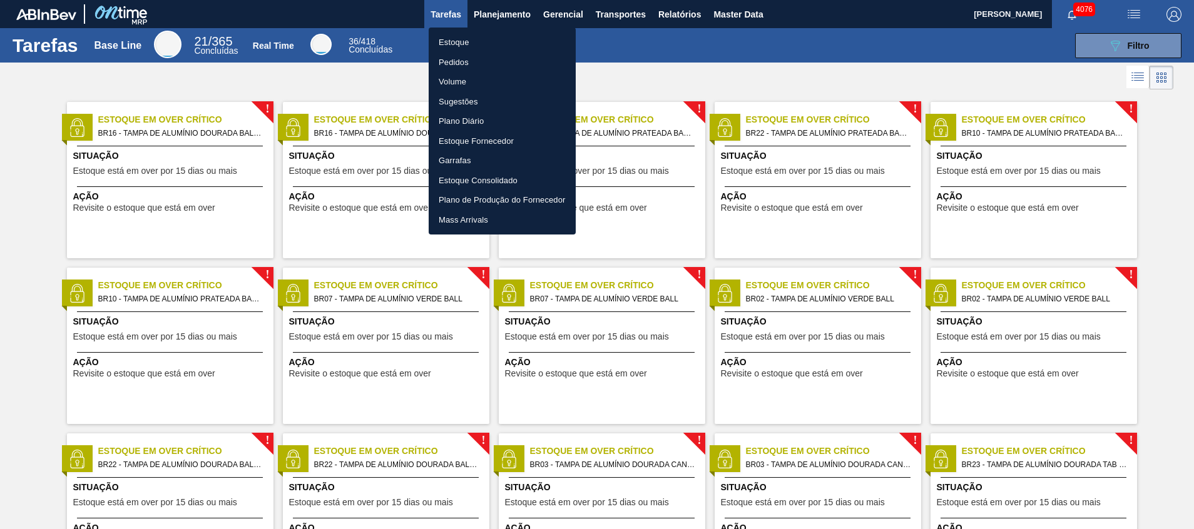
click at [491, 43] on li "Estoque" at bounding box center [502, 43] width 147 height 20
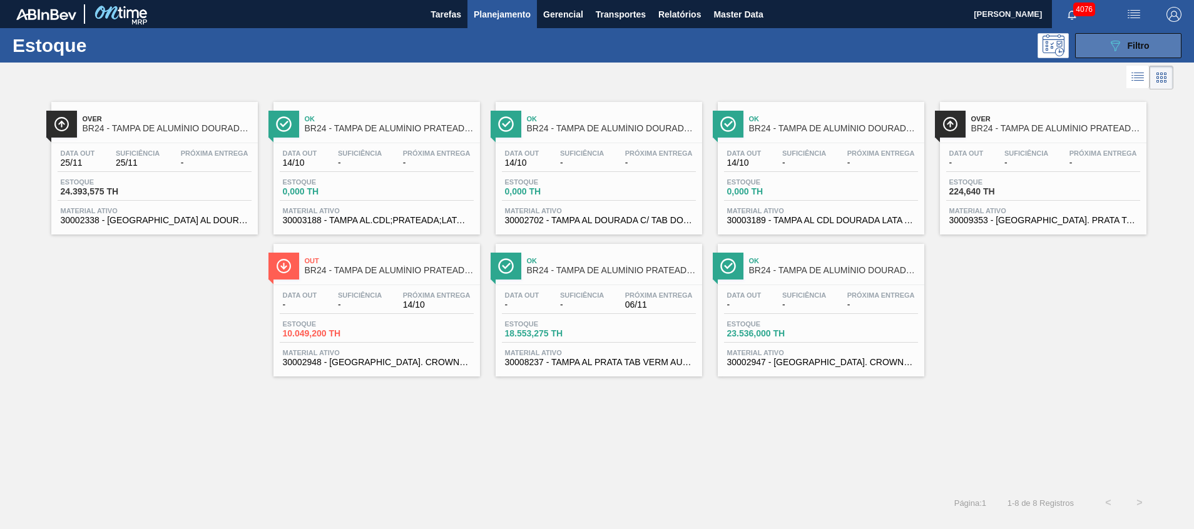
click at [1119, 50] on icon "089F7B8B-B2A5-4AFE-B5C0-19BA573D28AC" at bounding box center [1114, 45] width 15 height 15
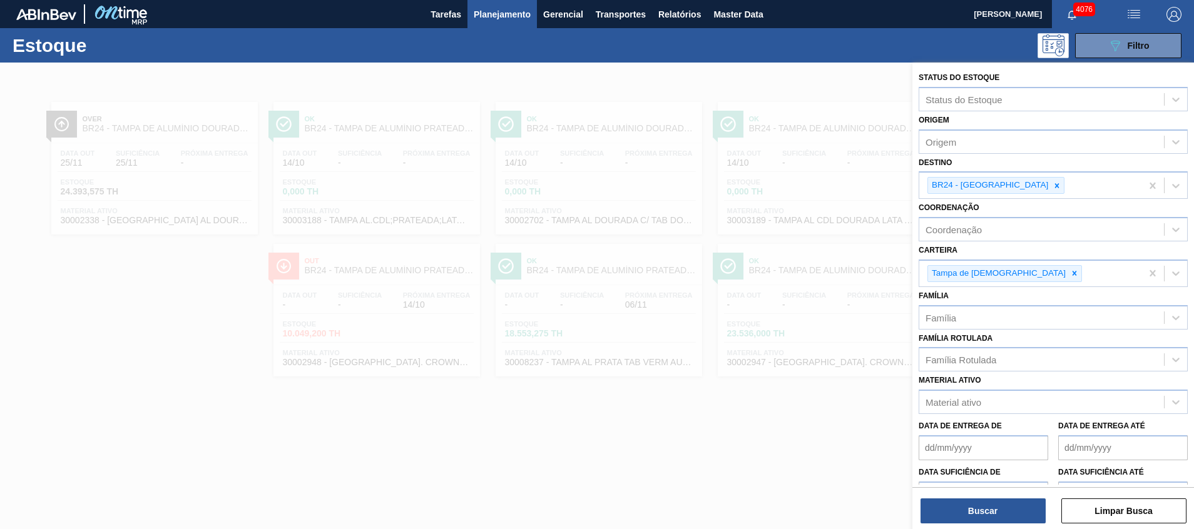
click at [1033, 165] on div "Destino BR24 - Ponta Grossa" at bounding box center [1052, 177] width 269 height 46
click at [1050, 180] on div at bounding box center [1057, 186] width 14 height 16
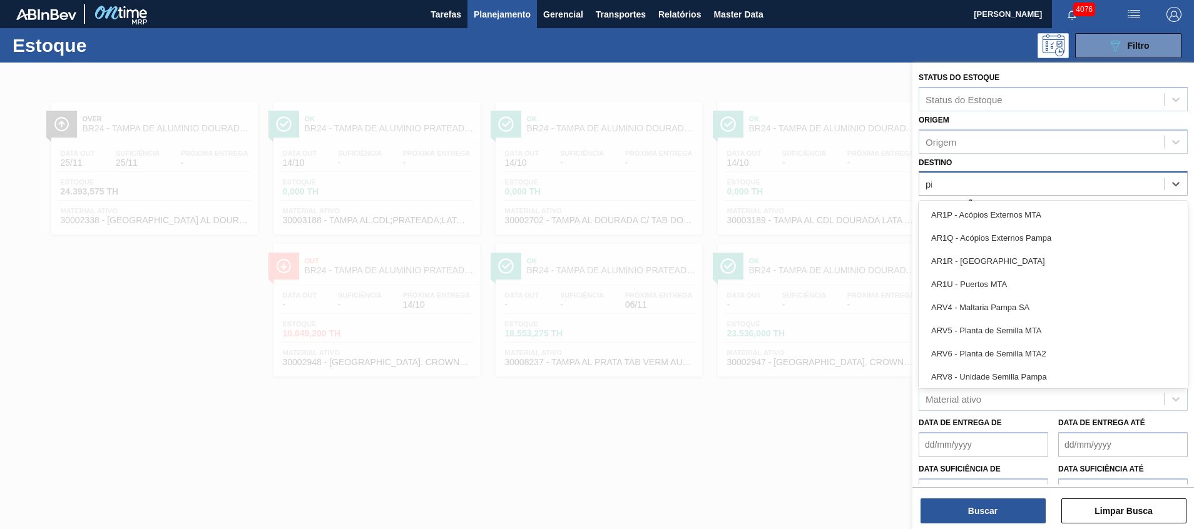
type input "pira"
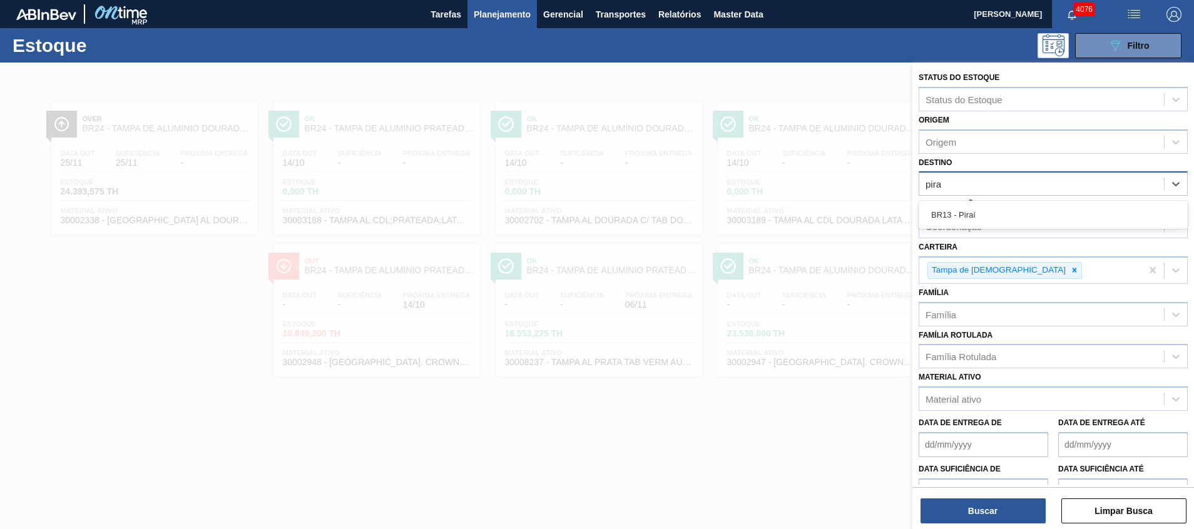
click at [1007, 201] on div "BR13 - Piraí" at bounding box center [1052, 215] width 269 height 28
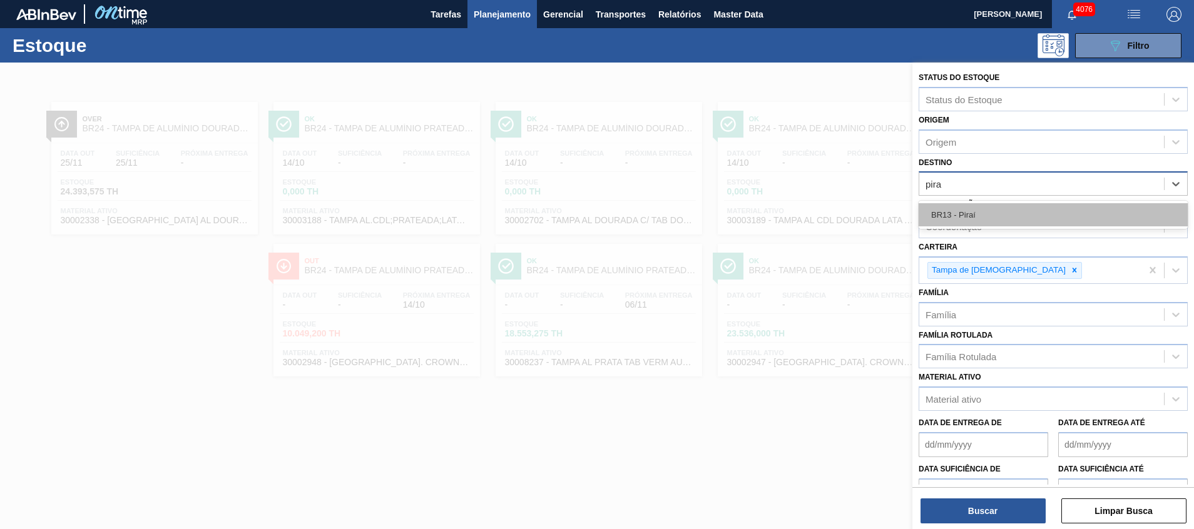
click at [1002, 218] on div "BR13 - Piraí" at bounding box center [1052, 214] width 269 height 23
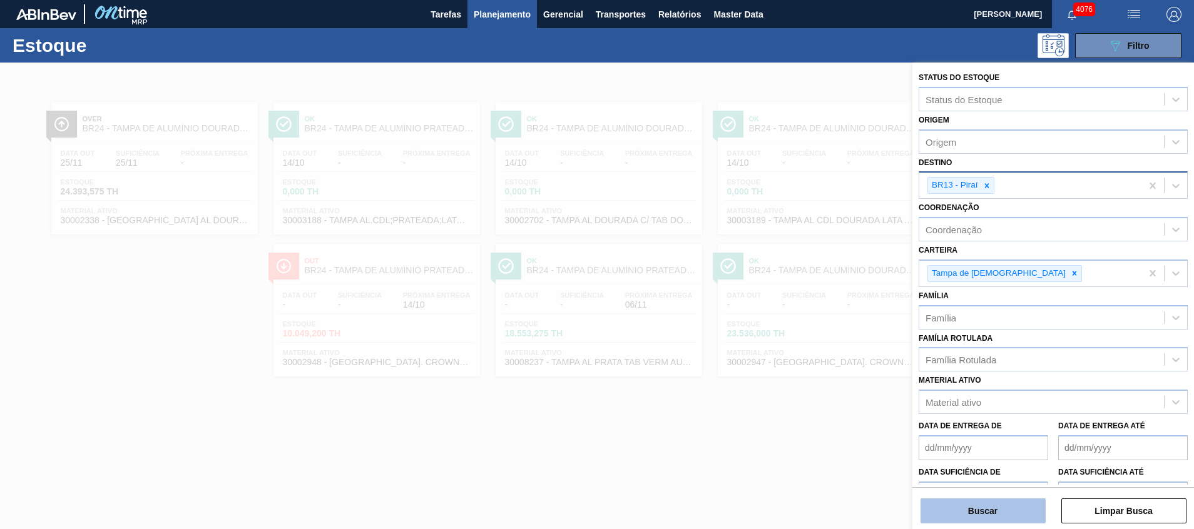
click at [1005, 507] on button "Buscar" at bounding box center [982, 511] width 125 height 25
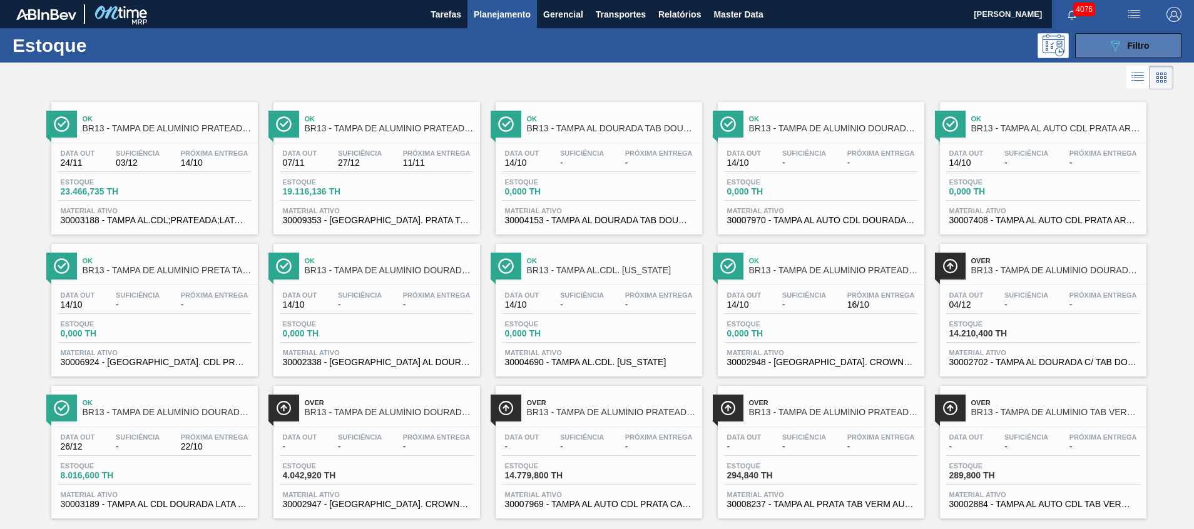
click at [1102, 42] on button "089F7B8B-B2A5-4AFE-B5C0-19BA573D28AC Filtro" at bounding box center [1128, 45] width 106 height 25
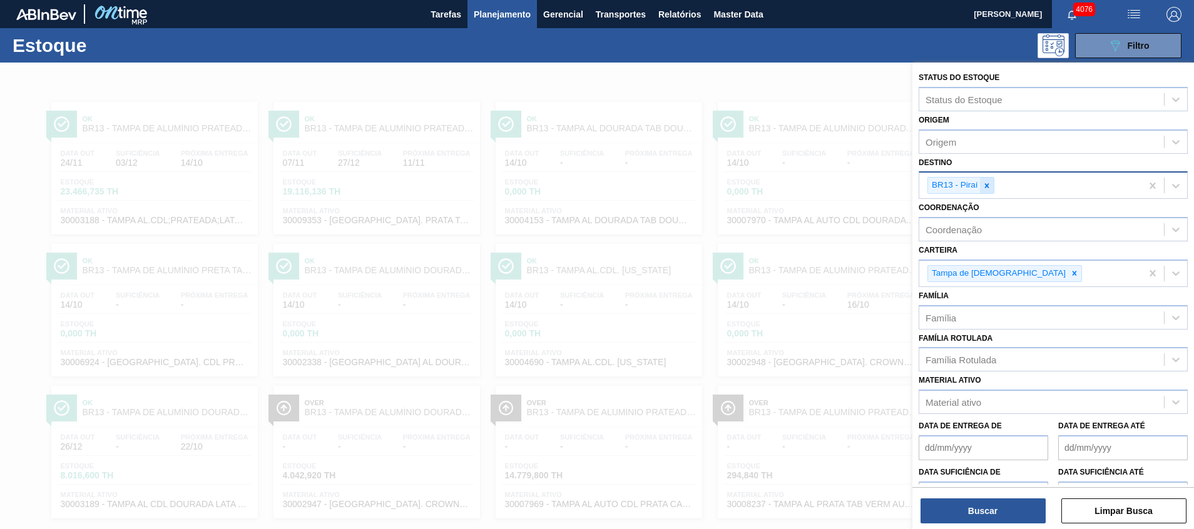
click at [985, 185] on icon at bounding box center [986, 185] width 4 height 4
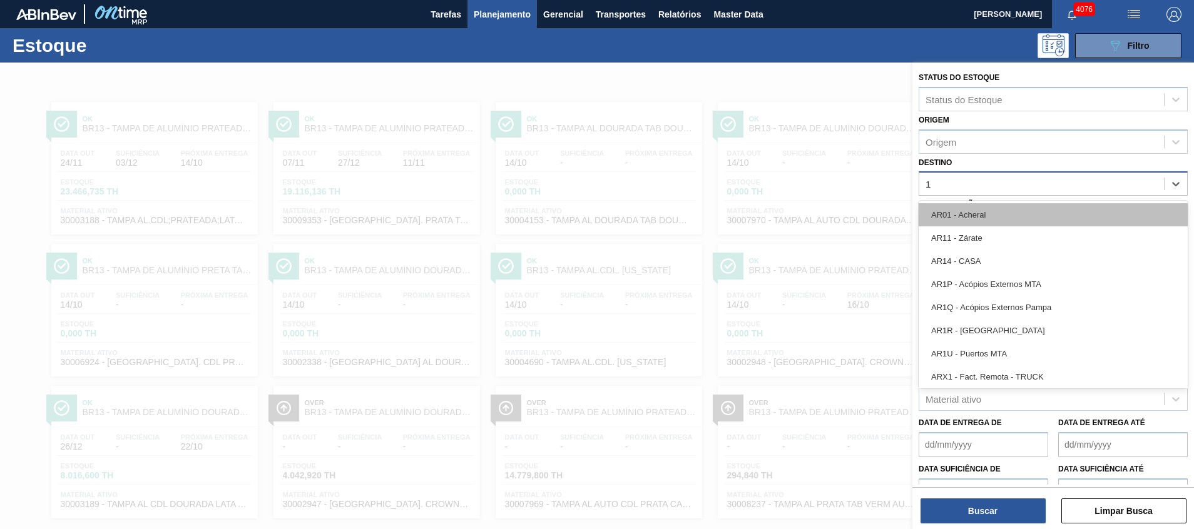
type input "18"
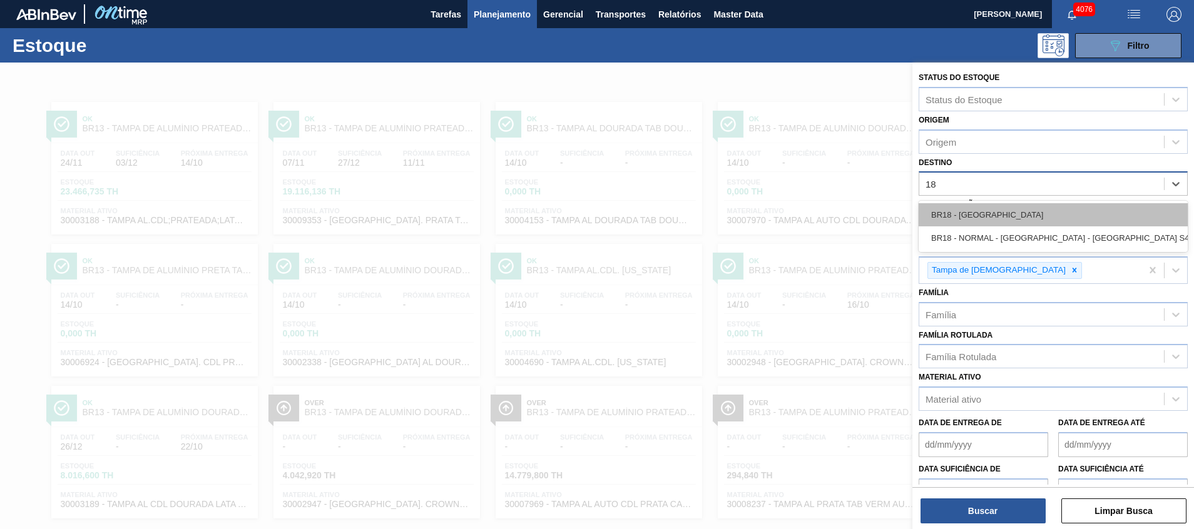
click at [990, 221] on div "BR18 - [GEOGRAPHIC_DATA]" at bounding box center [1052, 214] width 269 height 23
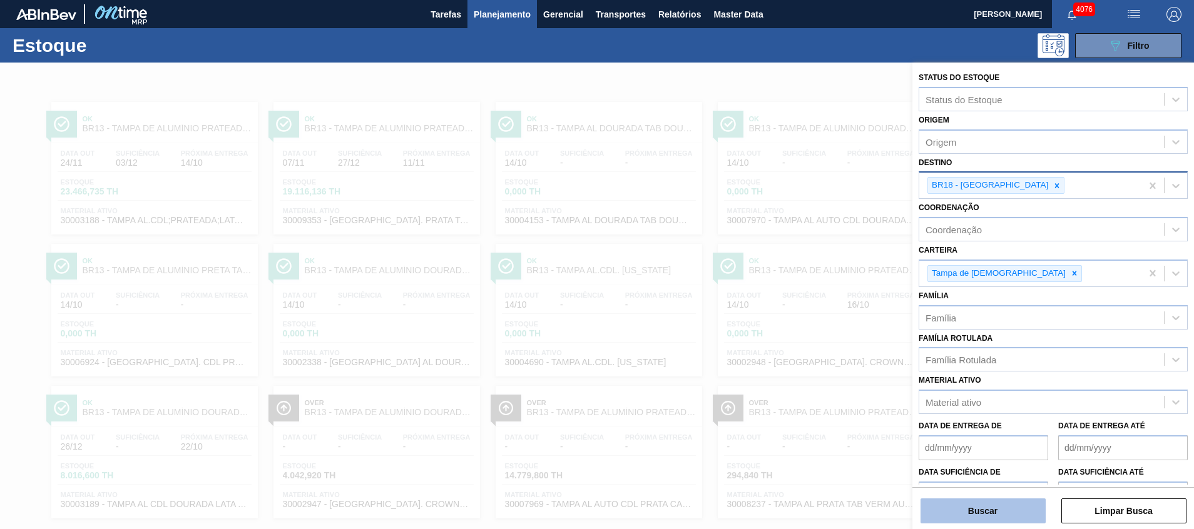
click at [980, 507] on button "Buscar" at bounding box center [982, 511] width 125 height 25
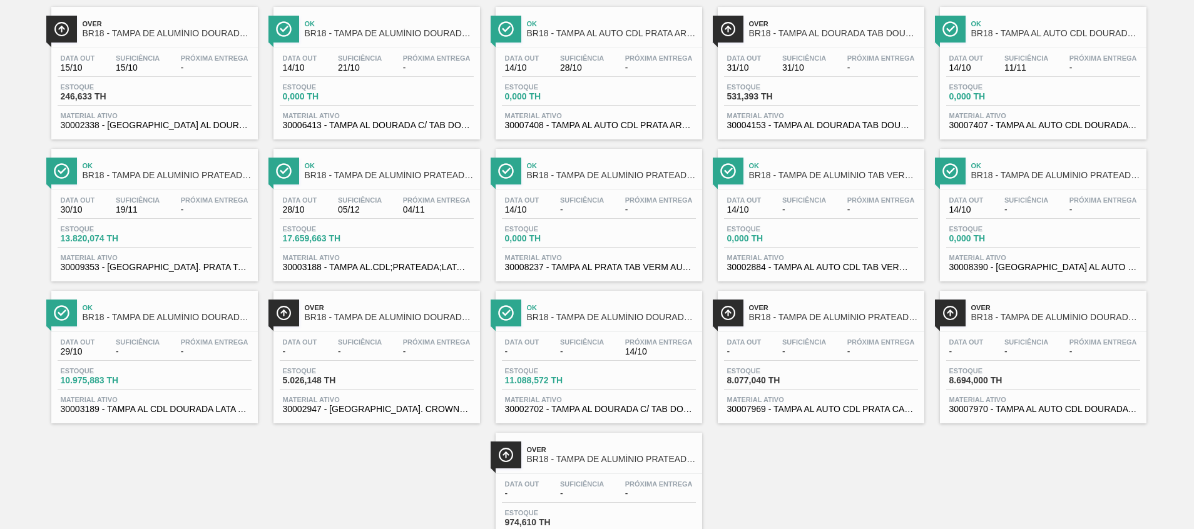
scroll to position [163, 0]
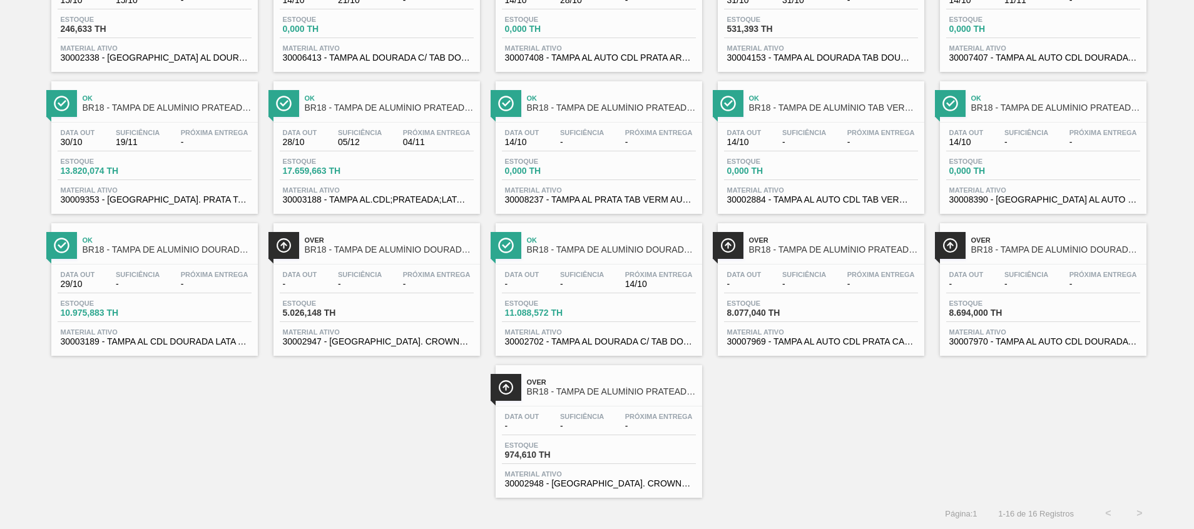
click at [627, 344] on span "30002702 - TAMPA AL DOURADA C/ TAB DOURADO" at bounding box center [599, 341] width 188 height 9
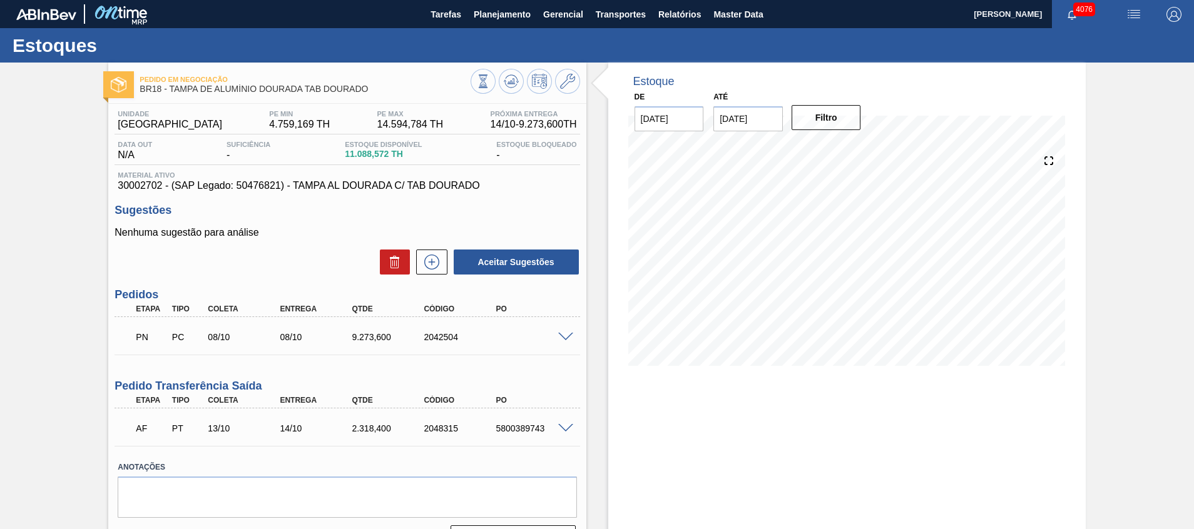
click at [562, 335] on span at bounding box center [565, 337] width 15 height 9
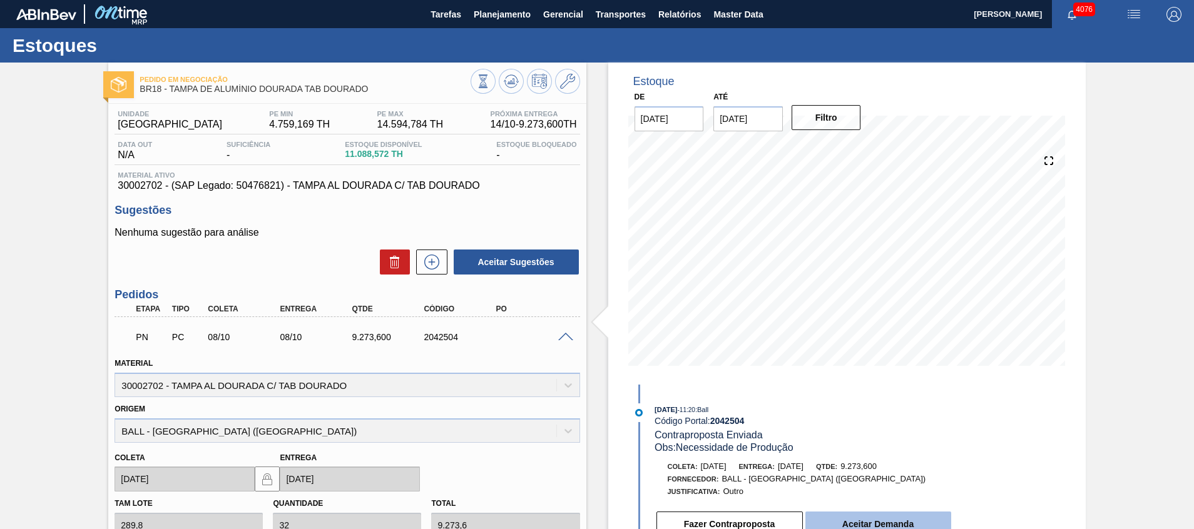
click at [836, 514] on button "Aceitar Demanda" at bounding box center [878, 524] width 146 height 25
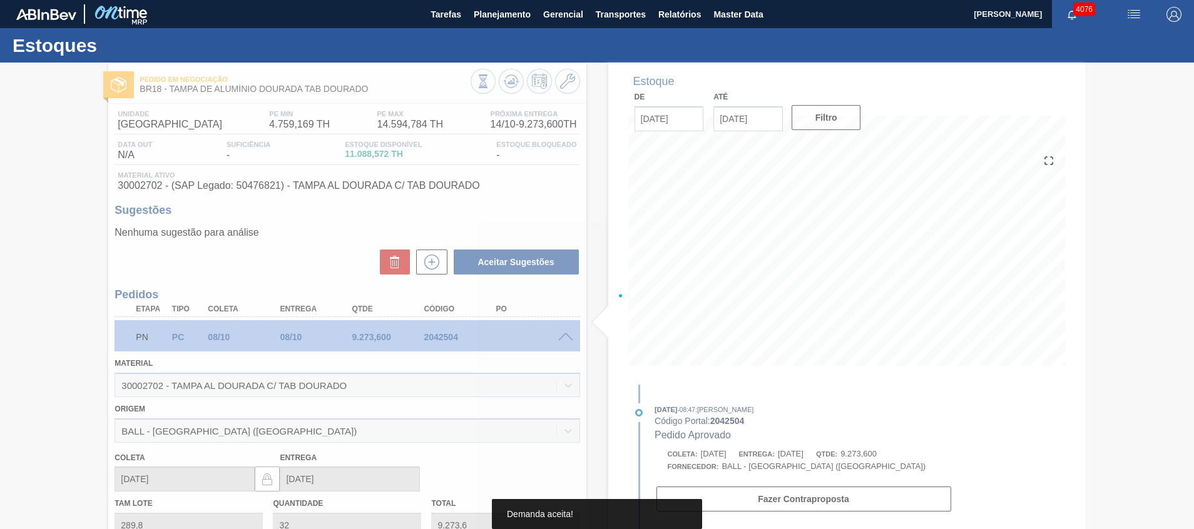
type input "[DATE]"
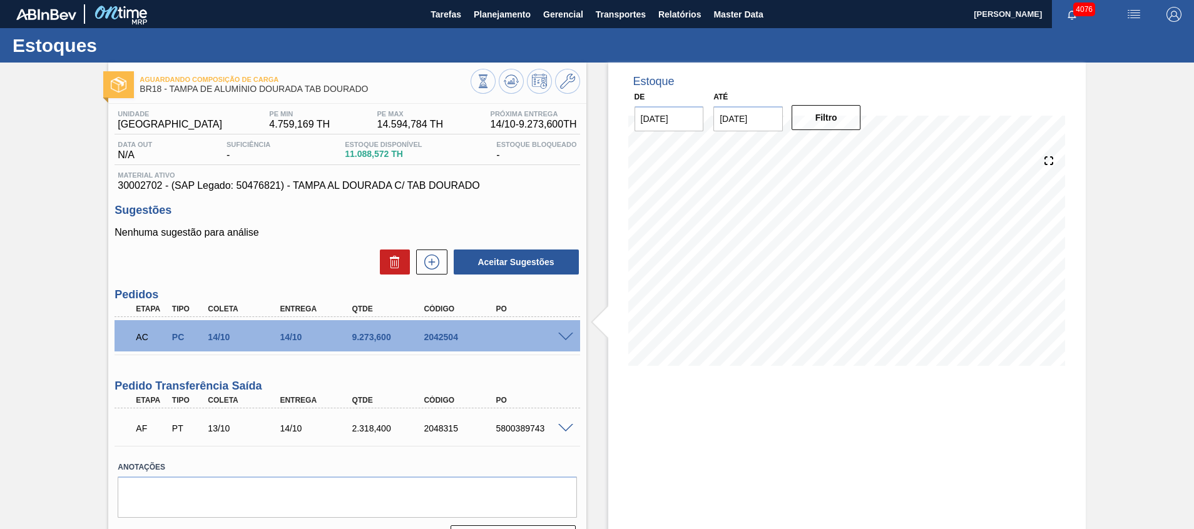
click at [566, 335] on span at bounding box center [565, 337] width 15 height 9
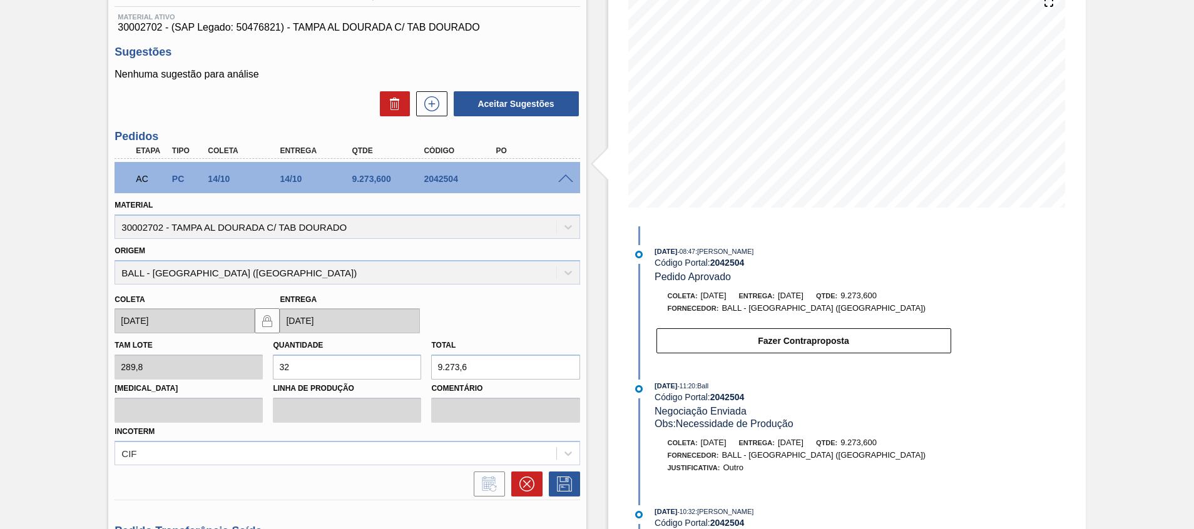
scroll to position [188, 0]
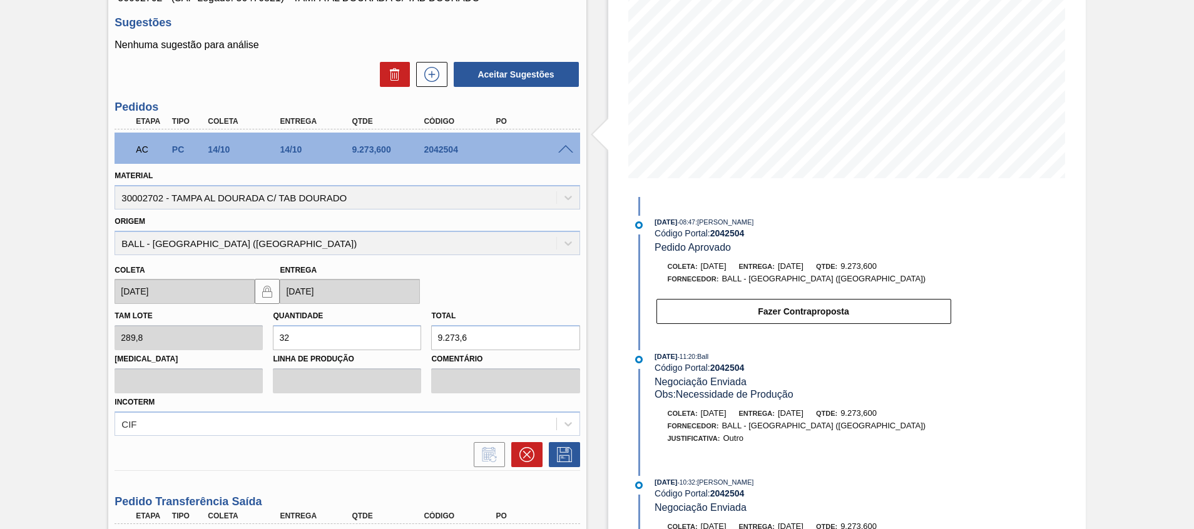
click at [1138, 283] on div "Aguardando Composição de Carga BR18 - TAMPA DE ALUMÍNIO DOURADA TAB DOURADO Uni…" at bounding box center [597, 276] width 1194 height 802
click at [559, 150] on span at bounding box center [565, 149] width 15 height 9
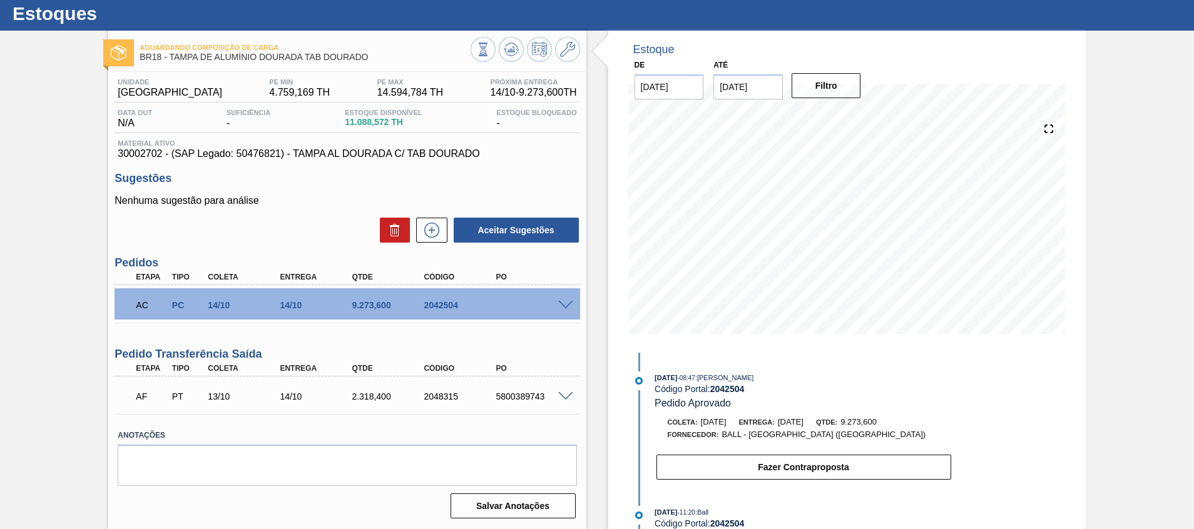
click at [566, 300] on div at bounding box center [567, 304] width 25 height 9
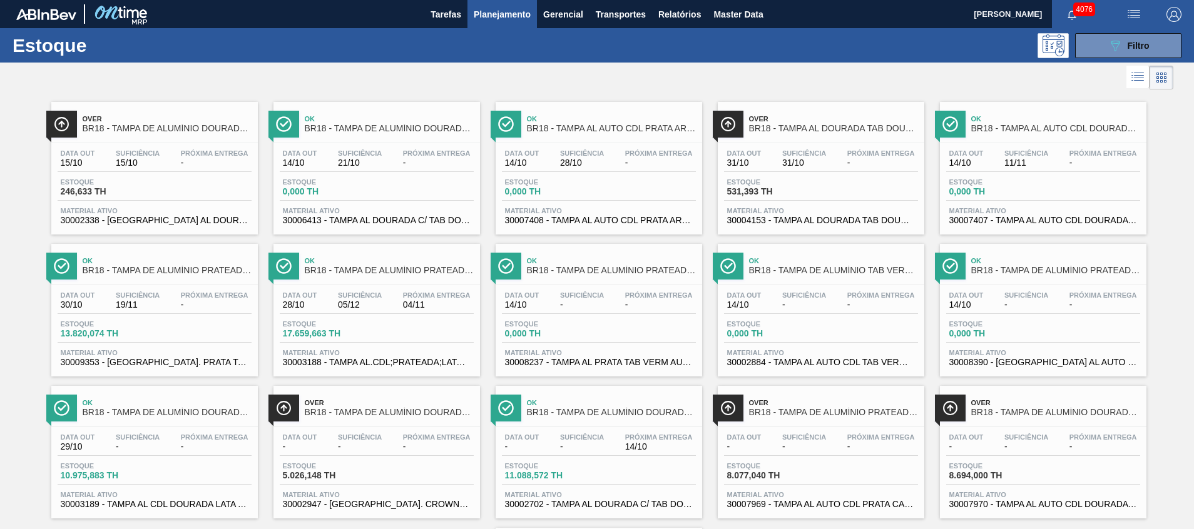
drag, startPoint x: 1119, startPoint y: 56, endPoint x: 1113, endPoint y: 70, distance: 15.5
click at [1119, 56] on button "089F7B8B-B2A5-4AFE-B5C0-19BA573D28AC Filtro" at bounding box center [1128, 45] width 106 height 25
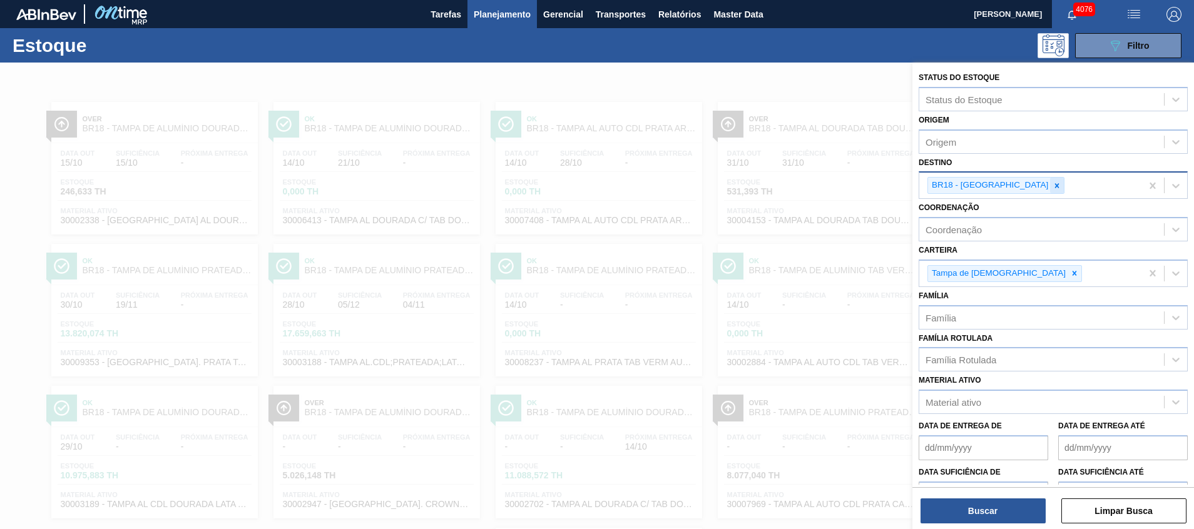
click at [1052, 185] on icon at bounding box center [1056, 185] width 9 height 9
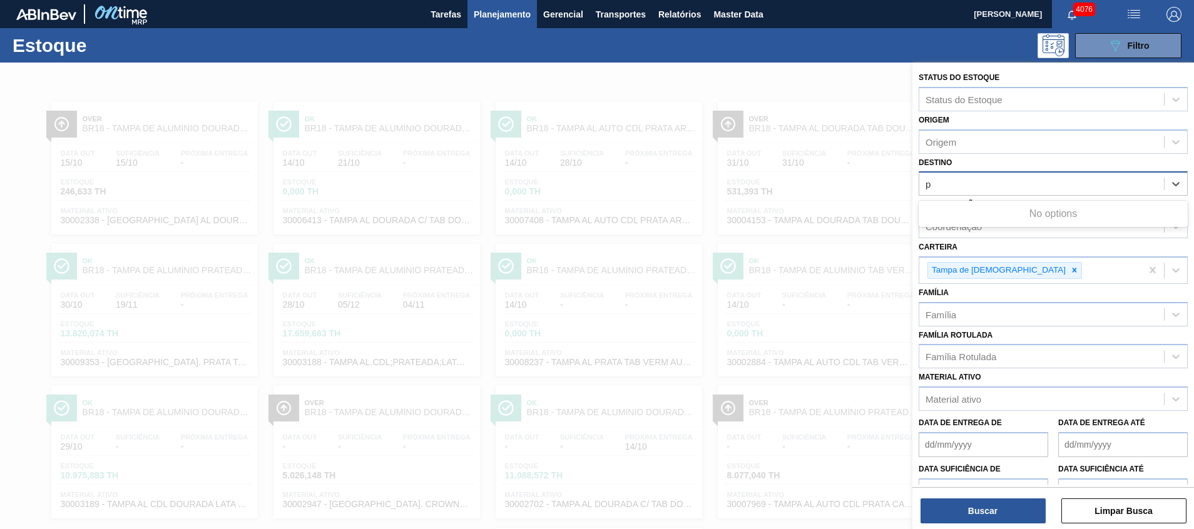
type input "pi"
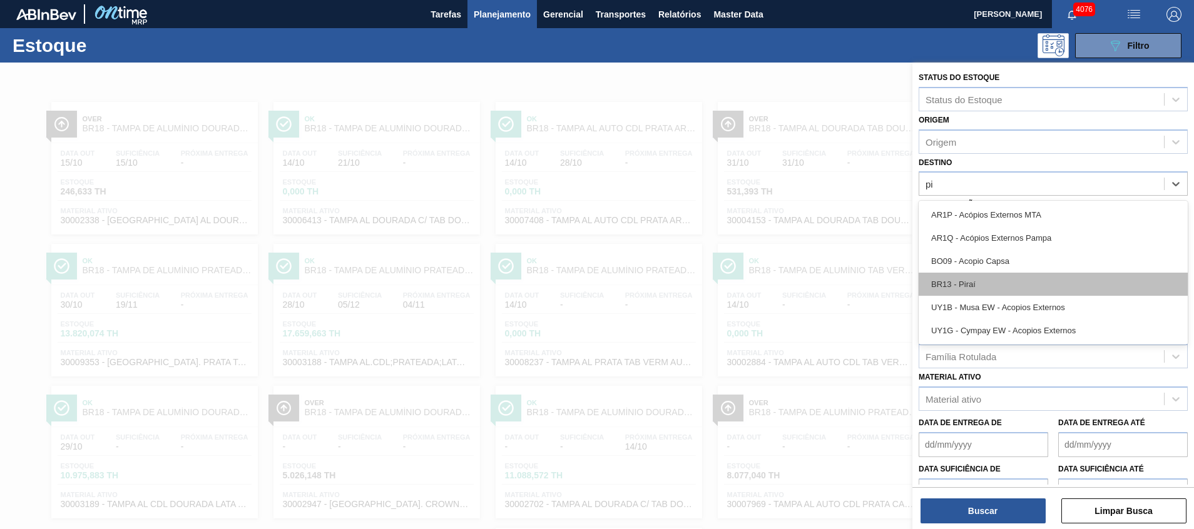
click at [988, 280] on div "BR13 - Piraí" at bounding box center [1052, 284] width 269 height 23
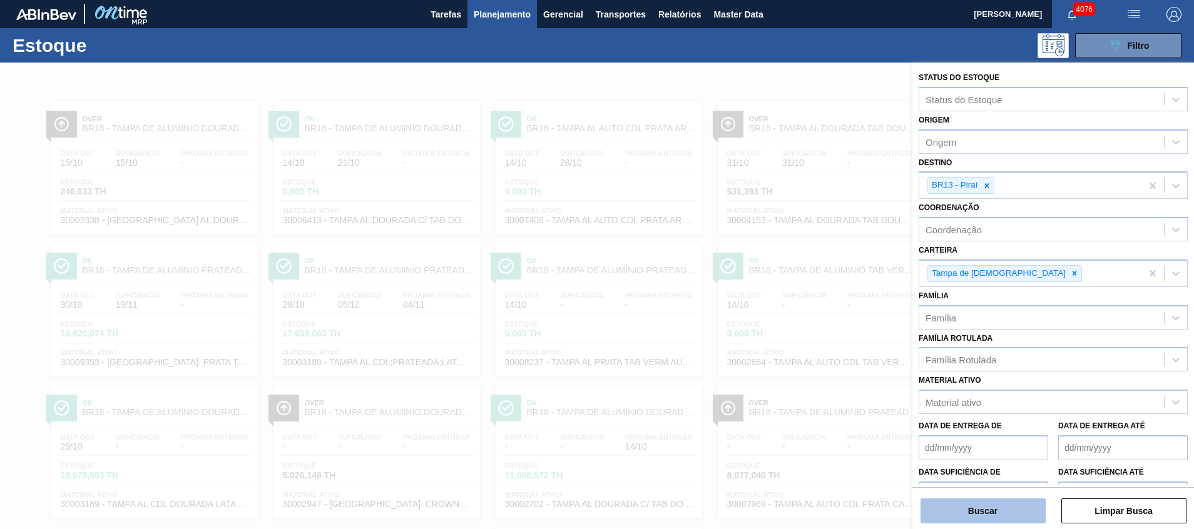
click at [989, 513] on button "Buscar" at bounding box center [982, 511] width 125 height 25
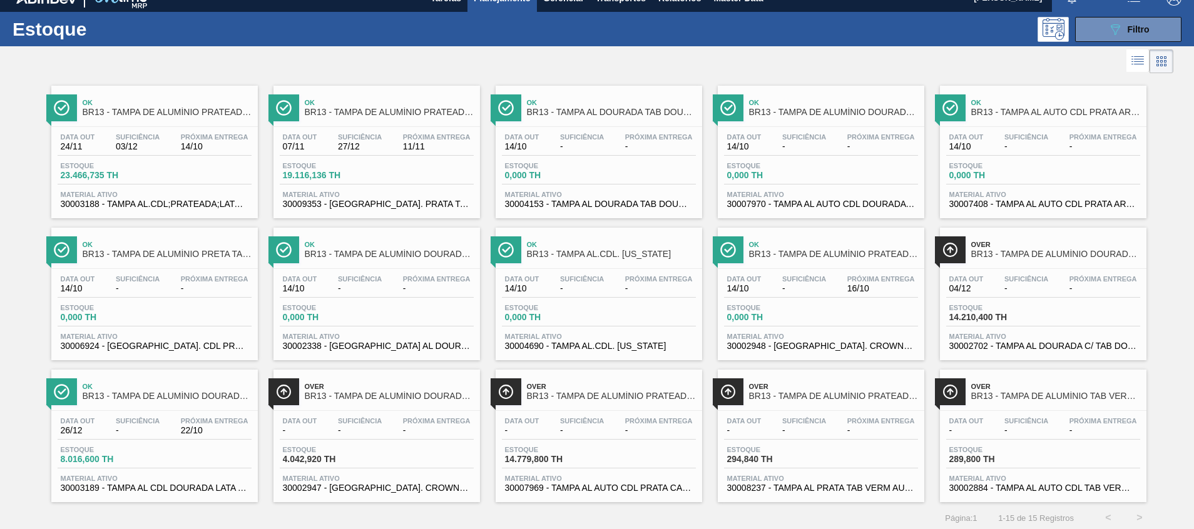
scroll to position [21, 0]
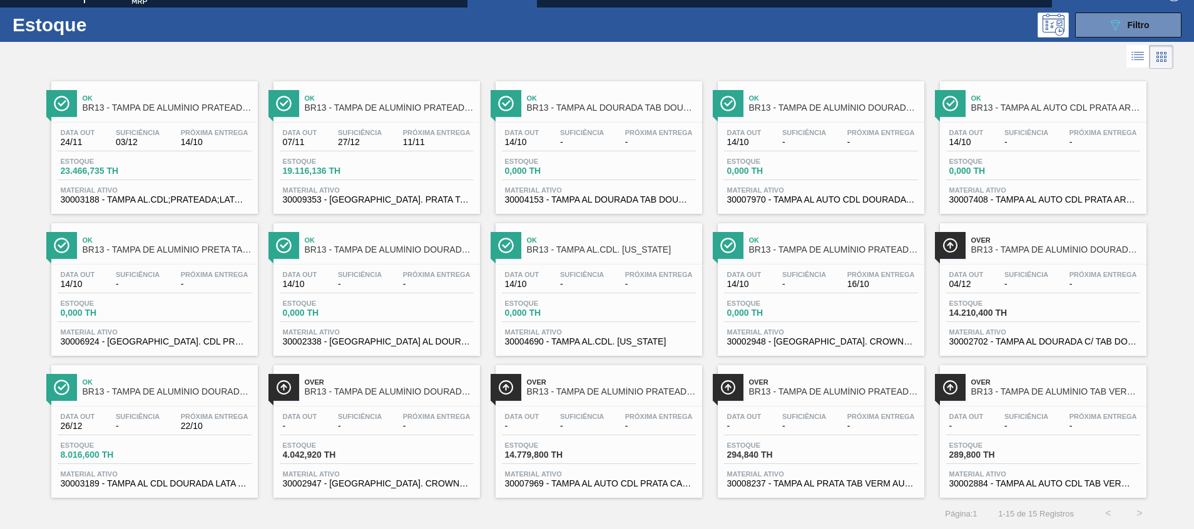
drag, startPoint x: 1035, startPoint y: 341, endPoint x: 714, endPoint y: 501, distance: 359.2
click at [714, 501] on div "Página : 1 1 - 15 de 15 Registros < >" at bounding box center [577, 513] width 1155 height 31
click at [373, 478] on div "Material ativo 30002947 - [GEOGRAPHIC_DATA] AL. CROWN; DOURADA; ISE" at bounding box center [377, 479] width 194 height 18
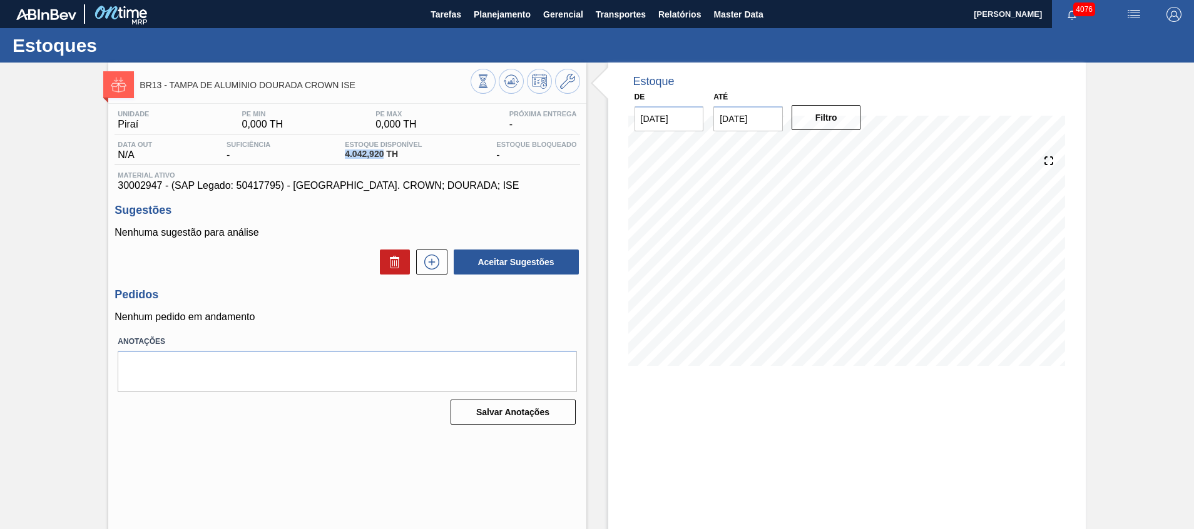
drag, startPoint x: 339, startPoint y: 153, endPoint x: 384, endPoint y: 156, distance: 45.2
click at [384, 156] on div "Data out N/A Suficiência - Estoque Disponível 4.042,920 TH Estoque Bloqueado -" at bounding box center [346, 153] width 465 height 24
copy span "4.042,920"
click at [256, 241] on div "Nenhuma sugestão para análise Aceitar Sugestões" at bounding box center [346, 251] width 465 height 49
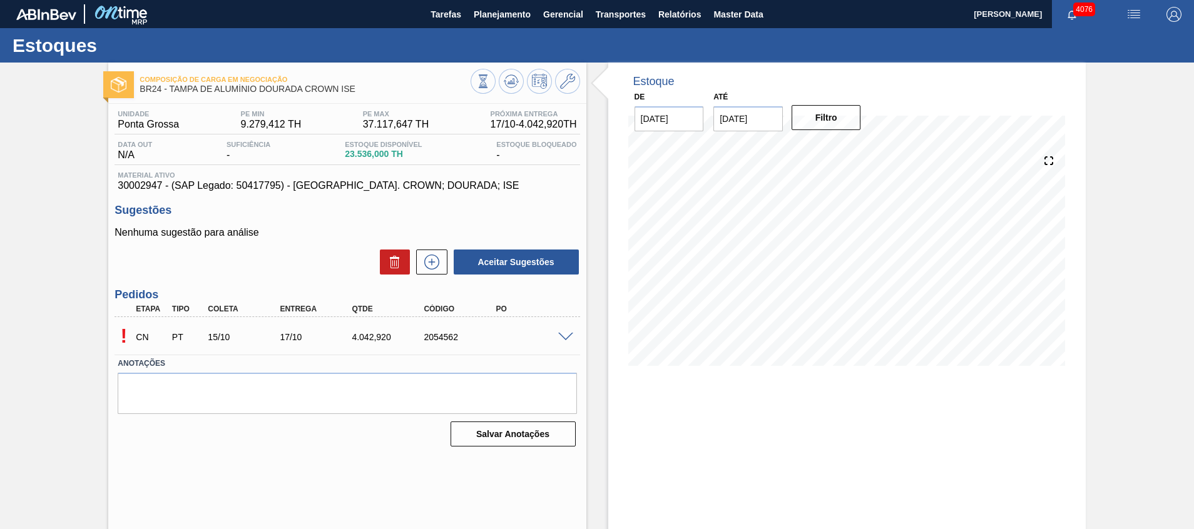
click at [559, 337] on span at bounding box center [565, 337] width 15 height 9
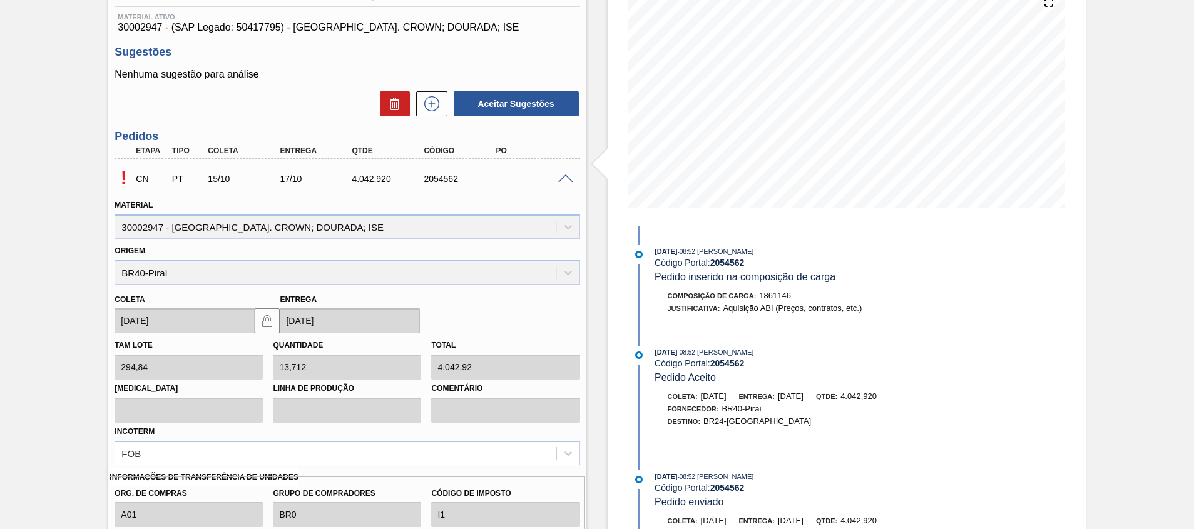
scroll to position [188, 0]
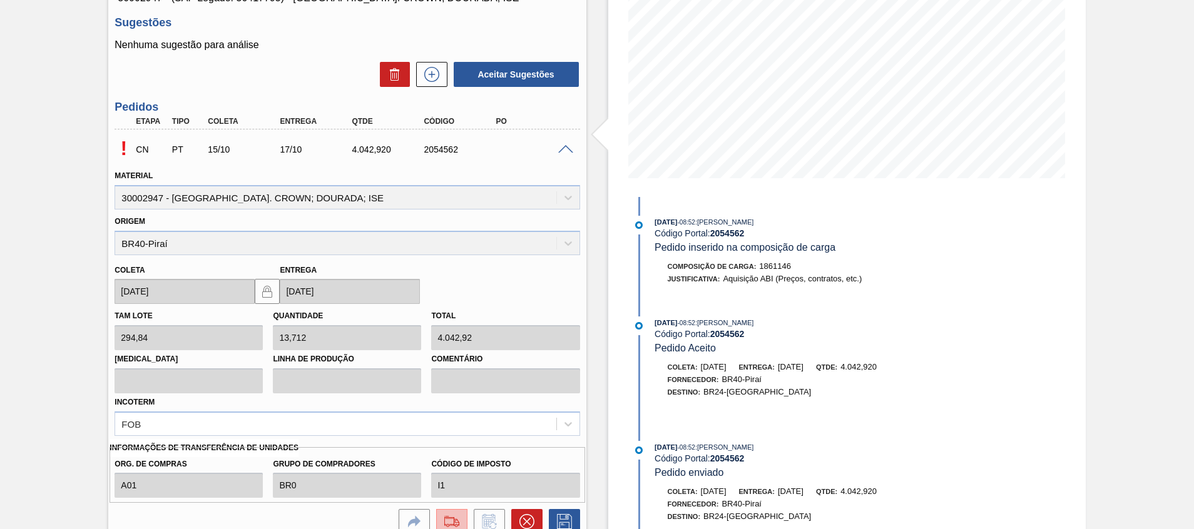
click at [449, 526] on img at bounding box center [452, 521] width 20 height 15
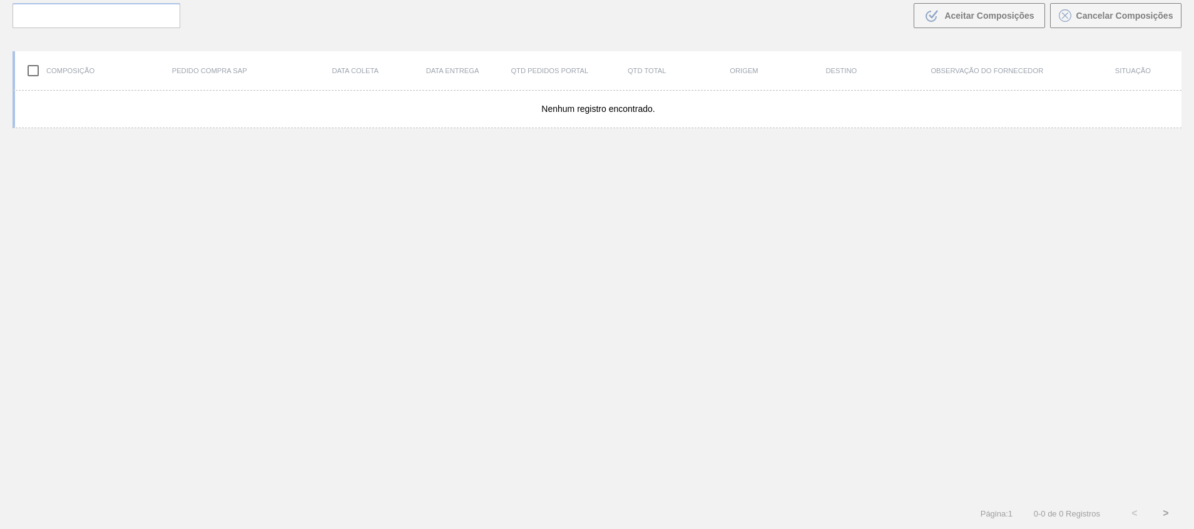
scroll to position [90, 0]
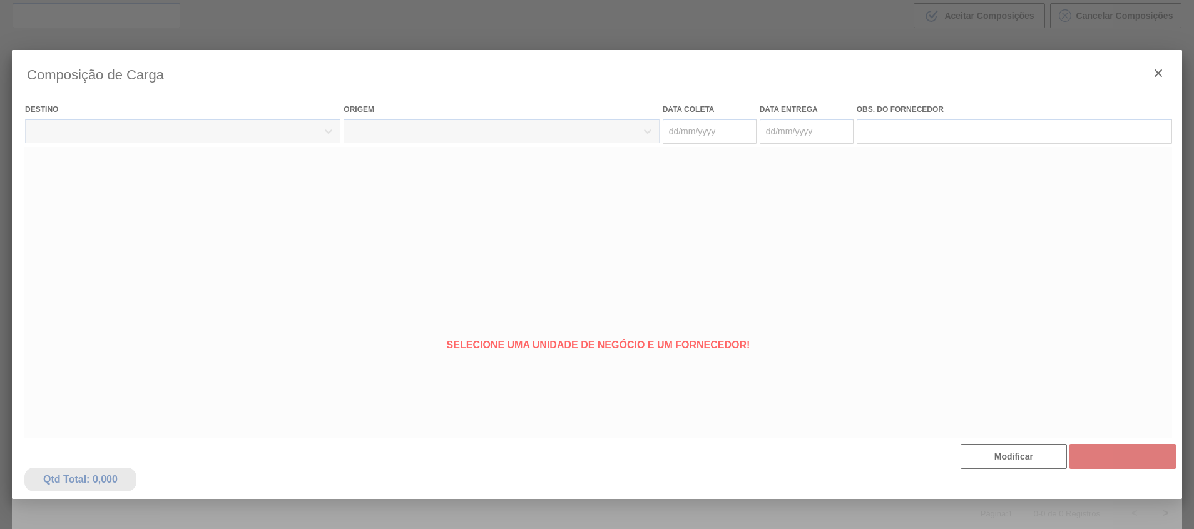
type coleta "[DATE]"
type Entrega "[DATE]"
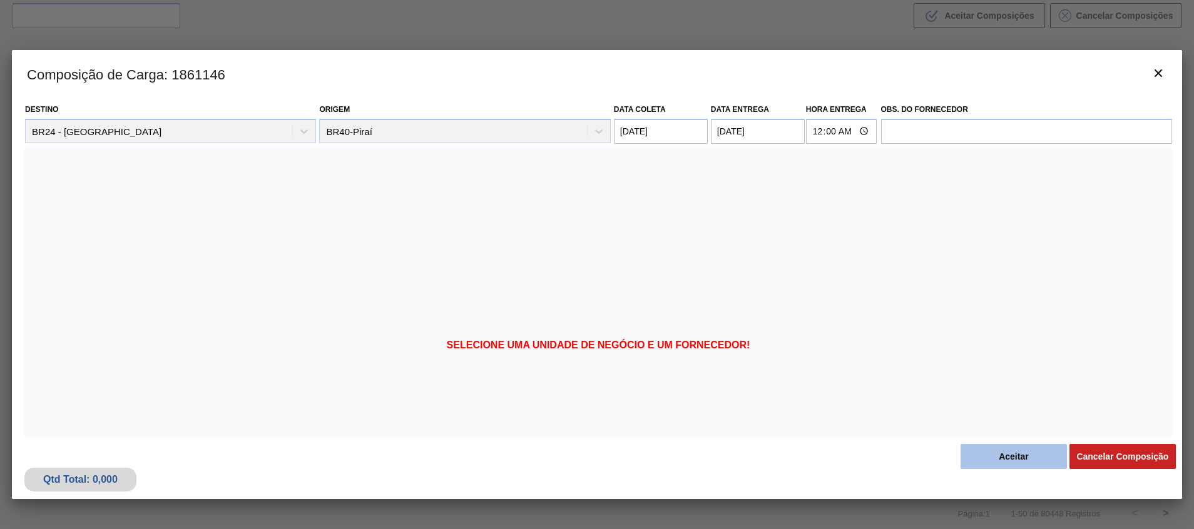
click at [972, 454] on button "Aceitar" at bounding box center [1013, 456] width 106 height 25
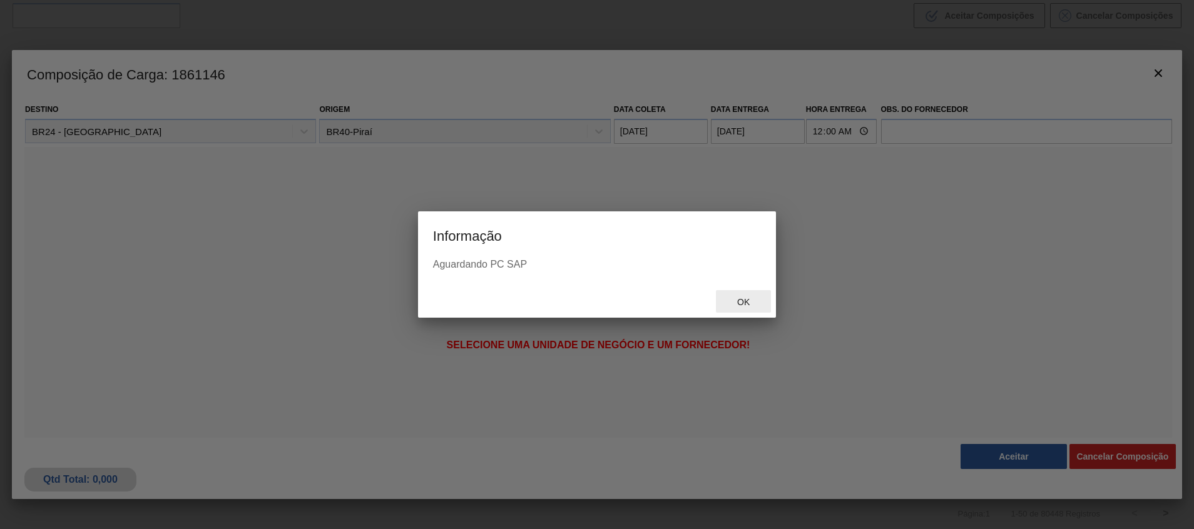
click at [741, 297] on div "Ok" at bounding box center [743, 301] width 55 height 23
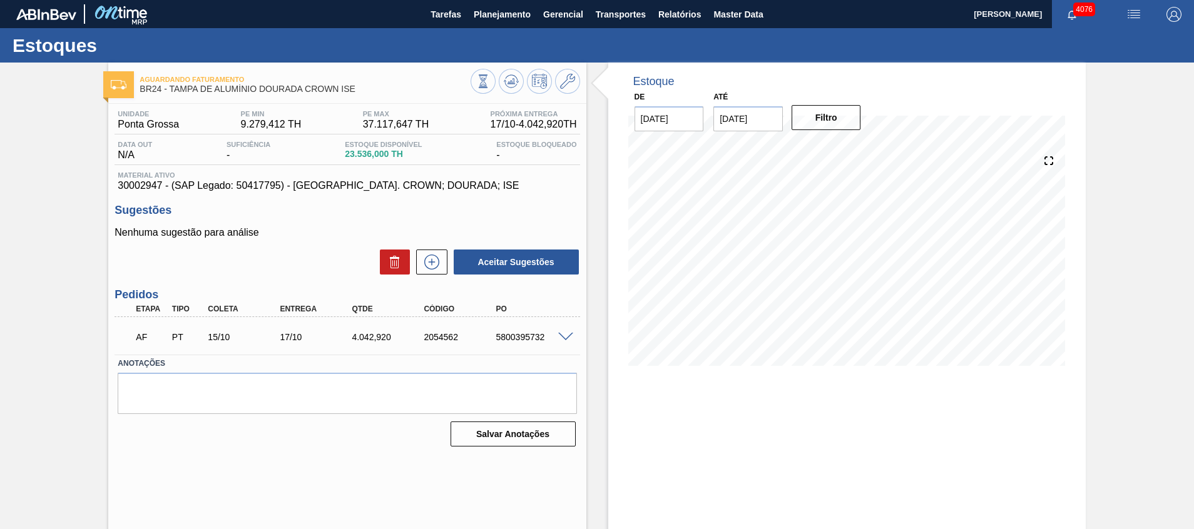
click at [509, 340] on div "5800395732" at bounding box center [532, 337] width 81 height 10
copy div "5800395732"
click at [527, 343] on div "AF PT 15/10 17/10 4.042,[PHONE_NUMBER] 5800395732" at bounding box center [344, 335] width 432 height 25
click at [527, 340] on div "5800395732" at bounding box center [532, 337] width 81 height 10
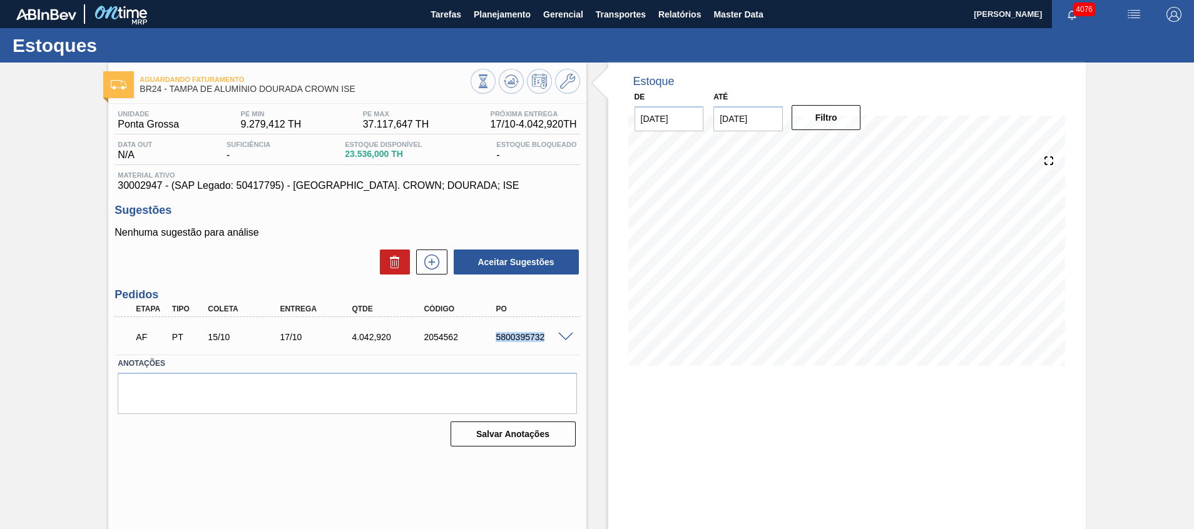
click at [527, 340] on div "5800395732" at bounding box center [532, 337] width 81 height 10
copy div "5800395732"
click at [496, 24] on button "Planejamento" at bounding box center [501, 14] width 69 height 28
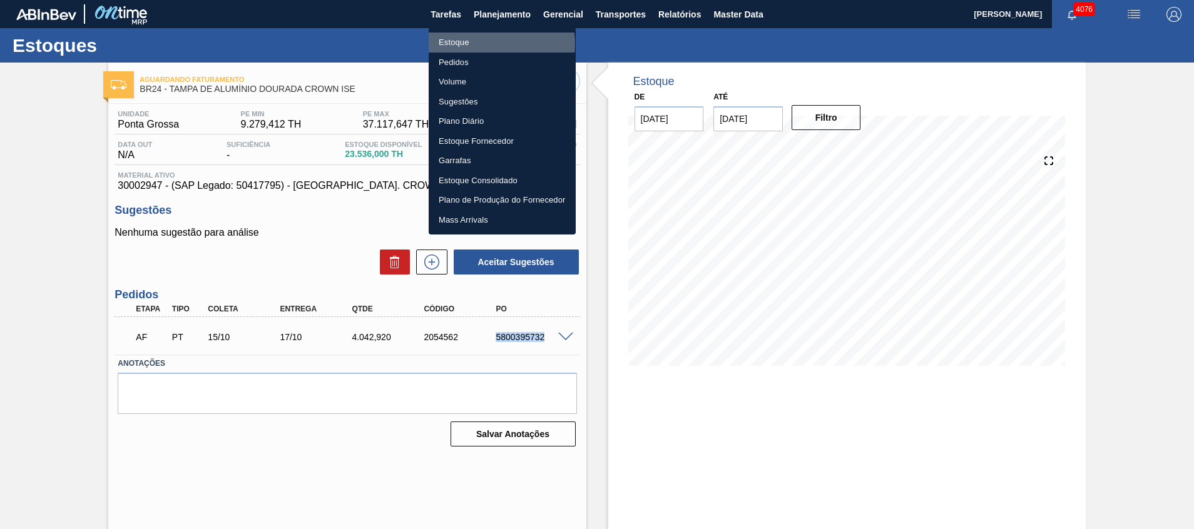
click at [484, 44] on li "Estoque" at bounding box center [502, 43] width 147 height 20
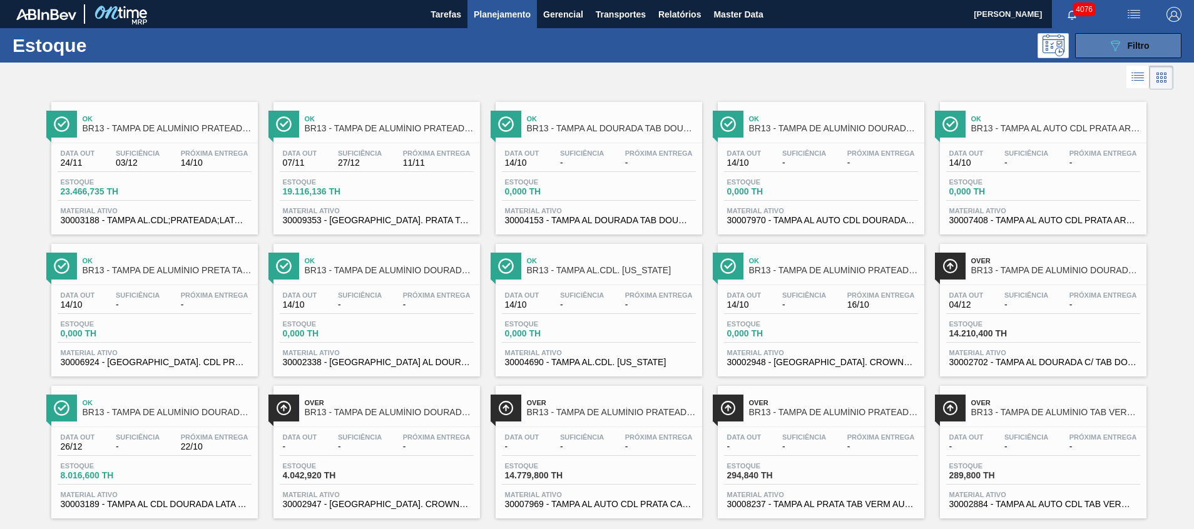
click at [1118, 49] on icon "089F7B8B-B2A5-4AFE-B5C0-19BA573D28AC" at bounding box center [1114, 45] width 15 height 15
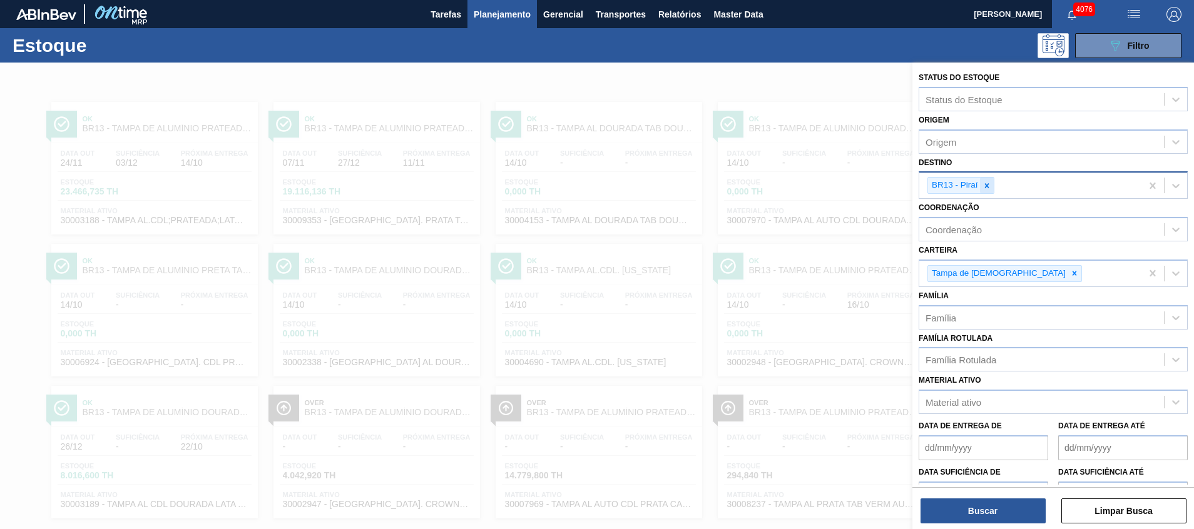
click at [987, 191] on div at bounding box center [987, 186] width 14 height 16
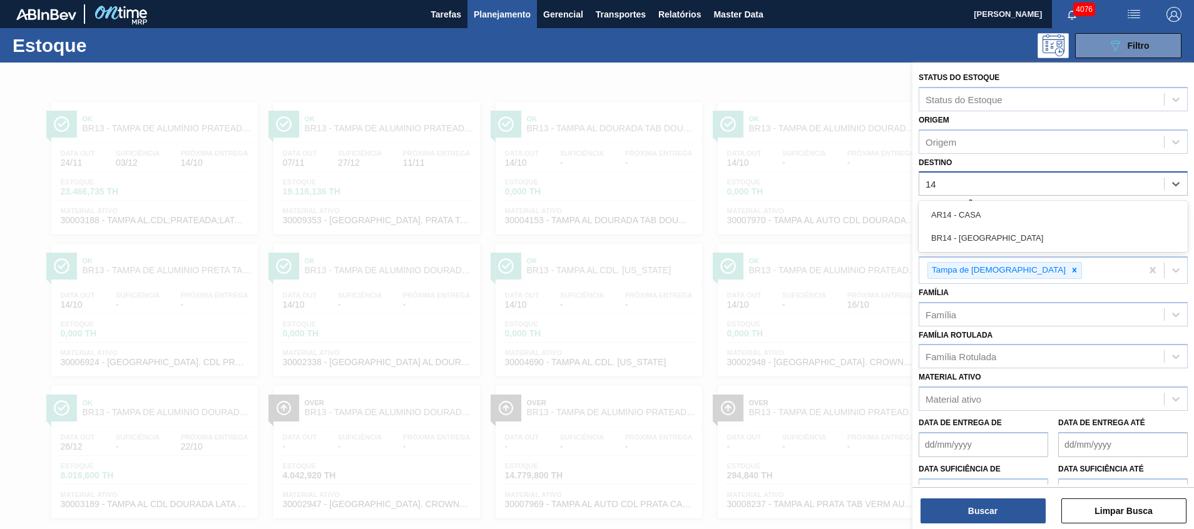
type input "1"
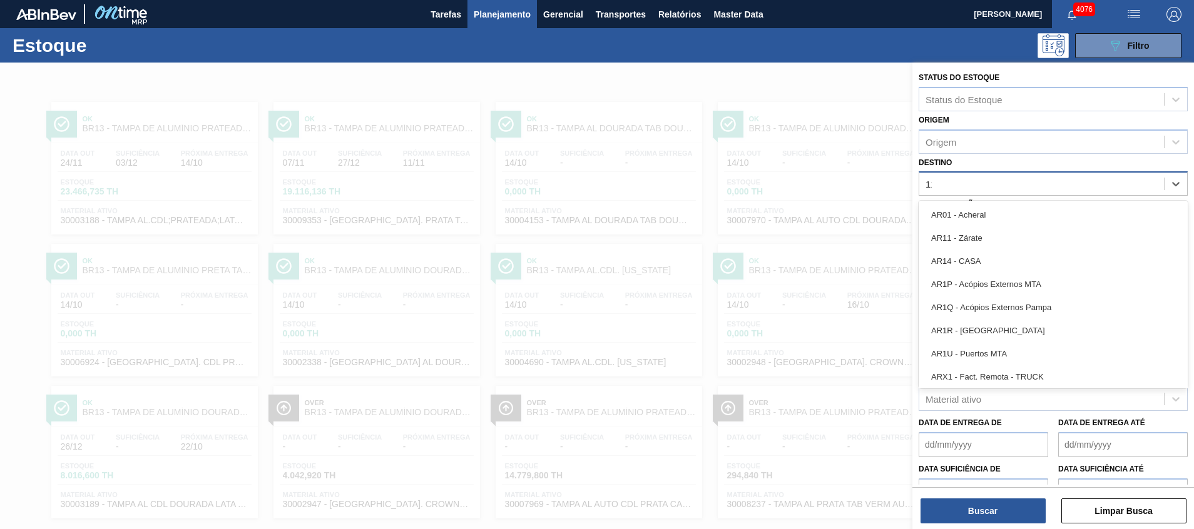
type input "1"
type input "12"
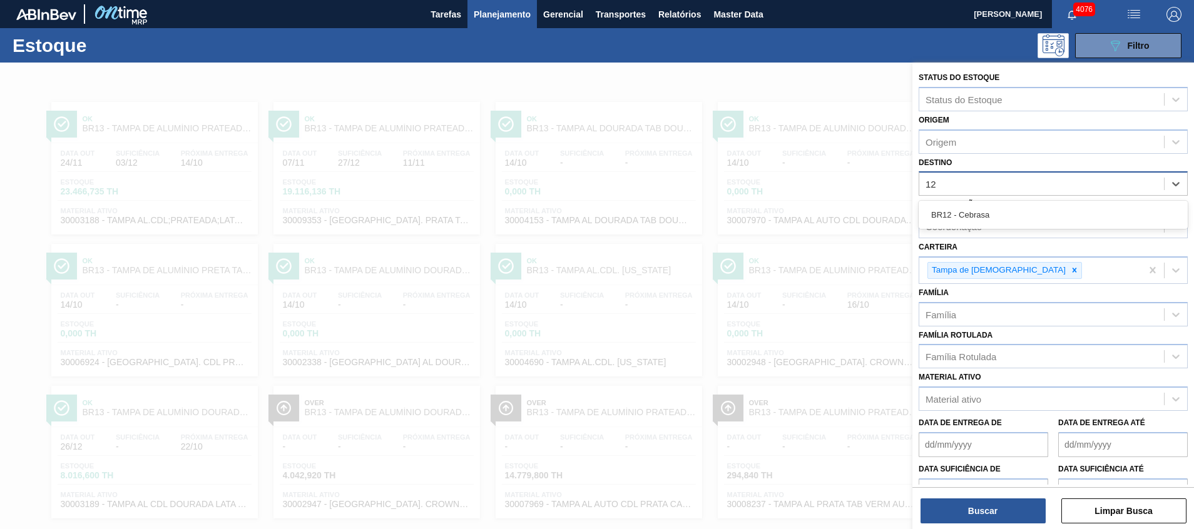
drag, startPoint x: 953, startPoint y: 218, endPoint x: 957, endPoint y: 253, distance: 35.9
click at [952, 218] on div "BR12 - Cebrasa" at bounding box center [1052, 214] width 269 height 23
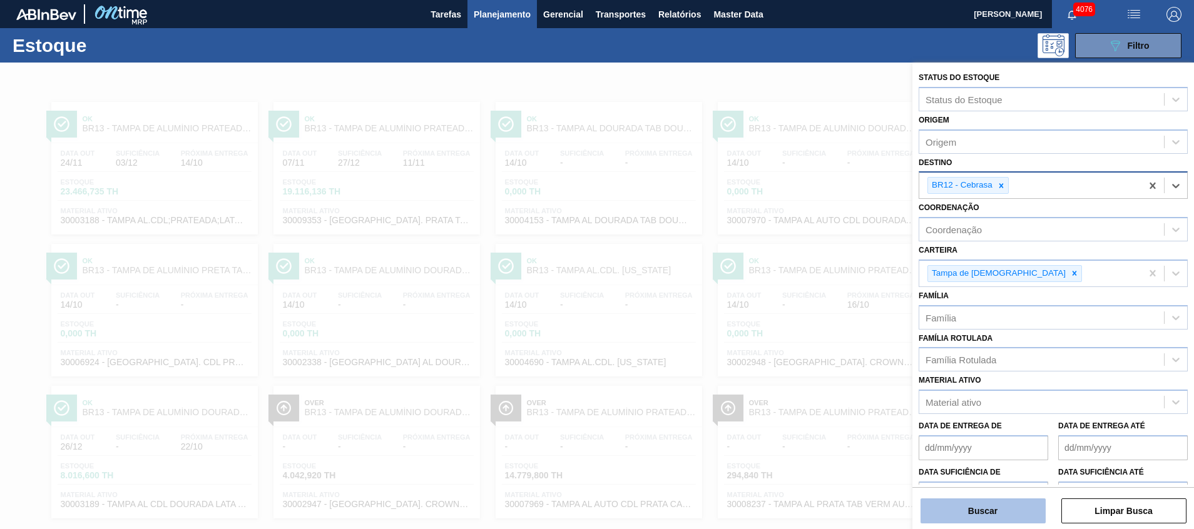
click at [988, 509] on button "Buscar" at bounding box center [982, 511] width 125 height 25
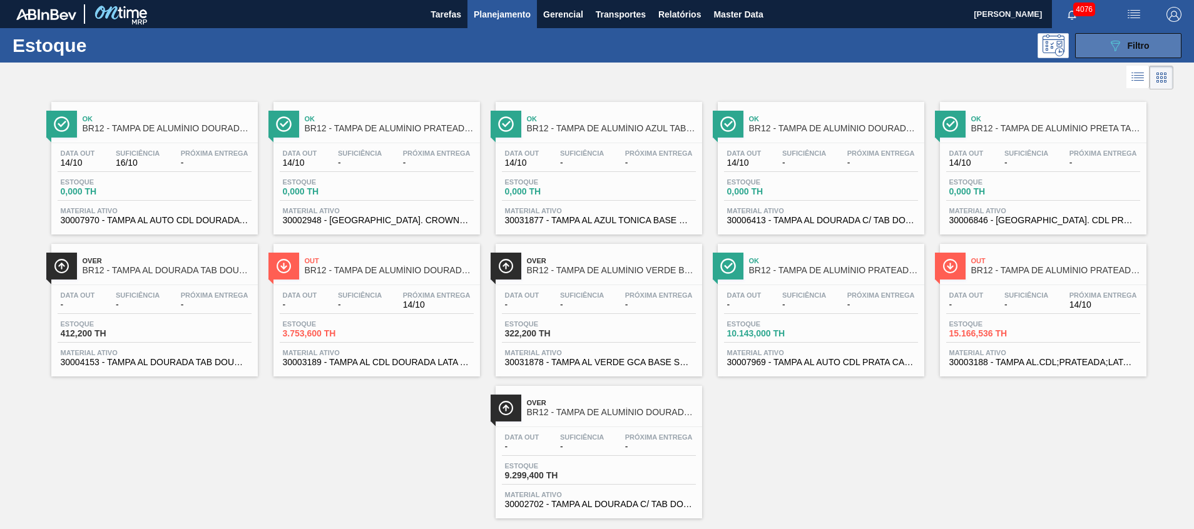
click at [1087, 34] on button "089F7B8B-B2A5-4AFE-B5C0-19BA573D28AC Filtro" at bounding box center [1128, 45] width 106 height 25
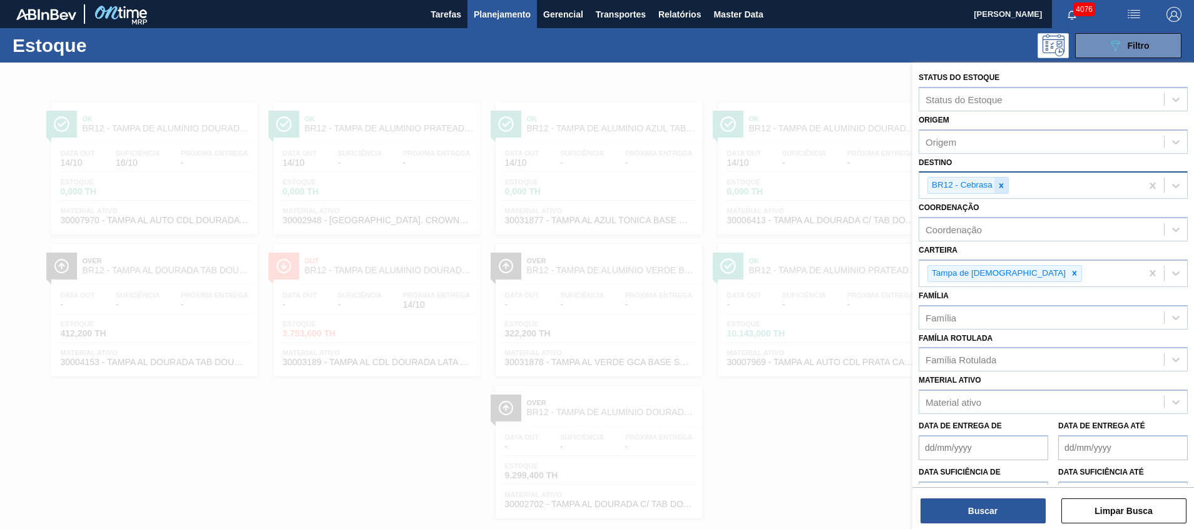
click at [1004, 186] on icon at bounding box center [1001, 185] width 9 height 9
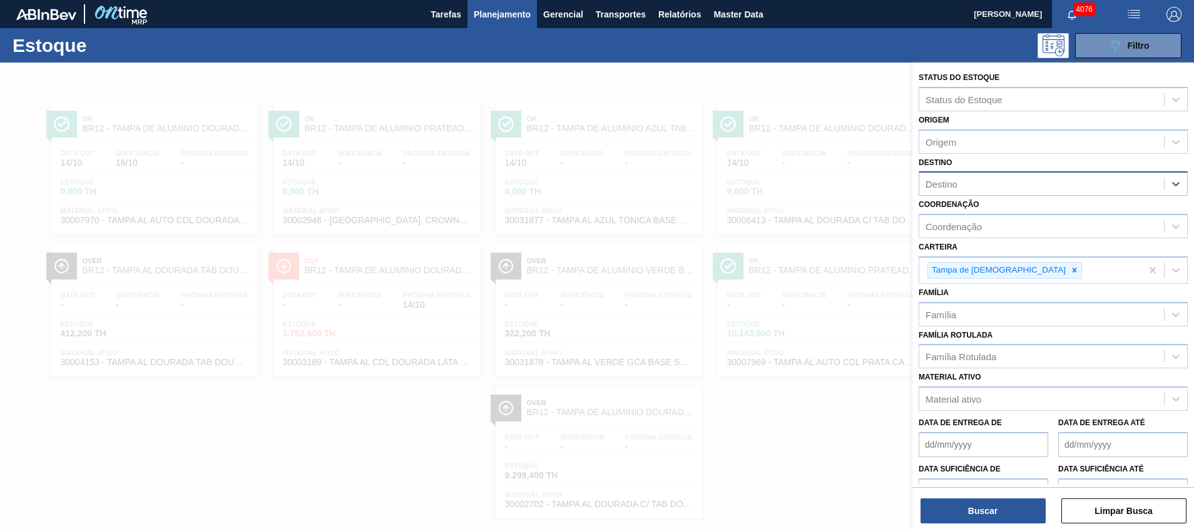
type input "13"
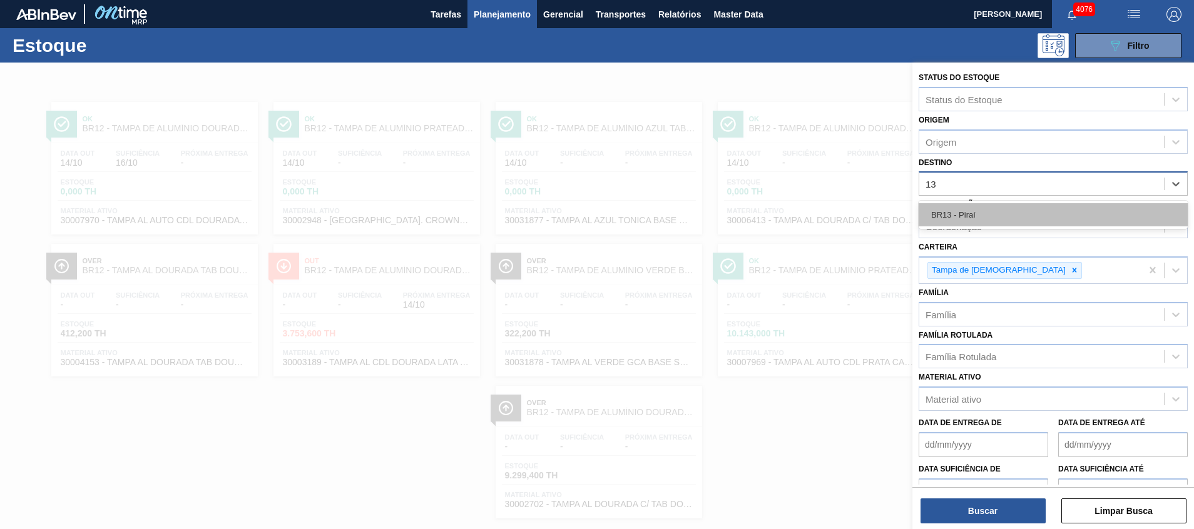
click at [970, 210] on div "BR13 - Piraí" at bounding box center [1052, 214] width 269 height 23
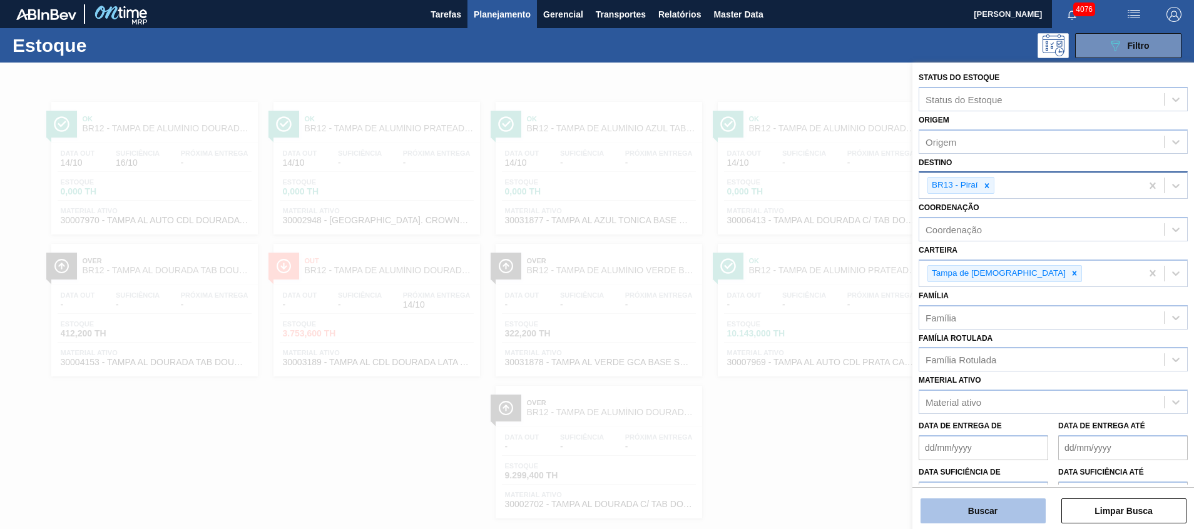
click at [957, 511] on button "Buscar" at bounding box center [982, 511] width 125 height 25
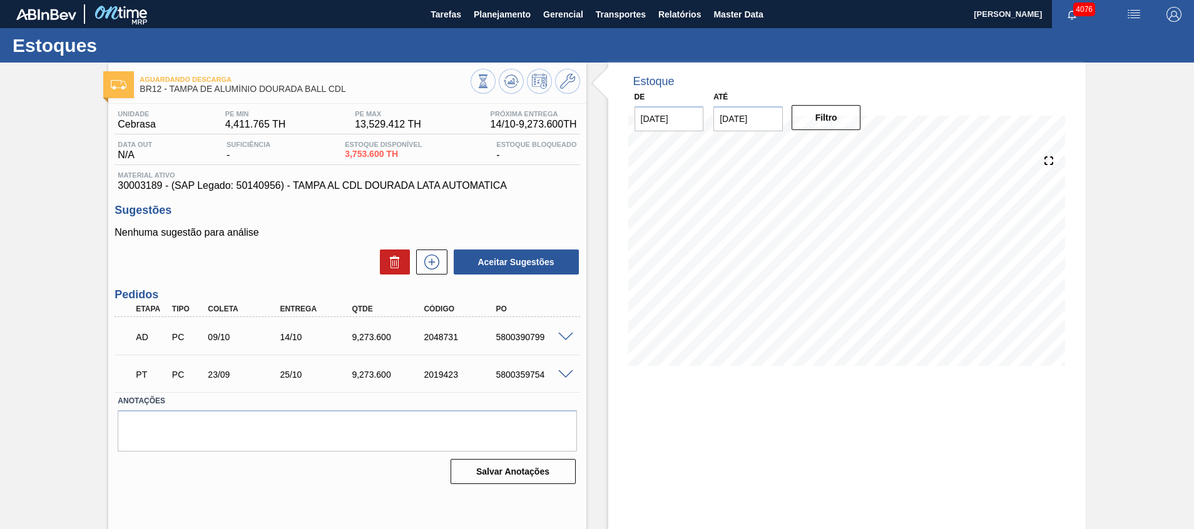
click at [564, 374] on span at bounding box center [565, 374] width 15 height 9
type input "289,8"
type input "9.273,6"
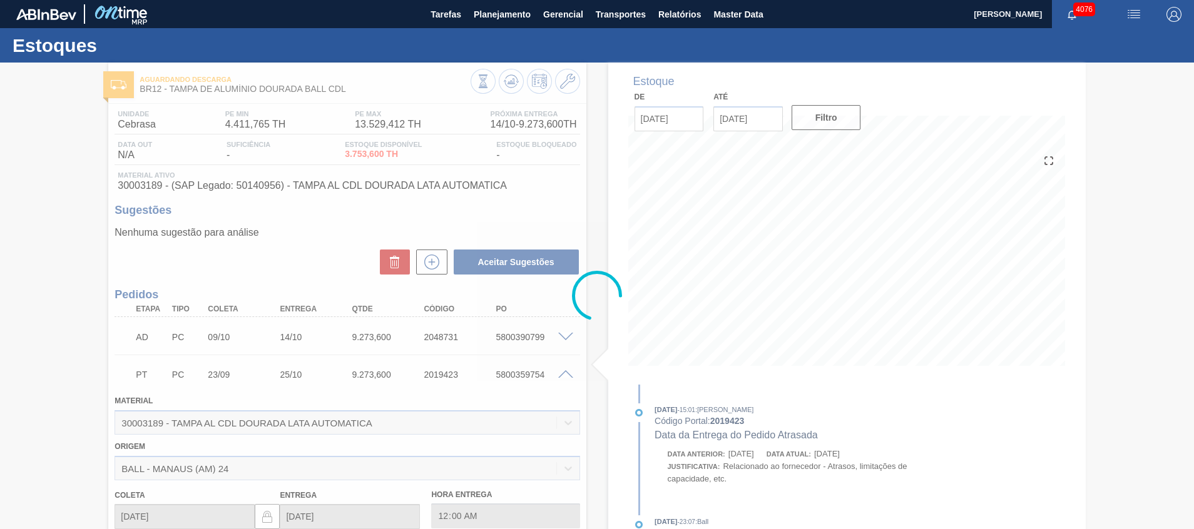
click at [564, 374] on div at bounding box center [597, 296] width 1194 height 467
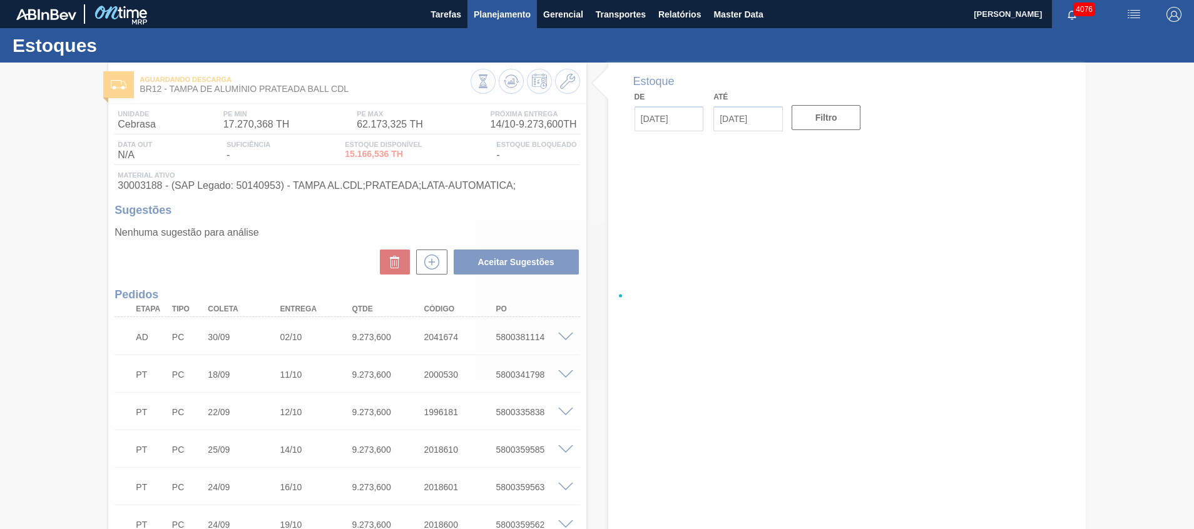
type input "[DATE]"
